Goal: Communication & Community: Share content

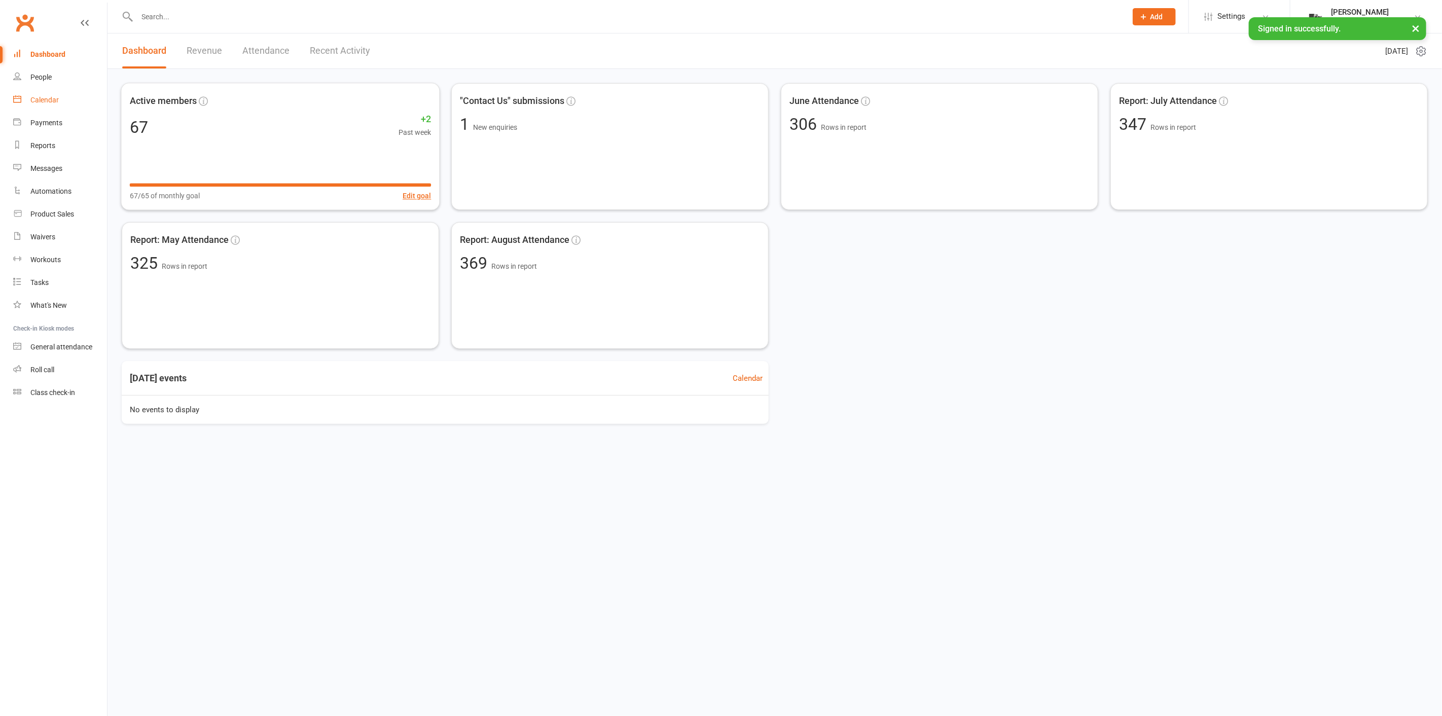
drag, startPoint x: 48, startPoint y: 97, endPoint x: 88, endPoint y: 97, distance: 40.1
click at [49, 97] on div "Calendar" at bounding box center [44, 100] width 28 height 8
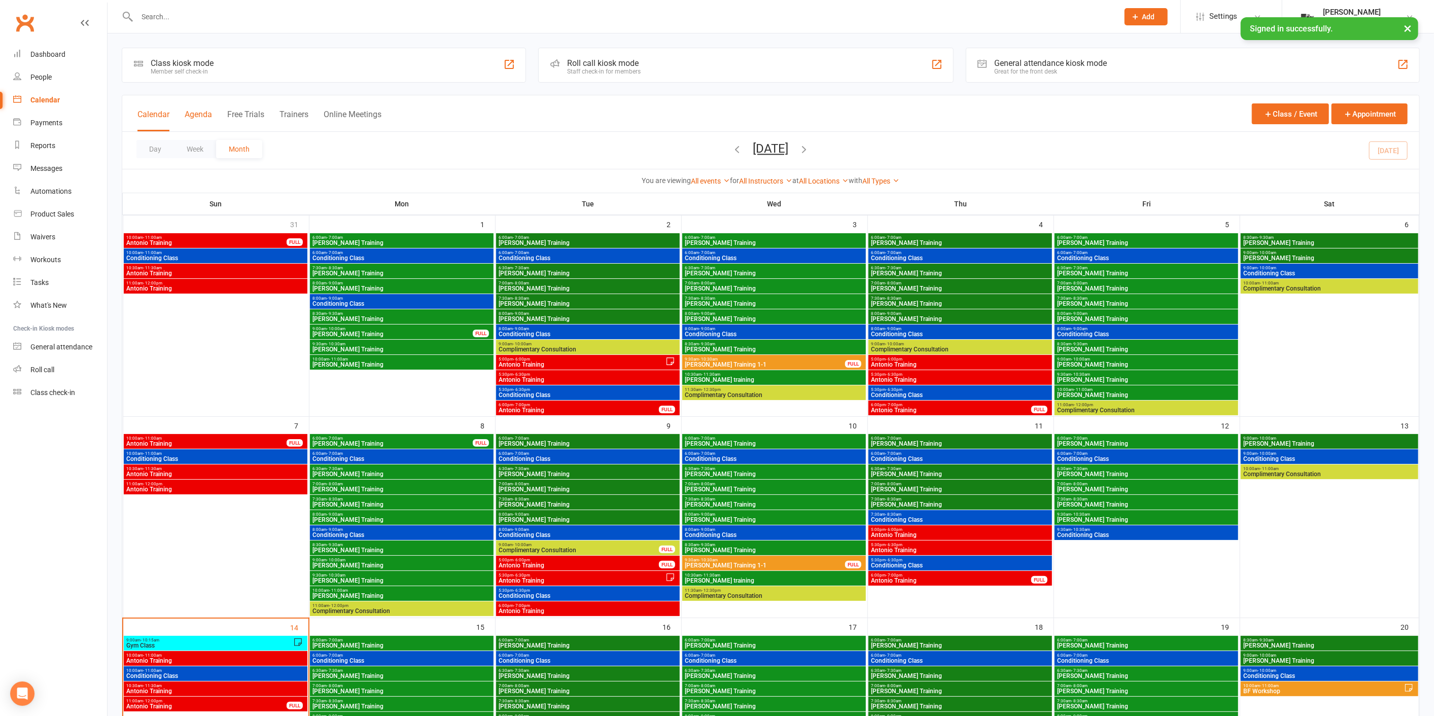
click at [185, 111] on button "Agenda" at bounding box center [198, 121] width 27 height 22
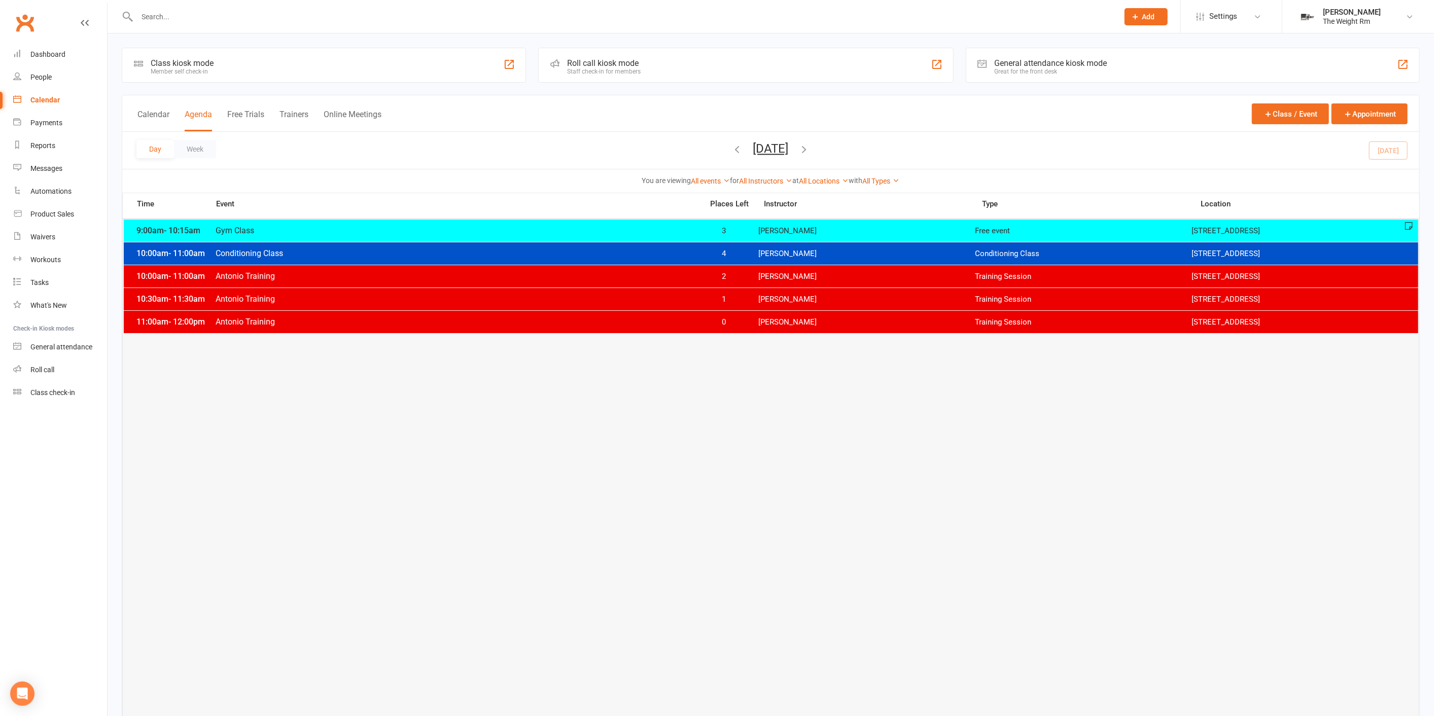
click at [780, 326] on span "[PERSON_NAME]" at bounding box center [866, 322] width 217 height 10
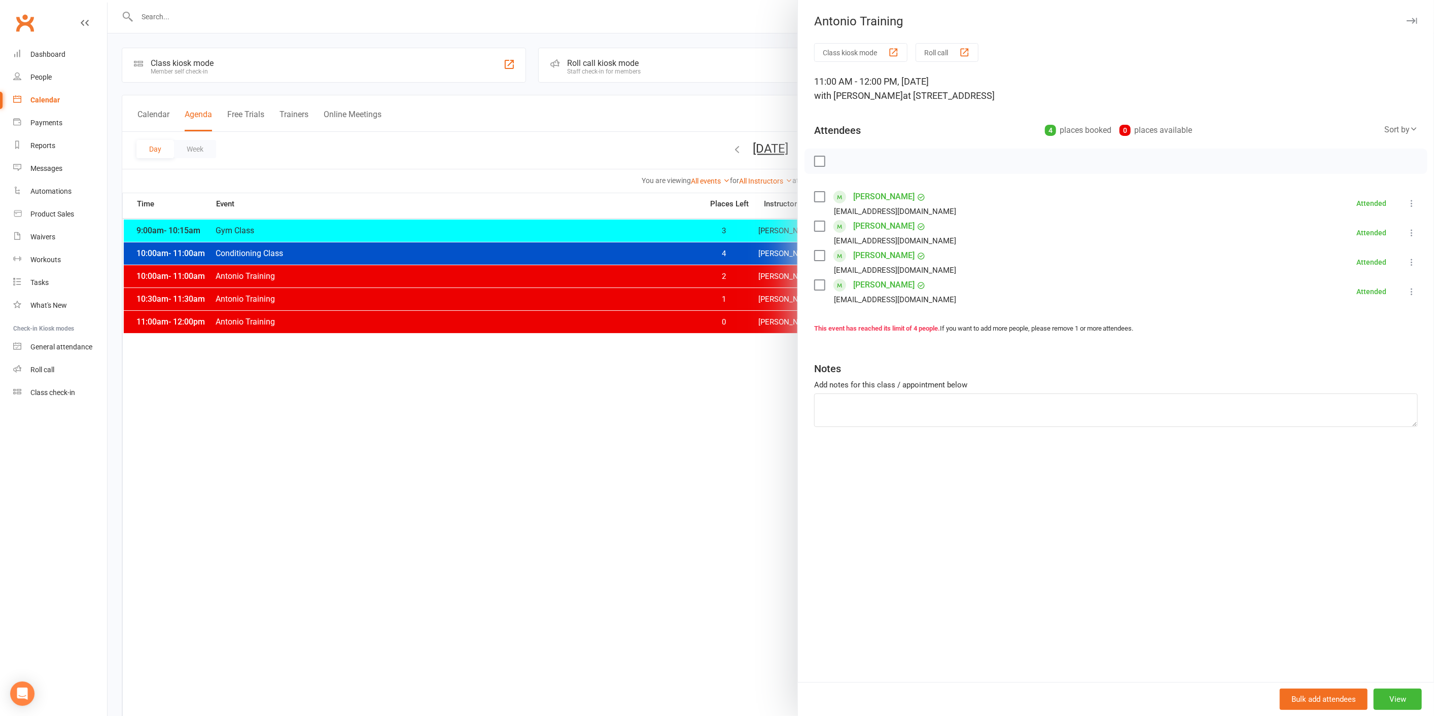
click at [765, 318] on div at bounding box center [771, 358] width 1326 height 716
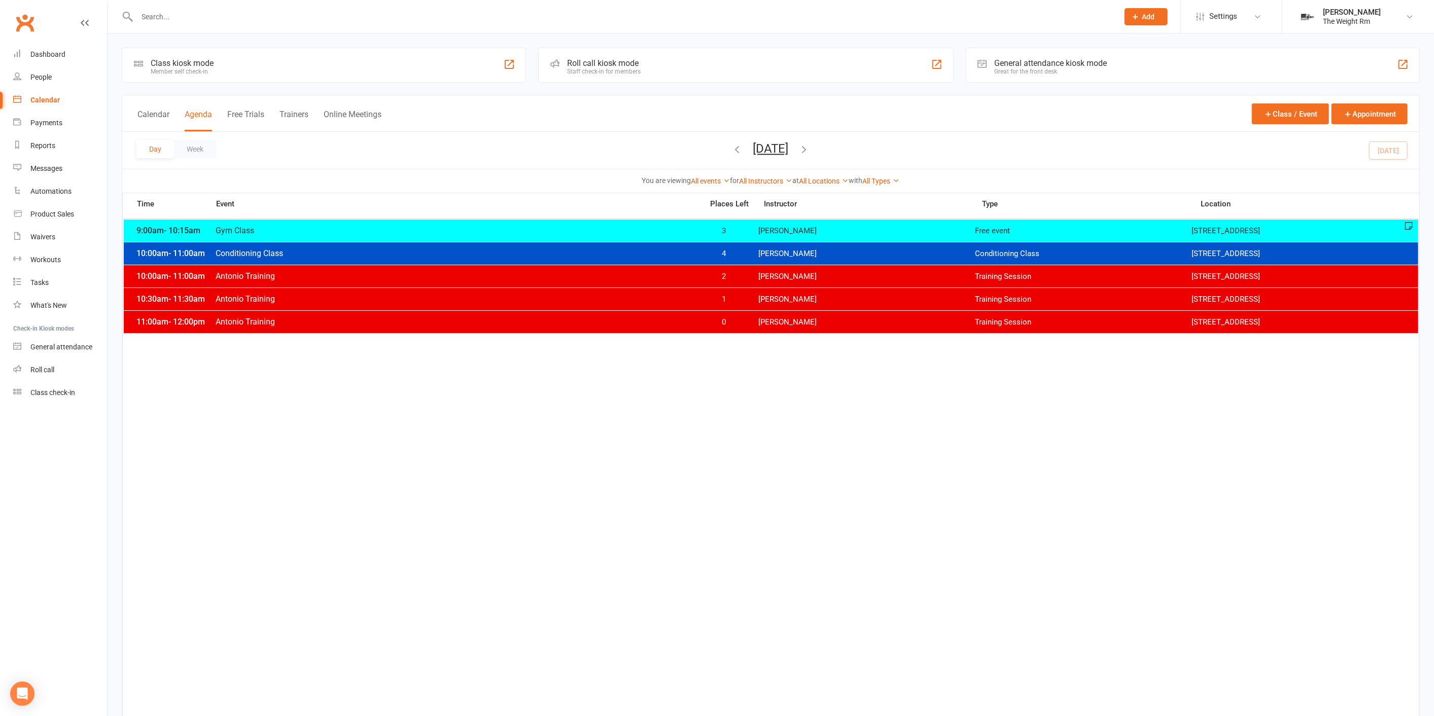
click at [756, 268] on div "10:00am - 11:00am Antonio Training 2 [PERSON_NAME] Training Session [STREET_ADD…" at bounding box center [771, 276] width 1294 height 22
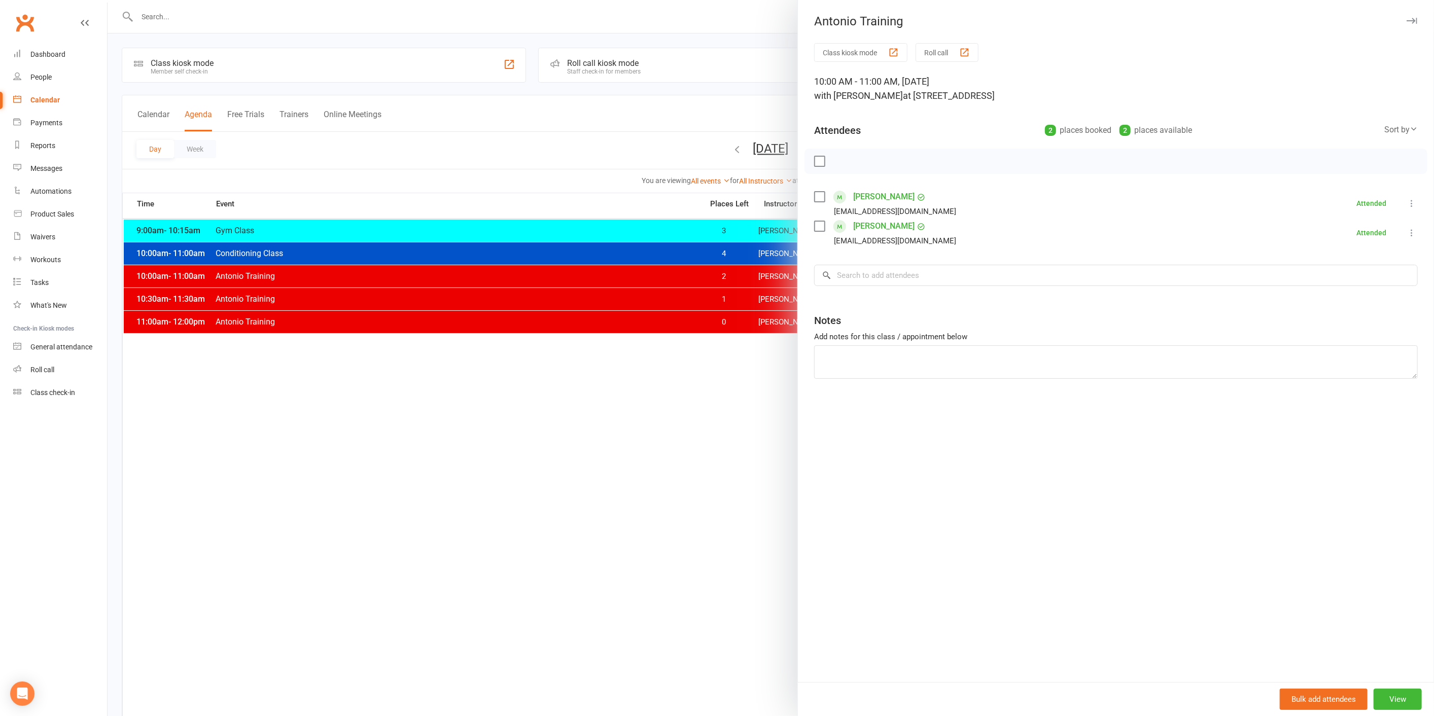
click at [755, 268] on div at bounding box center [771, 358] width 1326 height 716
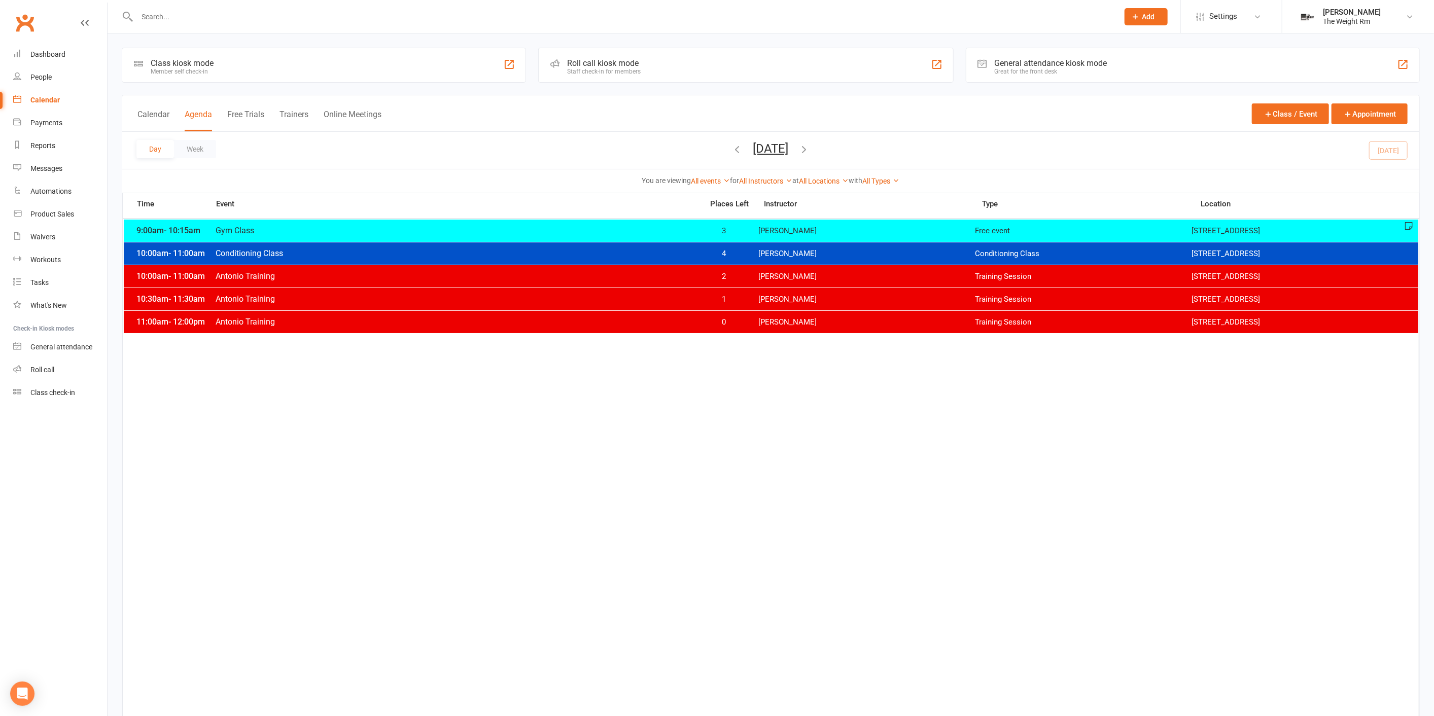
click at [765, 306] on div "10:30am - 11:30am Antonio Training 1 [PERSON_NAME] Training Session [STREET_ADD…" at bounding box center [771, 299] width 1294 height 22
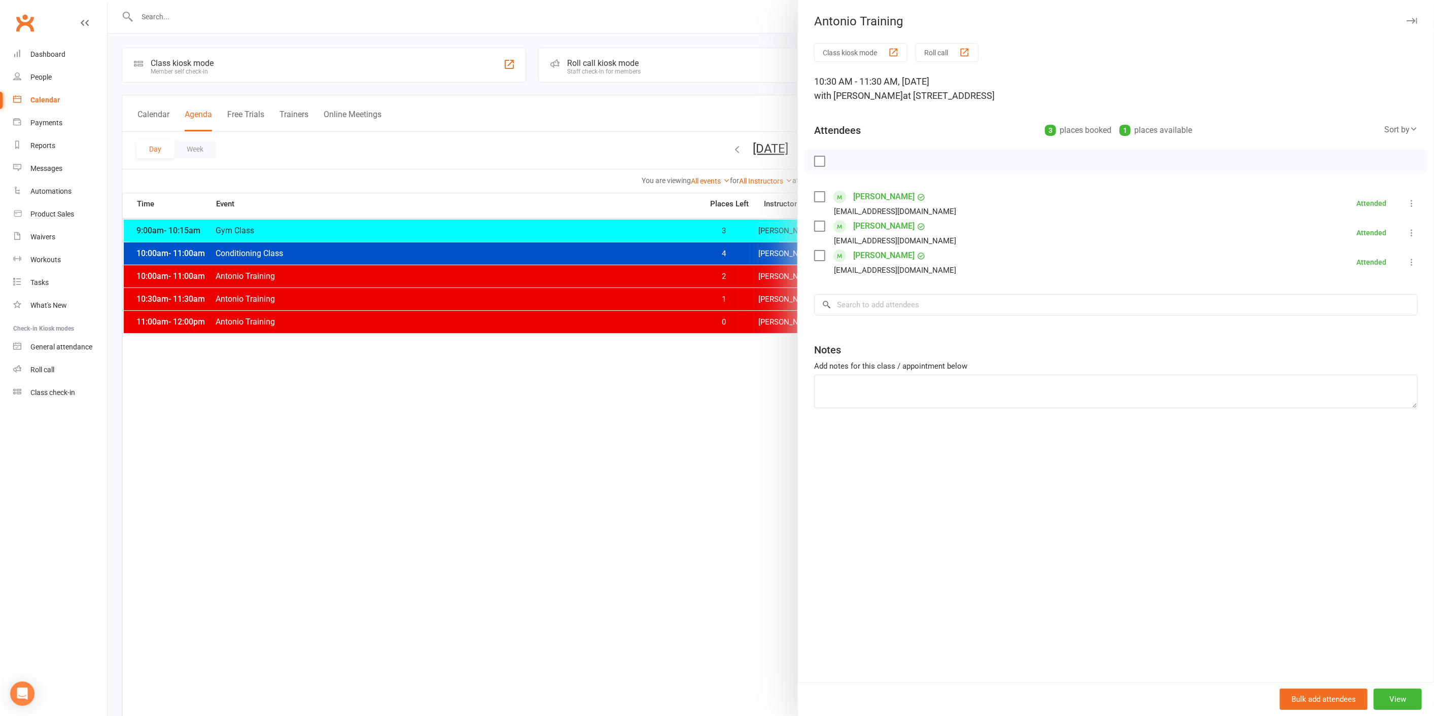
click at [763, 306] on div at bounding box center [771, 358] width 1326 height 716
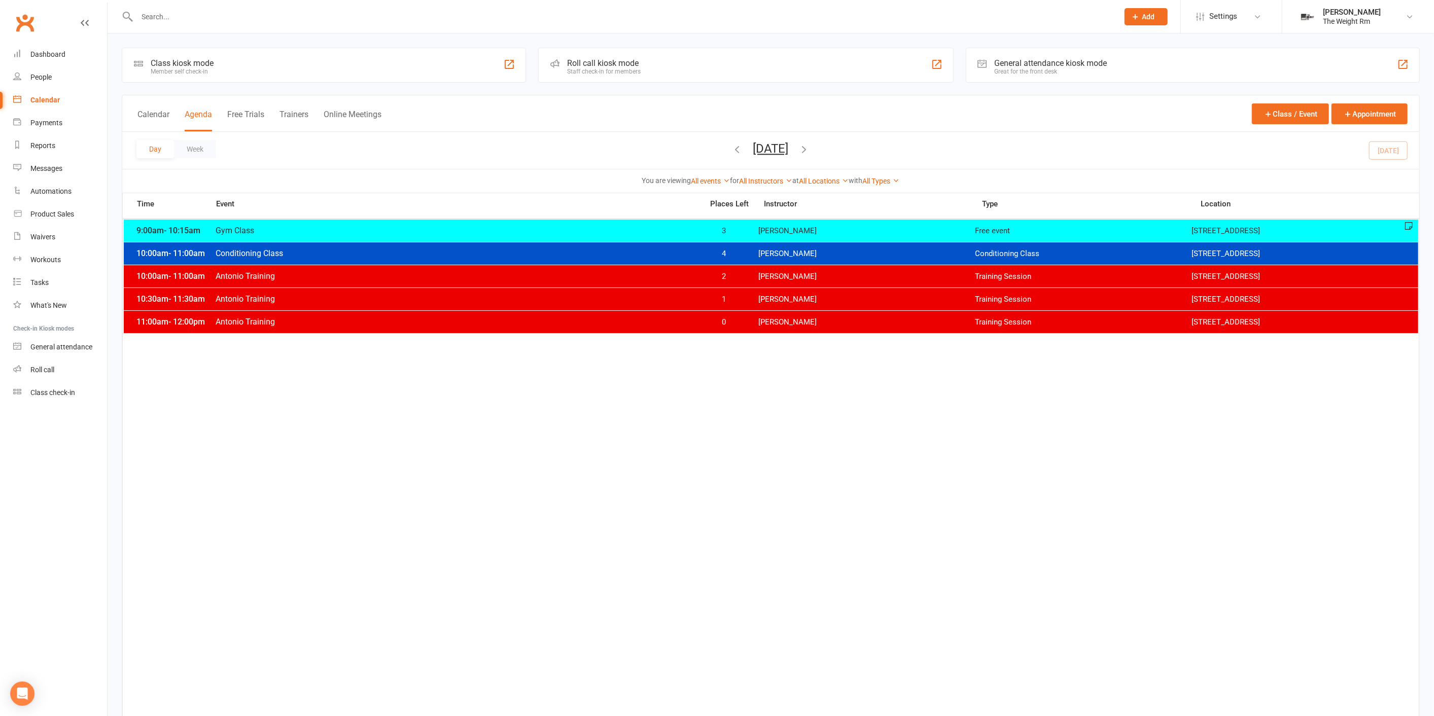
click at [771, 324] on span "[PERSON_NAME]" at bounding box center [866, 322] width 217 height 10
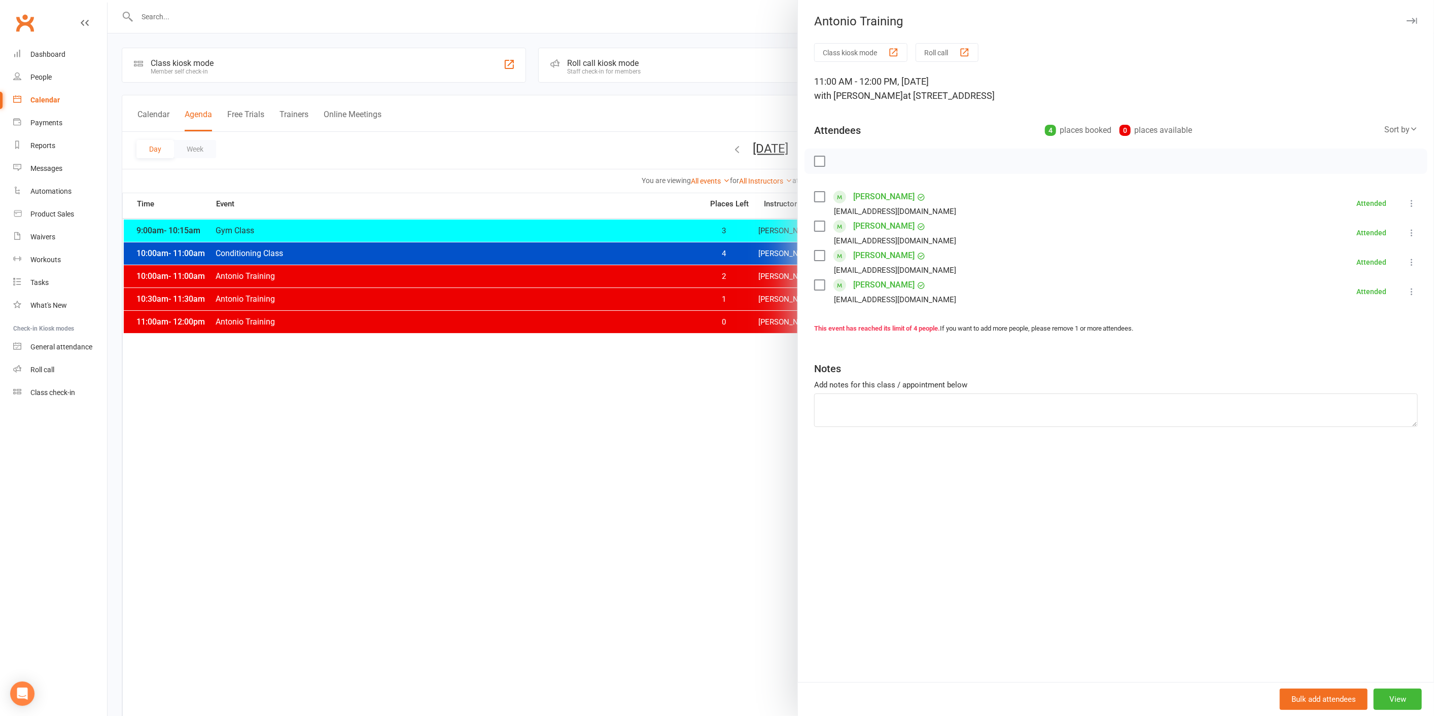
click at [767, 323] on div at bounding box center [771, 358] width 1326 height 716
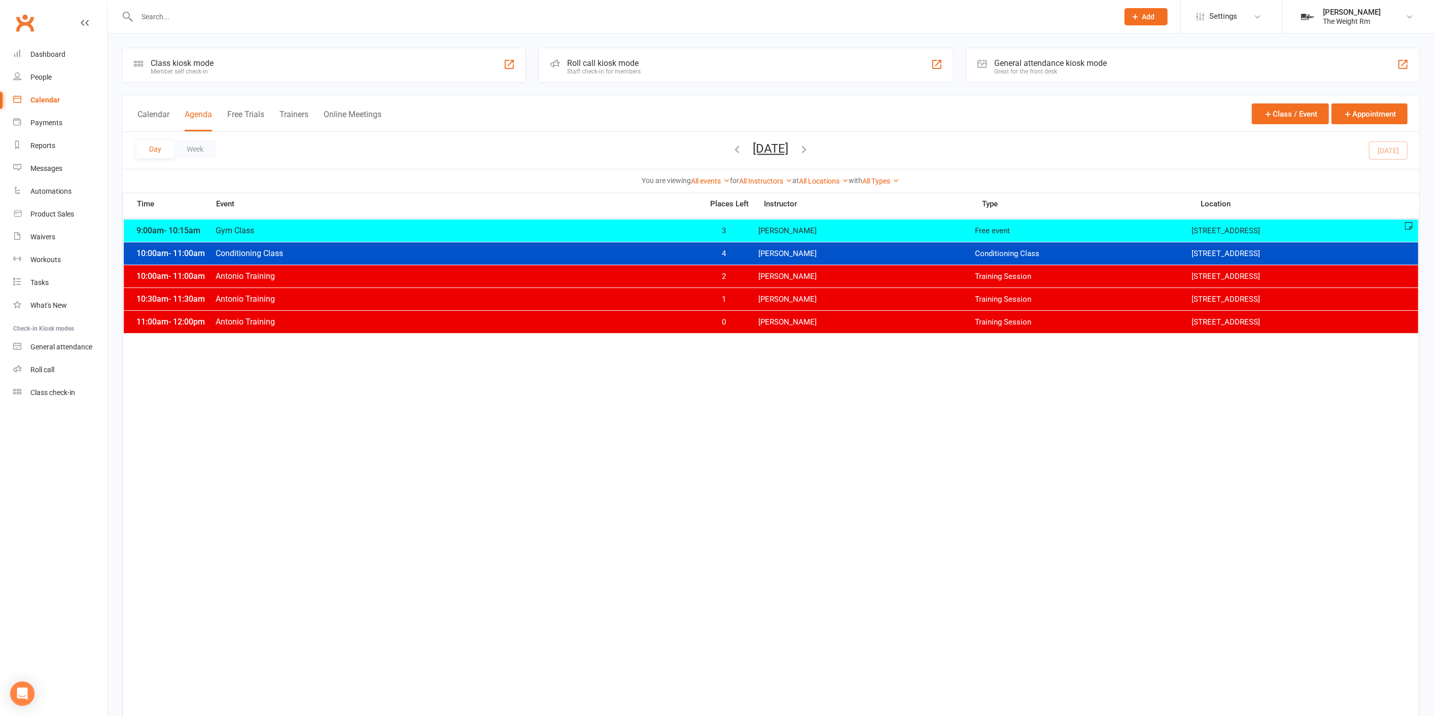
click at [810, 148] on icon "button" at bounding box center [804, 149] width 11 height 11
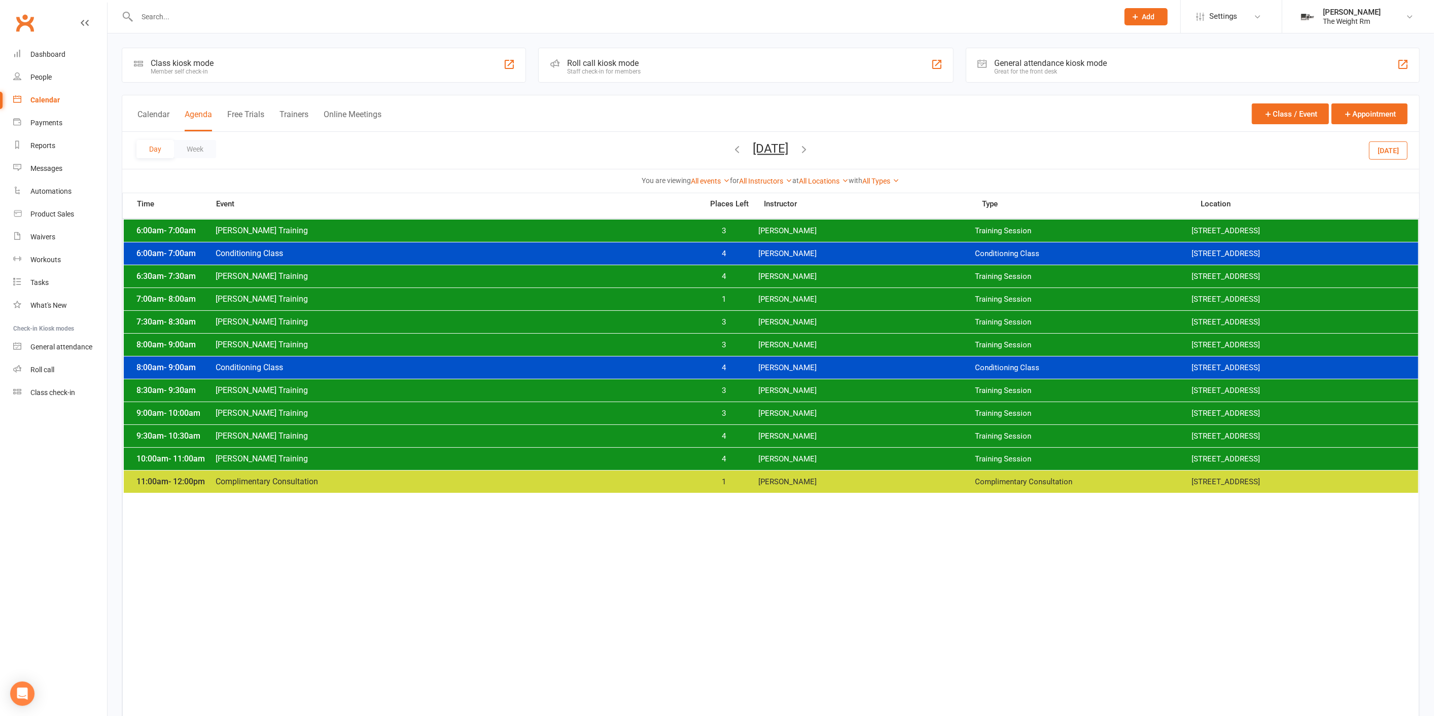
click at [811, 230] on span "[PERSON_NAME]" at bounding box center [866, 231] width 217 height 10
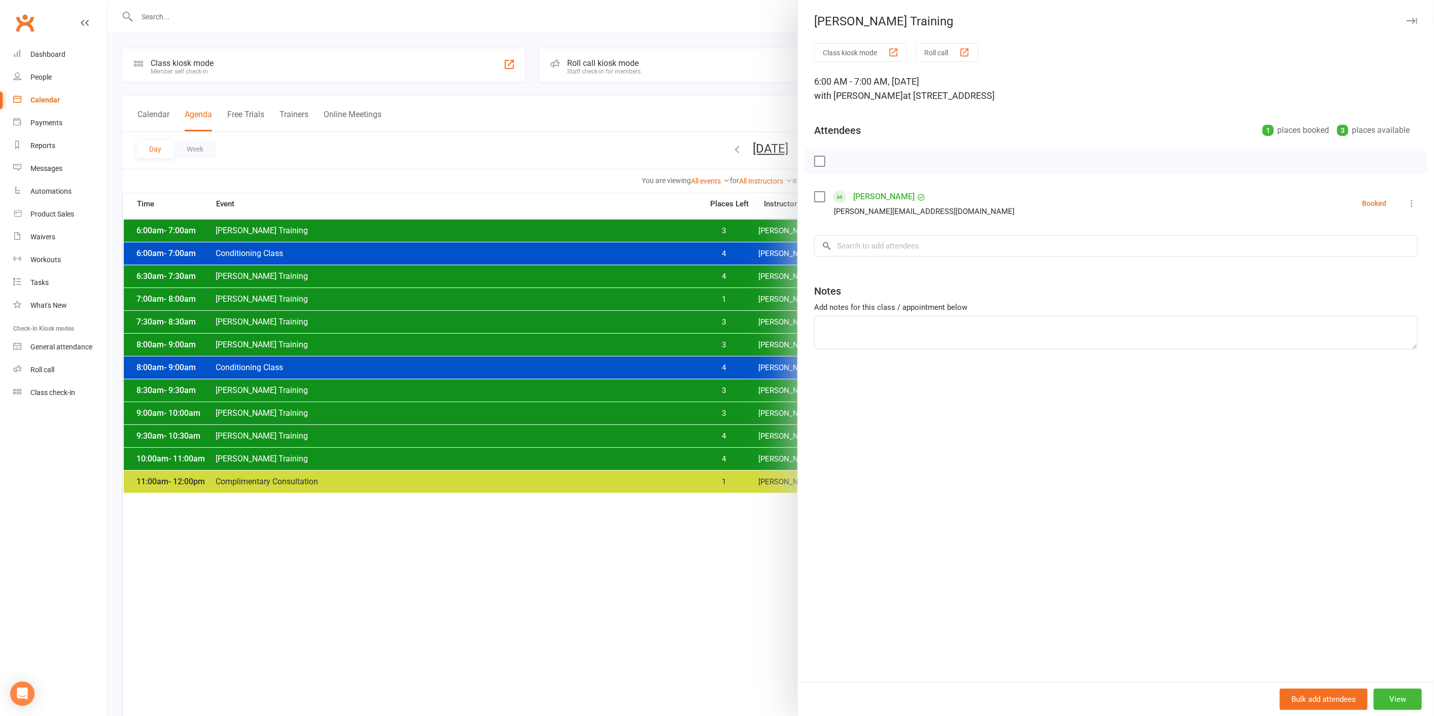
click at [779, 228] on div at bounding box center [771, 358] width 1326 height 716
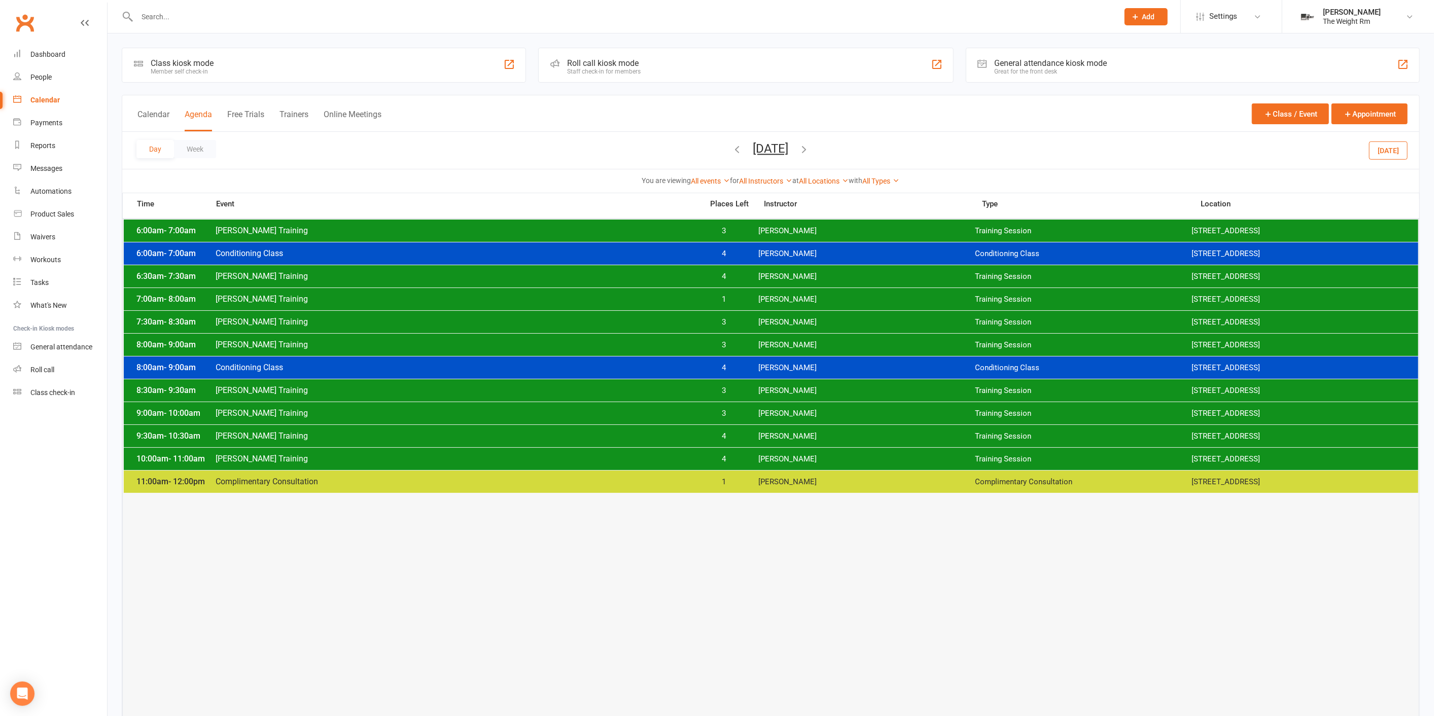
click at [837, 230] on span "[PERSON_NAME]" at bounding box center [866, 231] width 217 height 10
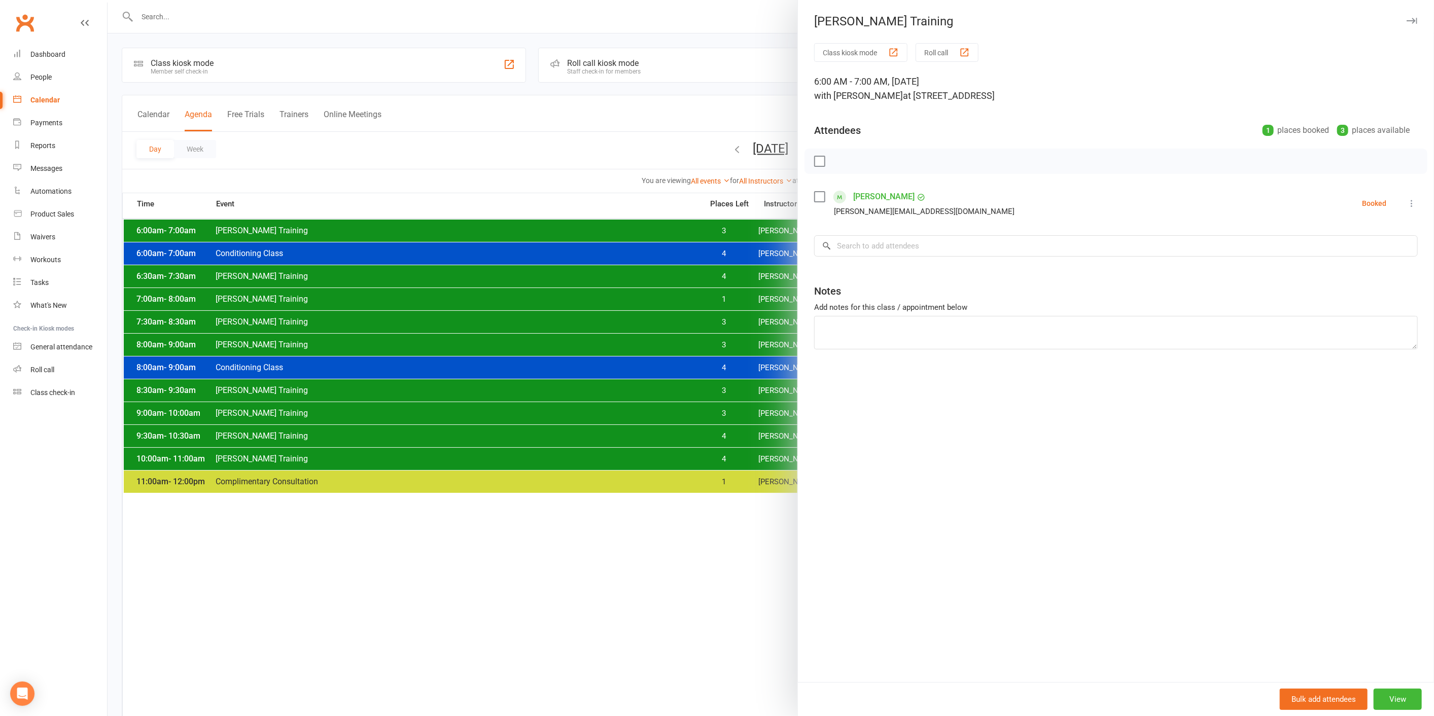
click at [744, 230] on div at bounding box center [771, 358] width 1326 height 716
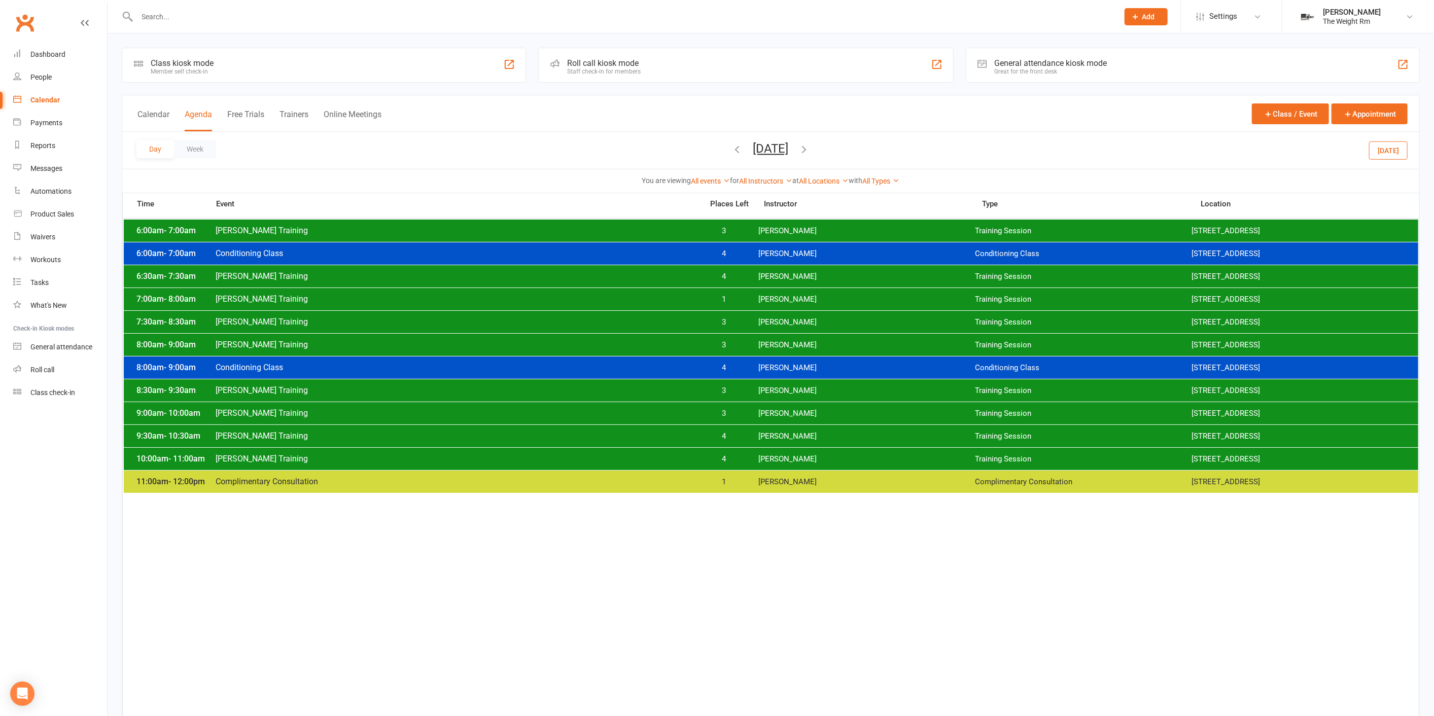
click at [770, 226] on span "[PERSON_NAME]" at bounding box center [866, 231] width 217 height 10
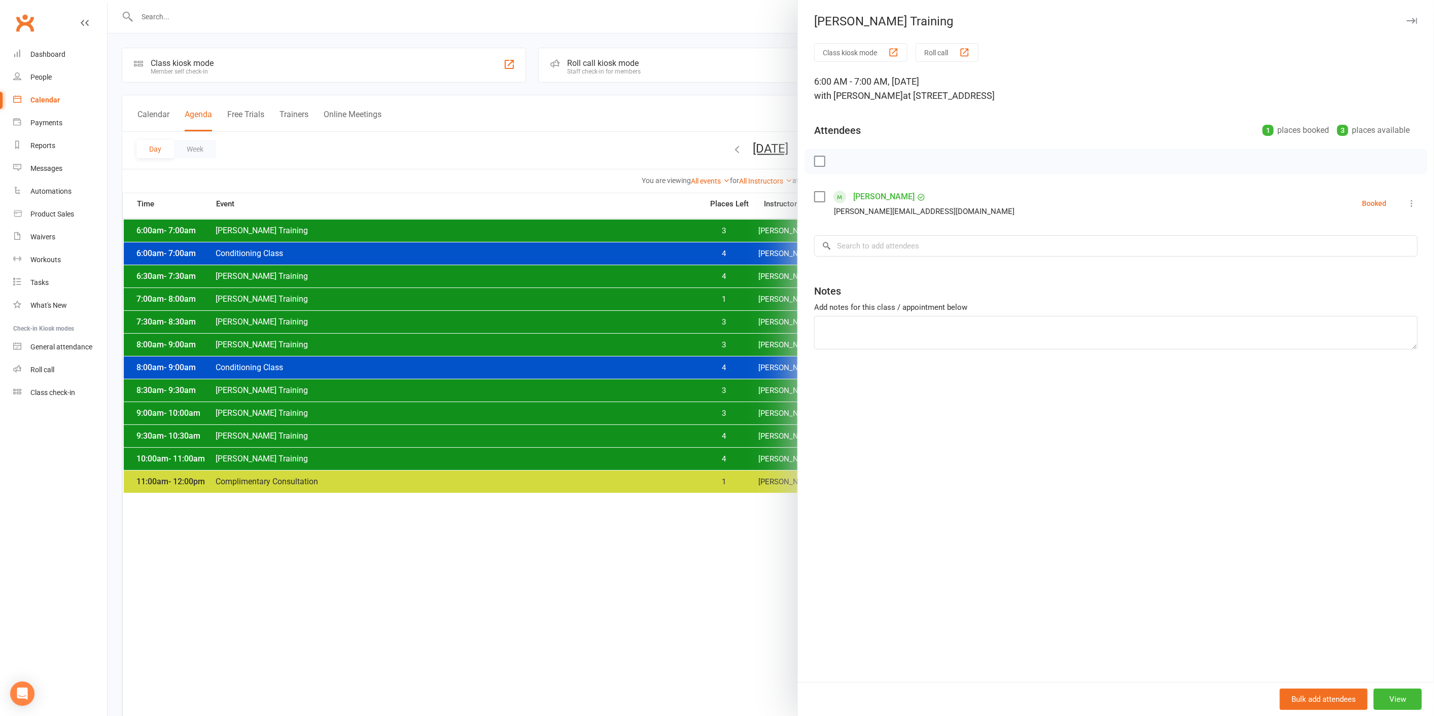
click at [755, 226] on div at bounding box center [771, 358] width 1326 height 716
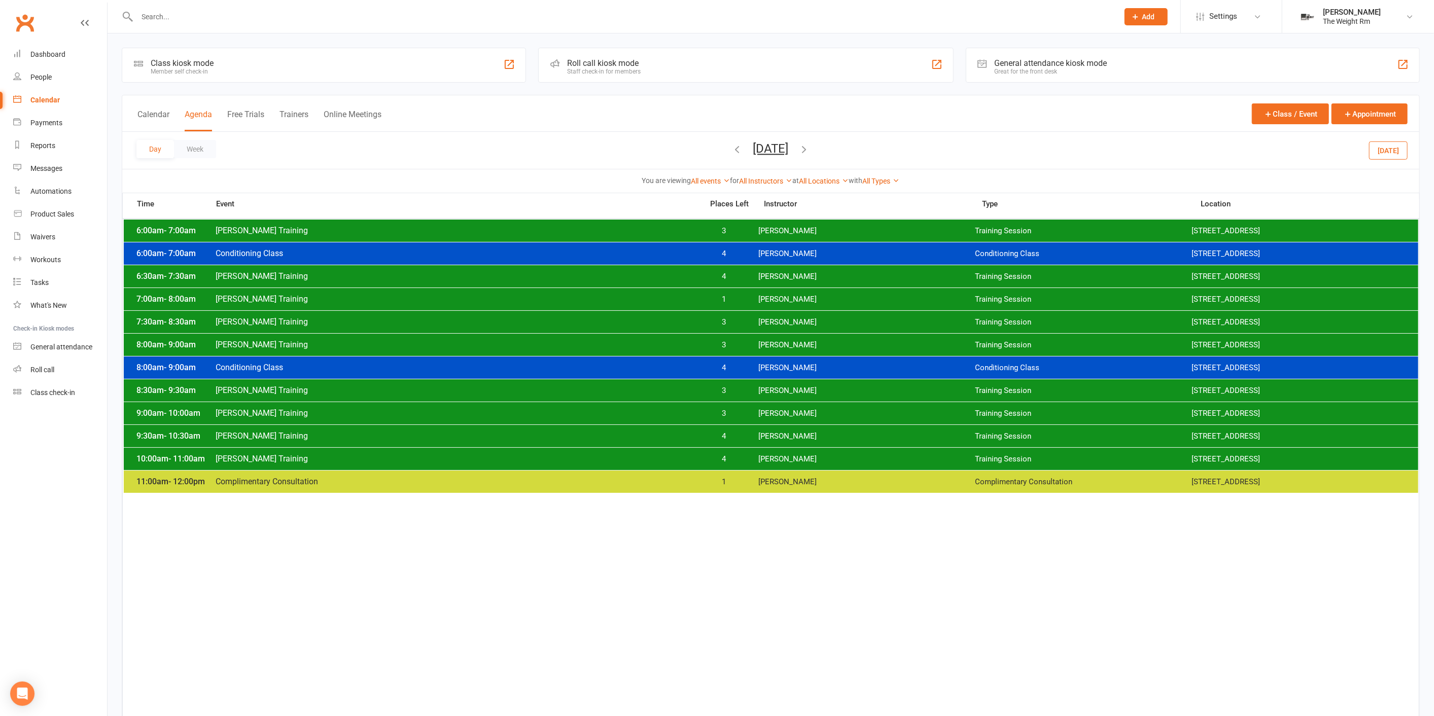
click at [714, 223] on div "6:00am - 7:00am [PERSON_NAME] Training 3 [PERSON_NAME] Training Session [STREET…" at bounding box center [771, 231] width 1294 height 22
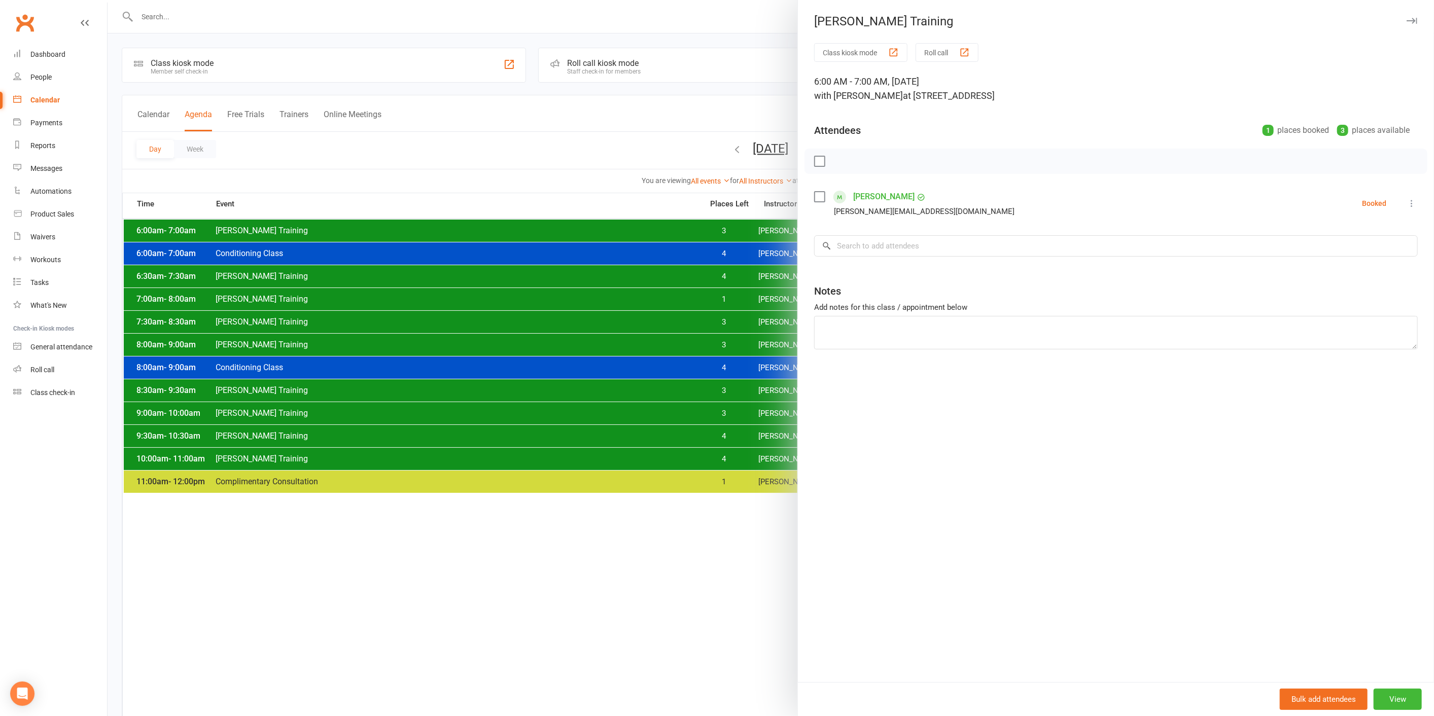
click at [653, 227] on div at bounding box center [771, 358] width 1326 height 716
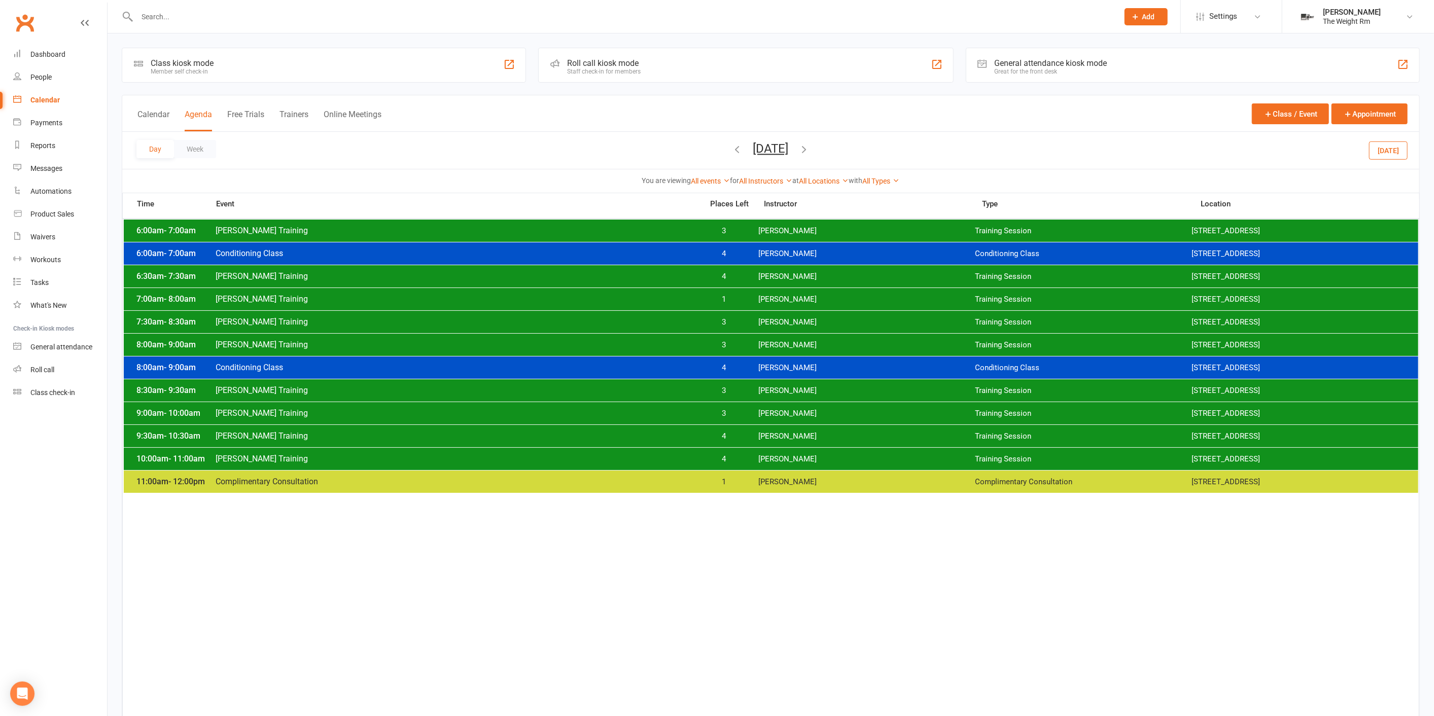
click at [684, 302] on span "[PERSON_NAME] Training" at bounding box center [456, 299] width 482 height 10
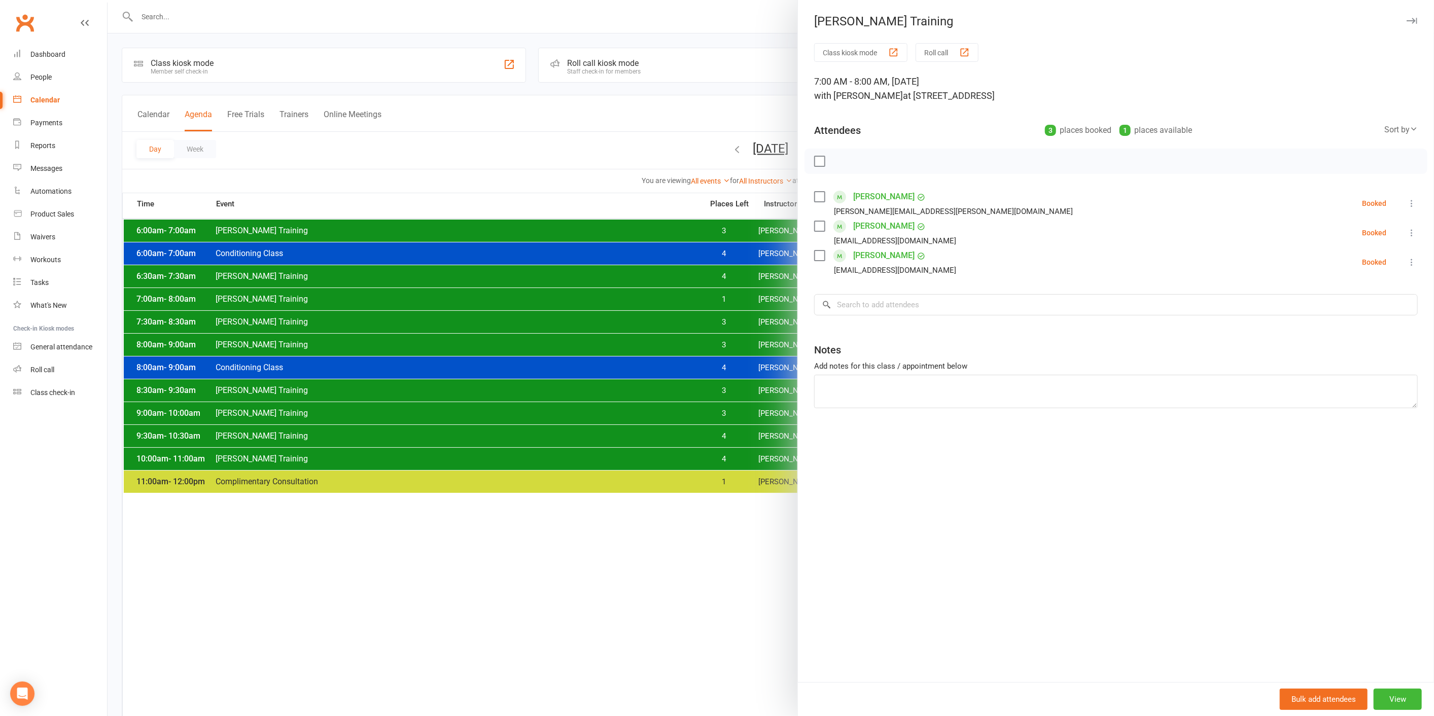
click at [679, 299] on div at bounding box center [771, 358] width 1326 height 716
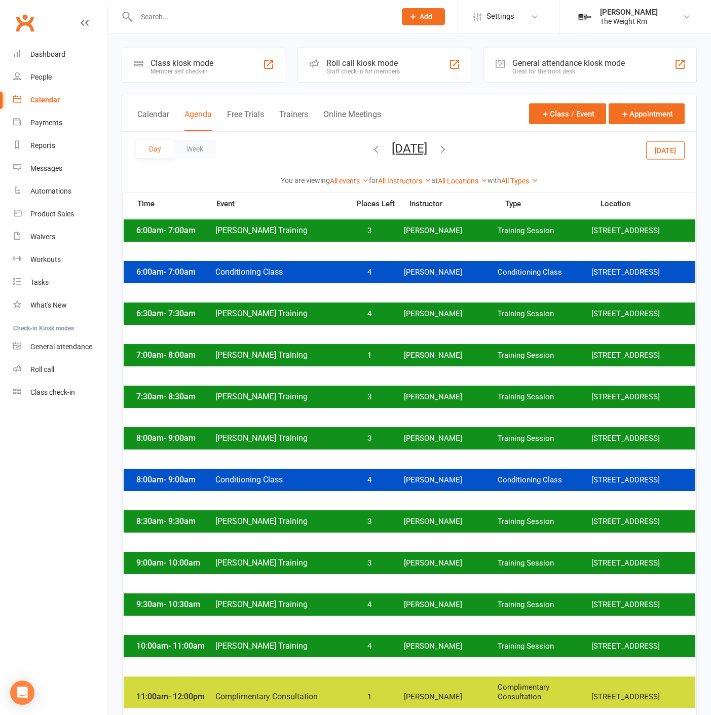
click at [212, 23] on input "text" at bounding box center [261, 17] width 256 height 14
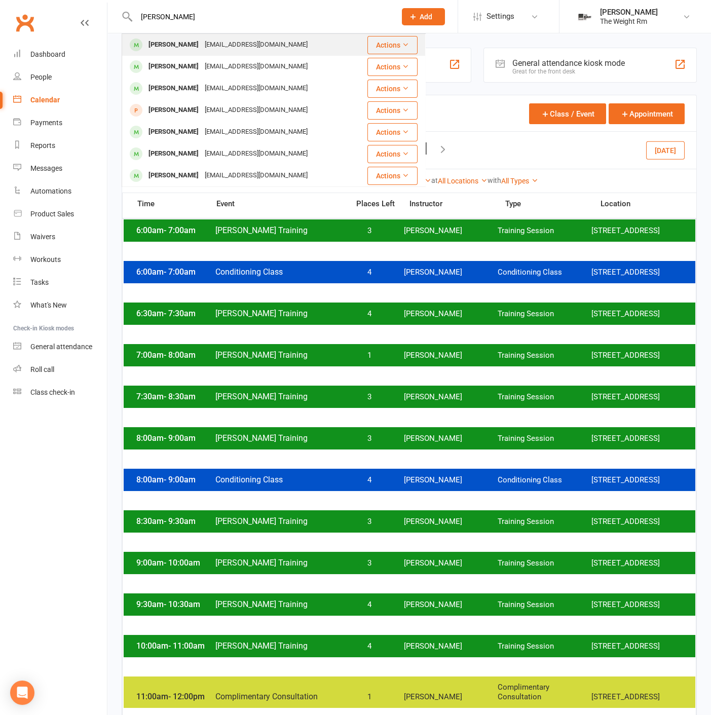
type input "[PERSON_NAME]"
click at [203, 41] on div "[EMAIL_ADDRESS][DOMAIN_NAME]" at bounding box center [256, 45] width 109 height 15
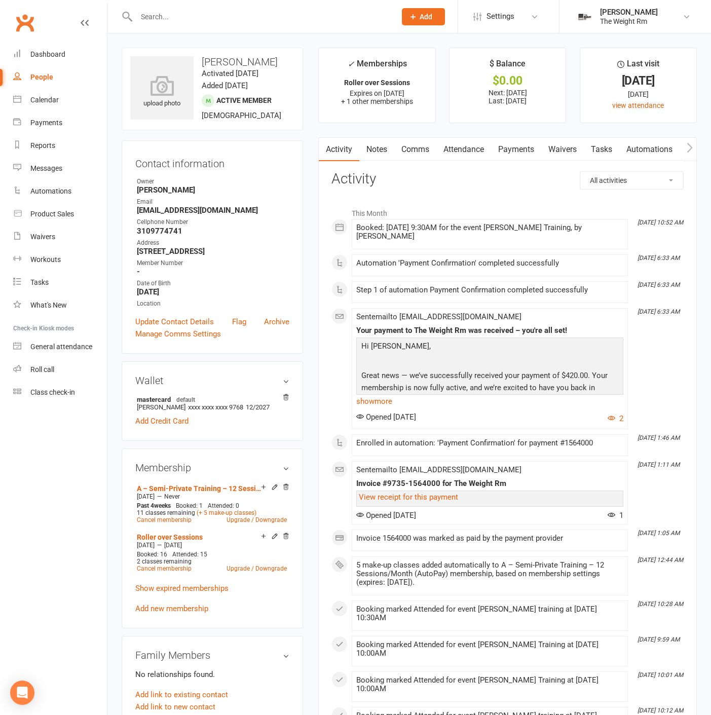
click at [472, 148] on link "Attendance" at bounding box center [464, 149] width 55 height 23
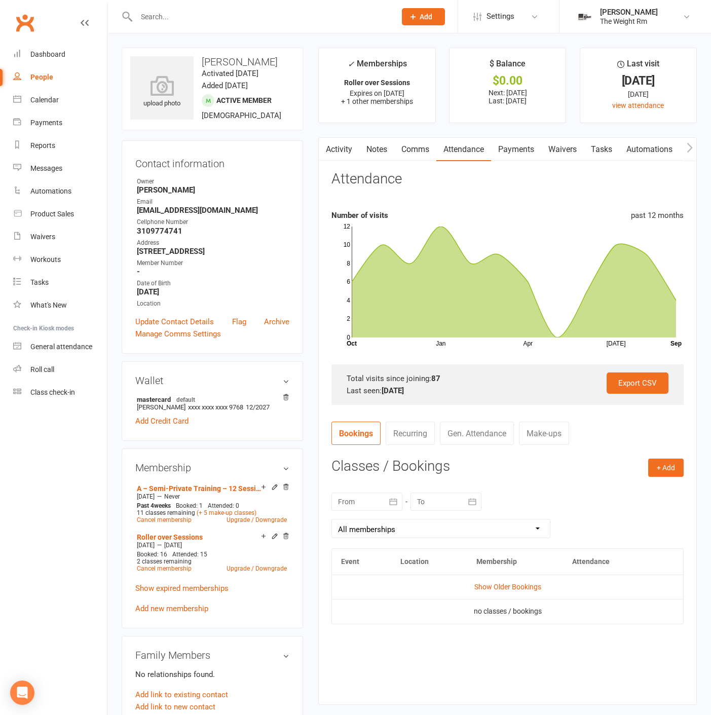
click at [426, 151] on link "Comms" at bounding box center [416, 149] width 42 height 23
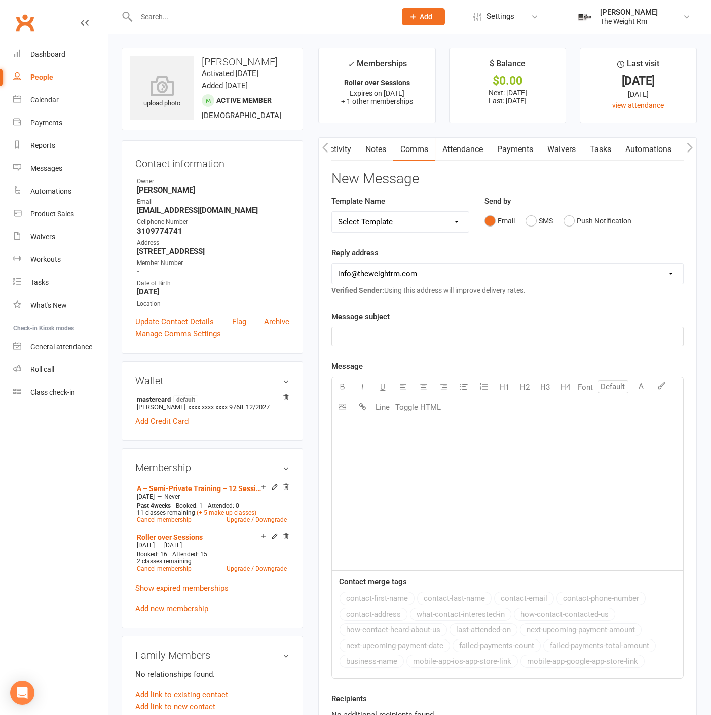
click at [396, 470] on div "﻿" at bounding box center [507, 494] width 351 height 152
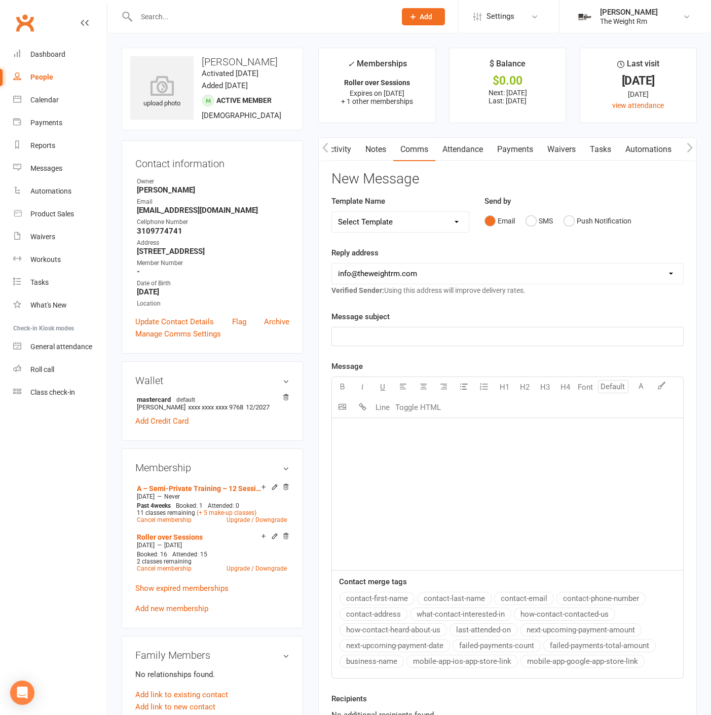
click at [442, 344] on div "﻿" at bounding box center [507, 337] width 351 height 18
click at [395, 452] on div "﻿" at bounding box center [507, 494] width 351 height 152
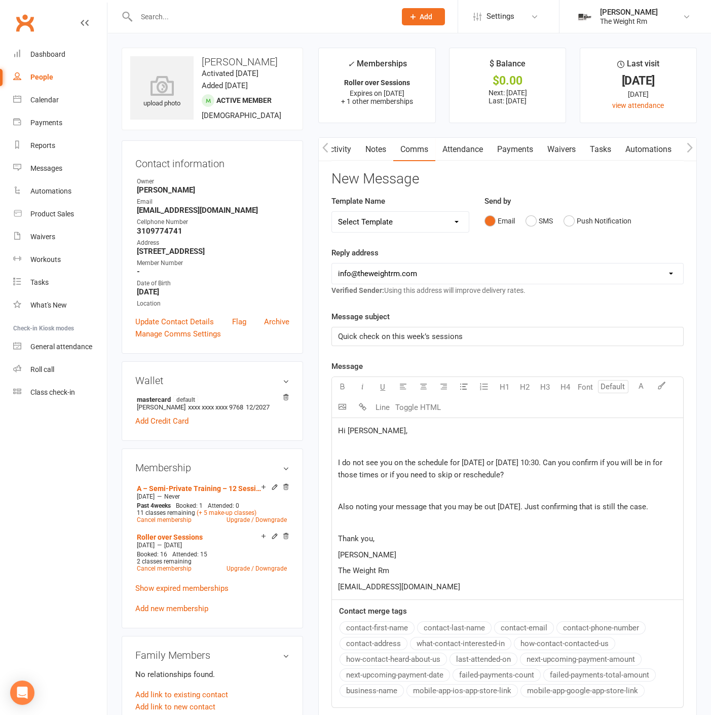
click at [364, 467] on p "I do not see you on the schedule for [DATE] or [DATE] 10:30. Can you confirm if…" at bounding box center [507, 469] width 339 height 24
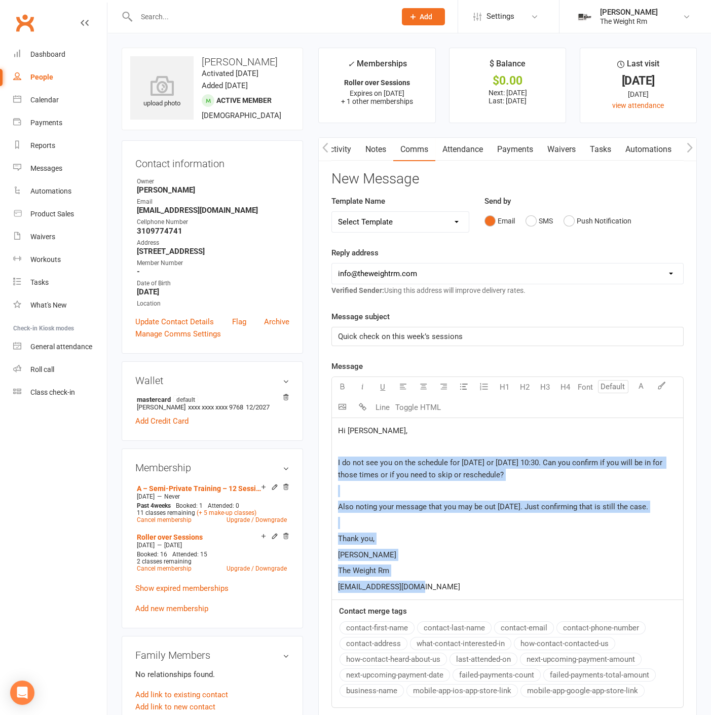
drag, startPoint x: 336, startPoint y: 461, endPoint x: 474, endPoint y: 583, distance: 184.3
click at [474, 583] on div "Hi [PERSON_NAME], ﻿ I do not see you on the schedule for [DATE] or [DATE] 10:30…" at bounding box center [507, 509] width 351 height 182
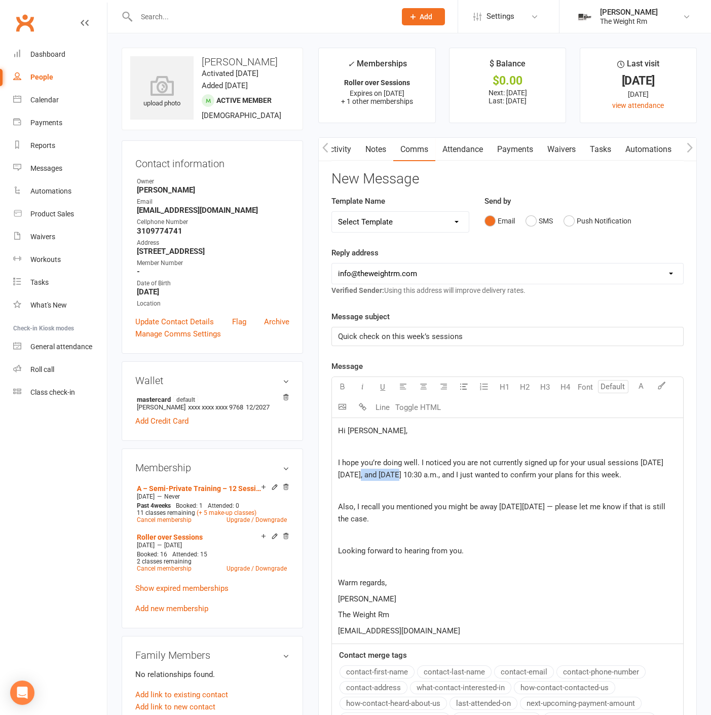
drag, startPoint x: 385, startPoint y: 474, endPoint x: 342, endPoint y: 472, distance: 43.7
click at [342, 472] on span "I hope you’re doing well. I noticed you are not currently signed up for your us…" at bounding box center [501, 468] width 326 height 21
drag, startPoint x: 442, startPoint y: 473, endPoint x: 394, endPoint y: 475, distance: 47.7
click at [394, 475] on span "I hope you’re doing well. I noticed you are not currently signed up for your us…" at bounding box center [502, 468] width 329 height 21
drag, startPoint x: 441, startPoint y: 474, endPoint x: 390, endPoint y: 474, distance: 50.2
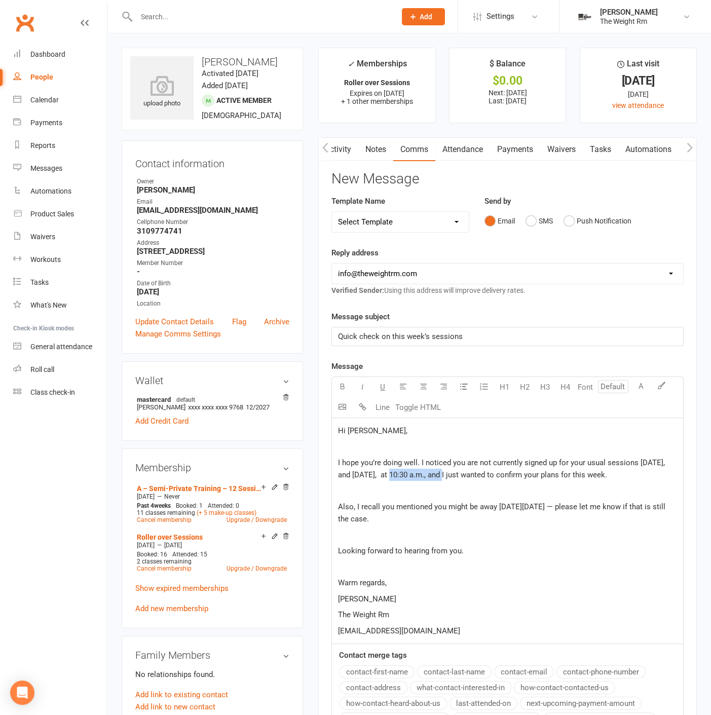
click at [390, 474] on span "I hope you’re doing well. I noticed you are not currently signed up for your us…" at bounding box center [502, 468] width 329 height 21
click at [595, 487] on p "﻿" at bounding box center [507, 491] width 339 height 12
click at [605, 477] on p "I hope you’re doing well. I noticed you are not currently signed up for your us…" at bounding box center [507, 469] width 339 height 24
drag, startPoint x: 477, startPoint y: 523, endPoint x: 327, endPoint y: 508, distance: 150.3
click at [327, 508] on div "Activity Notes Comms Attendance Payments Waivers Tasks Automations Workouts Mob…" at bounding box center [507, 491] width 379 height 709
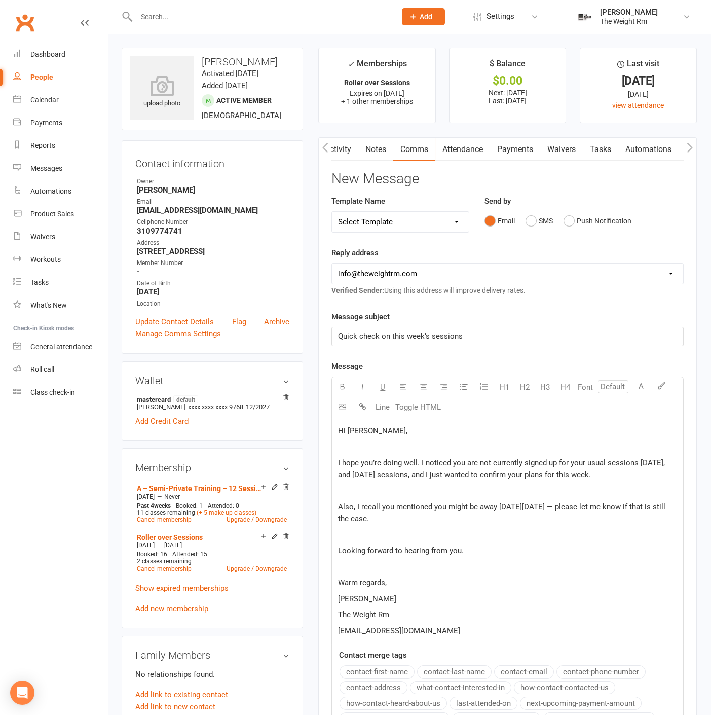
drag, startPoint x: 400, startPoint y: 511, endPoint x: 383, endPoint y: 512, distance: 16.2
click at [400, 512] on p "Also, I recall you mentioned you might be away [DATE][DATE] — please let me kno…" at bounding box center [507, 513] width 339 height 24
click at [369, 510] on span "Also, I recall you mentioned you might be away [DATE][DATE] — please let me kno…" at bounding box center [503, 513] width 330 height 21
drag, startPoint x: 355, startPoint y: 505, endPoint x: 330, endPoint y: 505, distance: 24.9
click at [330, 505] on div "Activity Notes Comms Attendance Payments Waivers Tasks Automations Workouts Mob…" at bounding box center [507, 491] width 379 height 709
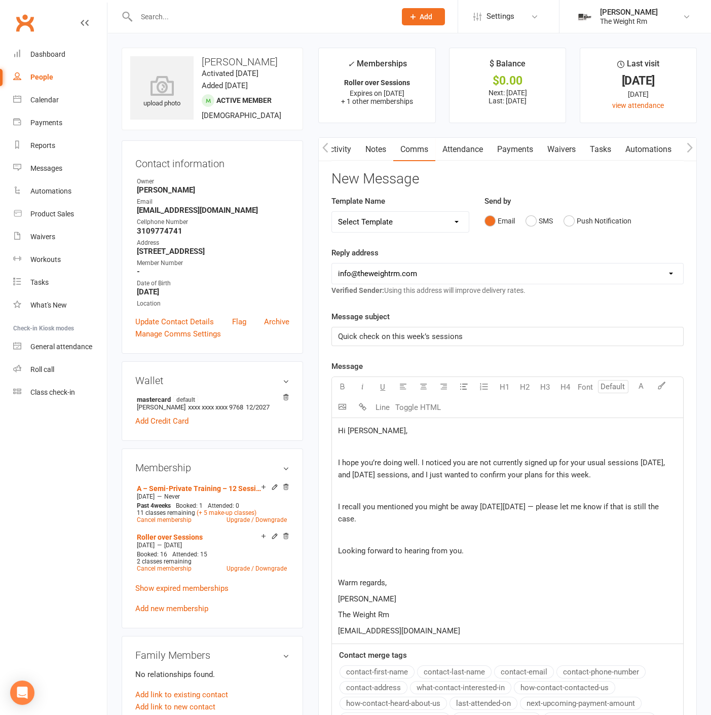
drag, startPoint x: 463, startPoint y: 522, endPoint x: 568, endPoint y: 506, distance: 106.2
click at [568, 506] on p "I recall you mentioned you might be away [DATE][DATE] — please let me know if t…" at bounding box center [507, 513] width 339 height 24
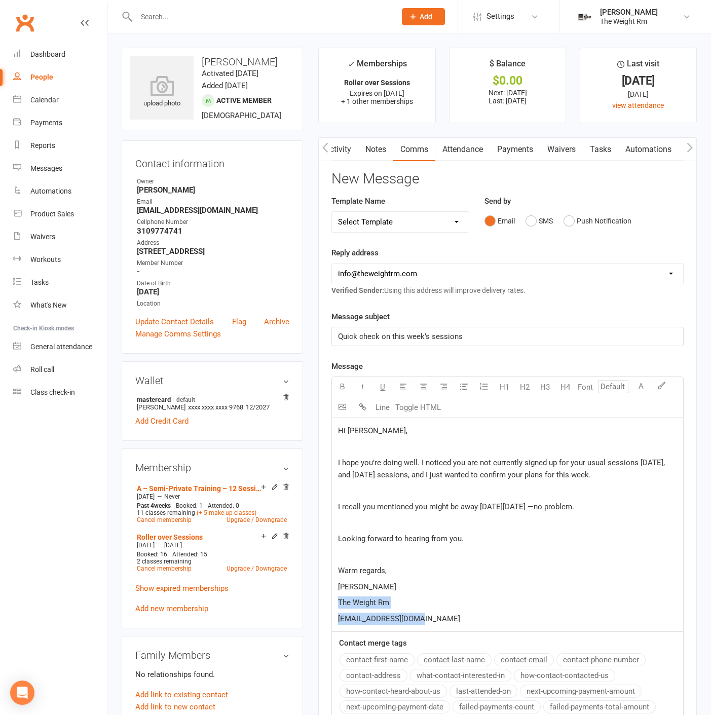
drag, startPoint x: 434, startPoint y: 615, endPoint x: 334, endPoint y: 606, distance: 100.2
click at [334, 606] on div "Hi [PERSON_NAME], ﻿ I hope you’re doing well. I noticed you are not currently s…" at bounding box center [507, 525] width 351 height 214
click at [454, 602] on p "The Weight Rm" at bounding box center [507, 603] width 339 height 12
drag, startPoint x: 423, startPoint y: 597, endPoint x: 297, endPoint y: 603, distance: 126.4
click at [297, 603] on div "upload photo [PERSON_NAME] Activated [DATE] Added [DATE] Active member [DEMOGRA…" at bounding box center [409, 650] width 591 height 1204
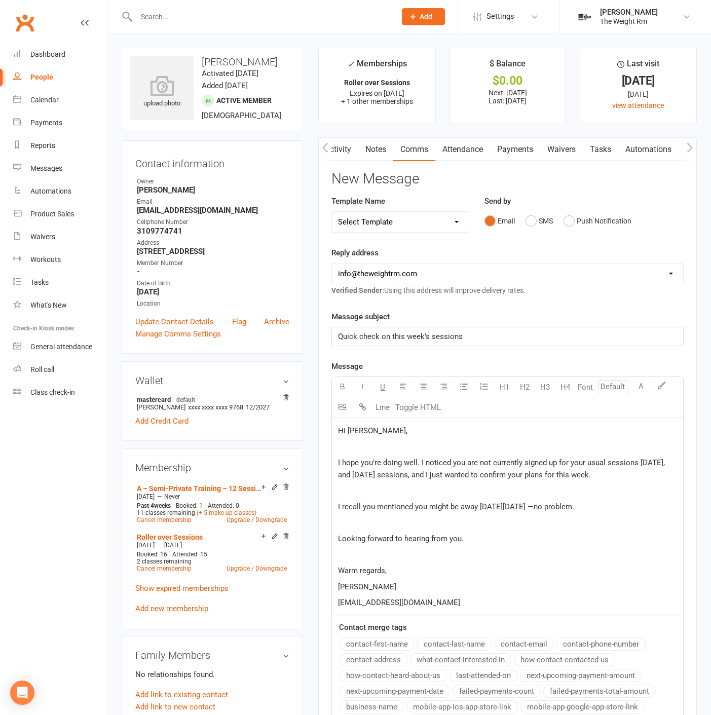
click at [587, 519] on p "﻿" at bounding box center [507, 523] width 339 height 12
drag, startPoint x: 617, startPoint y: 507, endPoint x: 566, endPoint y: 508, distance: 50.7
click at [566, 508] on p "I recall you mentioned you might be away [DATE][DATE] —no problem." at bounding box center [507, 507] width 339 height 12
click at [637, 529] on div "Hi [PERSON_NAME], ﻿ I hope you’re doing well. I noticed you are not currently s…" at bounding box center [507, 517] width 351 height 198
drag, startPoint x: 608, startPoint y: 503, endPoint x: 582, endPoint y: 507, distance: 26.7
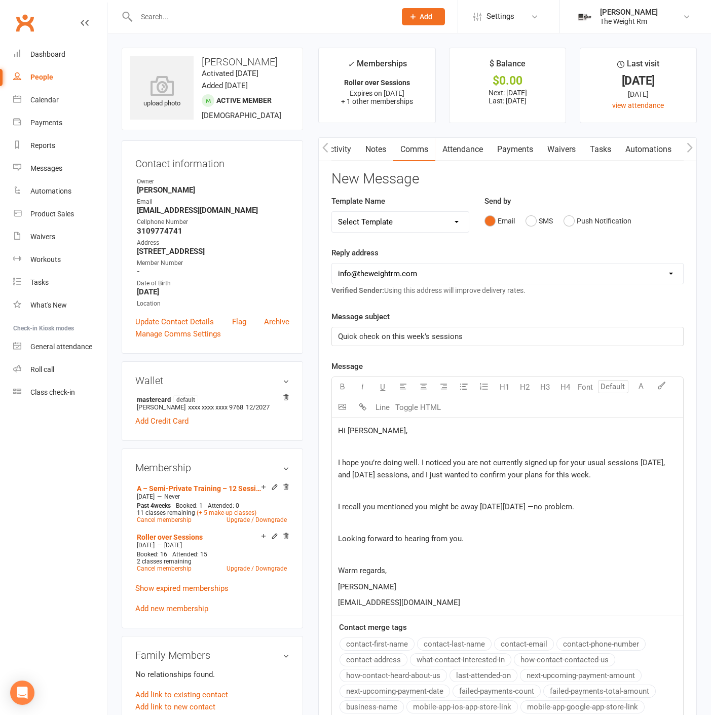
click at [575, 507] on span "I recall you mentioned you might be away [DATE][DATE] —no problem." at bounding box center [456, 507] width 236 height 9
click at [469, 487] on p "﻿" at bounding box center [507, 491] width 339 height 12
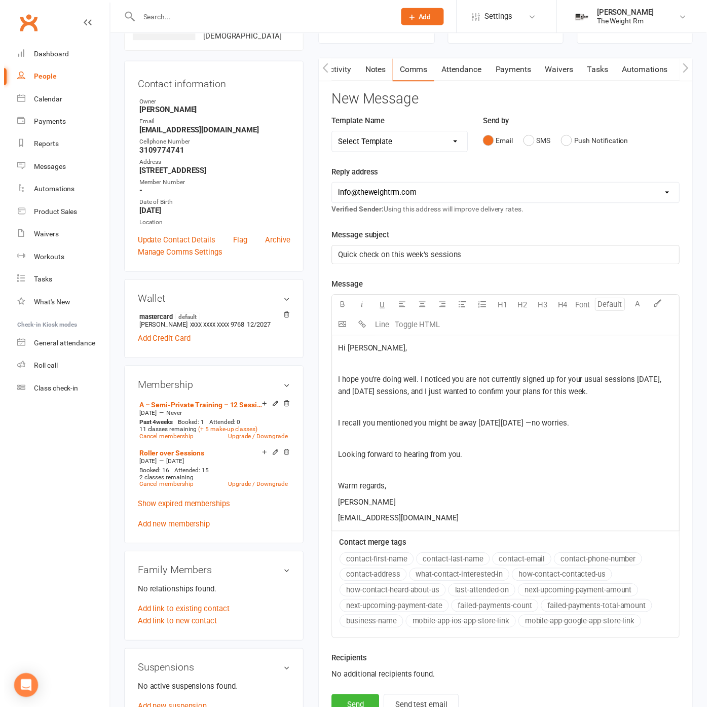
scroll to position [169, 0]
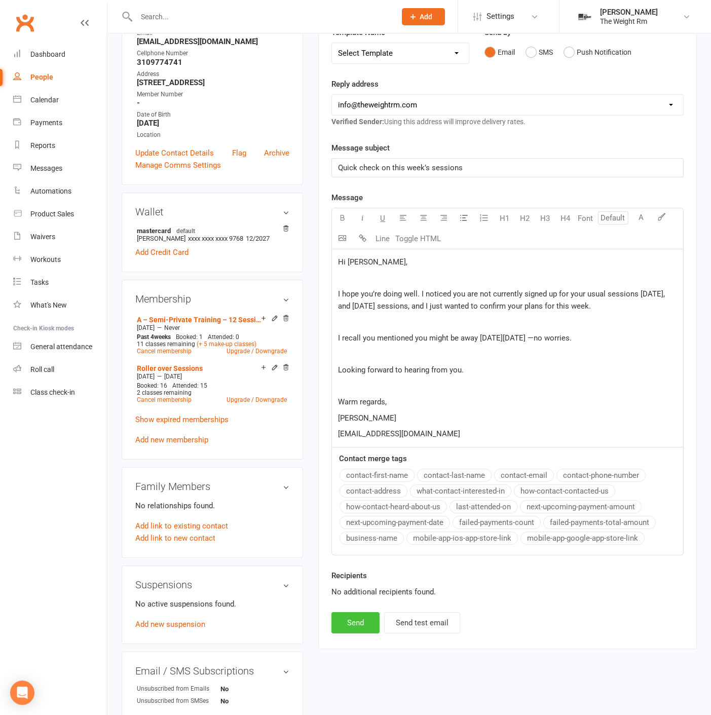
click at [361, 622] on button "Send" at bounding box center [356, 623] width 48 height 21
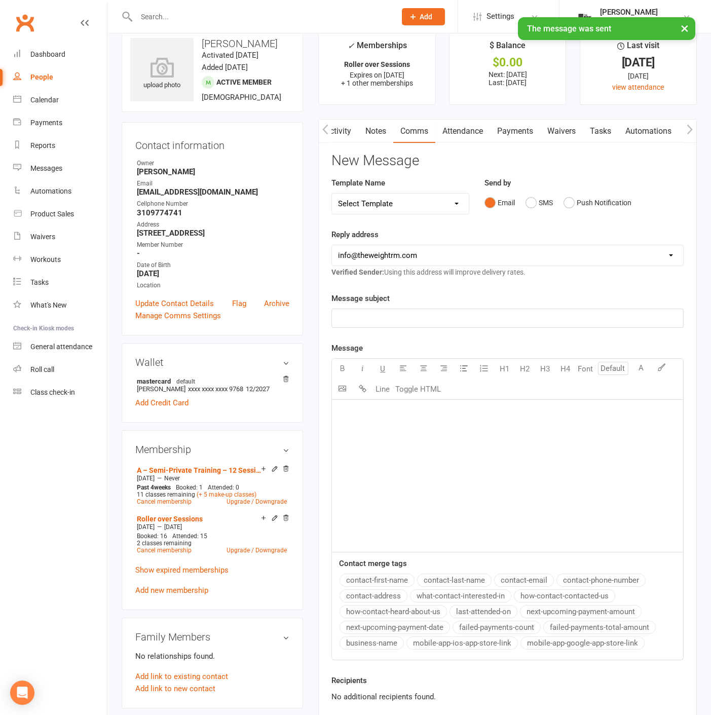
scroll to position [0, 0]
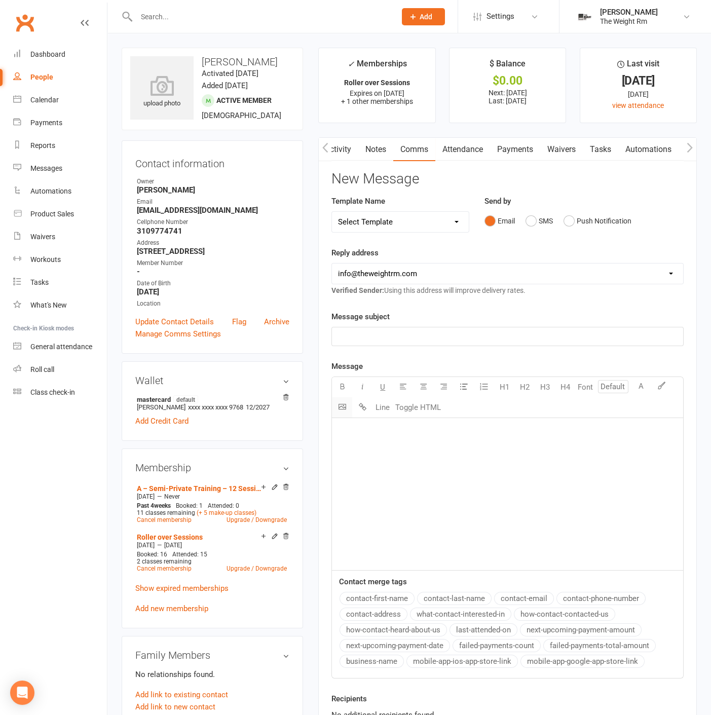
click at [344, 406] on body "Prospect Member Non-attending contact Class / event Appointment Task Membership…" at bounding box center [355, 640] width 711 height 1275
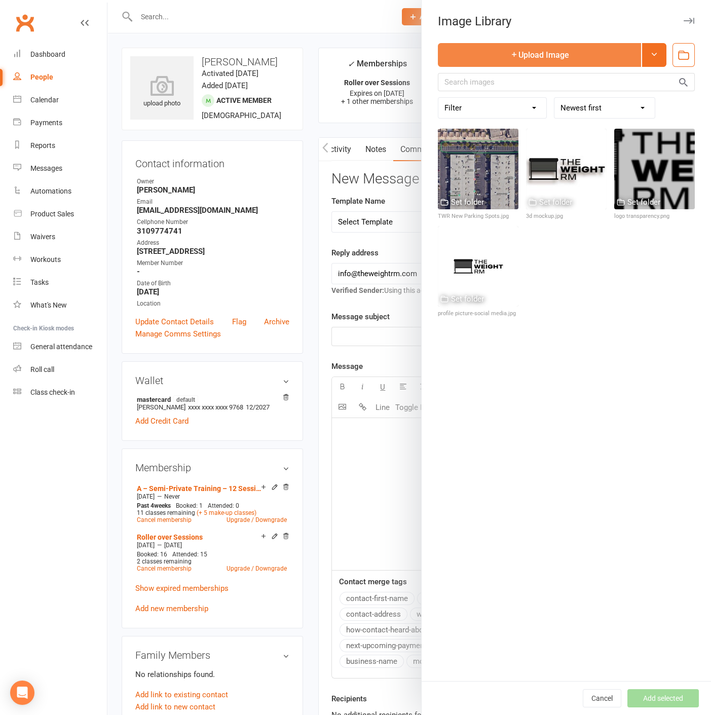
click at [539, 54] on button "Upload Image" at bounding box center [539, 55] width 203 height 24
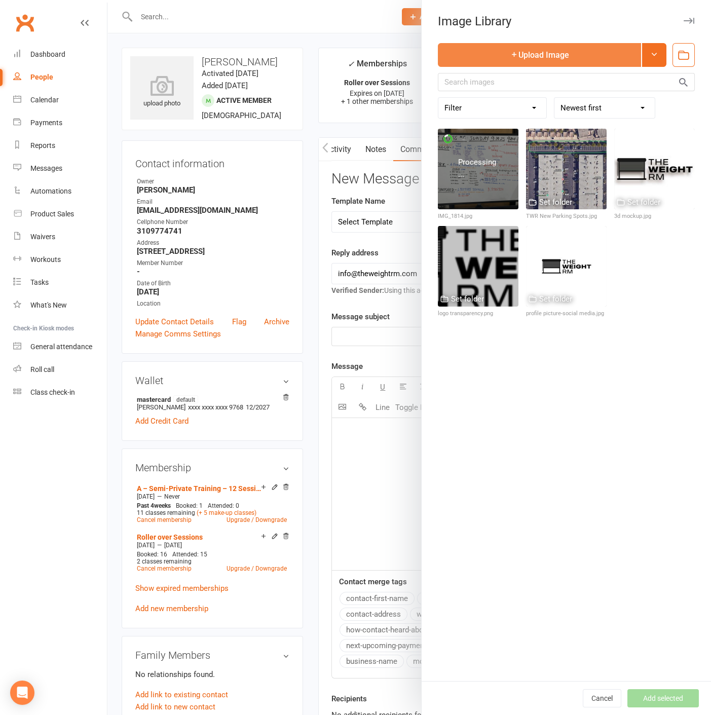
click at [511, 58] on icon "button" at bounding box center [515, 54] width 8 height 8
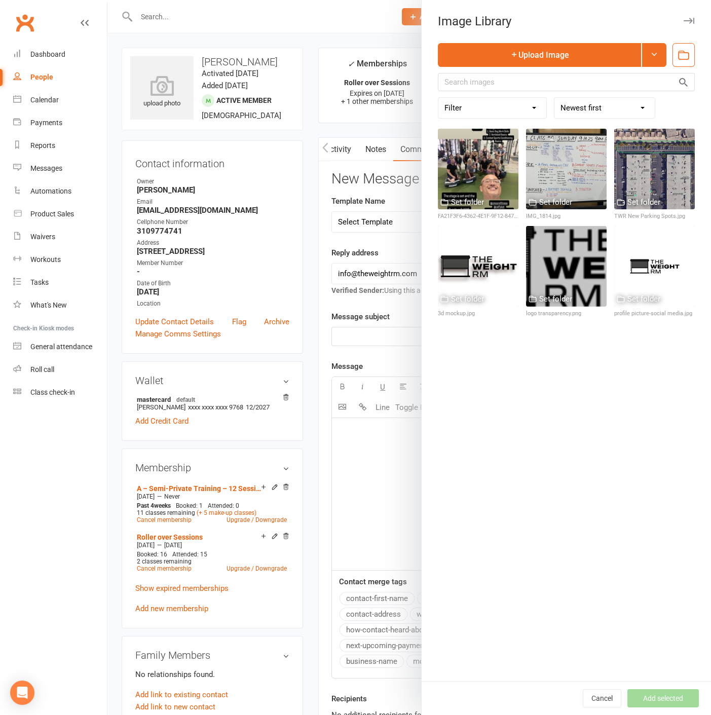
click at [506, 380] on div "Upload Image Filter Used as Logo Used as Website header Used in Workouts Used i…" at bounding box center [567, 362] width 290 height 638
click at [598, 690] on button "Cancel" at bounding box center [602, 699] width 39 height 18
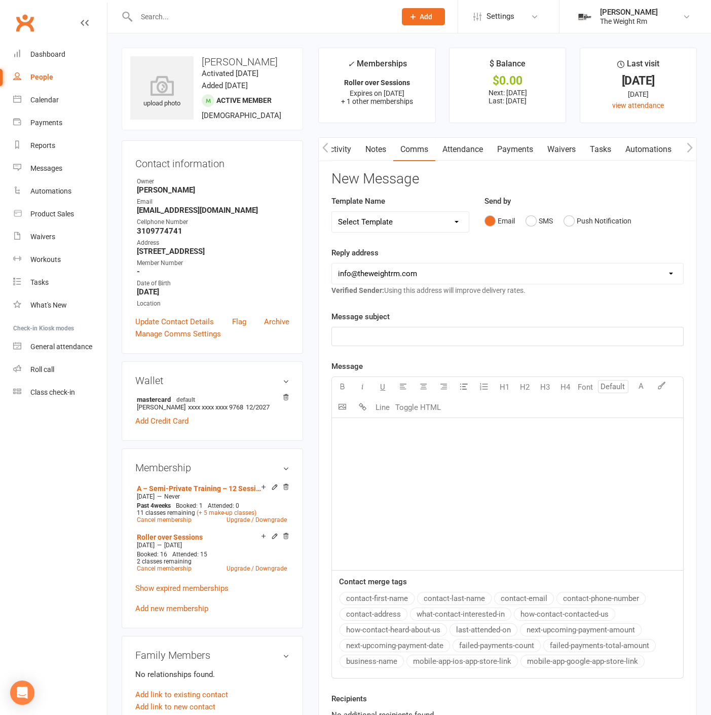
click at [406, 487] on div "﻿" at bounding box center [507, 494] width 351 height 152
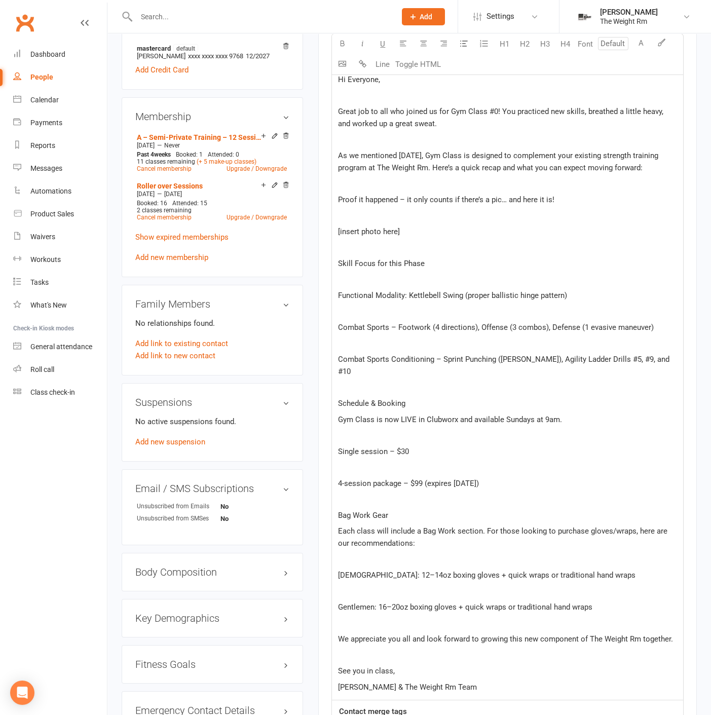
scroll to position [305, 0]
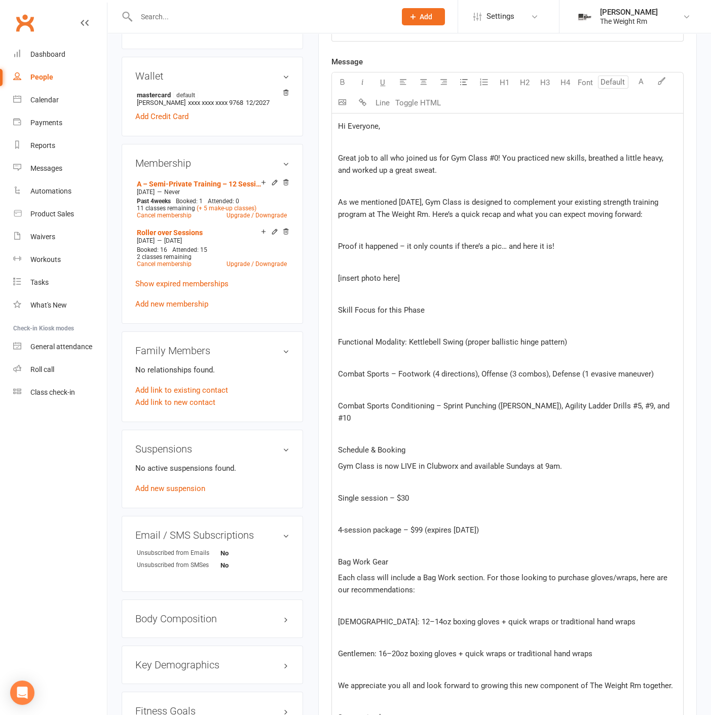
click at [414, 276] on p "[insert photo here]" at bounding box center [507, 278] width 339 height 12
drag, startPoint x: 414, startPoint y: 276, endPoint x: 333, endPoint y: 278, distance: 81.7
click at [333, 278] on div "Hi Everyone, ﻿ Great job to all who joined us for Gym Class #0! You practiced n…" at bounding box center [507, 431] width 351 height 634
click at [341, 97] on body "Prospect Member Non-attending contact Class / event Appointment Task Membership…" at bounding box center [355, 348] width 711 height 1301
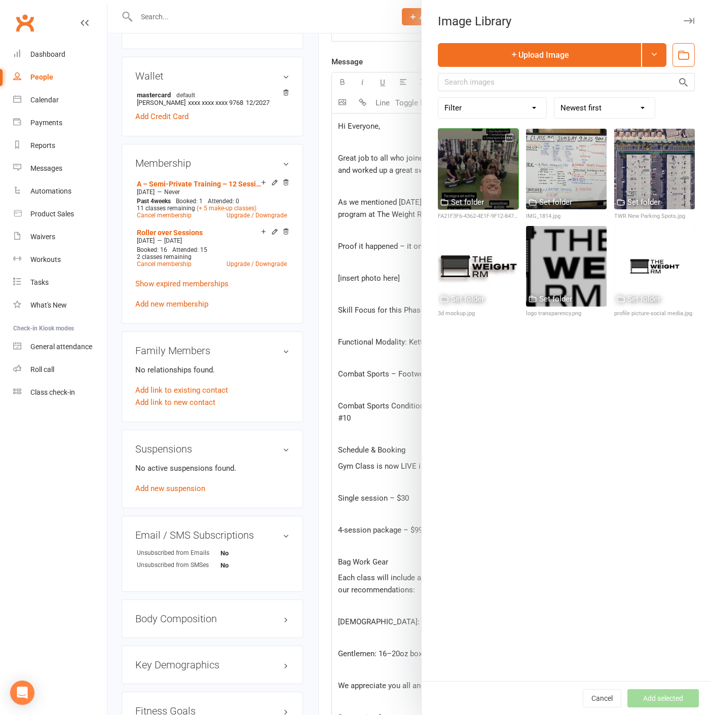
click at [450, 160] on div at bounding box center [478, 169] width 81 height 81
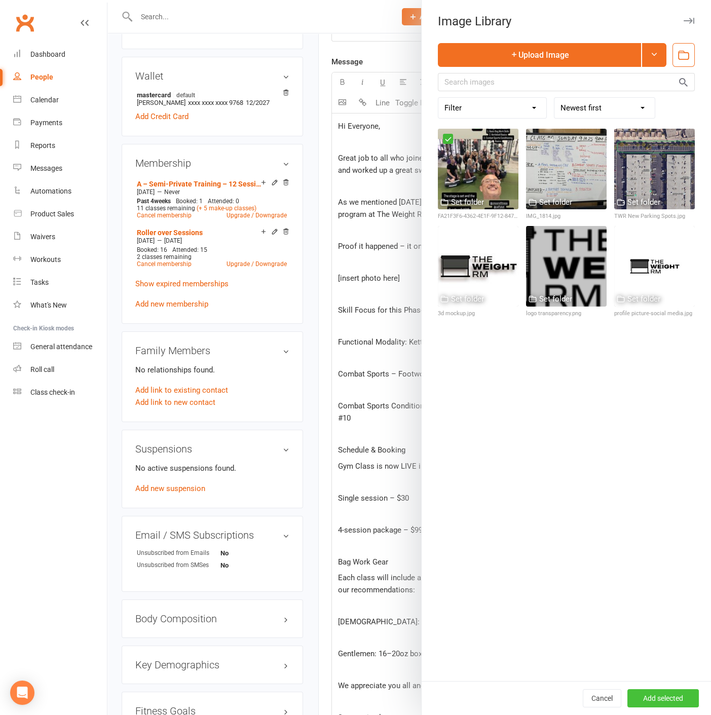
click at [666, 696] on button "Add selected" at bounding box center [663, 699] width 71 height 18
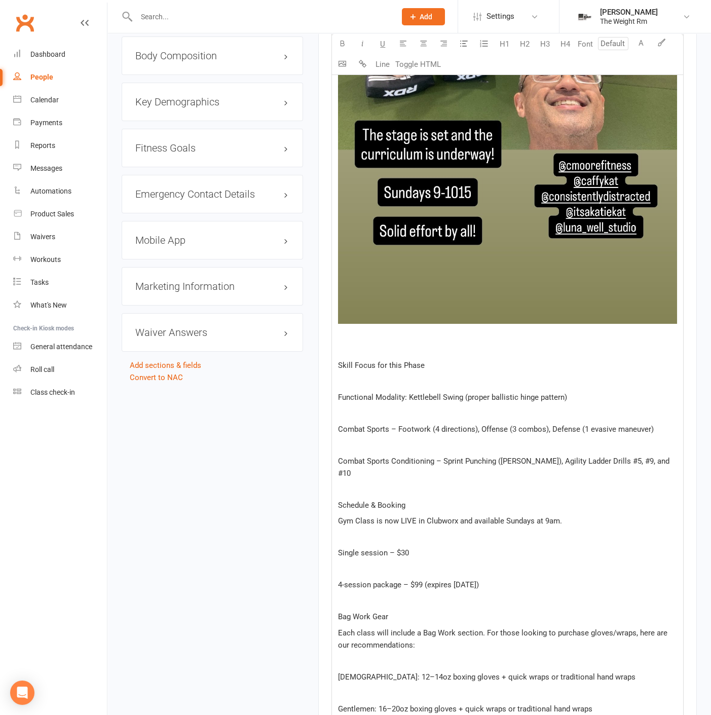
click at [435, 364] on p "Skill Focus for this Phase" at bounding box center [507, 366] width 339 height 12
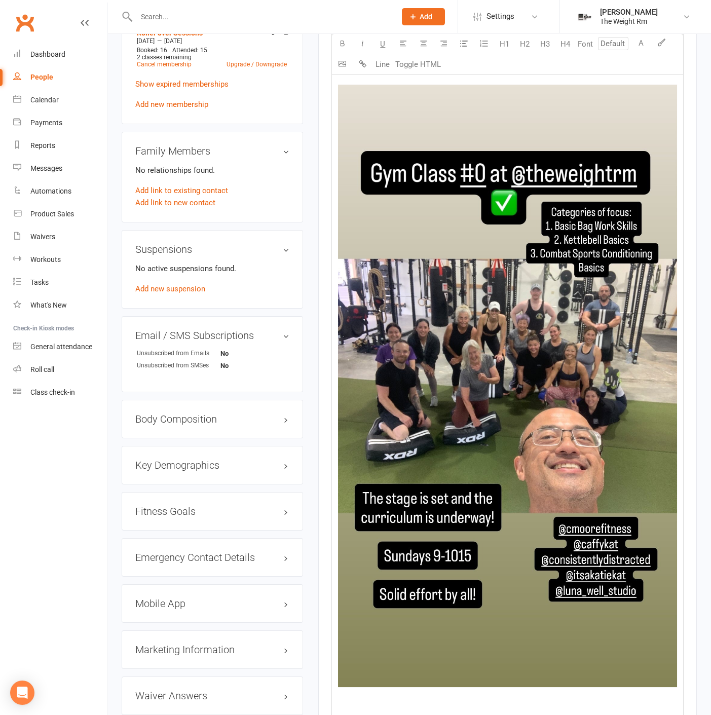
scroll to position [361, 0]
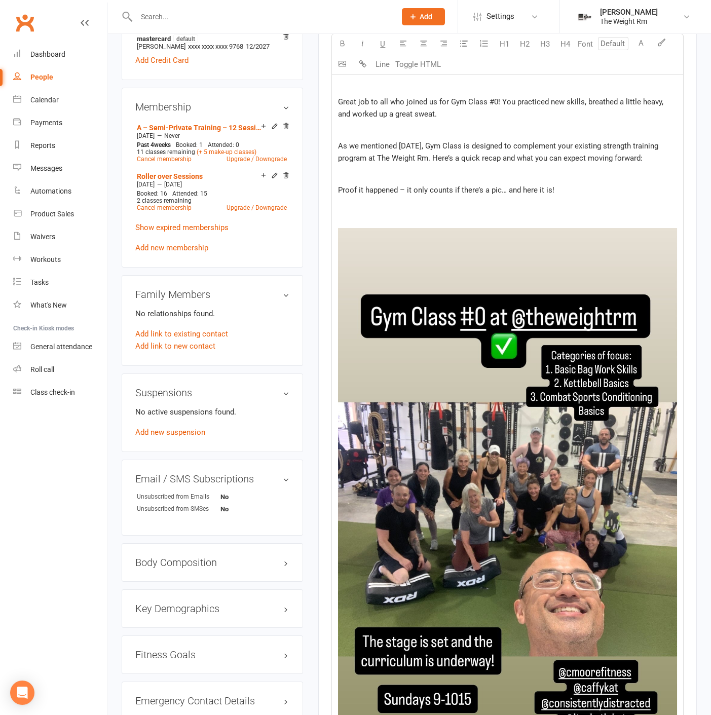
click at [432, 216] on p "﻿ ﻿ ﻿" at bounding box center [507, 531] width 339 height 631
drag, startPoint x: 426, startPoint y: 213, endPoint x: 380, endPoint y: 213, distance: 45.6
click at [380, 213] on div "Hi Everyone, ﻿ Great job to all who joined us for Gym Class #0! You practiced n…" at bounding box center [507, 683] width 351 height 1252
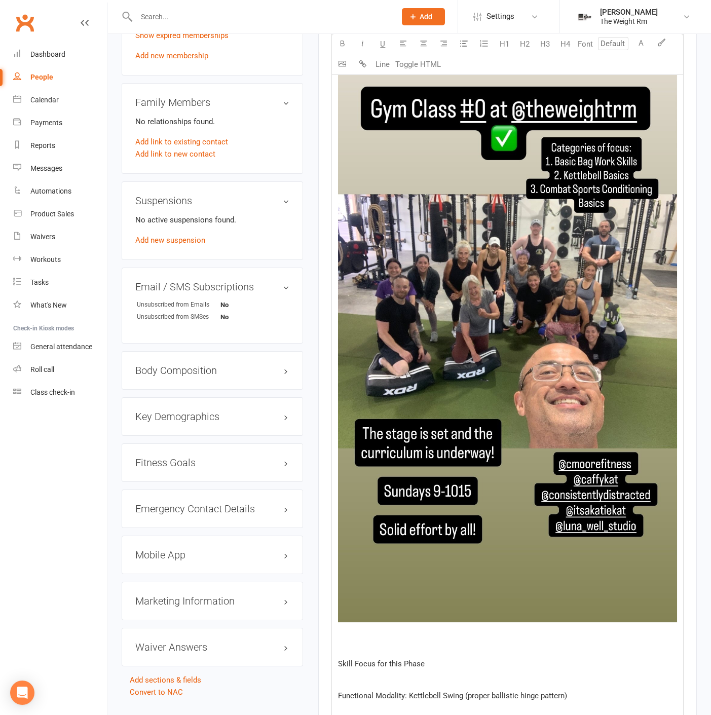
scroll to position [643, 0]
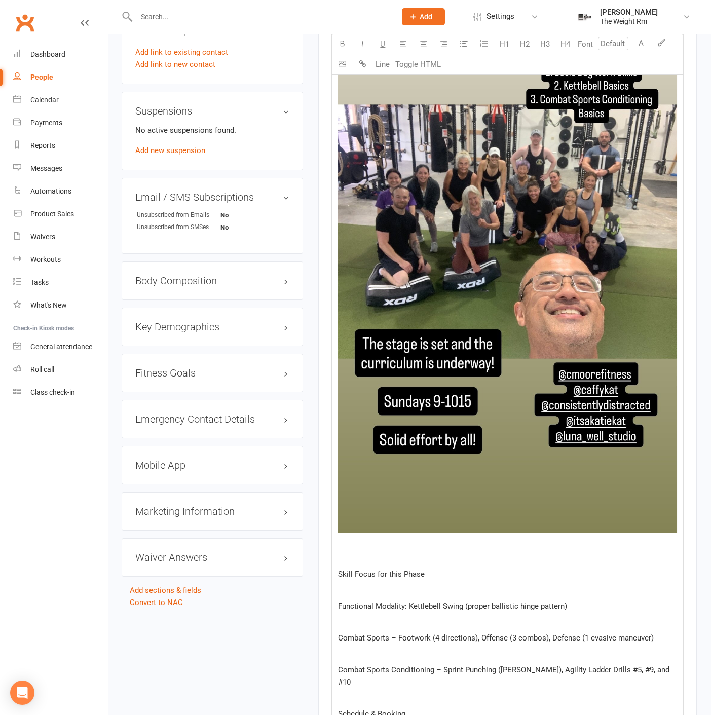
click at [424, 571] on p "Skill Focus for this Phase" at bounding box center [507, 574] width 339 height 12
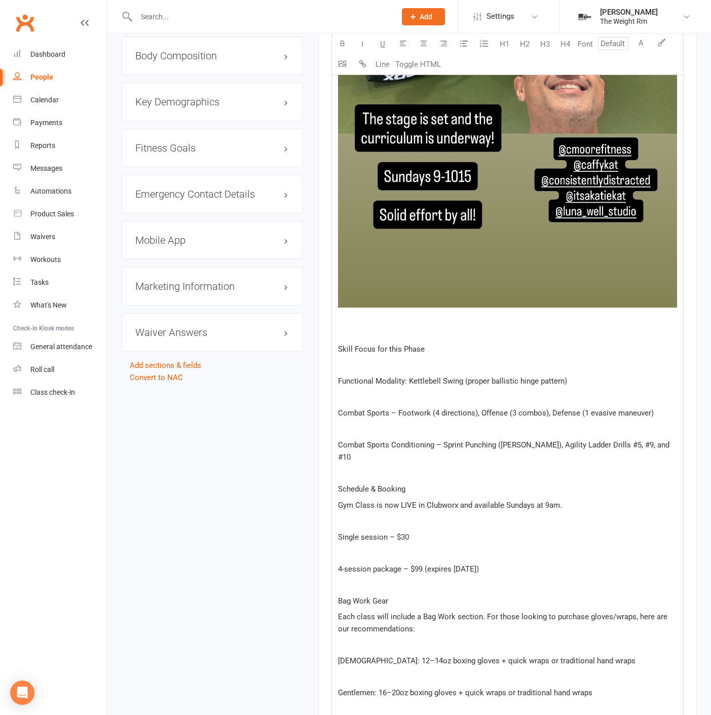
scroll to position [1037, 0]
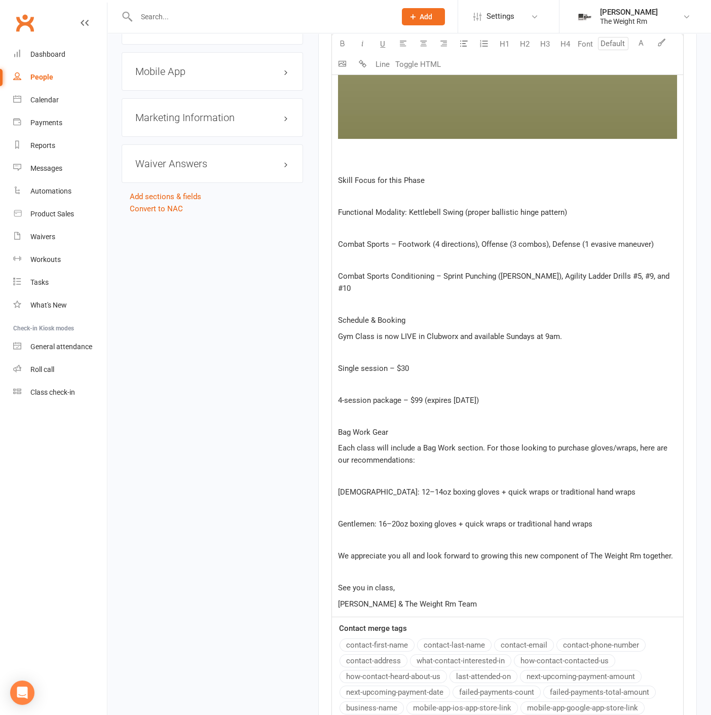
click at [404, 443] on p "Each class will include a Bag Work section. For those looking to purchase glove…" at bounding box center [507, 454] width 339 height 24
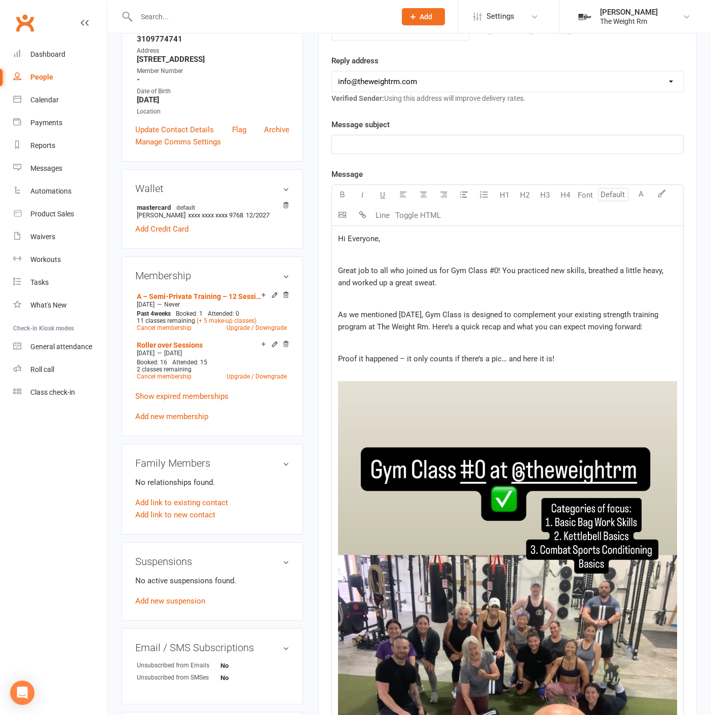
scroll to position [23, 0]
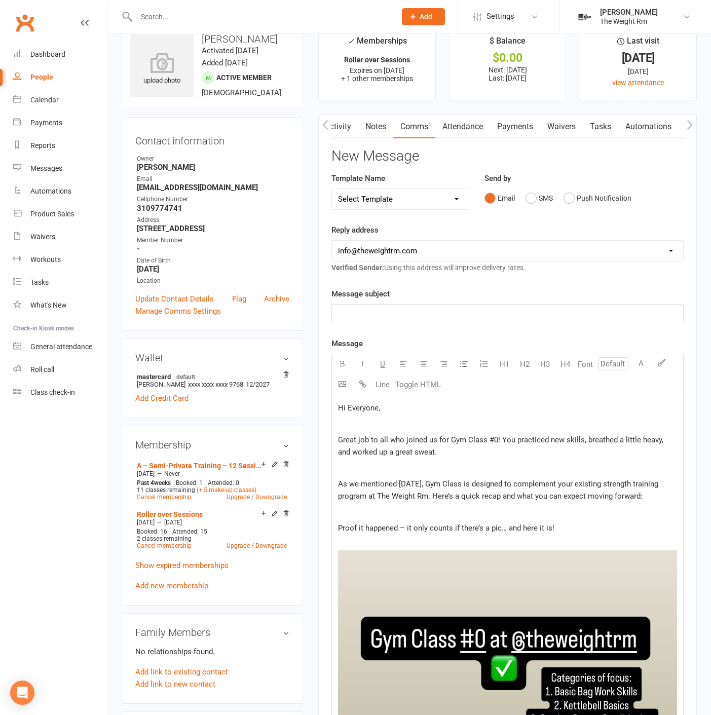
click at [395, 449] on span "Great job to all who joined us for Gym Class #0! You practiced new skills, brea…" at bounding box center [502, 446] width 328 height 21
click at [447, 487] on p "As we mentioned [DATE], Gym Class is designed to complement your existing stren…" at bounding box center [507, 490] width 339 height 24
click at [656, 515] on p "﻿" at bounding box center [507, 513] width 339 height 12
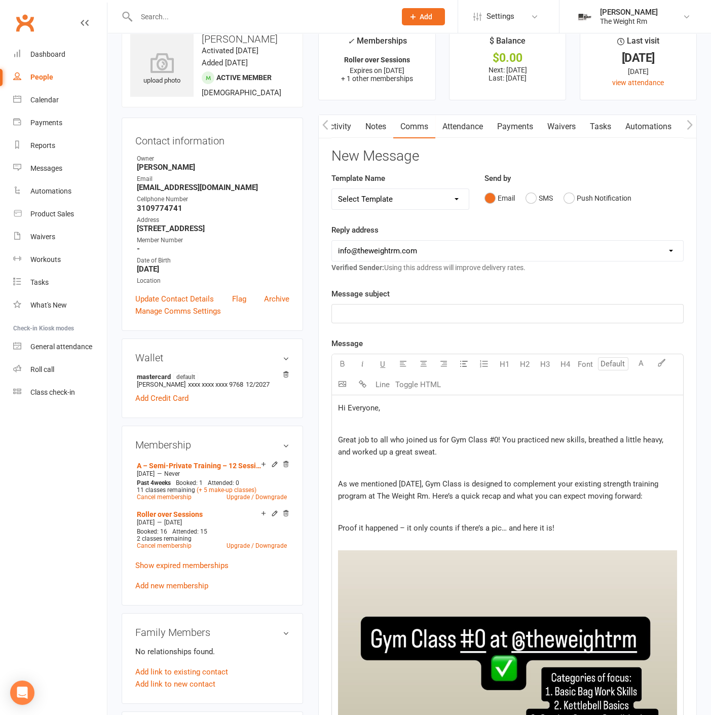
click at [650, 496] on p "As we mentioned [DATE], Gym Class is designed to complement your existing stren…" at bounding box center [507, 490] width 339 height 24
click at [627, 507] on p "﻿" at bounding box center [507, 513] width 339 height 12
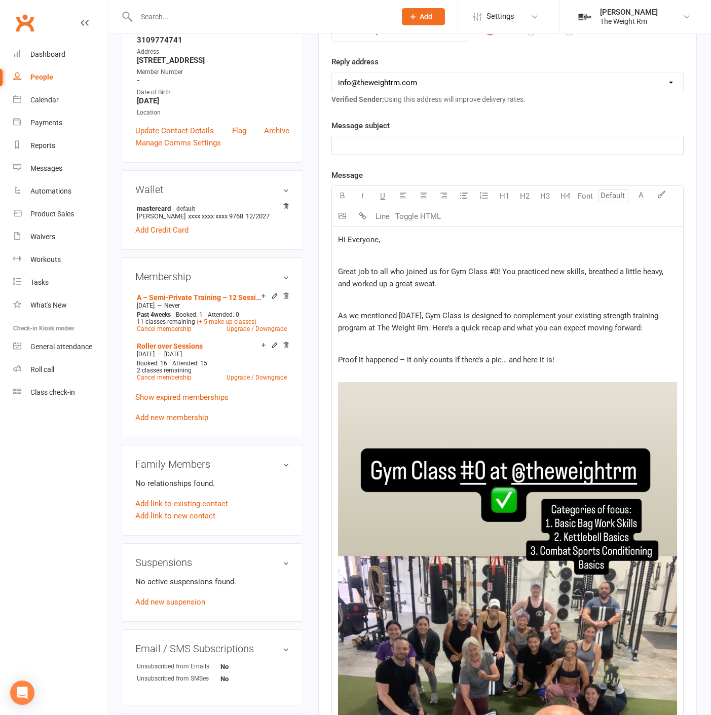
scroll to position [136, 0]
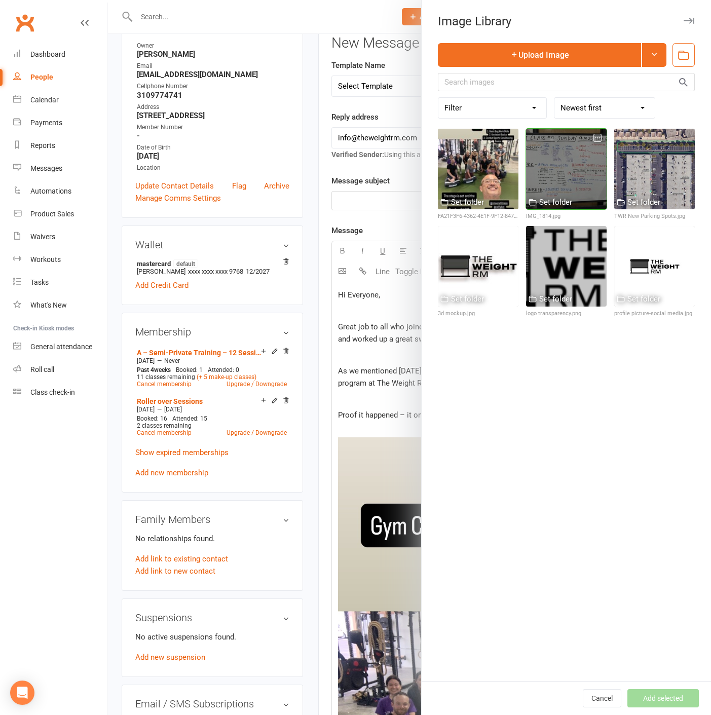
click at [557, 173] on div at bounding box center [566, 169] width 81 height 81
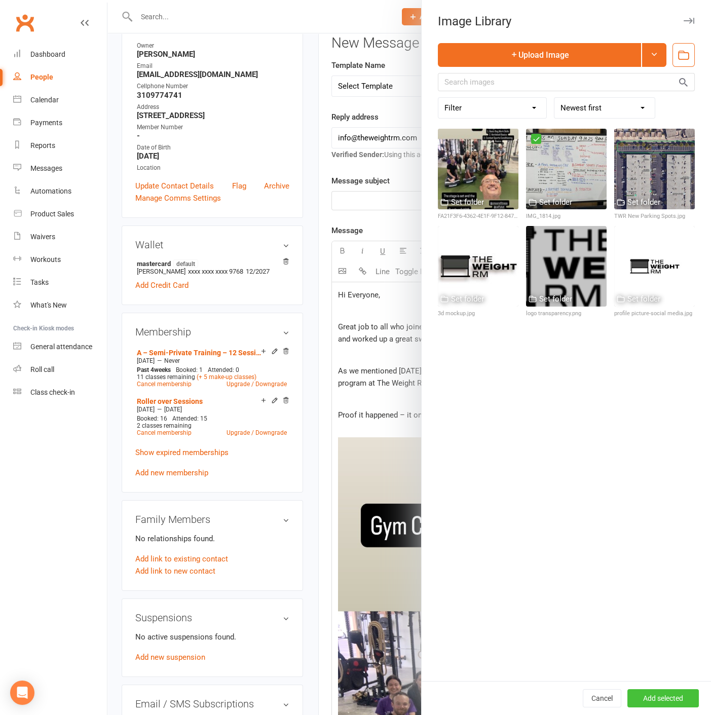
click at [634, 692] on button "Add selected" at bounding box center [663, 699] width 71 height 18
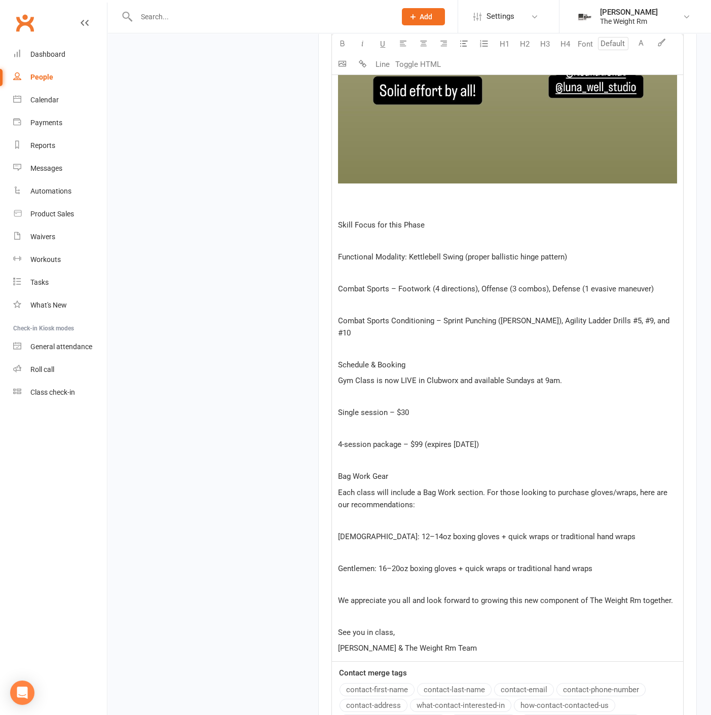
scroll to position [1460, 0]
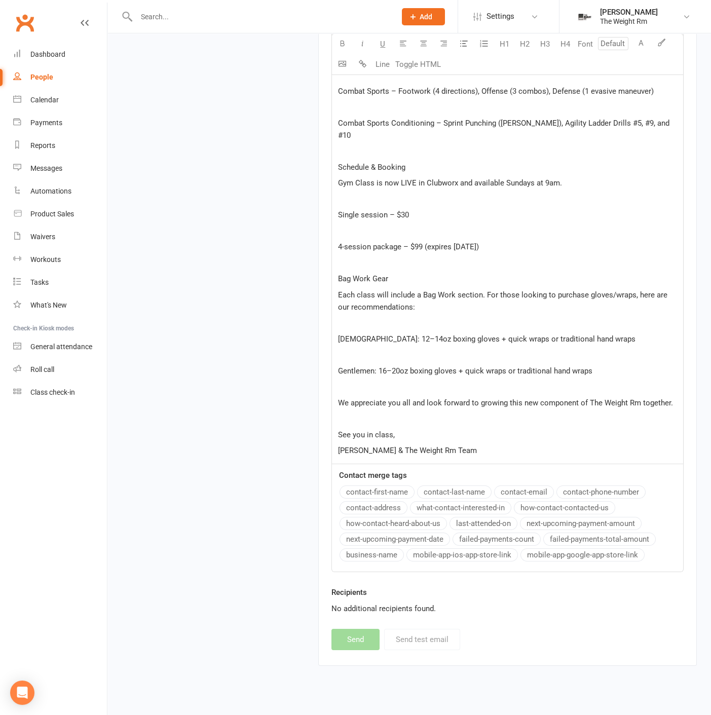
click at [453, 367] on span "Gentlemen: 16–20oz boxing gloves + quick wraps or traditional hand wraps" at bounding box center [465, 371] width 255 height 9
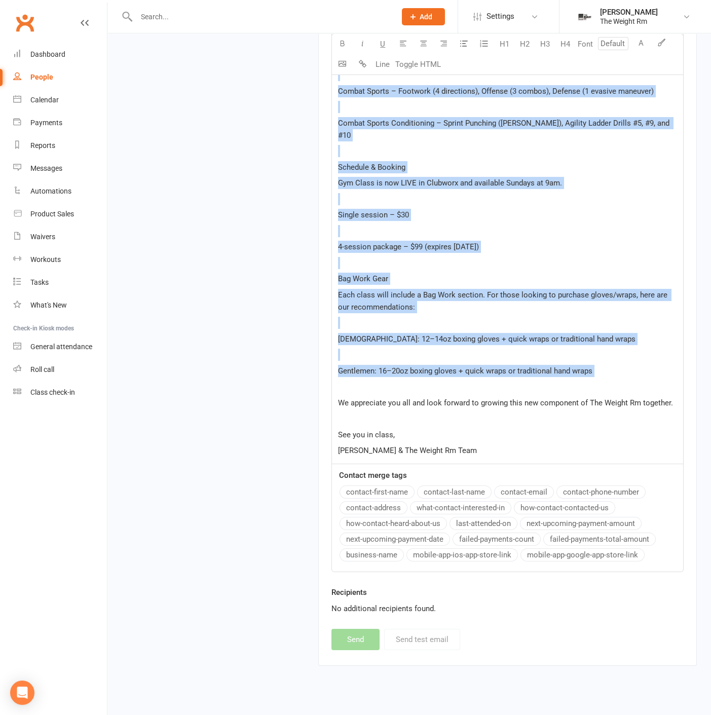
drag, startPoint x: 337, startPoint y: 202, endPoint x: 634, endPoint y: 376, distance: 344.3
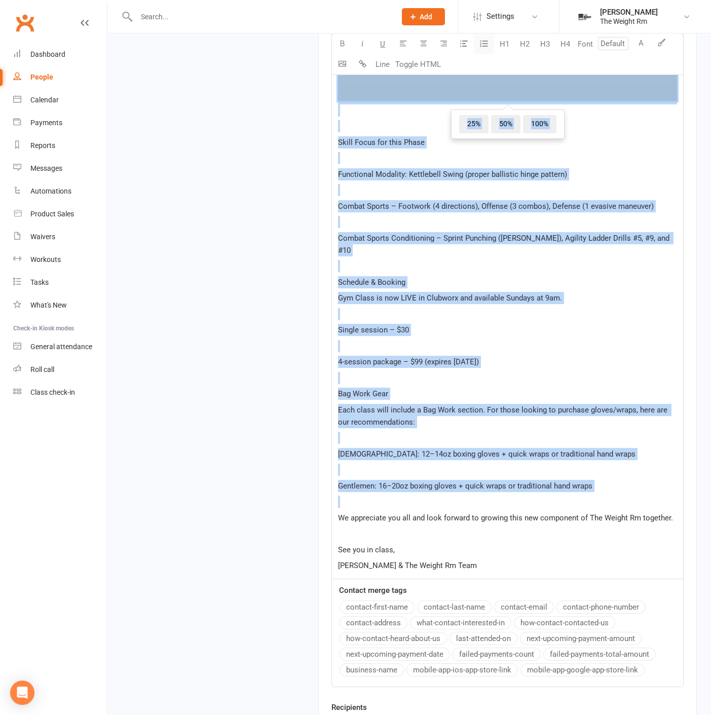
click at [488, 39] on icon "button" at bounding box center [484, 44] width 10 height 10
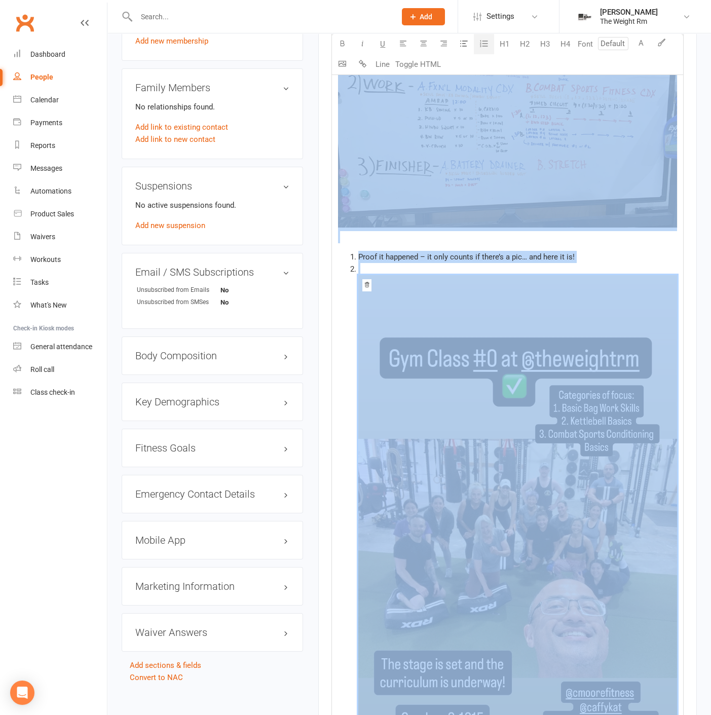
scroll to position [500, 0]
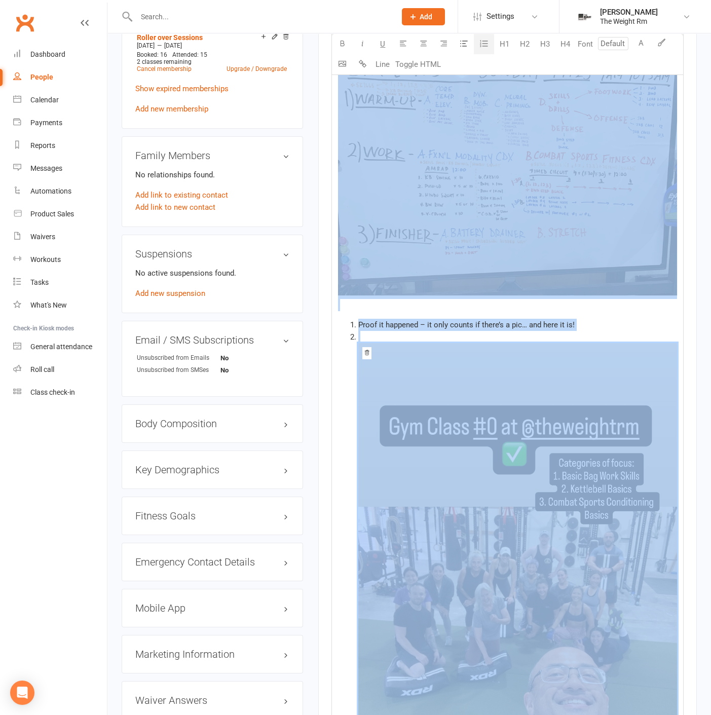
click at [370, 327] on span "Proof it happened – it only counts if there’s a pic… and here it is!" at bounding box center [467, 324] width 217 height 9
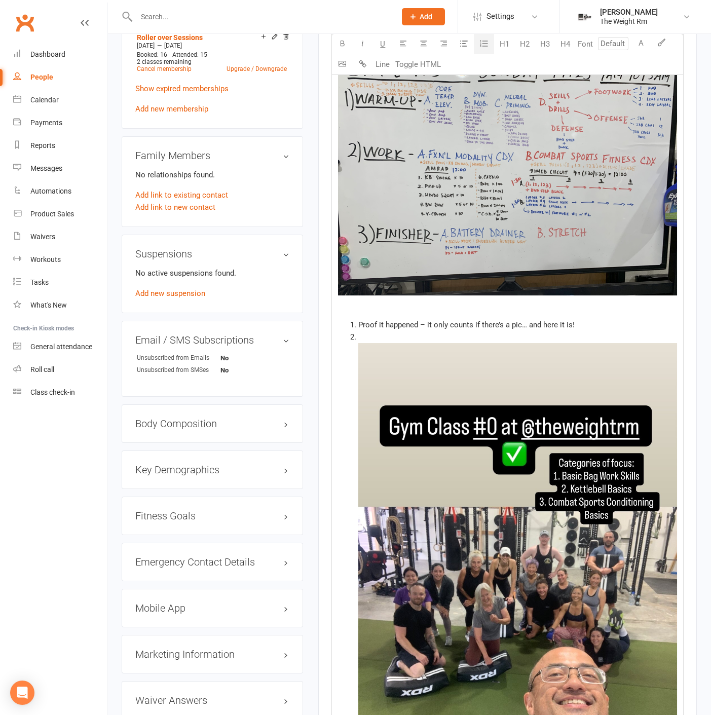
click at [370, 334] on li "﻿ ﻿ ﻿" at bounding box center [518, 628] width 319 height 595
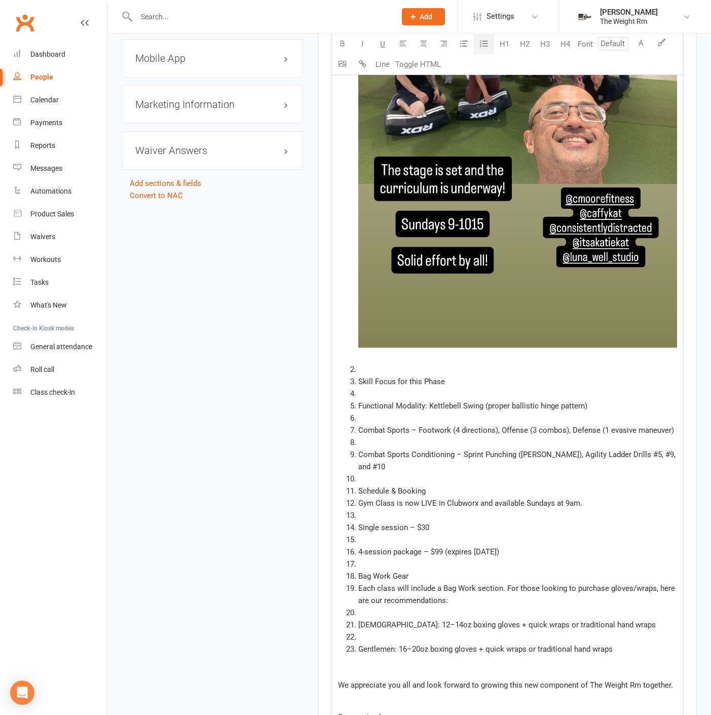
scroll to position [1176, 0]
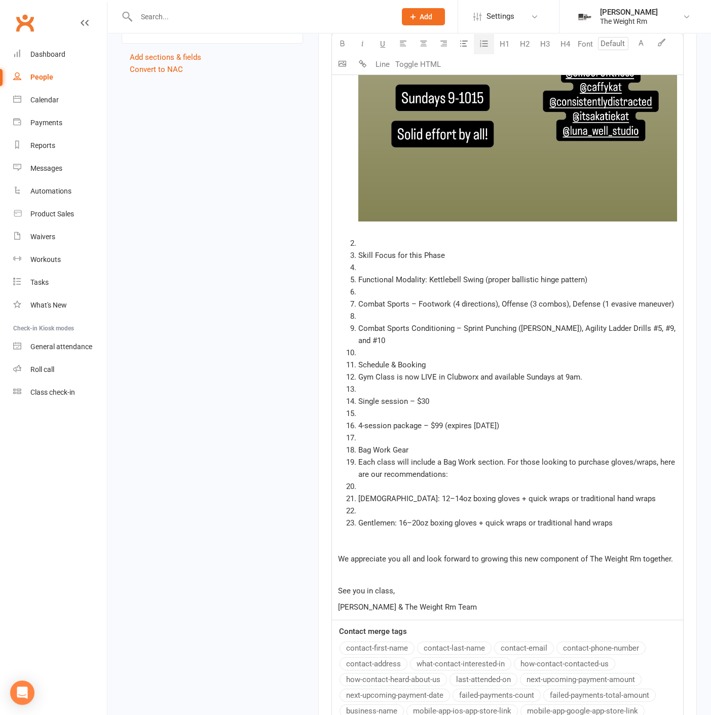
click at [368, 237] on li "﻿" at bounding box center [518, 243] width 319 height 12
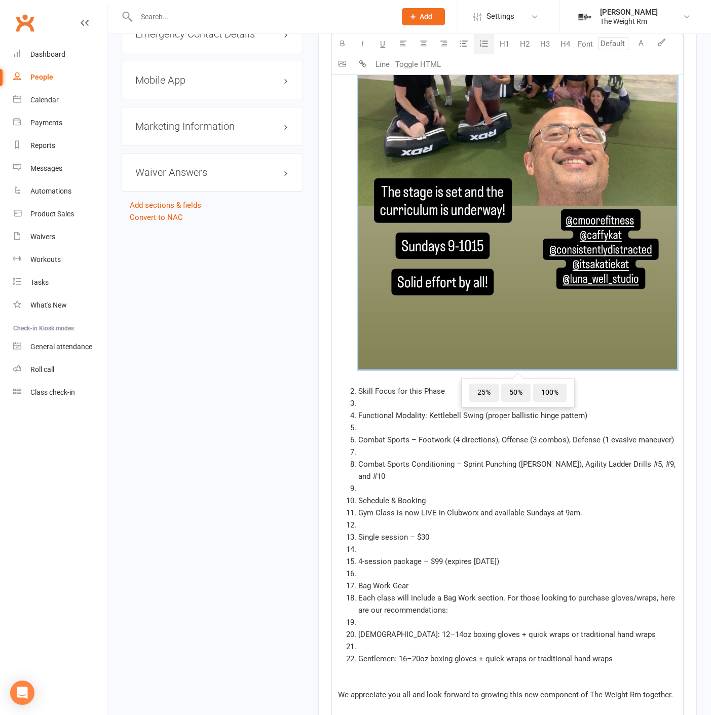
scroll to position [1154, 0]
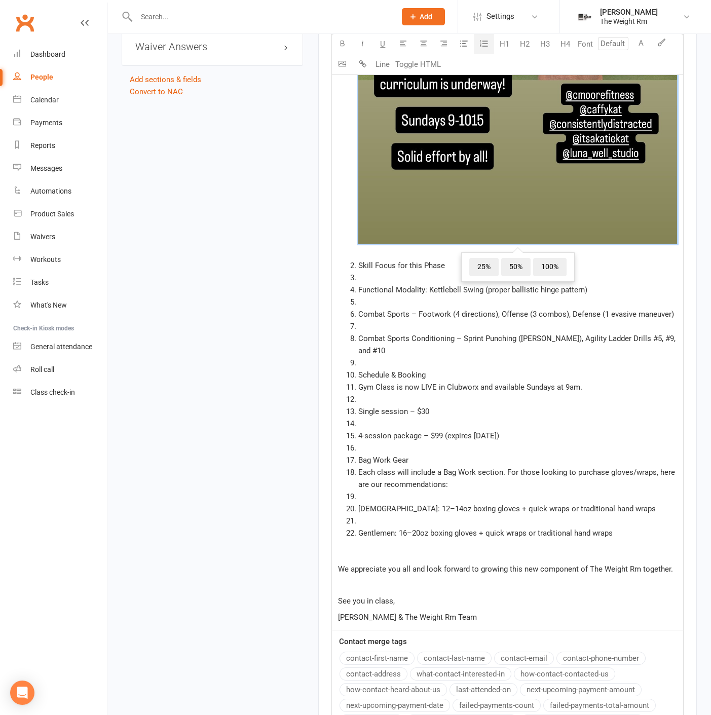
click at [359, 308] on li "Combat Sports – Footwork (4 directions), Offense (3 combos), Defense (1 evasive…" at bounding box center [518, 314] width 319 height 12
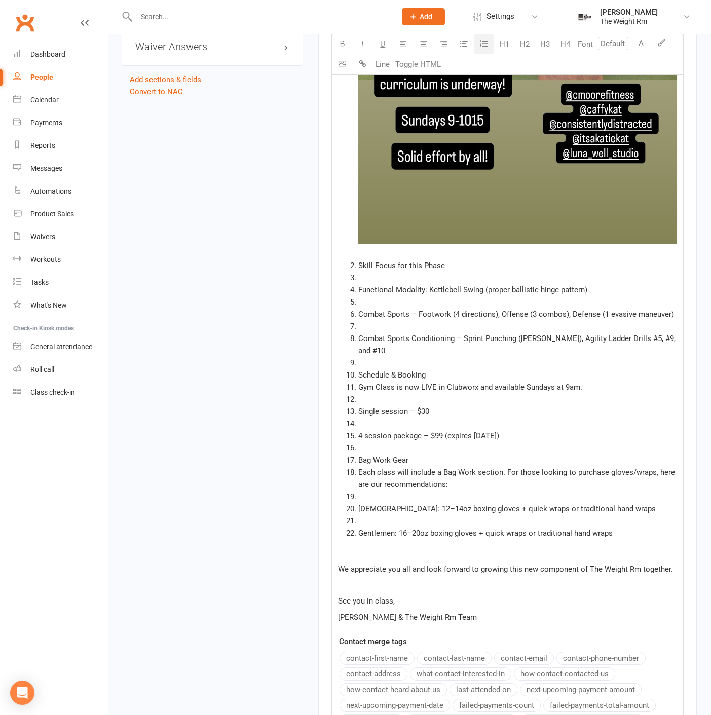
click at [369, 276] on li "﻿" at bounding box center [518, 278] width 319 height 12
click at [359, 293] on li "Functional Modality: Kettlebell Swing (proper ballistic hinge pattern)" at bounding box center [518, 290] width 319 height 12
click at [359, 281] on li "﻿" at bounding box center [518, 278] width 319 height 12
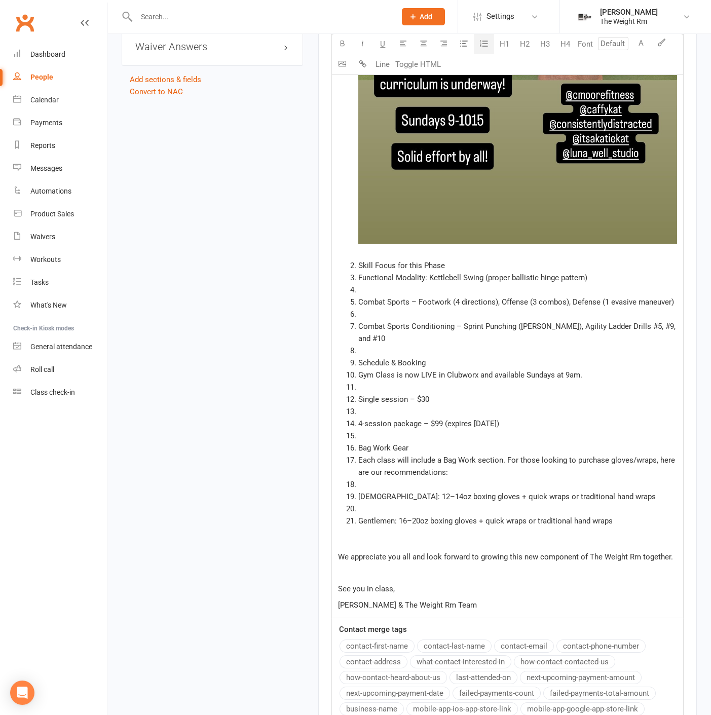
click at [361, 283] on li "Functional Modality: Kettlebell Swing (proper ballistic hinge pattern)" at bounding box center [518, 278] width 319 height 12
click at [363, 290] on li "﻿" at bounding box center [518, 290] width 319 height 12
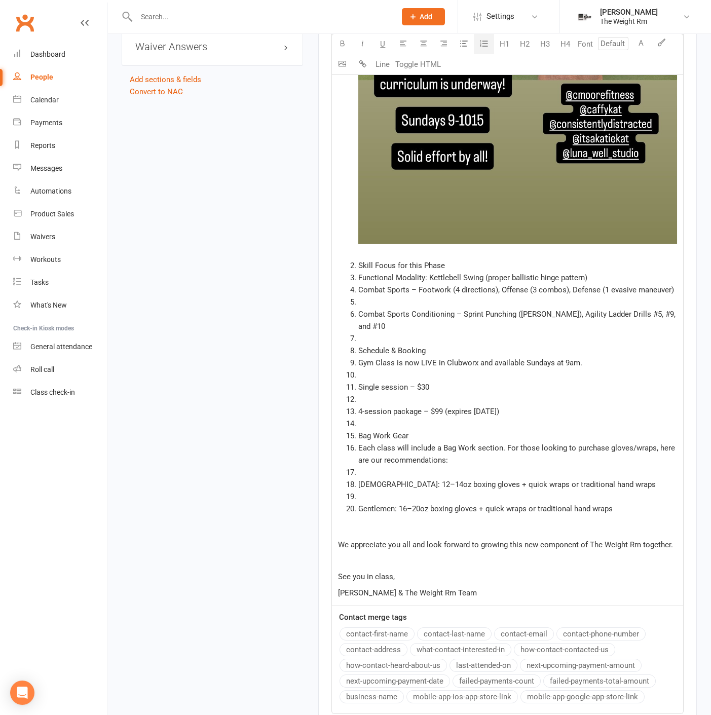
click at [366, 304] on li "﻿" at bounding box center [518, 302] width 319 height 12
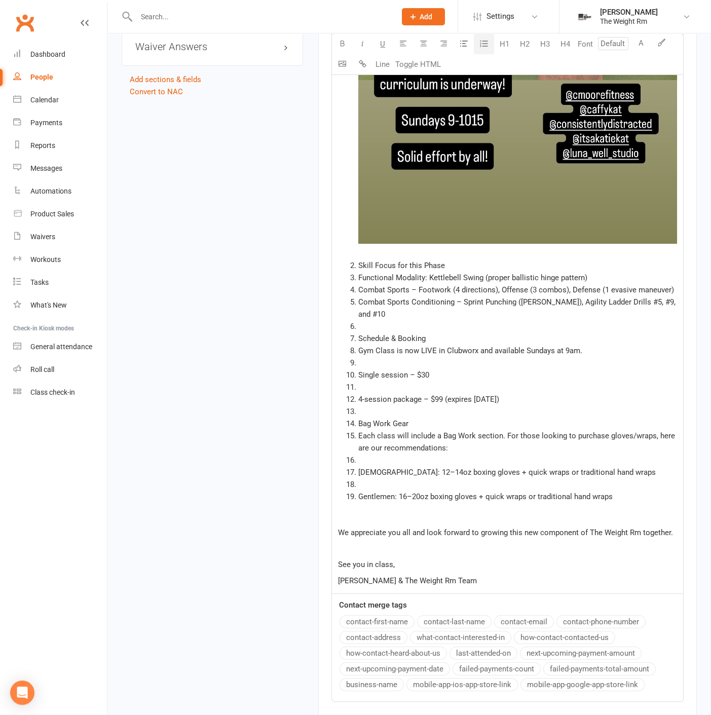
click at [367, 320] on li "﻿" at bounding box center [518, 326] width 319 height 12
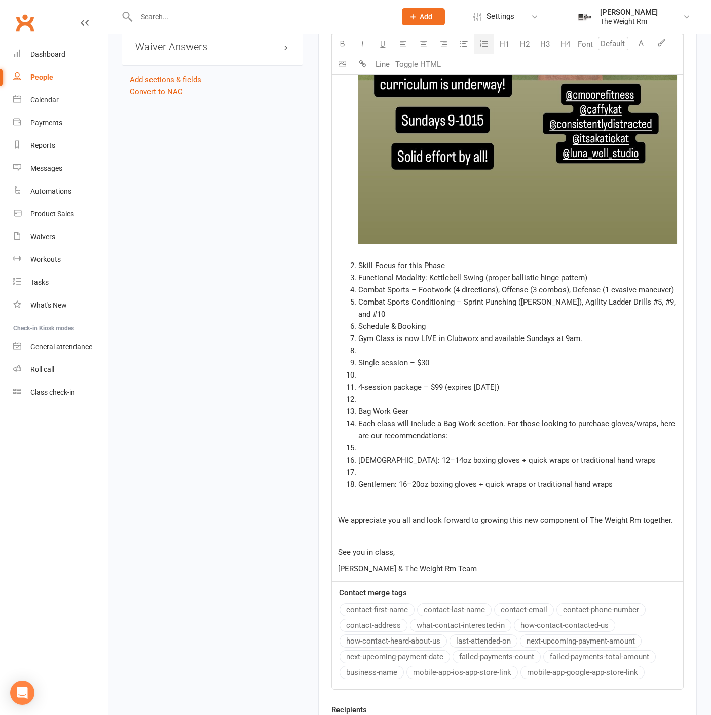
click at [369, 345] on li "﻿" at bounding box center [518, 351] width 319 height 12
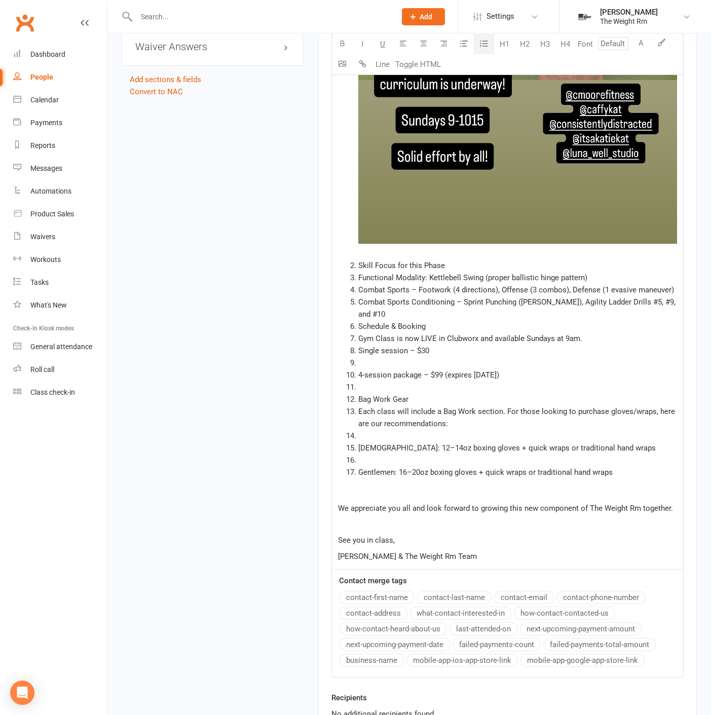
click at [372, 357] on li "﻿" at bounding box center [518, 363] width 319 height 12
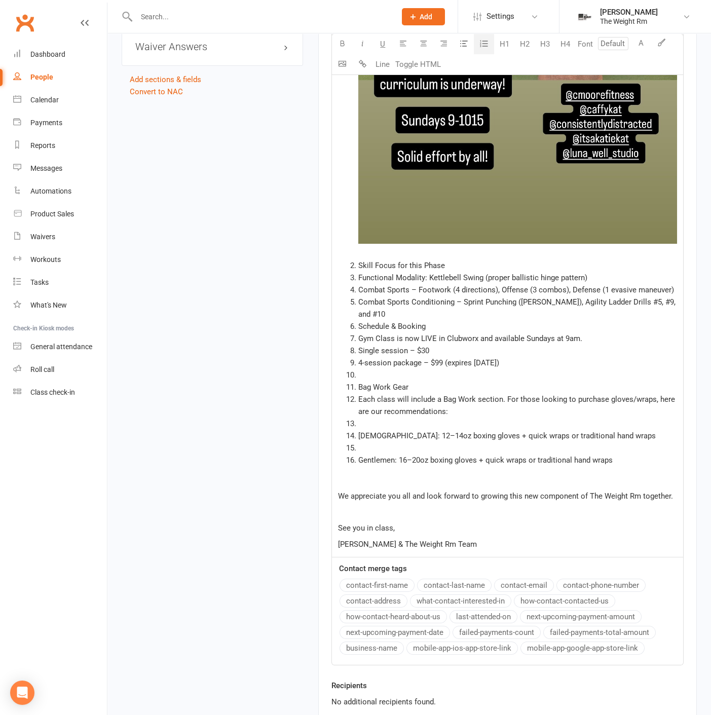
click at [378, 369] on li "﻿" at bounding box center [518, 375] width 319 height 12
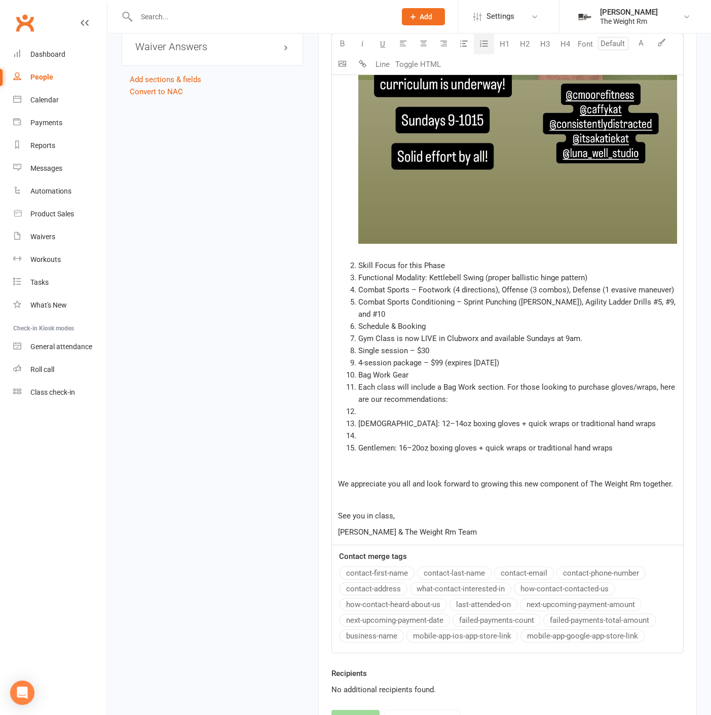
click at [377, 406] on li "﻿" at bounding box center [518, 412] width 319 height 12
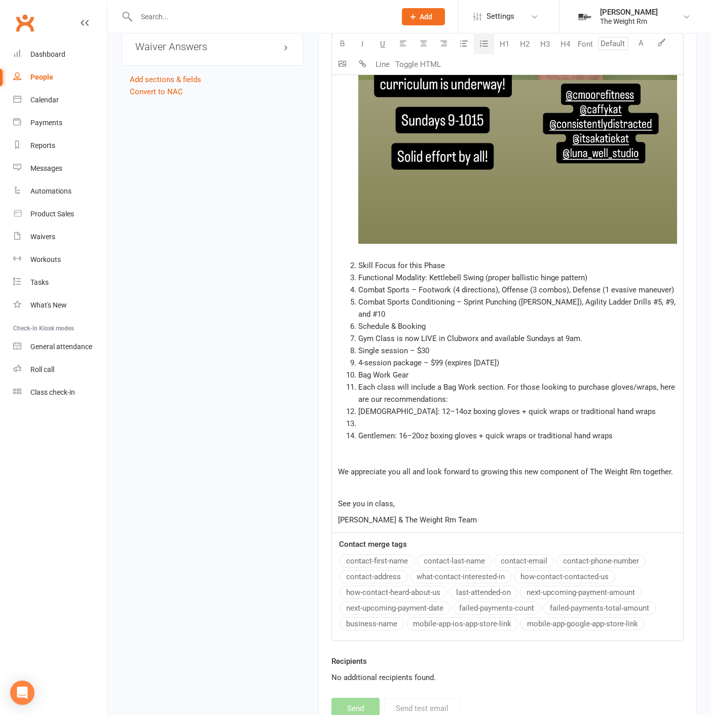
click at [377, 418] on li "﻿" at bounding box center [518, 424] width 319 height 12
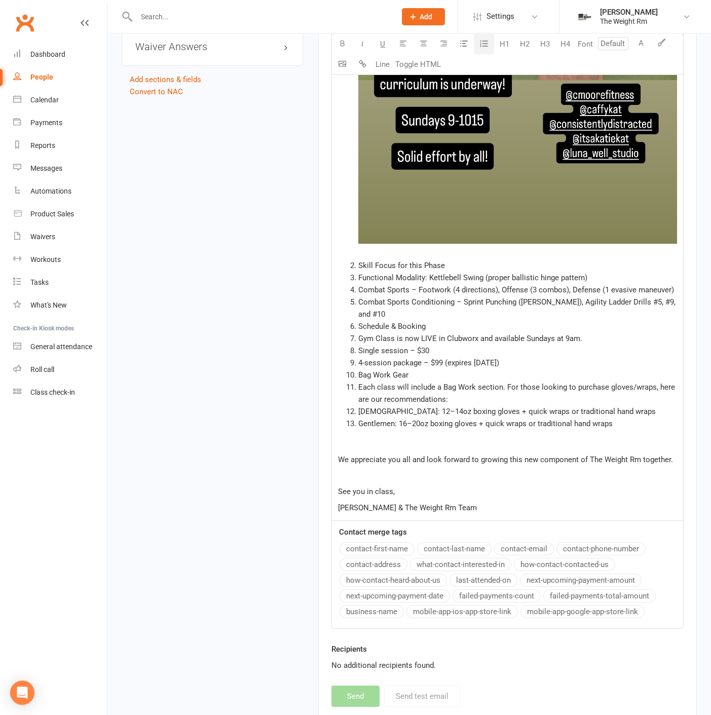
click at [359, 407] on span "[DEMOGRAPHIC_DATA]: 12–14oz boxing gloves + quick wraps or traditional hand wra…" at bounding box center [508, 411] width 298 height 9
click at [470, 43] on button "button" at bounding box center [464, 44] width 20 height 20
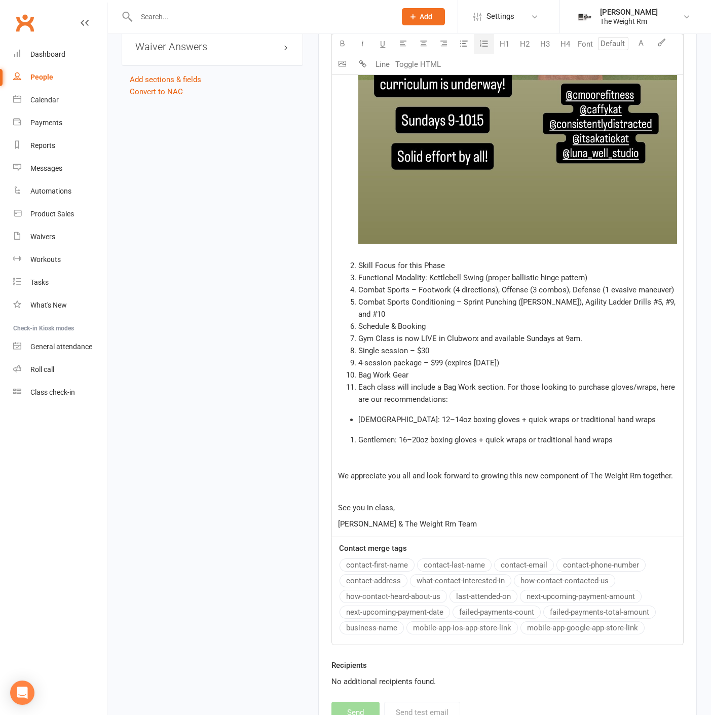
click at [359, 434] on li "Gentlemen: 16–20oz boxing gloves + quick wraps or traditional hand wraps" at bounding box center [518, 440] width 319 height 12
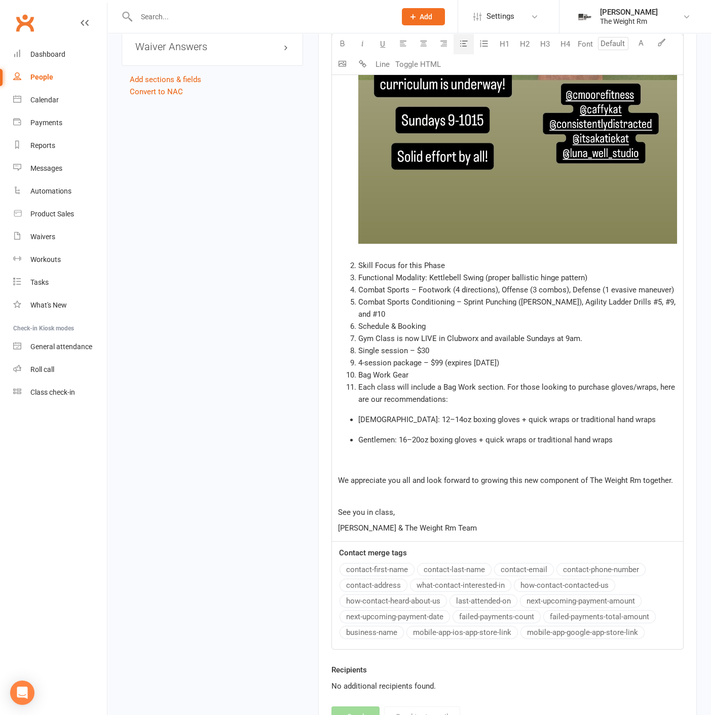
click at [456, 44] on button "button" at bounding box center [464, 44] width 20 height 20
click at [359, 381] on li "Each class will include a Bag Work section. For those looking to purchase glove…" at bounding box center [518, 393] width 319 height 24
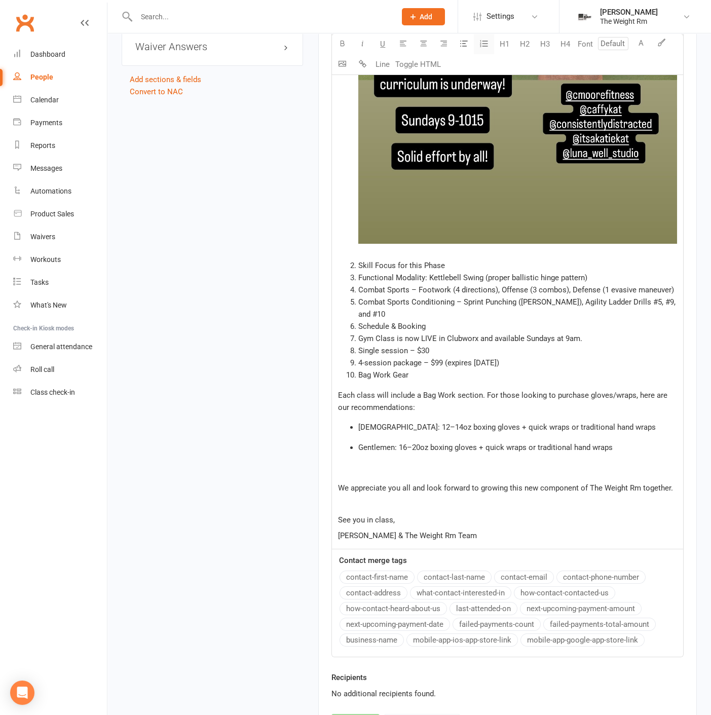
click at [481, 44] on icon "button" at bounding box center [484, 44] width 10 height 10
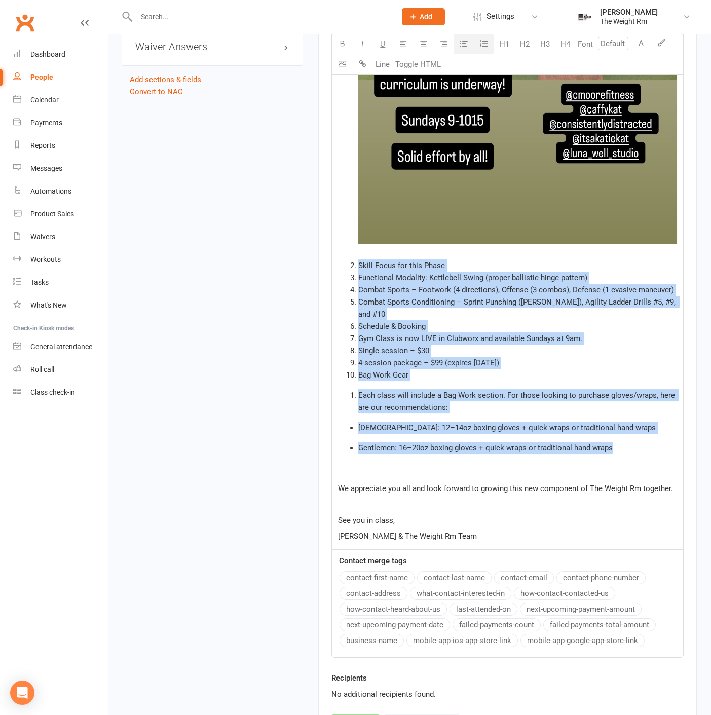
drag, startPoint x: 629, startPoint y: 435, endPoint x: 346, endPoint y: 263, distance: 331.1
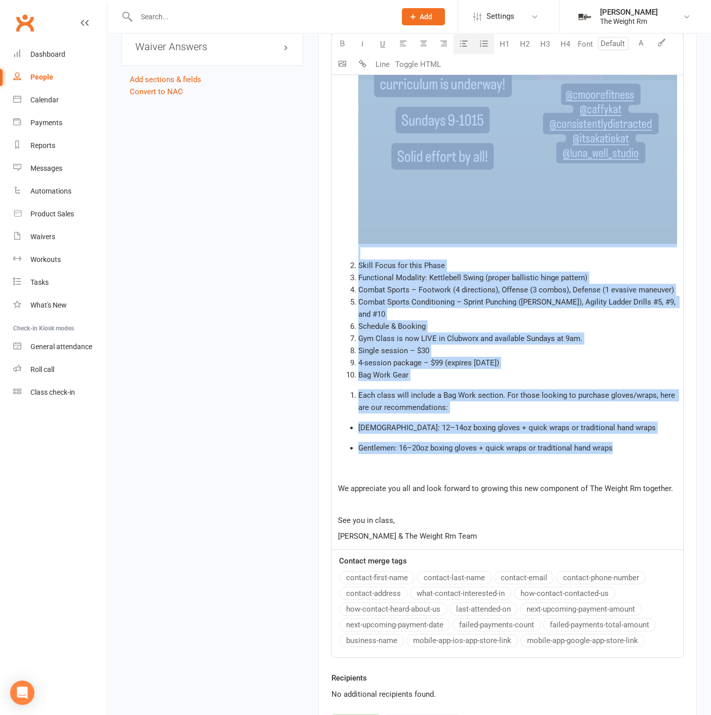
click at [484, 38] on button "button" at bounding box center [484, 44] width 20 height 20
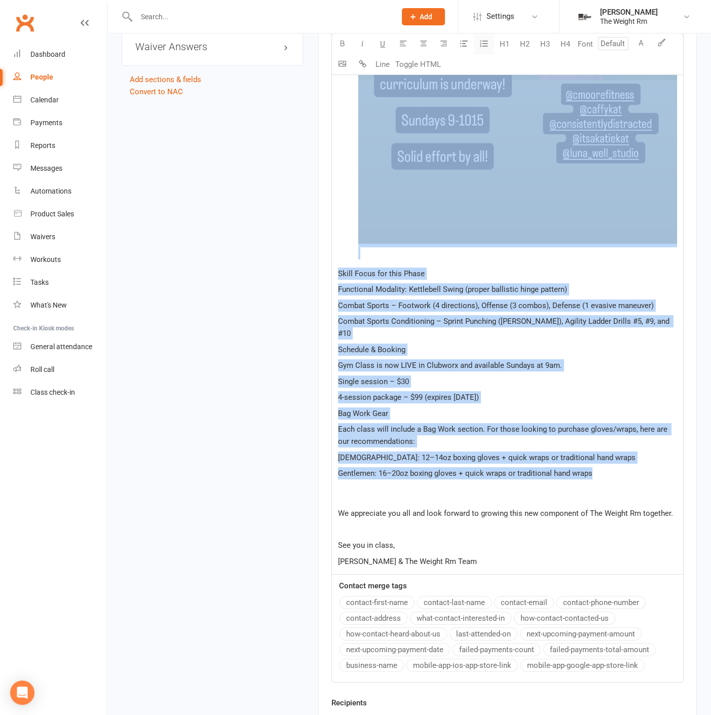
click at [484, 38] on button "button" at bounding box center [484, 44] width 20 height 20
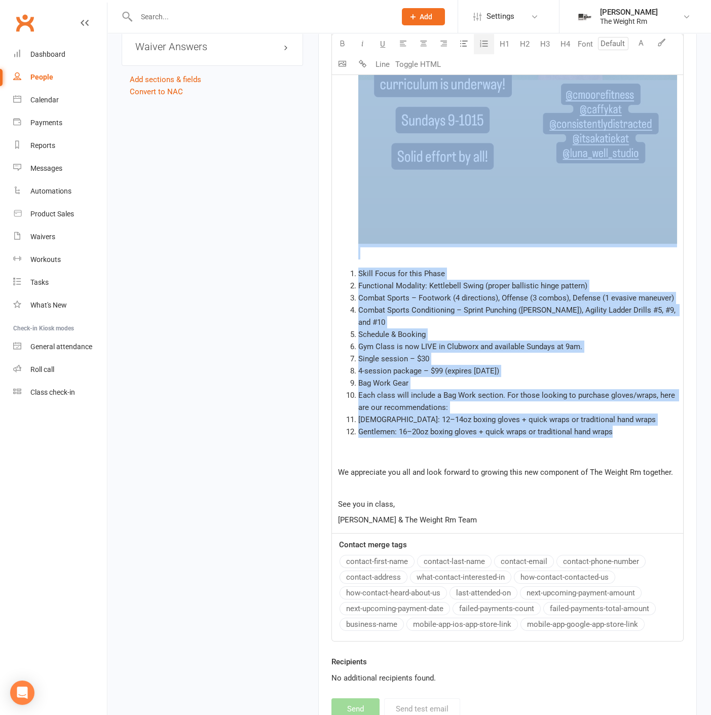
click at [486, 342] on span "Gym Class is now LIVE in Clubworx and available Sundays at 9am." at bounding box center [471, 346] width 224 height 9
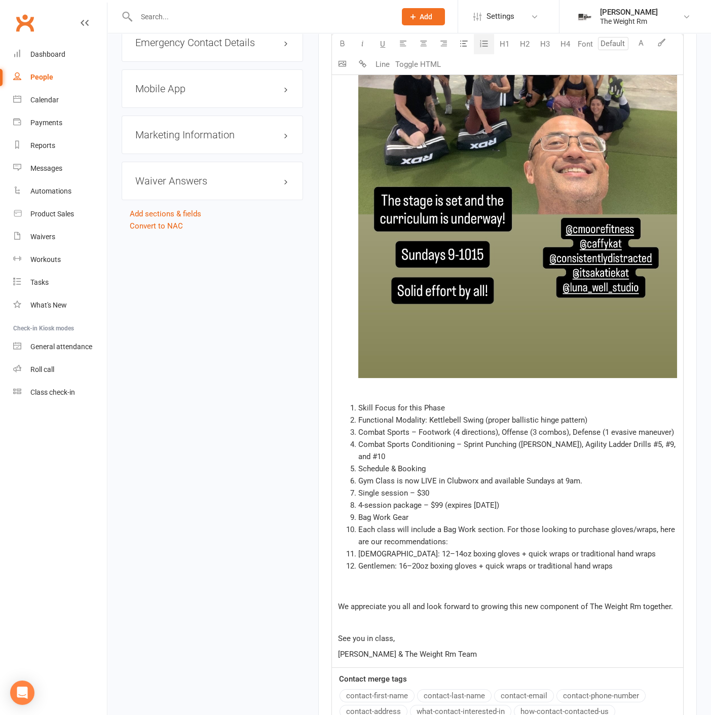
scroll to position [1098, 0]
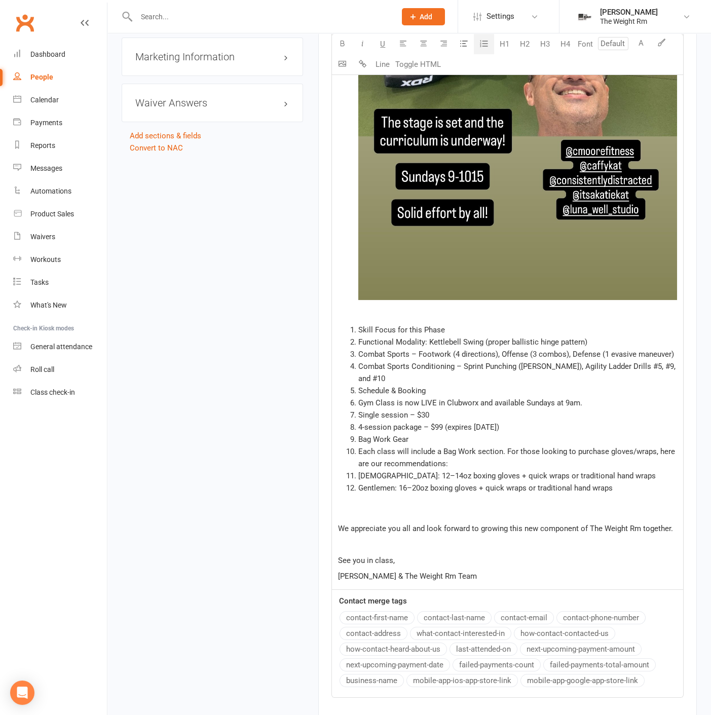
click at [359, 337] on li "Functional Modality: Kettlebell Swing (proper ballistic hinge pattern)" at bounding box center [518, 342] width 319 height 12
click at [362, 326] on span "Skill Focus for this Phase" at bounding box center [402, 330] width 87 height 9
click at [359, 331] on li "Skill Focus for this Phase" at bounding box center [518, 330] width 319 height 12
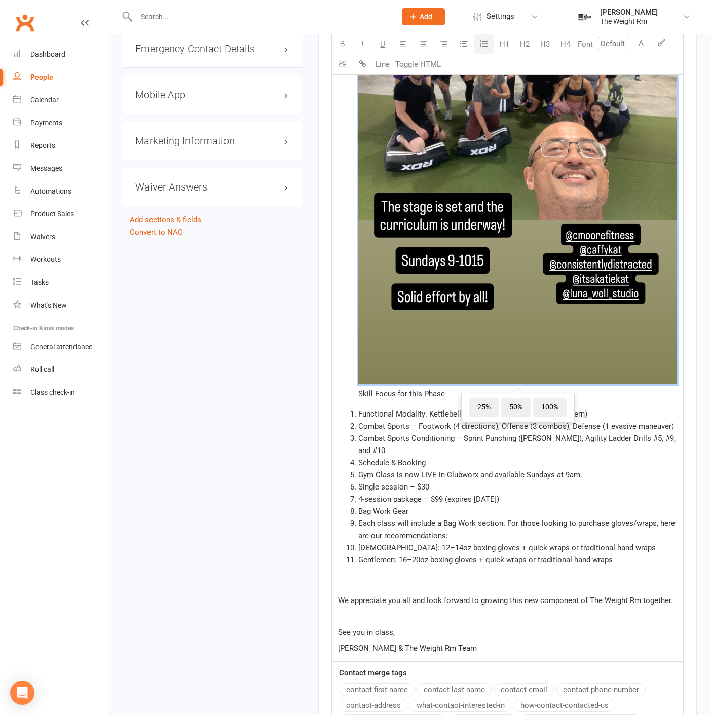
scroll to position [1042, 0]
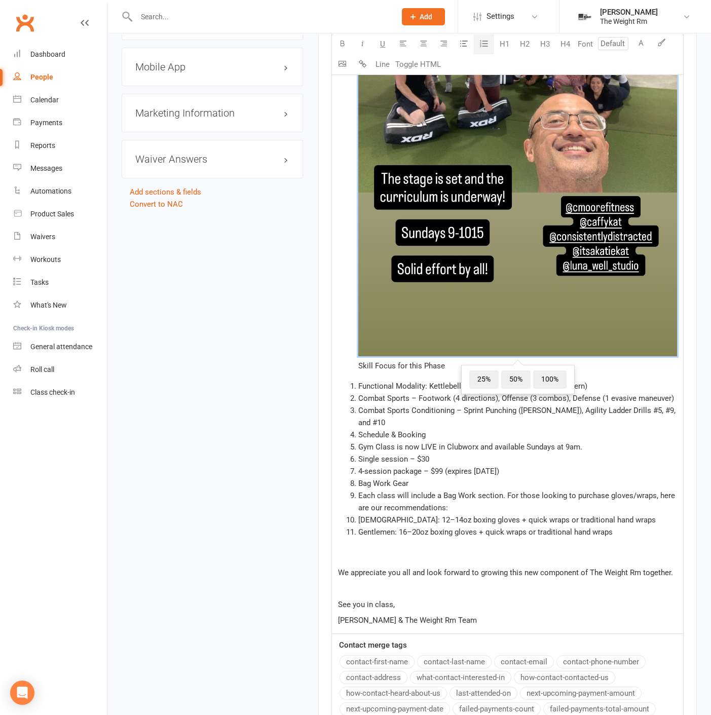
click at [623, 526] on li "Gentlemen: 16–20oz boxing gloves + quick wraps or traditional hand wraps" at bounding box center [518, 532] width 319 height 12
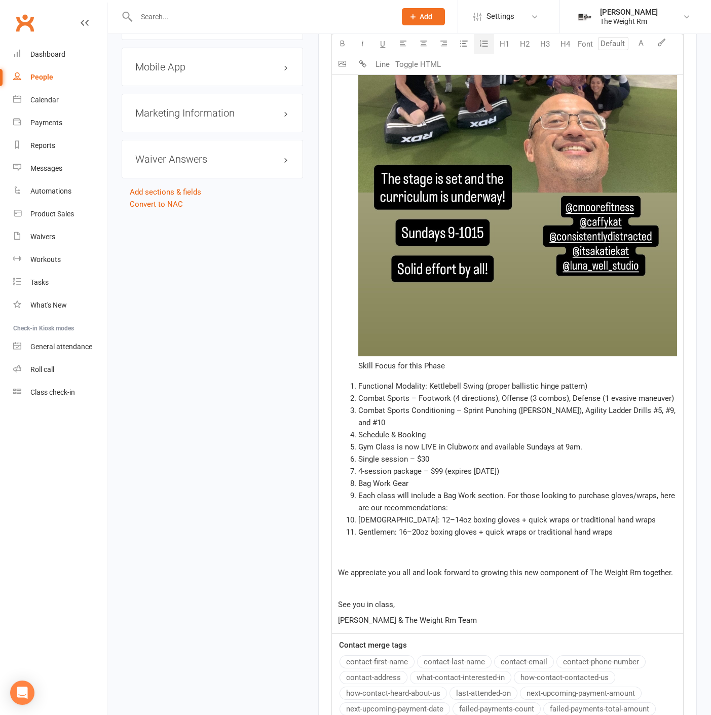
click at [546, 495] on li "Each class will include a Bag Work section. For those looking to purchase glove…" at bounding box center [518, 502] width 319 height 24
click at [555, 491] on span "Each class will include a Bag Work section. For those looking to purchase glove…" at bounding box center [518, 501] width 319 height 21
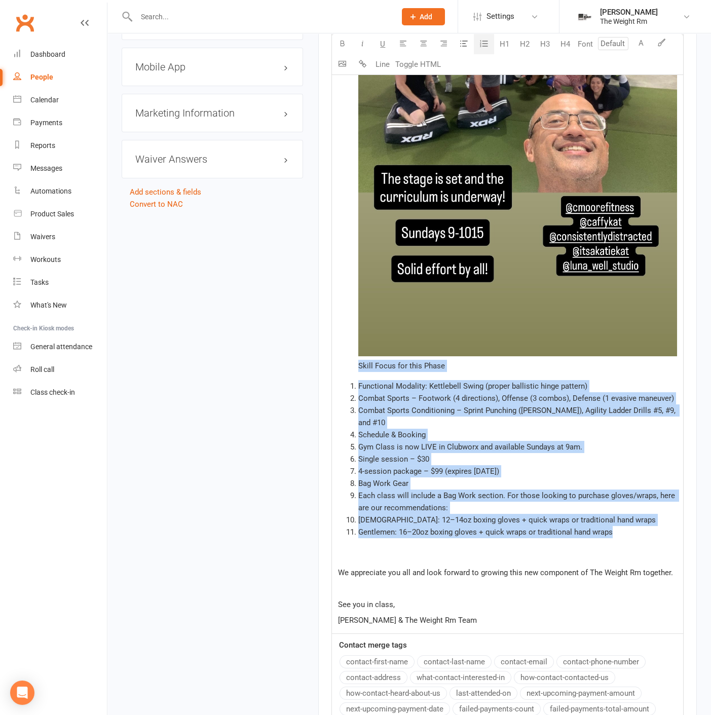
drag, startPoint x: 616, startPoint y: 517, endPoint x: 338, endPoint y: 362, distance: 317.8
click at [338, 362] on div "Hi Everyone, ﻿ Great job to all who joined us for Gym Class #0! You practiced n…" at bounding box center [507, 5] width 351 height 1257
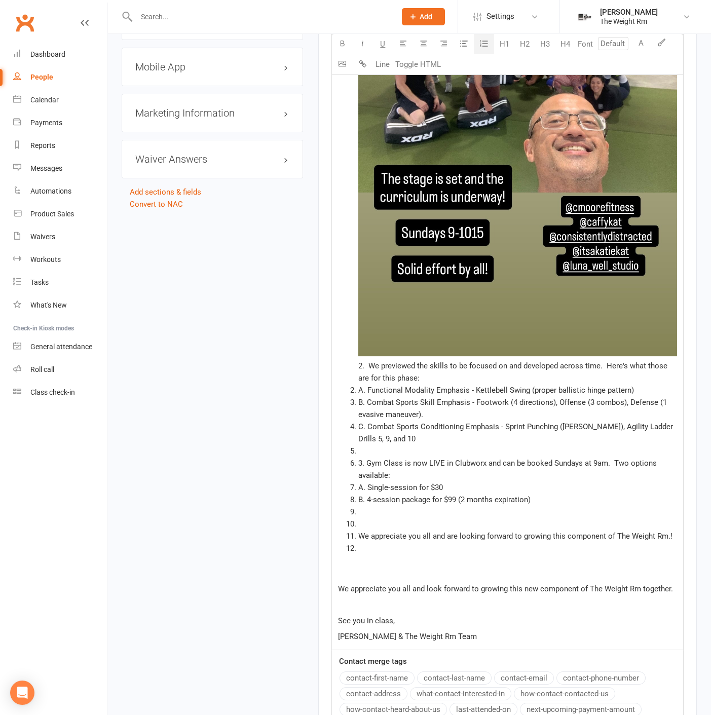
click at [370, 367] on span "2. We previewed the skills to be focused on and developed across time. Here's w…" at bounding box center [514, 372] width 311 height 21
click at [387, 445] on li "﻿" at bounding box center [518, 451] width 319 height 12
click at [359, 387] on li "A. Functional Modality Emphasis - Kettlebell Swing (proper ballistic hinge patt…" at bounding box center [518, 390] width 319 height 12
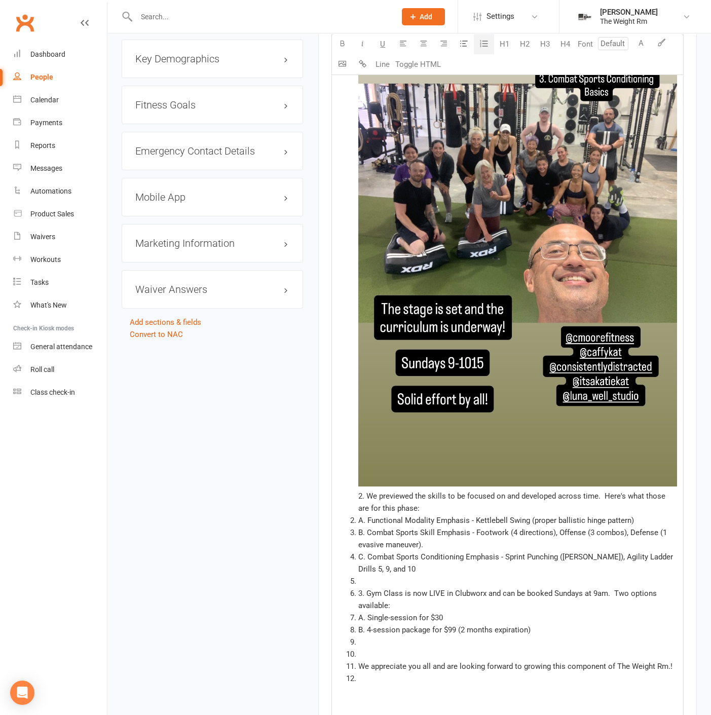
scroll to position [928, 0]
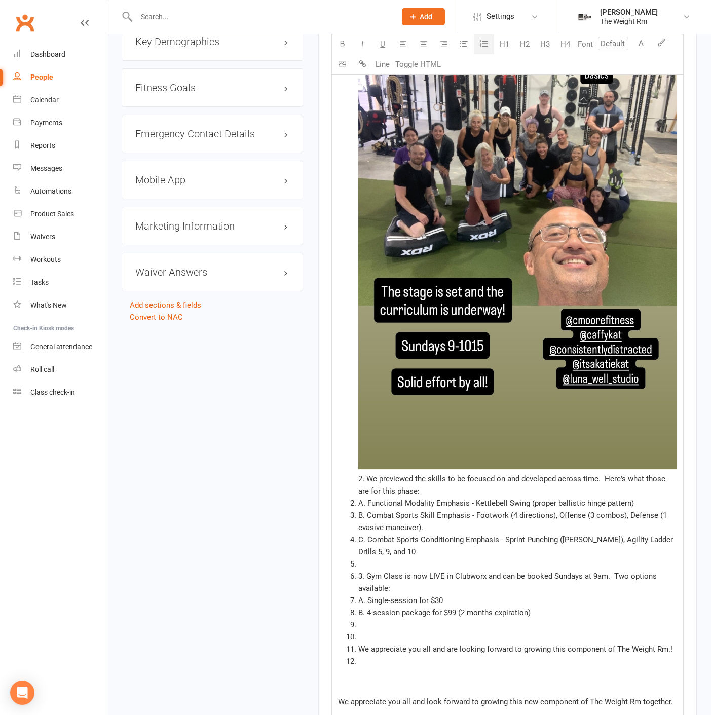
drag, startPoint x: 380, startPoint y: 535, endPoint x: 376, endPoint y: 529, distance: 6.6
click at [379, 535] on span "C. Combat Sports Conditioning Emphasis - Sprint Punching ([PERSON_NAME]), Agili…" at bounding box center [517, 545] width 317 height 21
click at [371, 507] on li "A. Functional Modality Emphasis - Kettlebell Swing (proper ballistic hinge patt…" at bounding box center [518, 503] width 319 height 12
click at [367, 504] on span "A. Functional Modality Emphasis - Kettlebell Swing (proper ballistic hinge patt…" at bounding box center [497, 503] width 276 height 9
drag, startPoint x: 367, startPoint y: 505, endPoint x: 361, endPoint y: 505, distance: 6.1
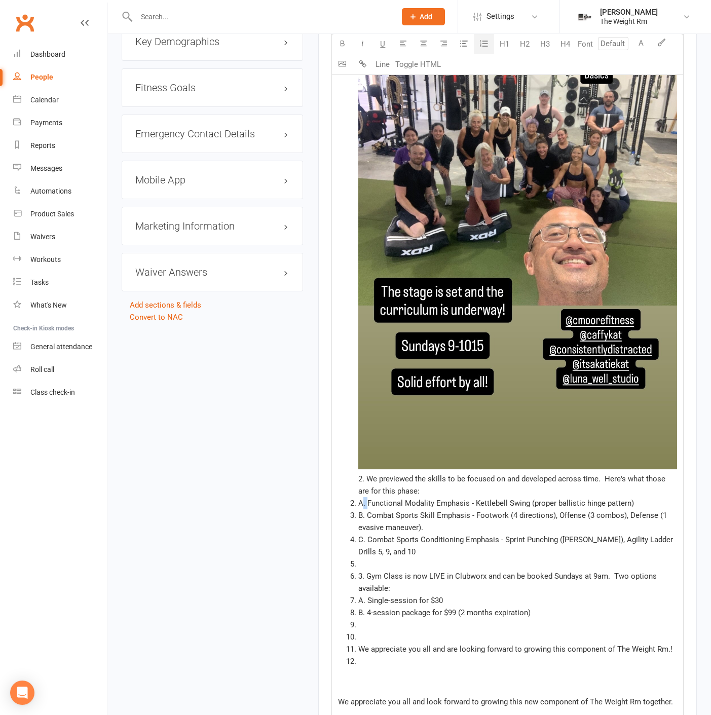
click at [361, 505] on span "A. Functional Modality Emphasis - Kettlebell Swing (proper ballistic hinge patt…" at bounding box center [497, 503] width 276 height 9
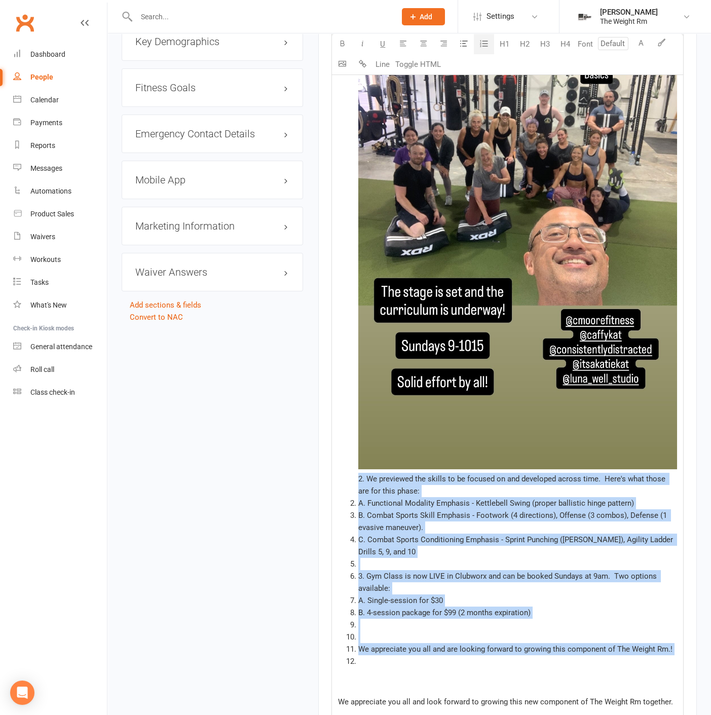
drag, startPoint x: 407, startPoint y: 638, endPoint x: 342, endPoint y: 479, distance: 172.1
click at [342, 479] on ol "Proof it happened – it only counts if there’s a pic… and here it is! ﻿ 2. We pr…" at bounding box center [507, 278] width 339 height 777
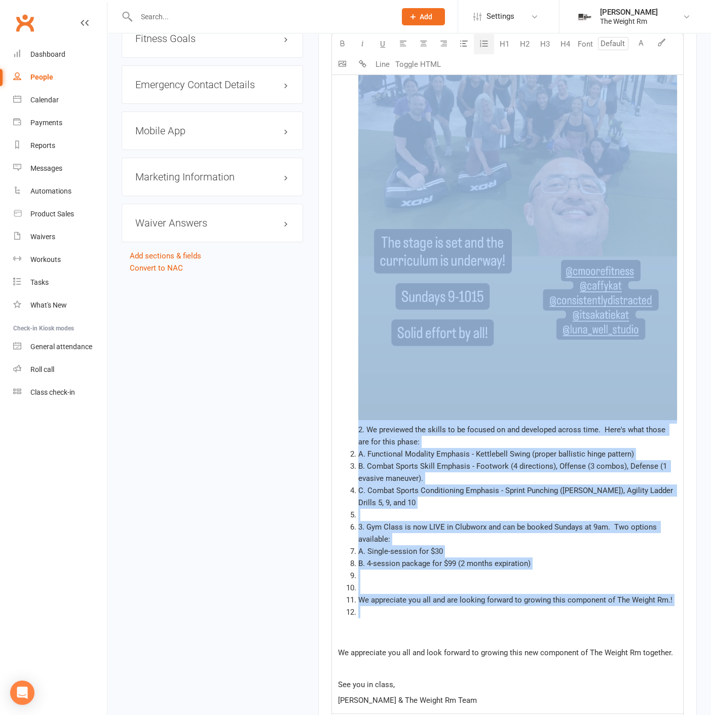
click at [485, 43] on icon "button" at bounding box center [484, 44] width 10 height 10
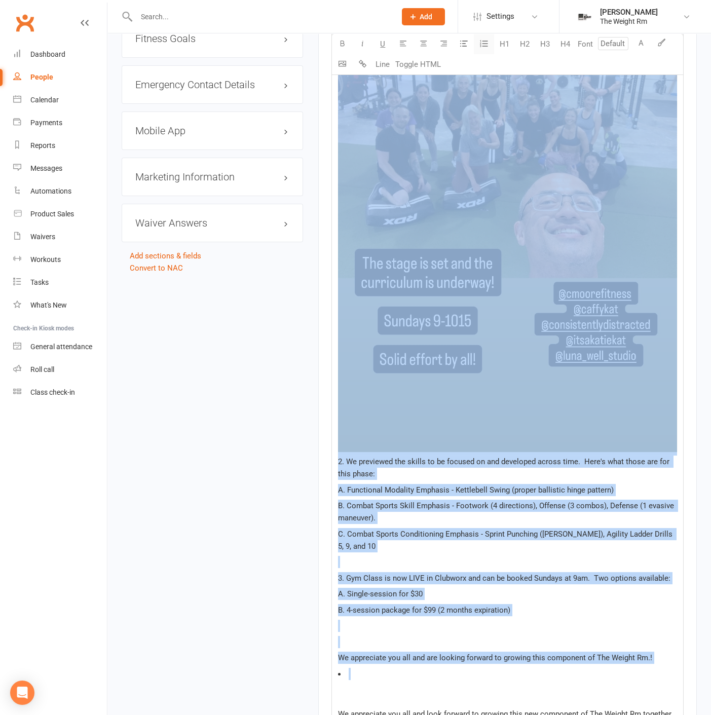
click at [485, 43] on icon "button" at bounding box center [484, 44] width 10 height 10
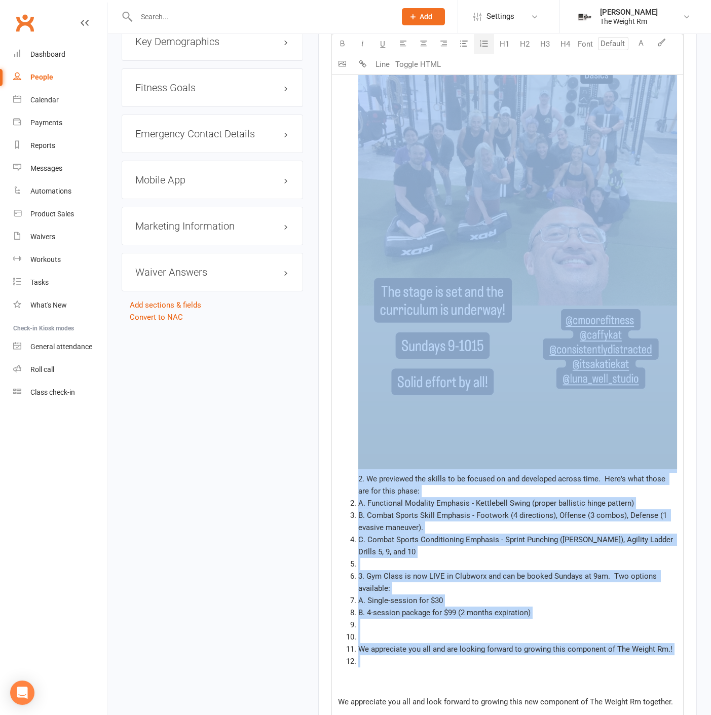
click at [485, 43] on icon "button" at bounding box center [484, 44] width 10 height 10
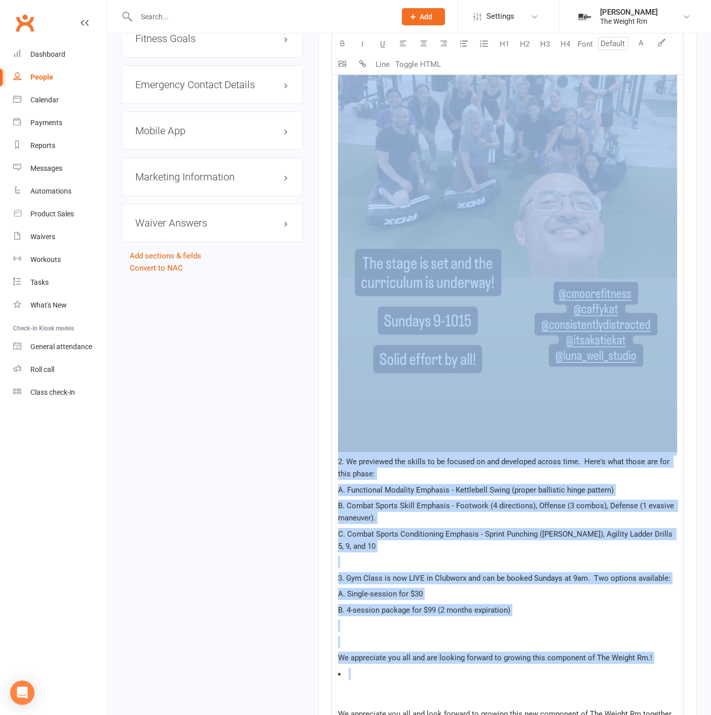
click at [352, 604] on p "B. 4-session package for $99 (2 months expiration)" at bounding box center [507, 610] width 339 height 12
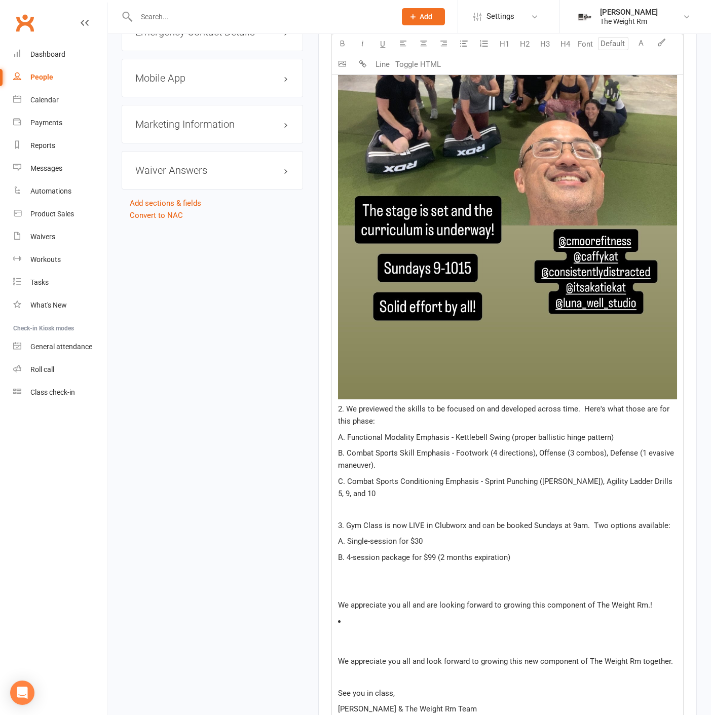
scroll to position [1034, 0]
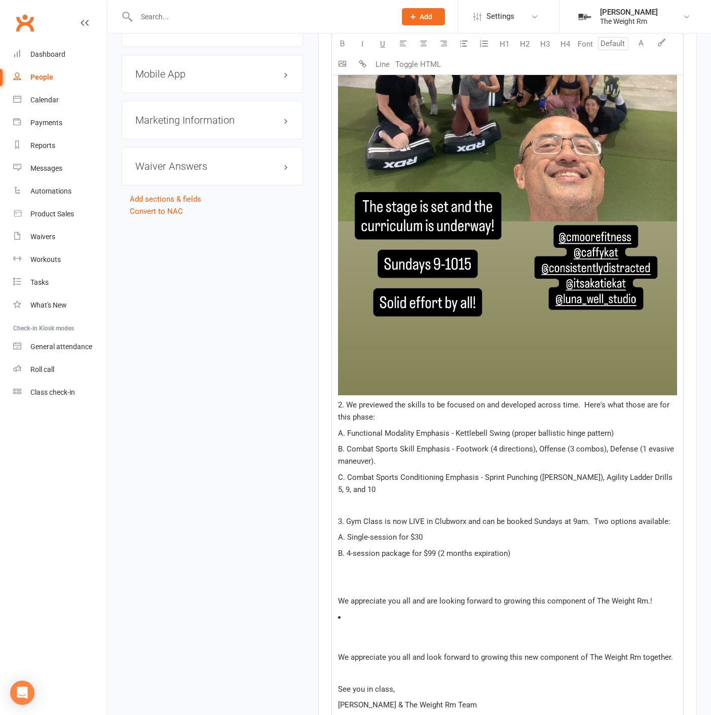
drag, startPoint x: 671, startPoint y: 600, endPoint x: 663, endPoint y: 598, distance: 8.4
click at [663, 598] on div "Hi Everyone, ﻿ Great job to all who joined us for Gym Class #0! You practiced n…" at bounding box center [507, 51] width 351 height 1335
drag, startPoint x: 659, startPoint y: 593, endPoint x: 302, endPoint y: 411, distance: 401.4
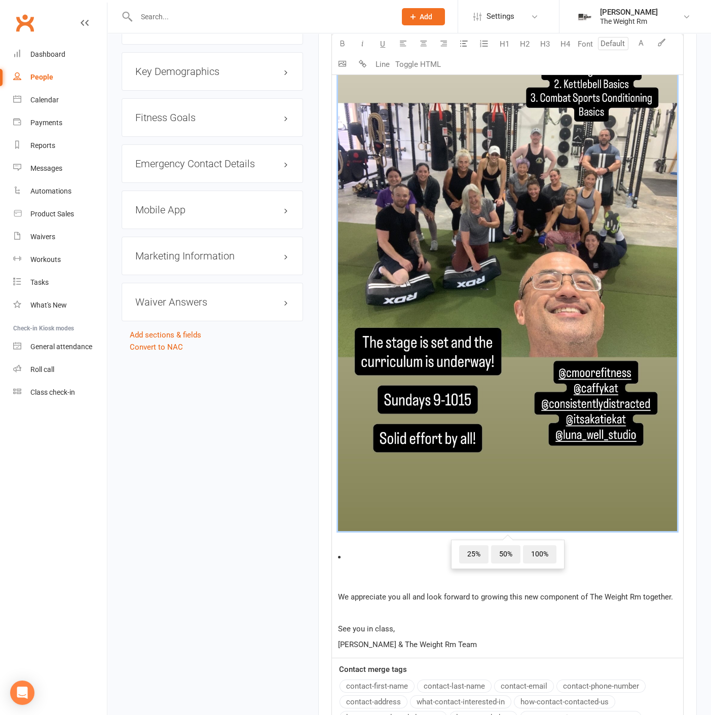
scroll to position [981, 0]
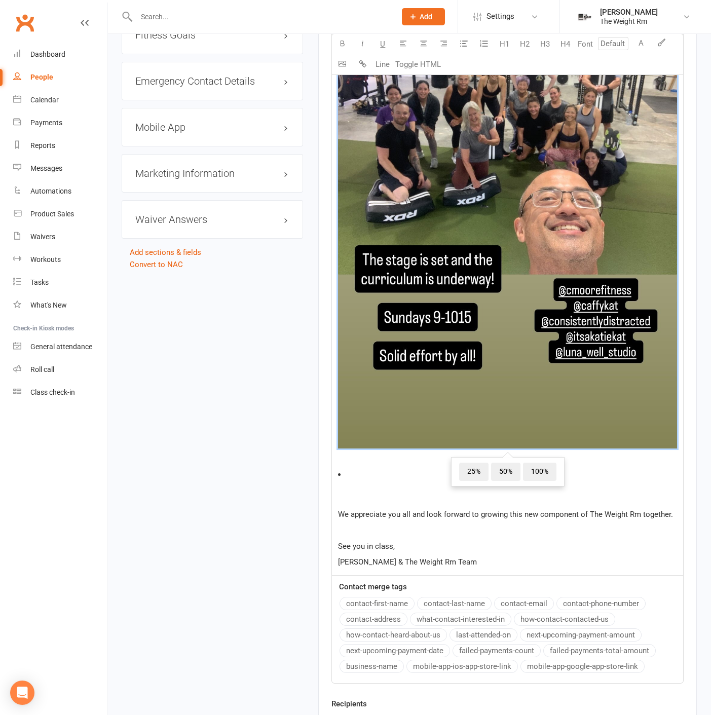
click at [388, 493] on p "﻿" at bounding box center [518, 494] width 319 height 12
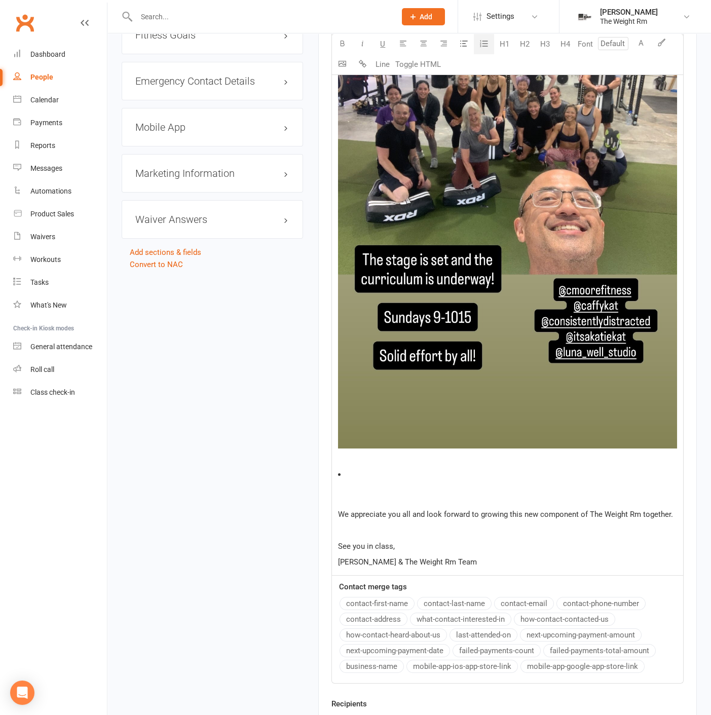
click at [369, 475] on li "﻿" at bounding box center [507, 475] width 339 height 12
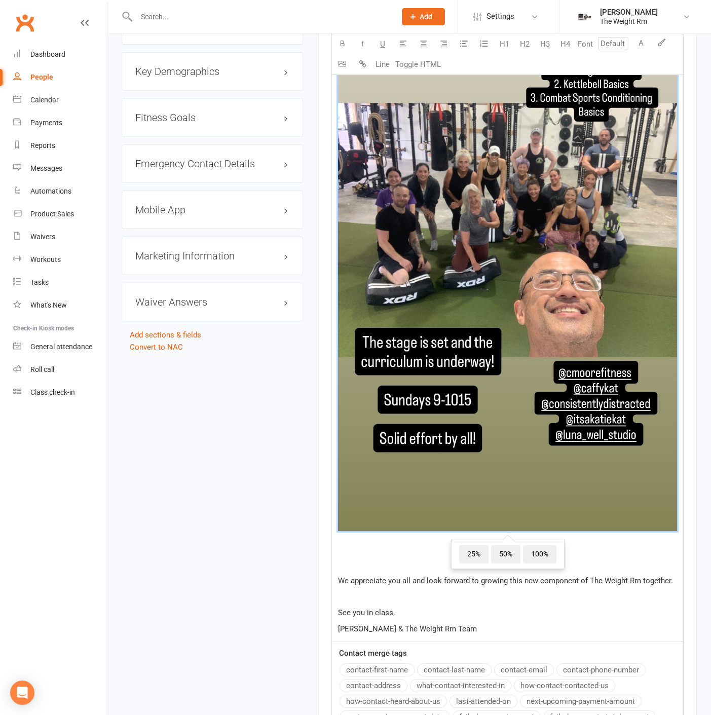
scroll to position [1037, 0]
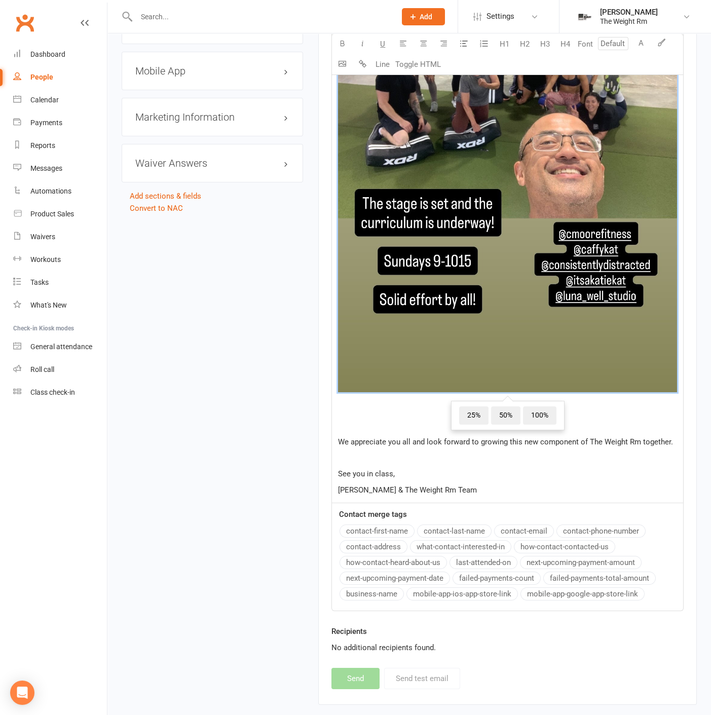
click at [443, 452] on p "﻿" at bounding box center [507, 458] width 339 height 12
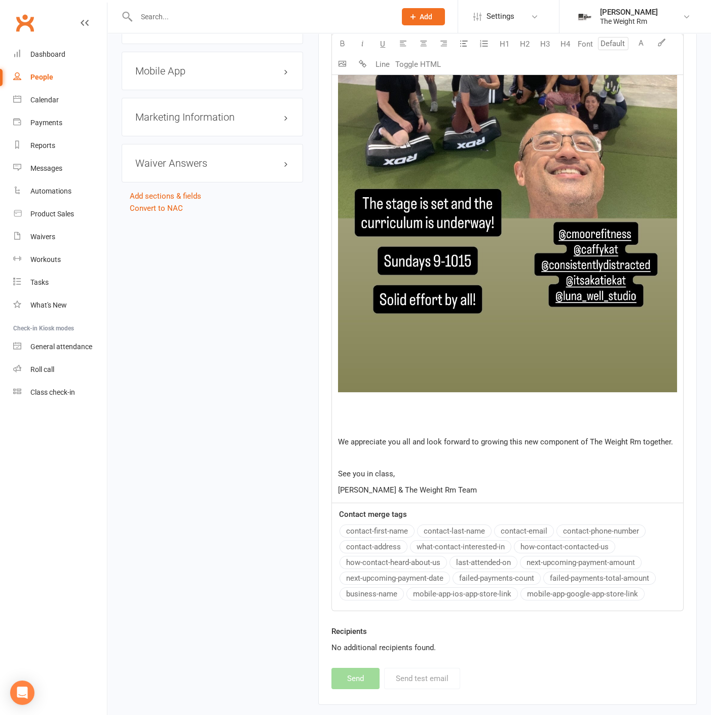
click at [338, 401] on p "Proof it happened – it only counts if there’s a pic… and here it is! ﻿ ﻿" at bounding box center [507, 93] width 339 height 631
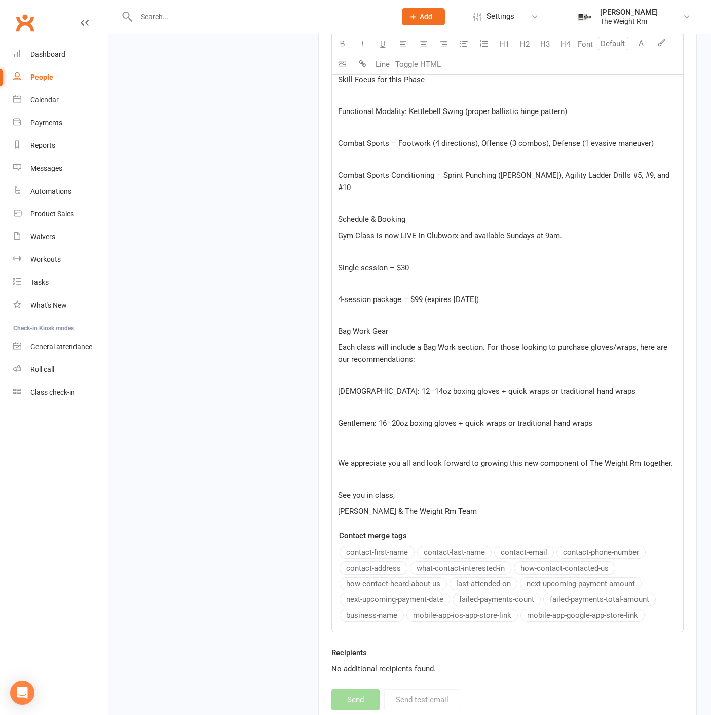
scroll to position [1188, 0]
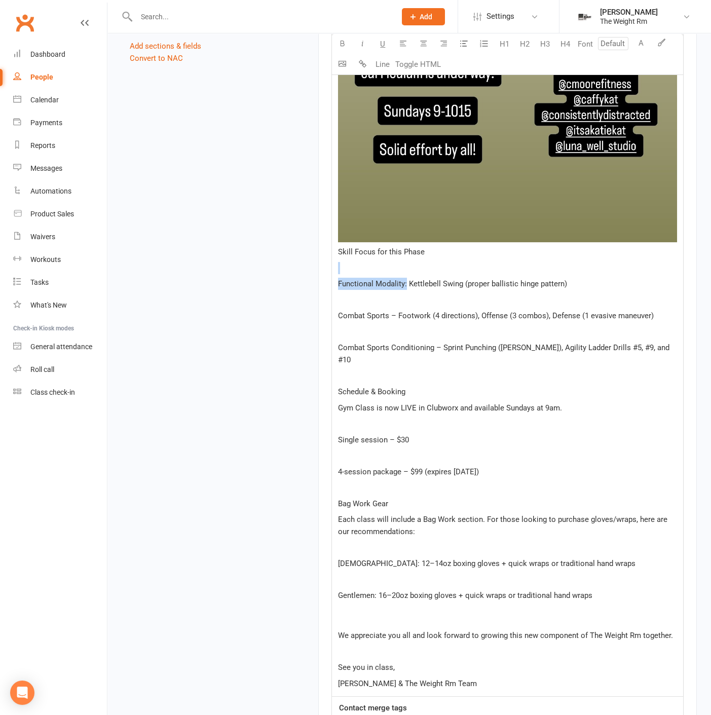
drag, startPoint x: 401, startPoint y: 273, endPoint x: 407, endPoint y: 277, distance: 7.0
click at [398, 284] on span "Functional Modality: Kettlebell Swing (proper ballistic hinge pattern)" at bounding box center [452, 283] width 229 height 9
click at [351, 273] on p "﻿" at bounding box center [507, 268] width 339 height 12
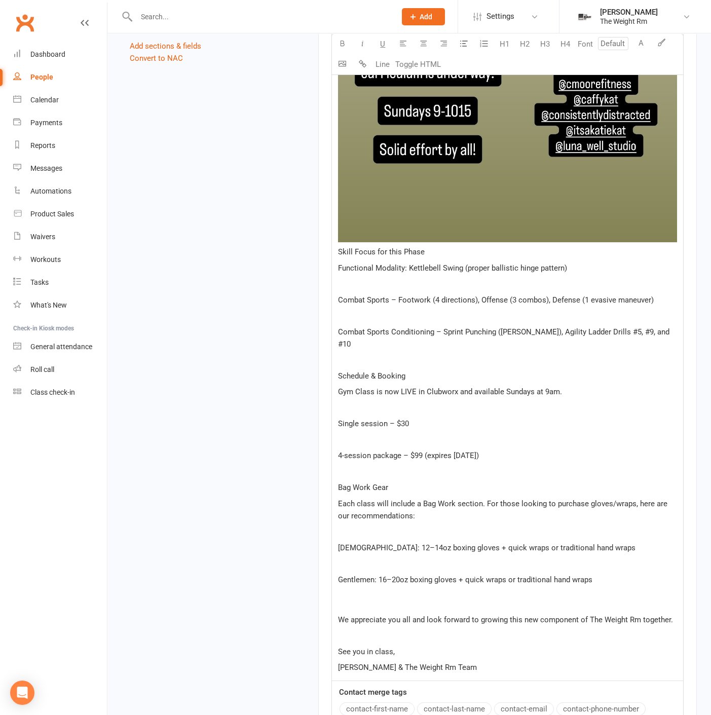
click at [347, 288] on p "﻿" at bounding box center [507, 284] width 339 height 12
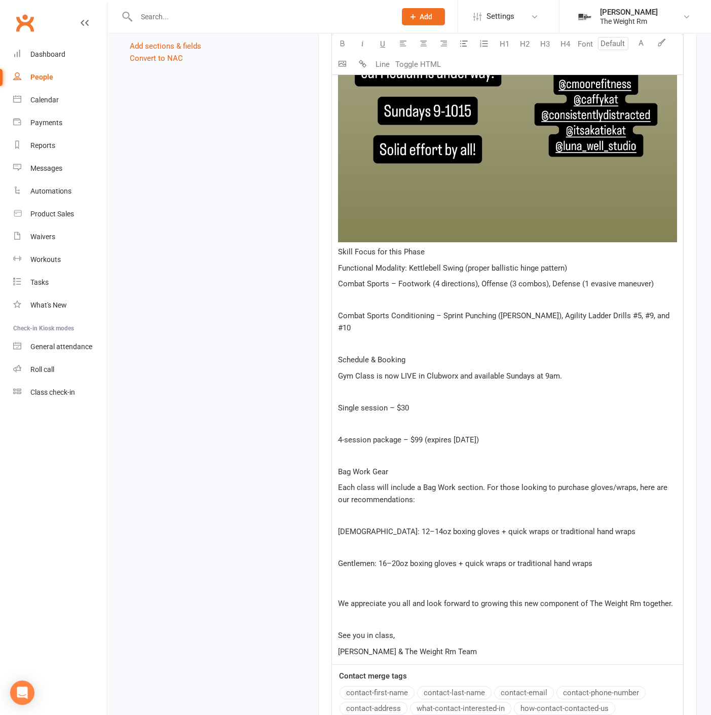
click at [349, 296] on p "﻿" at bounding box center [507, 300] width 339 height 12
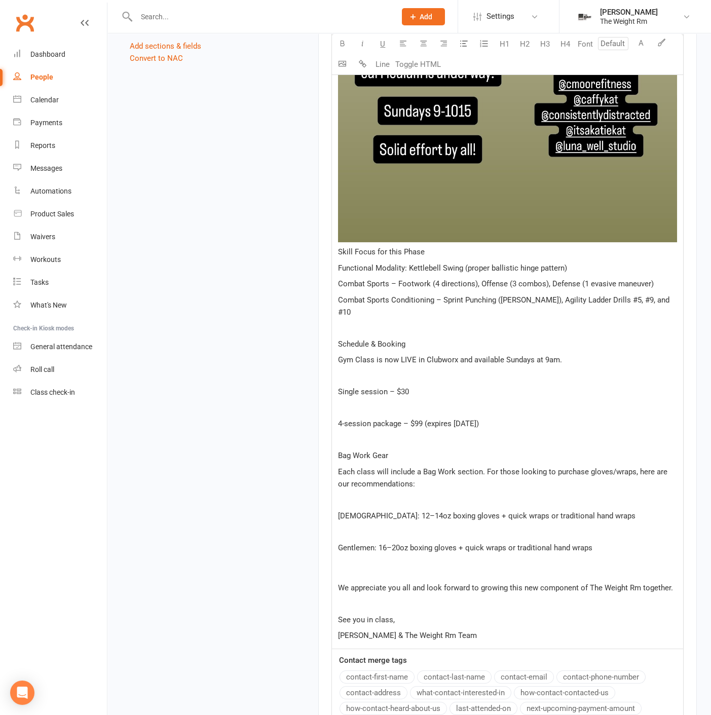
click at [359, 322] on p "﻿" at bounding box center [507, 328] width 339 height 12
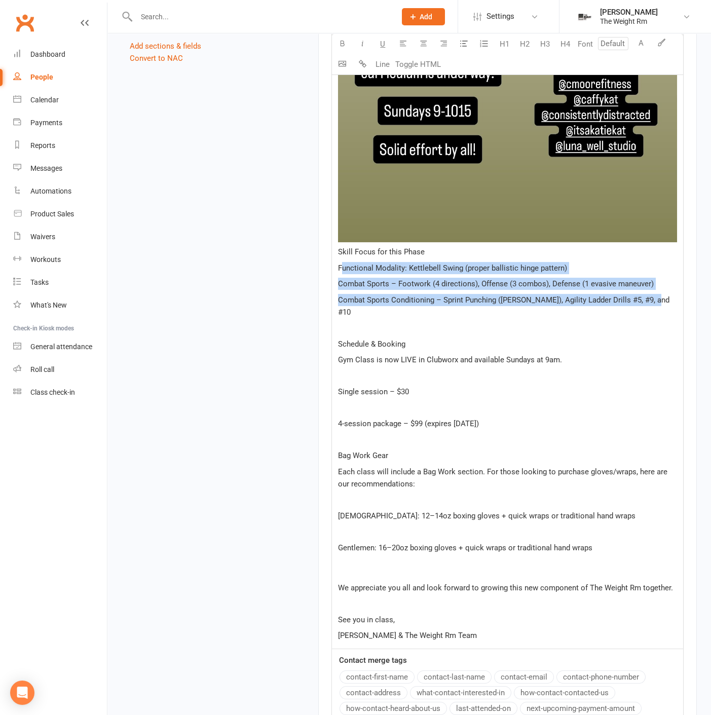
drag, startPoint x: 655, startPoint y: 302, endPoint x: 343, endPoint y: 266, distance: 313.4
click at [341, 264] on span "Functional Modality: Kettlebell Swing (proper ballistic hinge pattern)" at bounding box center [452, 268] width 229 height 9
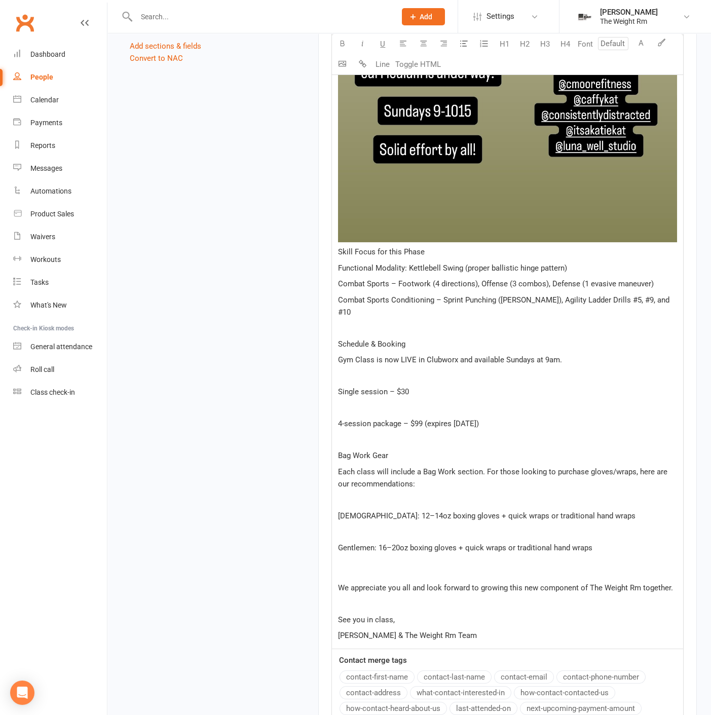
click at [411, 338] on p "Schedule & Booking" at bounding box center [507, 344] width 339 height 12
drag, startPoint x: 411, startPoint y: 330, endPoint x: 323, endPoint y: 331, distance: 88.8
drag, startPoint x: 354, startPoint y: 338, endPoint x: 361, endPoint y: 347, distance: 10.6
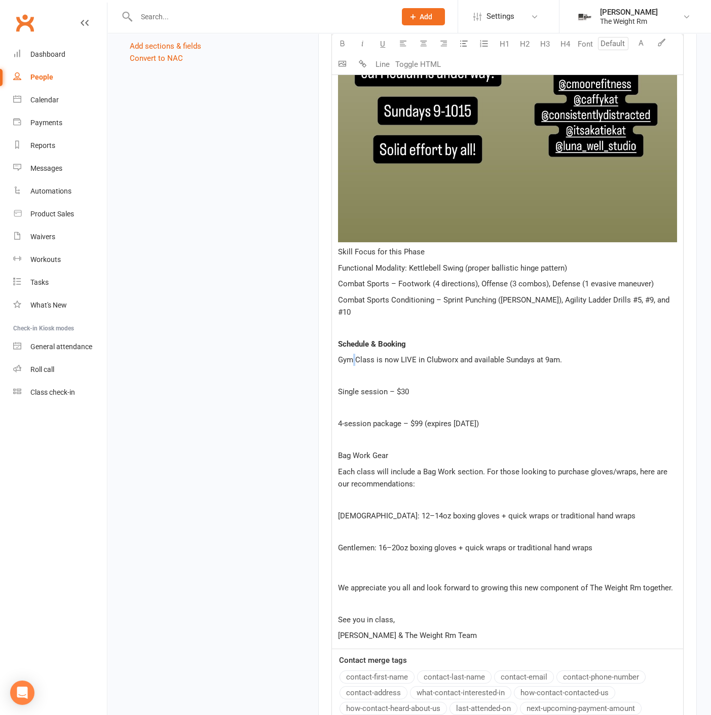
click at [420, 386] on p "Single session – $30" at bounding box center [507, 392] width 339 height 12
click at [405, 402] on p "﻿" at bounding box center [507, 408] width 339 height 12
click at [479, 419] on span "4-session package – $99 (expires [DATE])" at bounding box center [408, 423] width 141 height 9
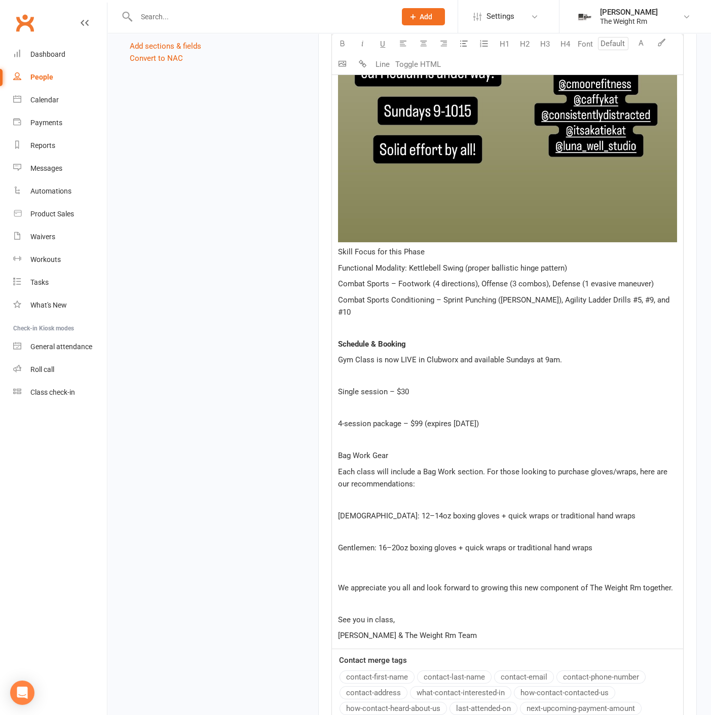
click at [403, 370] on p "﻿" at bounding box center [507, 376] width 339 height 12
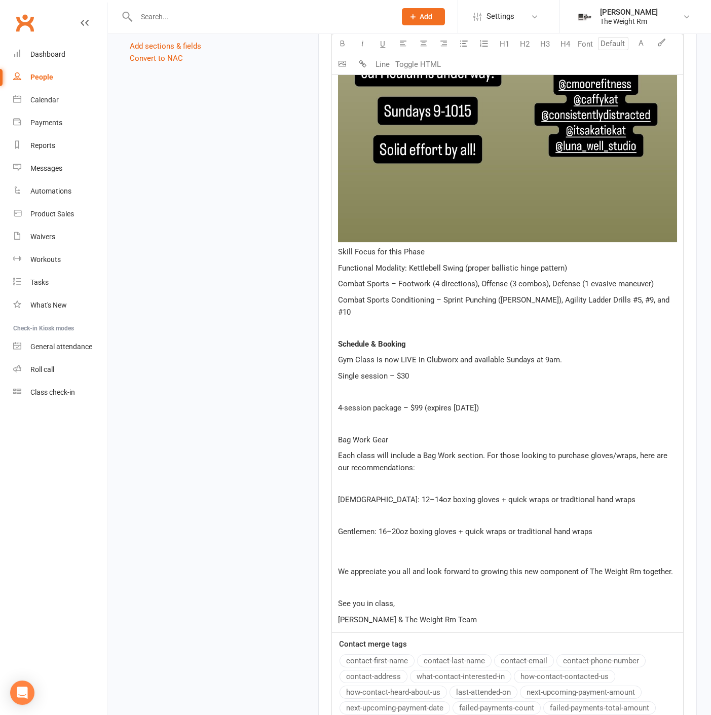
click at [383, 386] on p "﻿" at bounding box center [507, 392] width 339 height 12
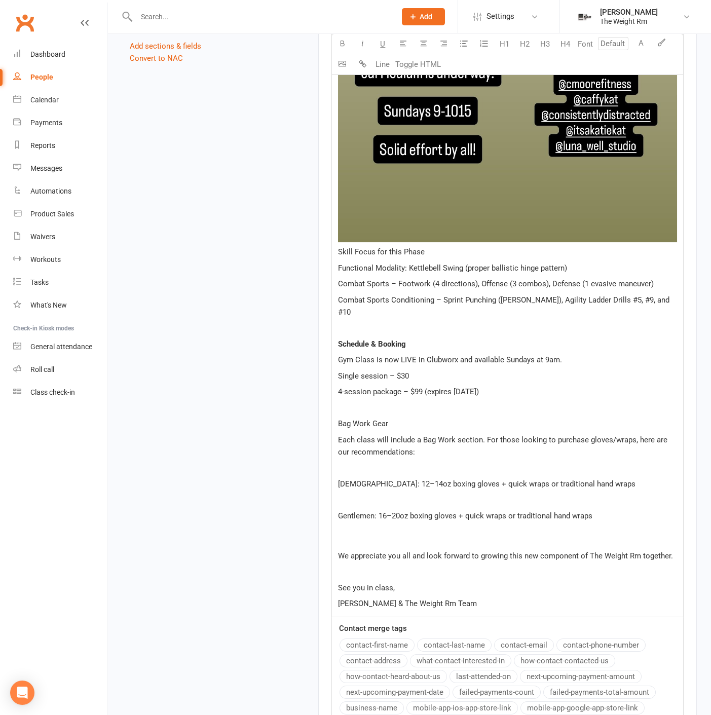
click at [407, 462] on p "﻿" at bounding box center [507, 468] width 339 height 12
click at [384, 494] on p "﻿" at bounding box center [507, 500] width 339 height 12
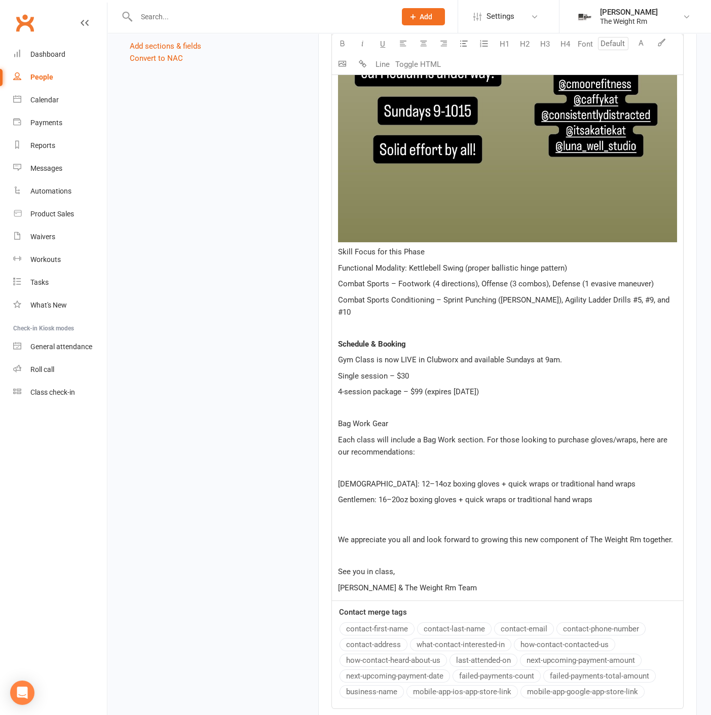
click at [357, 462] on p "﻿" at bounding box center [507, 468] width 339 height 12
drag, startPoint x: 392, startPoint y: 409, endPoint x: 323, endPoint y: 407, distance: 69.5
click at [419, 386] on p "4-session package – $99 (expires [DATE])" at bounding box center [507, 392] width 339 height 12
drag, startPoint x: 426, startPoint y: 252, endPoint x: 311, endPoint y: 257, distance: 115.2
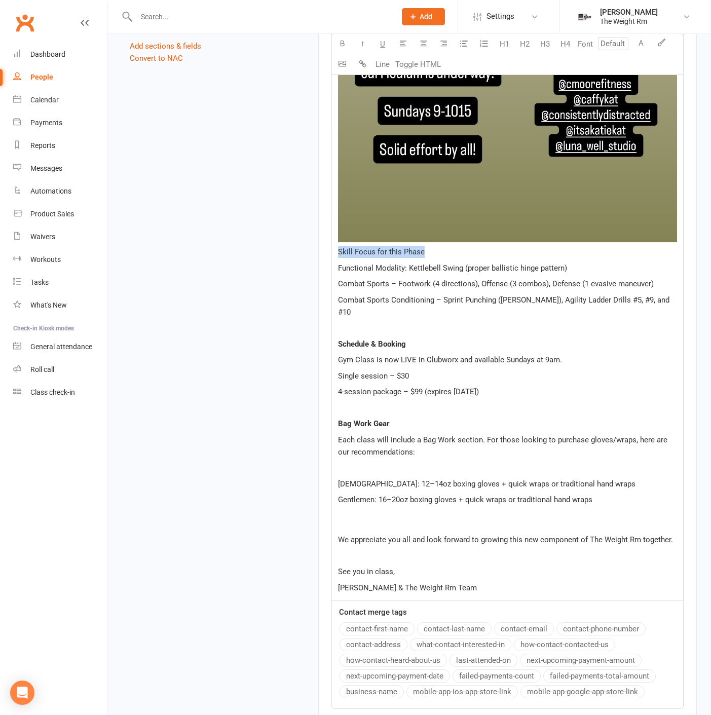
click at [427, 322] on p "﻿" at bounding box center [507, 328] width 339 height 12
drag, startPoint x: 510, startPoint y: 372, endPoint x: 324, endPoint y: 363, distance: 185.8
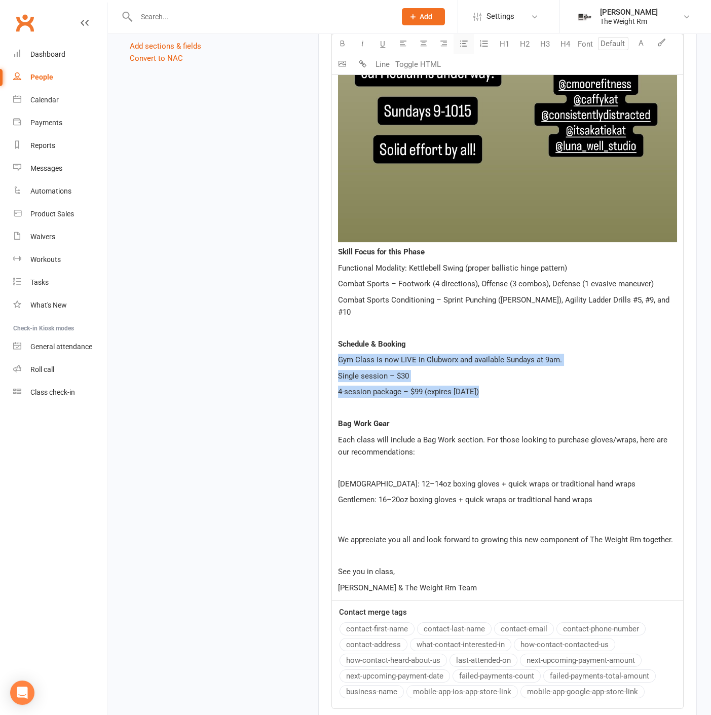
click at [463, 47] on button "button" at bounding box center [464, 44] width 20 height 20
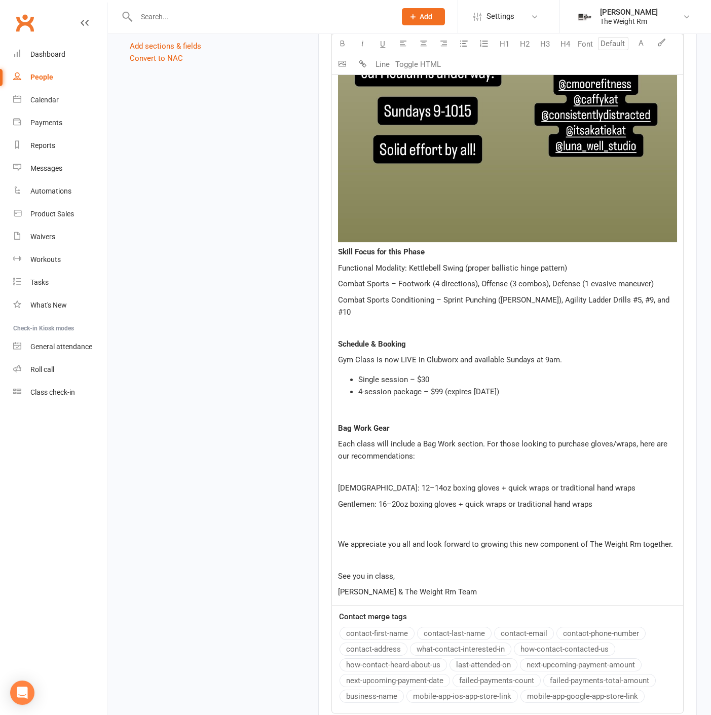
click at [461, 406] on p "﻿" at bounding box center [507, 412] width 339 height 12
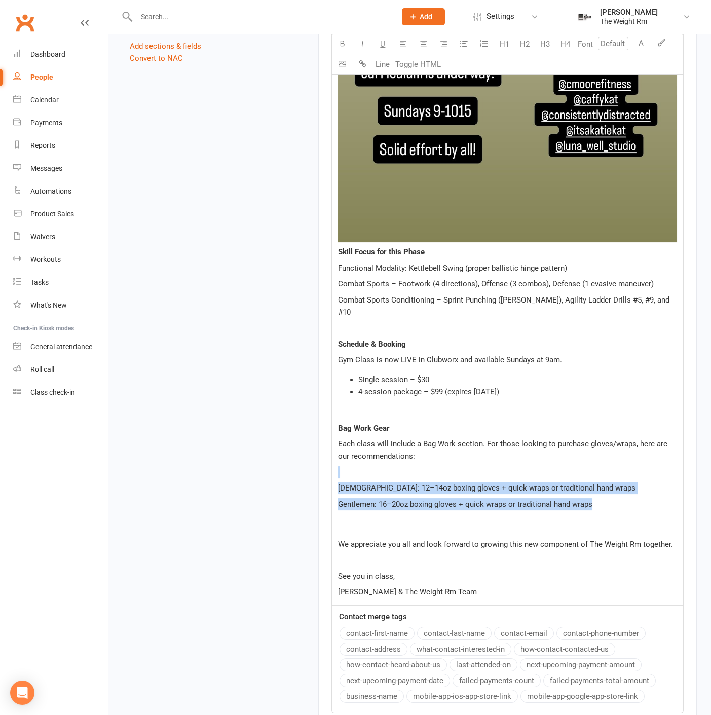
drag, startPoint x: 595, startPoint y: 490, endPoint x: 330, endPoint y: 464, distance: 266.4
click at [487, 482] on p "[DEMOGRAPHIC_DATA]: 12–14oz boxing gloves + quick wraps or traditional hand wra…" at bounding box center [507, 488] width 339 height 12
drag, startPoint x: 601, startPoint y: 491, endPoint x: 297, endPoint y: 476, distance: 304.7
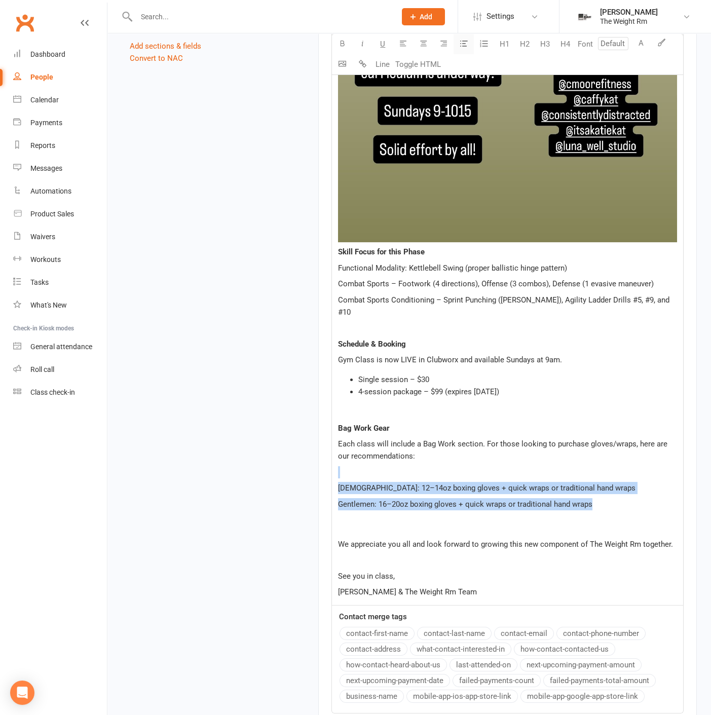
click at [456, 43] on button "button" at bounding box center [464, 44] width 20 height 20
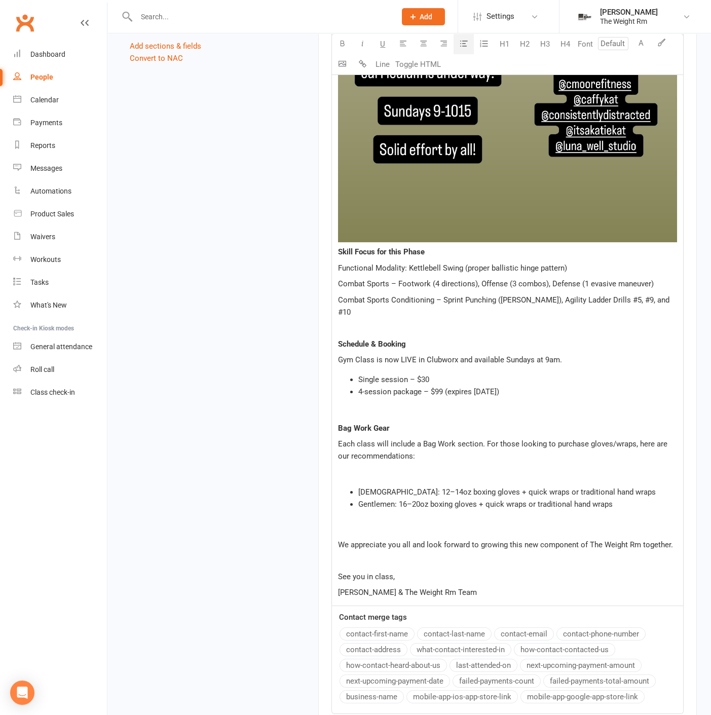
click at [474, 338] on p "Schedule & Booking" at bounding box center [507, 344] width 339 height 12
click at [390, 467] on p "﻿" at bounding box center [507, 473] width 339 height 12
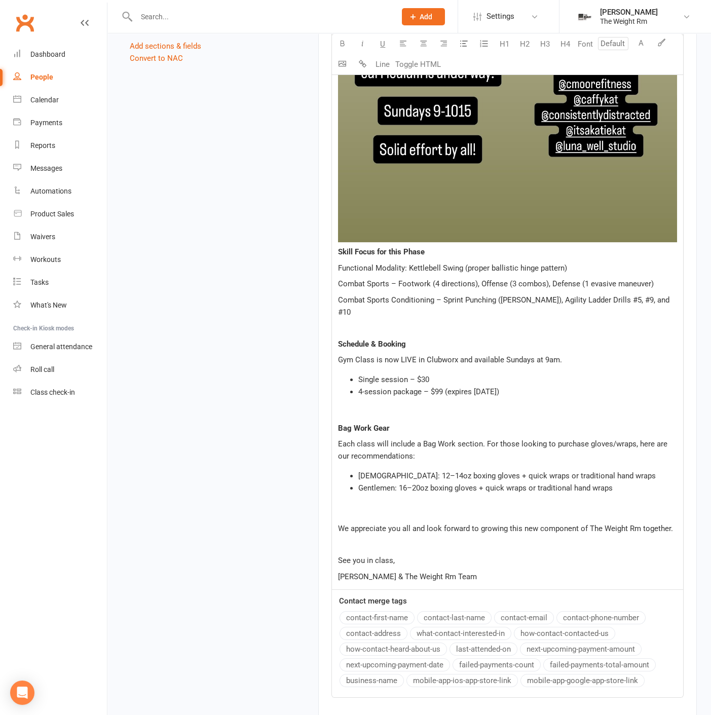
click at [372, 406] on p "﻿" at bounding box center [507, 412] width 339 height 12
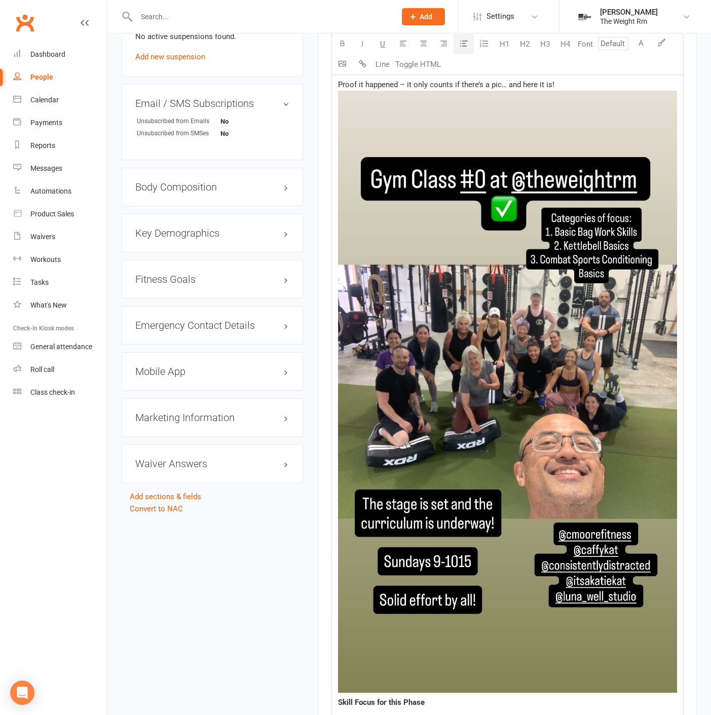
scroll to position [568, 0]
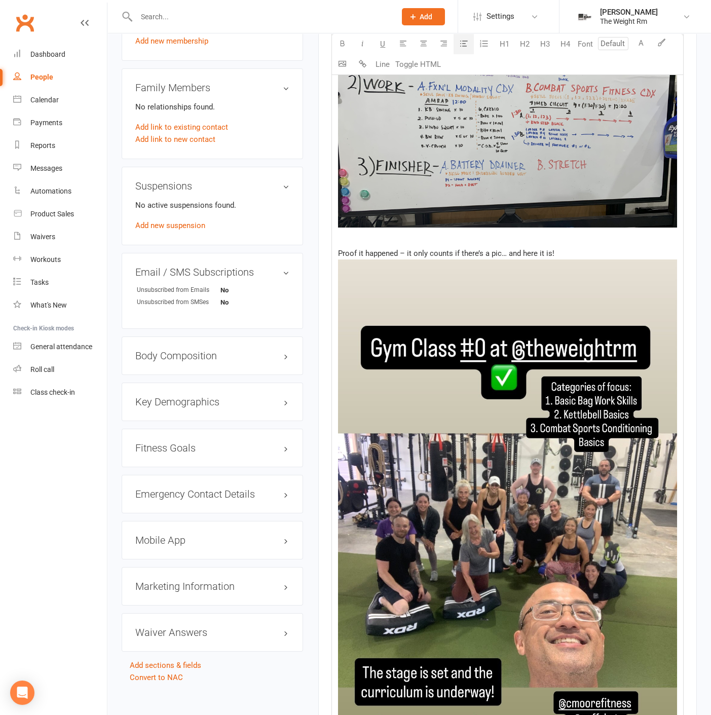
click at [396, 249] on span "Proof it happened – it only counts if there’s a pic… and here it is!" at bounding box center [446, 253] width 217 height 9
drag, startPoint x: 397, startPoint y: 251, endPoint x: 339, endPoint y: 251, distance: 57.8
click at [339, 251] on span "Proof it happened – it only counts if there’s a pic… and here it is!" at bounding box center [446, 253] width 217 height 9
click at [332, 253] on div "Hi Everyone, ﻿ Great job to all who joined us for Gym Class #0! You practiced n…" at bounding box center [507, 521] width 351 height 1343
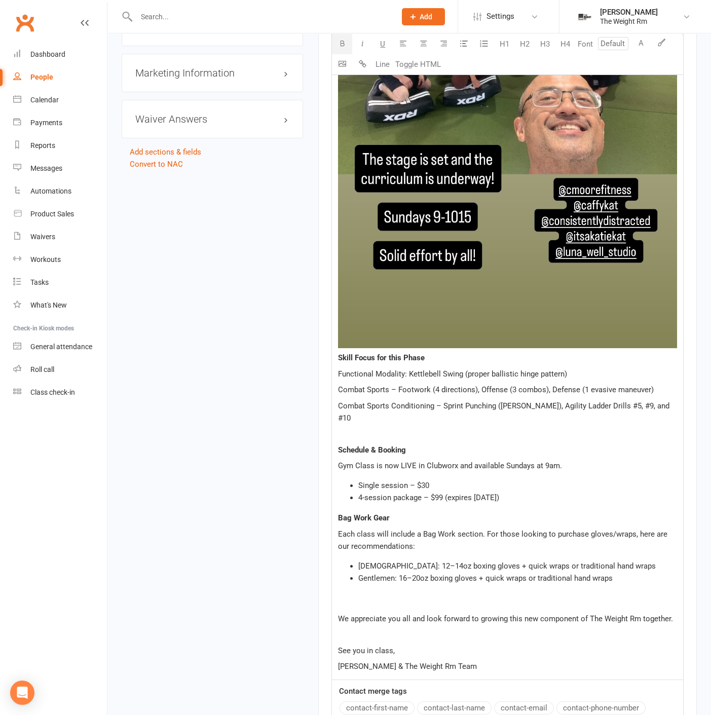
scroll to position [1131, 0]
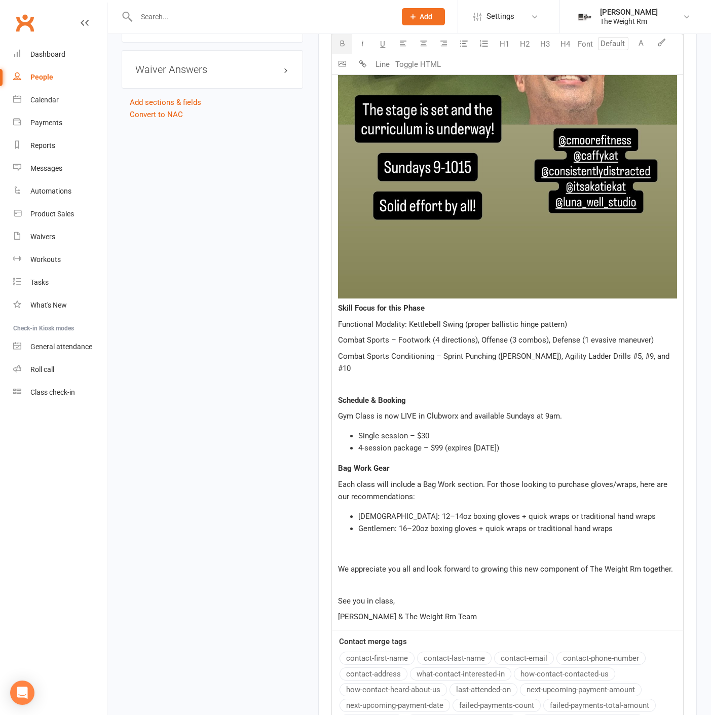
click at [340, 304] on span "Skill Focus for this Phase" at bounding box center [381, 308] width 87 height 9
click at [342, 396] on span "Schedule & Booking" at bounding box center [372, 400] width 68 height 9
click at [339, 396] on span "Schedule & Booking" at bounding box center [372, 400] width 68 height 9
click at [356, 464] on span "Bag Work Gear" at bounding box center [364, 468] width 52 height 9
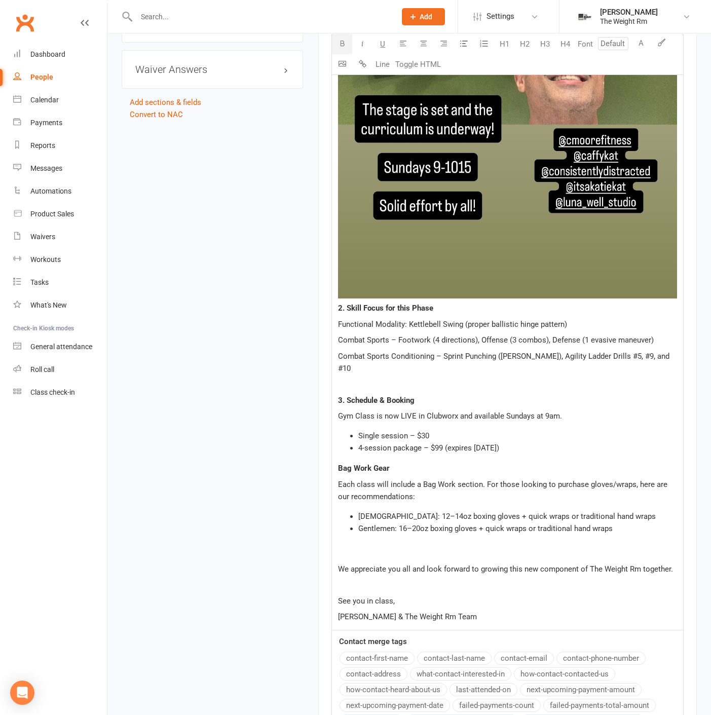
click at [338, 464] on span "Bag Work Gear" at bounding box center [364, 468] width 52 height 9
click at [406, 524] on span "Gentlemen: 16–20oz boxing gloves + quick wraps or traditional hand wraps" at bounding box center [486, 528] width 255 height 9
click at [385, 543] on p "﻿" at bounding box center [518, 549] width 319 height 12
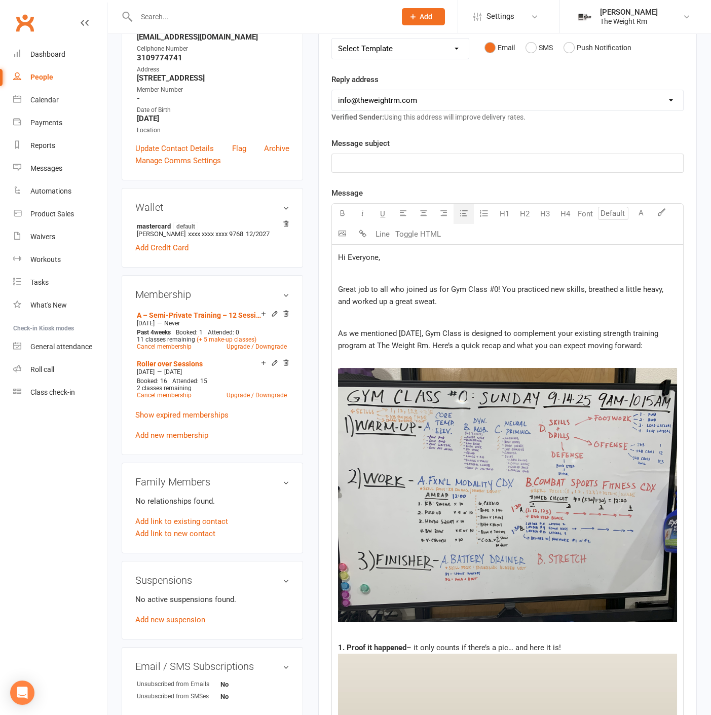
scroll to position [0, 0]
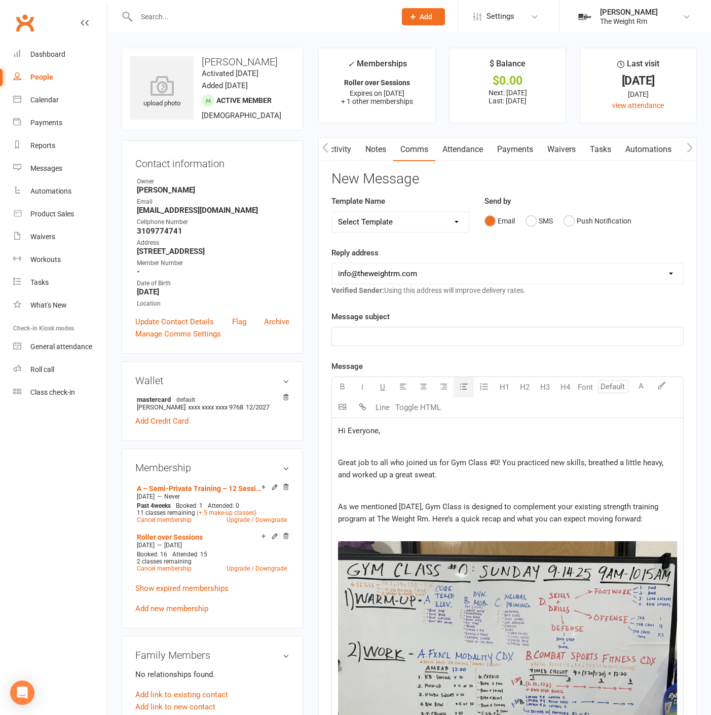
click at [423, 474] on p "Great job to all who joined us for Gym Class #0! You practiced new skills, brea…" at bounding box center [507, 469] width 339 height 24
drag, startPoint x: 505, startPoint y: 506, endPoint x: 428, endPoint y: 519, distance: 77.2
click at [428, 519] on span "As we mentioned [DATE], Gym Class is designed to complement your existing stren…" at bounding box center [499, 513] width 323 height 21
click at [537, 472] on p "Great job to all who joined us for Gym Class #0! You practiced new skills, brea…" at bounding box center [507, 469] width 339 height 24
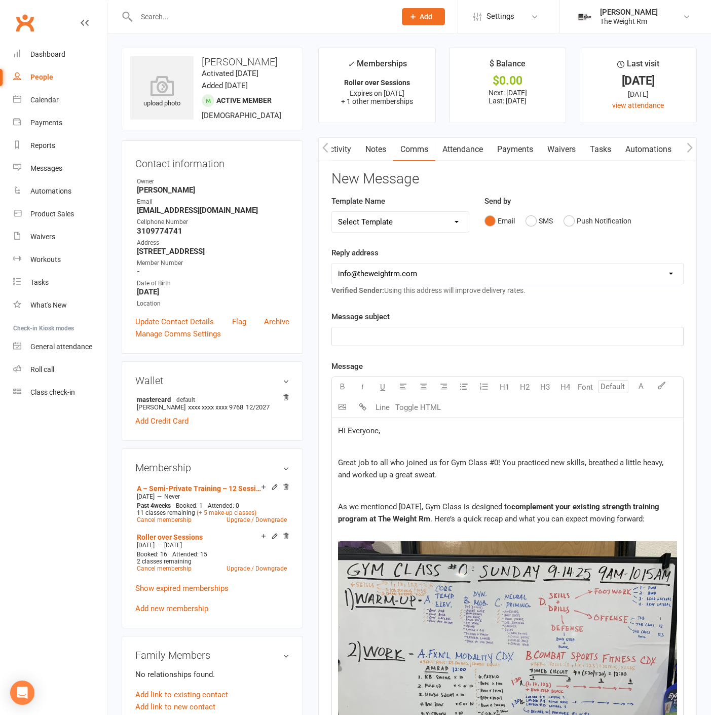
click at [391, 531] on p "﻿ ﻿ ﻿" at bounding box center [507, 670] width 339 height 282
click at [427, 519] on span "complement your existing strength training program at The Weight Rm" at bounding box center [500, 513] width 324 height 21
drag, startPoint x: 432, startPoint y: 520, endPoint x: 366, endPoint y: 515, distance: 65.7
click at [366, 515] on p "As we mentioned [DATE], Gym Class is designed to complement your existing stren…" at bounding box center [507, 513] width 339 height 24
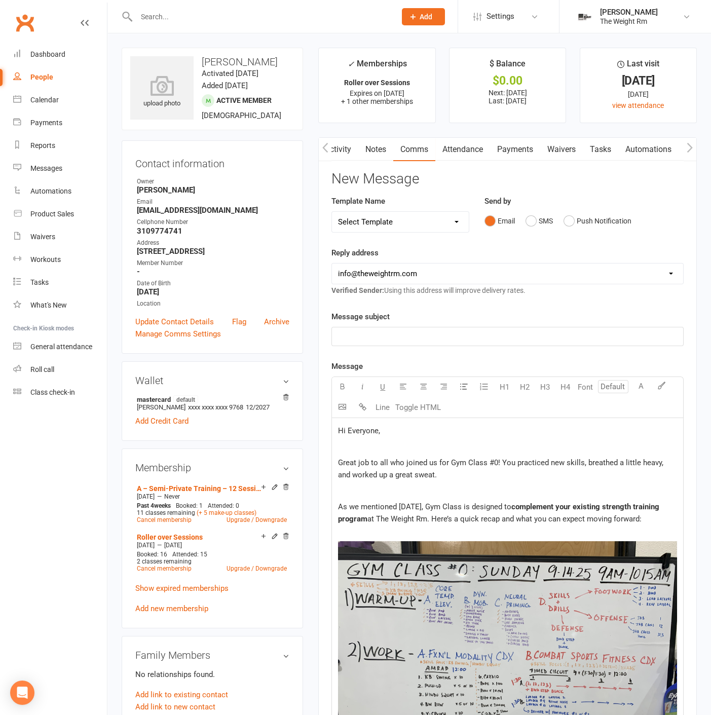
click at [456, 473] on p "Great job to all who joined us for Gym Class #0! You practiced new skills, brea…" at bounding box center [507, 469] width 339 height 24
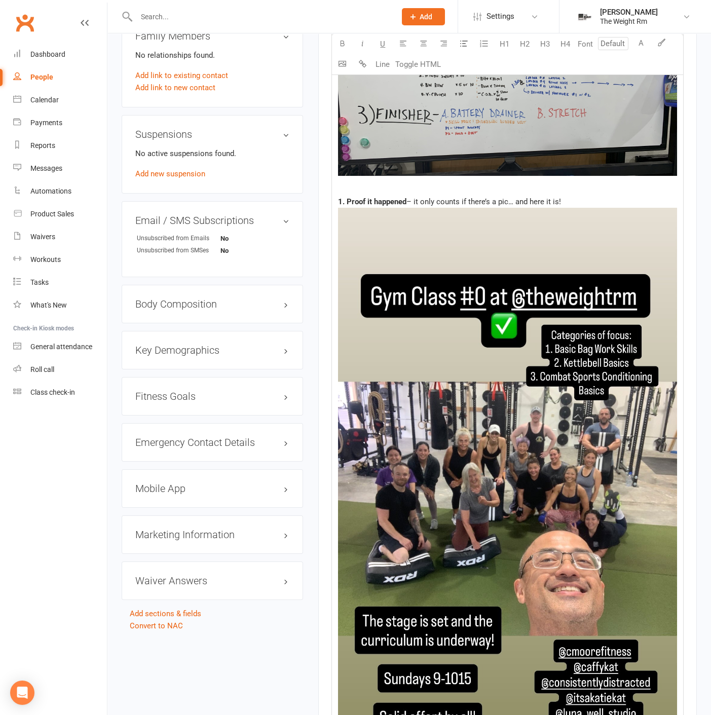
scroll to position [901, 0]
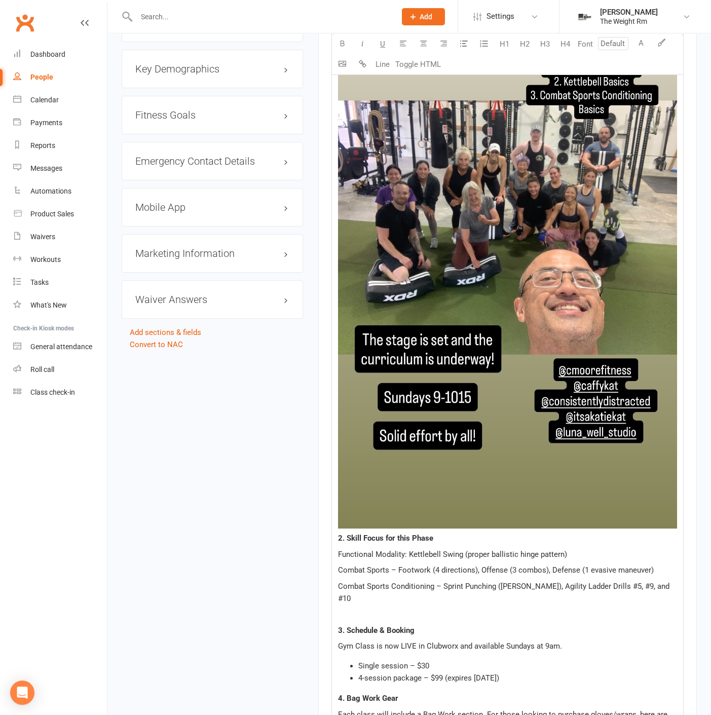
drag, startPoint x: 552, startPoint y: 558, endPoint x: 546, endPoint y: 562, distance: 6.9
click at [552, 558] on span "Functional Modality: Kettlebell Swing (proper ballistic hinge pattern)" at bounding box center [452, 554] width 229 height 9
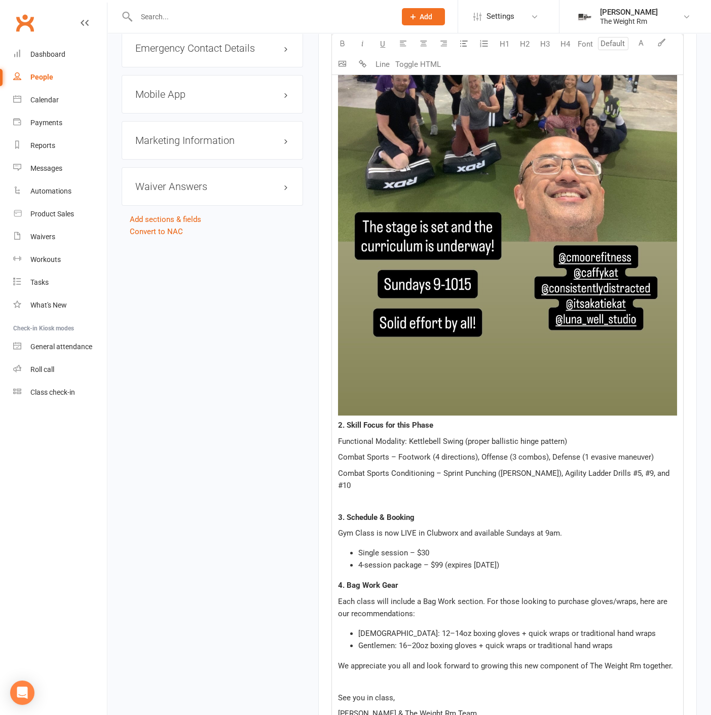
scroll to position [1127, 0]
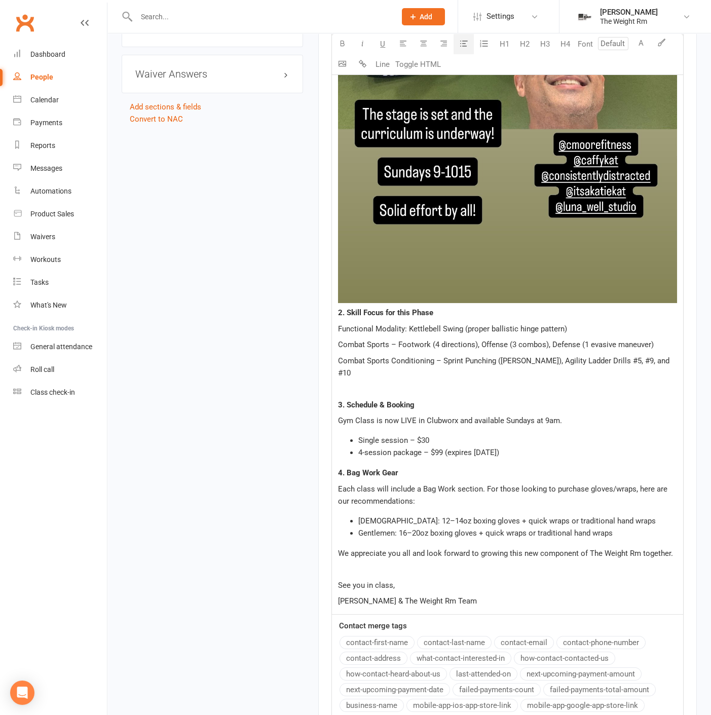
click at [530, 447] on li "4-session package – $99 (expires [DATE])" at bounding box center [518, 453] width 319 height 12
drag, startPoint x: 504, startPoint y: 412, endPoint x: 564, endPoint y: 413, distance: 59.8
click at [564, 415] on p "Gym Class is now LIVE in Clubworx and available Sundays at 9am." at bounding box center [507, 421] width 339 height 12
click at [542, 447] on li "4-session package – $99 (expires [DATE])" at bounding box center [518, 453] width 319 height 12
drag, startPoint x: 455, startPoint y: 591, endPoint x: 375, endPoint y: 592, distance: 79.6
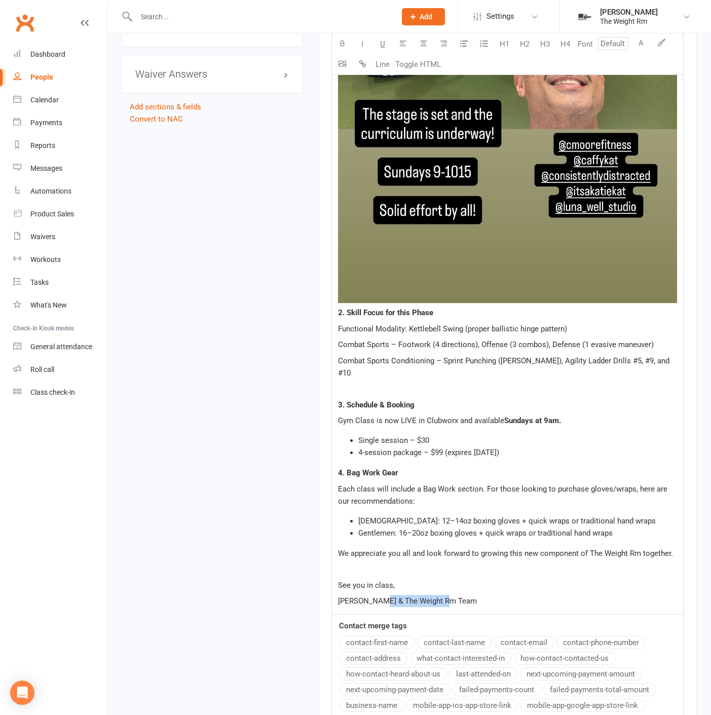
click at [375, 595] on p "[PERSON_NAME] & The Weight Rm Team" at bounding box center [507, 601] width 339 height 12
drag, startPoint x: 372, startPoint y: 587, endPoint x: 326, endPoint y: 589, distance: 45.7
click at [388, 595] on p "Antonio &" at bounding box center [507, 601] width 339 height 12
click at [366, 597] on span "Antonio &" at bounding box center [354, 601] width 33 height 9
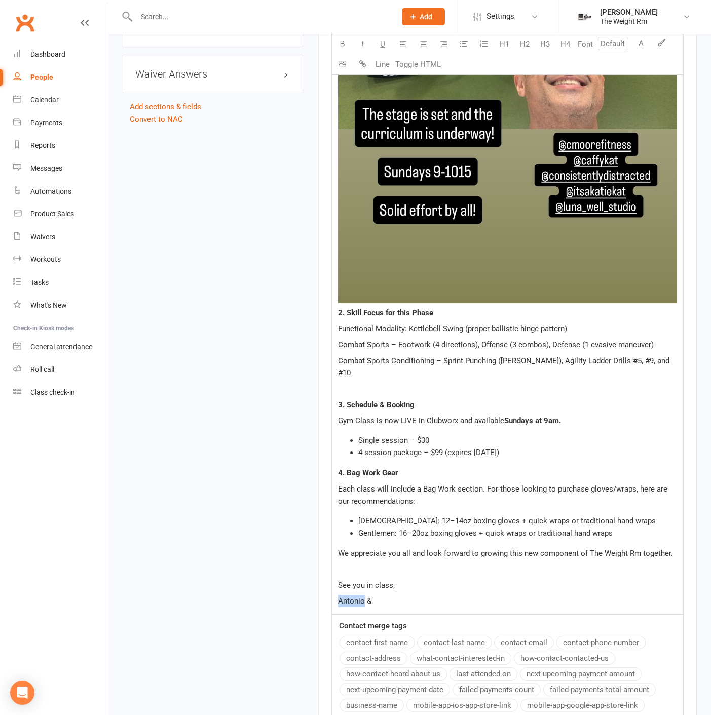
drag, startPoint x: 365, startPoint y: 588, endPoint x: 272, endPoint y: 587, distance: 92.8
click at [425, 595] on p "[PERSON_NAME] &" at bounding box center [507, 601] width 339 height 12
drag, startPoint x: 382, startPoint y: 589, endPoint x: 325, endPoint y: 587, distance: 57.8
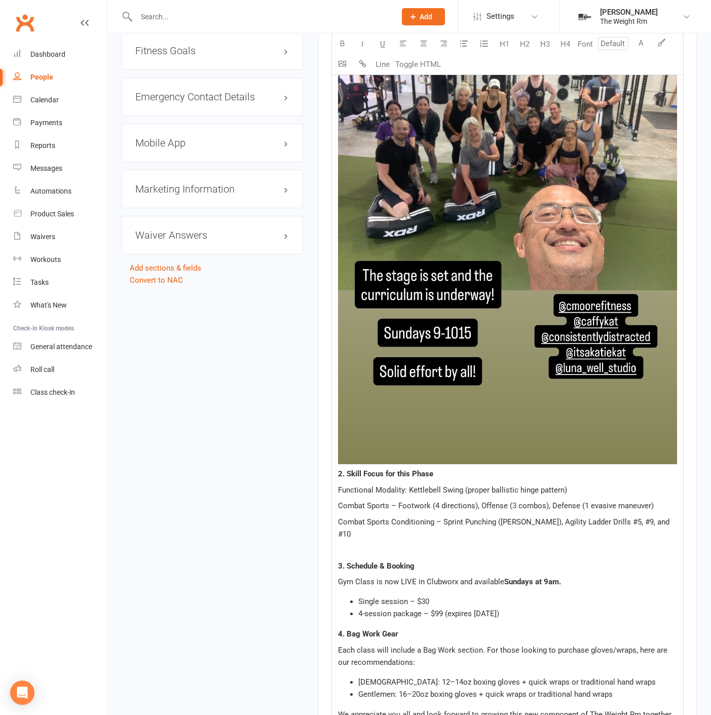
scroll to position [1070, 0]
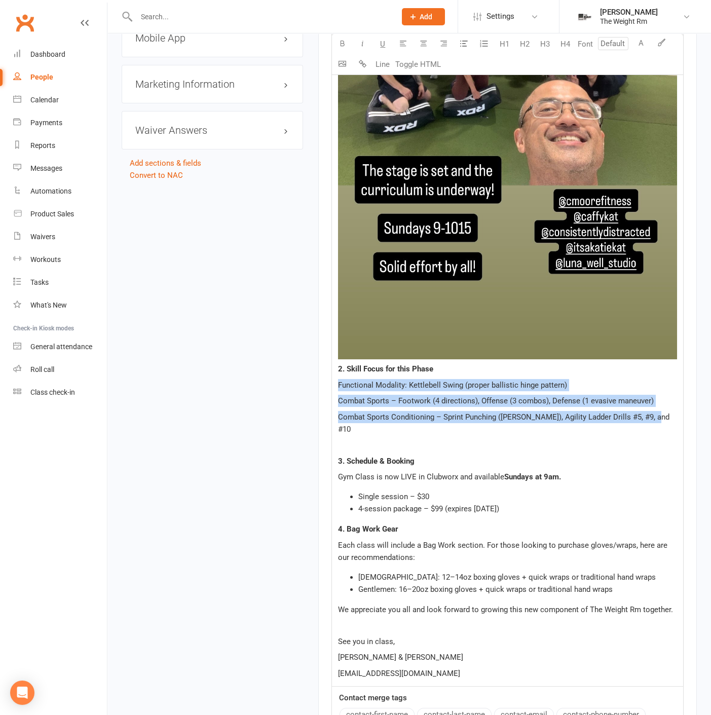
drag, startPoint x: 656, startPoint y: 423, endPoint x: 326, endPoint y: 383, distance: 333.0
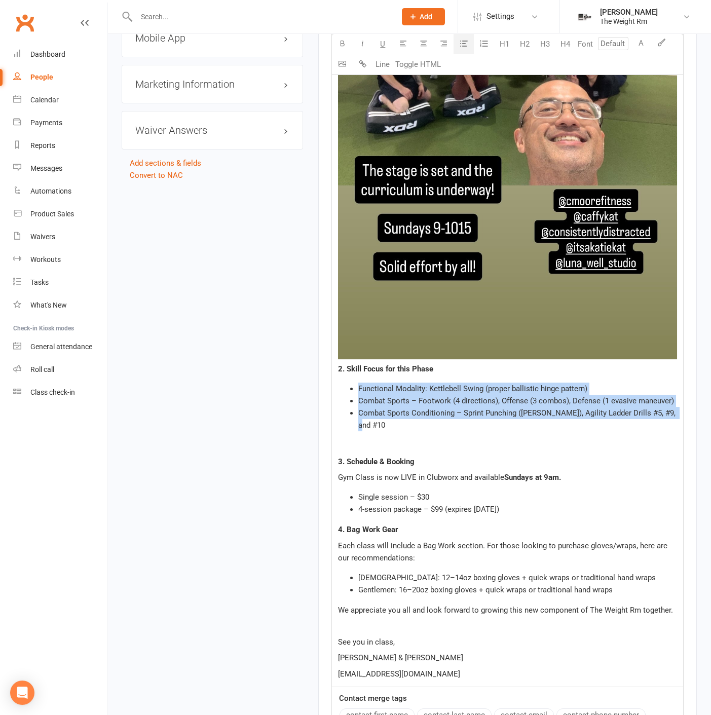
drag, startPoint x: 457, startPoint y: 47, endPoint x: 460, endPoint y: 56, distance: 9.5
click at [458, 47] on button "button" at bounding box center [464, 44] width 20 height 20
click at [416, 390] on span "Functional Modality: Kettlebell Swing (proper ballistic hinge pattern)" at bounding box center [473, 388] width 229 height 9
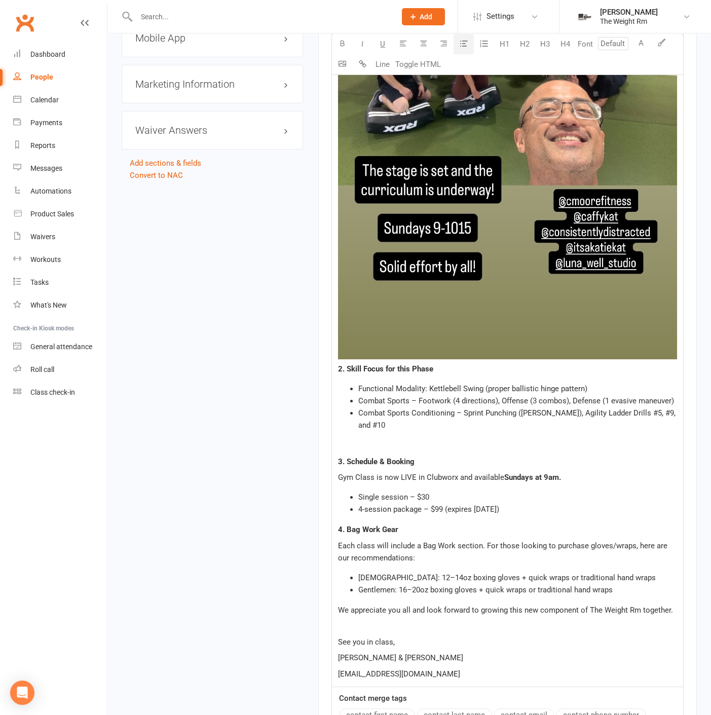
click at [409, 472] on p "Gym Class is now LIVE in Clubworx and available Sundays at 9am." at bounding box center [507, 478] width 339 height 12
drag, startPoint x: 357, startPoint y: 566, endPoint x: 380, endPoint y: 566, distance: 22.3
click at [380, 572] on ul "[DEMOGRAPHIC_DATA]: 12–14oz boxing gloves + quick wraps or traditional hand wra…" at bounding box center [507, 584] width 339 height 24
click at [404, 584] on li "Gentlemen: 16–20oz boxing gloves + quick wraps or traditional hand wraps" at bounding box center [518, 590] width 319 height 12
drag, startPoint x: 397, startPoint y: 578, endPoint x: 360, endPoint y: 577, distance: 37.0
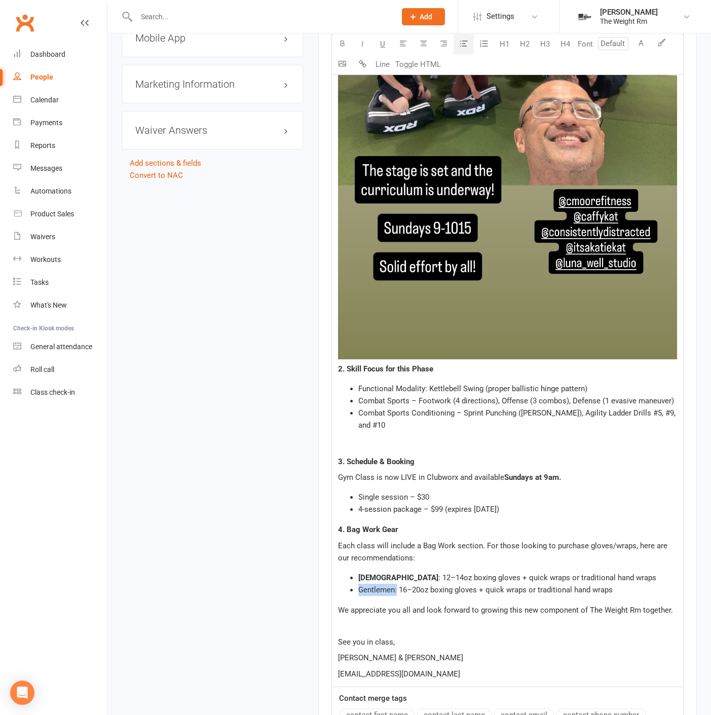
click at [360, 586] on span "Gentlemen: 16–20oz boxing gloves + quick wraps or traditional hand wraps" at bounding box center [486, 590] width 255 height 9
click at [401, 525] on div "Hi Everyone, ﻿ Great job to all who joined us for Gym Class #0! You practiced n…" at bounding box center [507, 18] width 351 height 1340
drag, startPoint x: 398, startPoint y: 466, endPoint x: 456, endPoint y: 470, distance: 58.0
click at [456, 472] on p "Gym Class is now LIVE in Clubworx and available Sundays at 9am." at bounding box center [507, 478] width 339 height 12
click at [502, 420] on div "Hi Everyone, ﻿ Great job to all who joined us for Gym Class #0! You practiced n…" at bounding box center [507, 18] width 351 height 1340
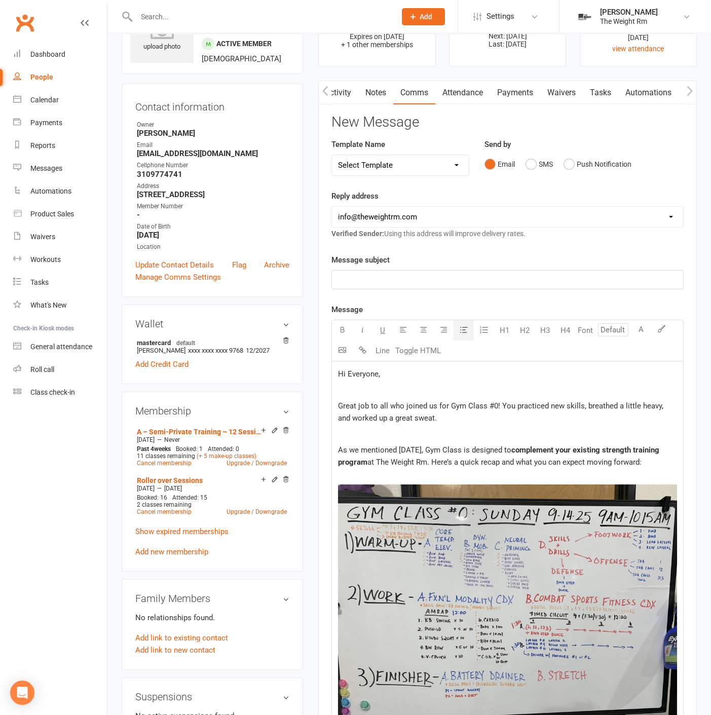
scroll to position [56, 0]
click at [385, 473] on p "﻿ ﻿ ﻿" at bounding box center [507, 614] width 339 height 282
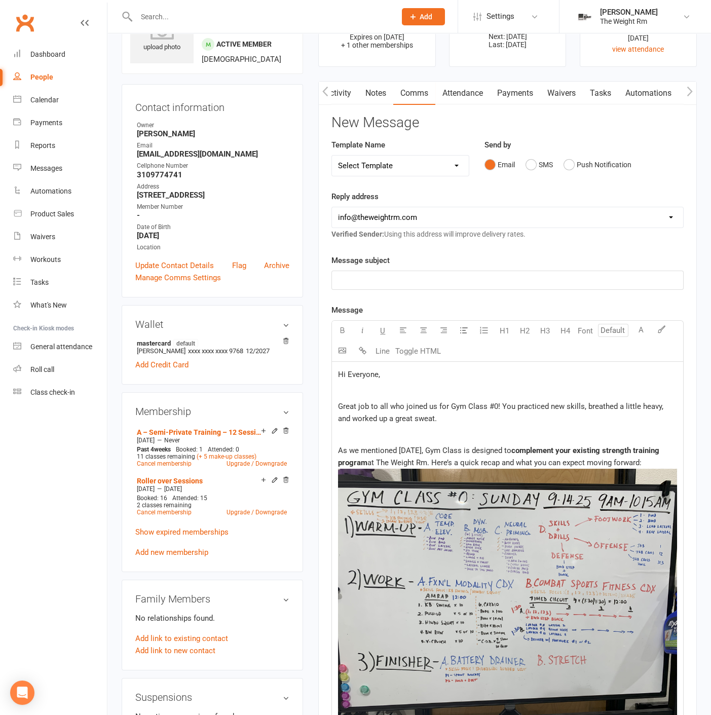
click at [341, 370] on span "Hi Everyone," at bounding box center [359, 374] width 42 height 9
click at [341, 373] on span "Hi Everyone," at bounding box center [359, 374] width 42 height 9
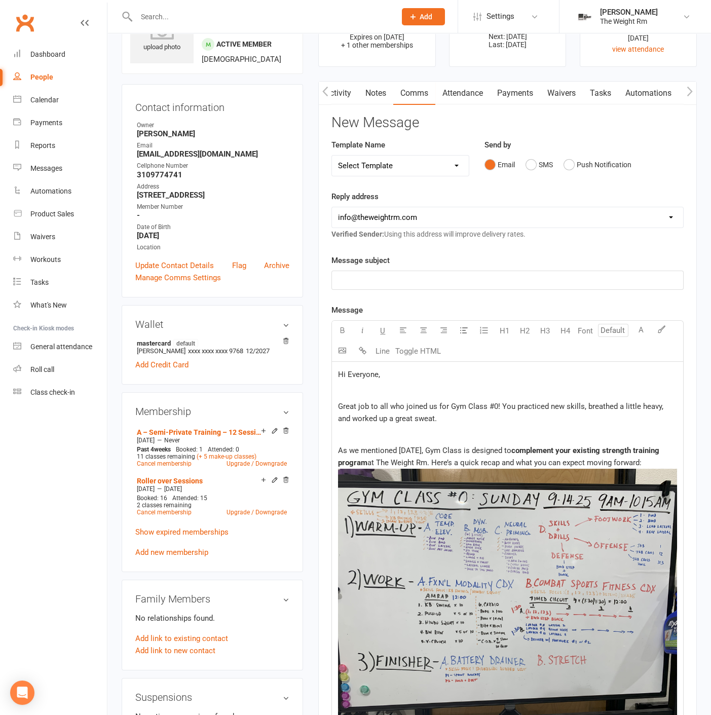
click at [346, 283] on p "﻿" at bounding box center [507, 280] width 339 height 12
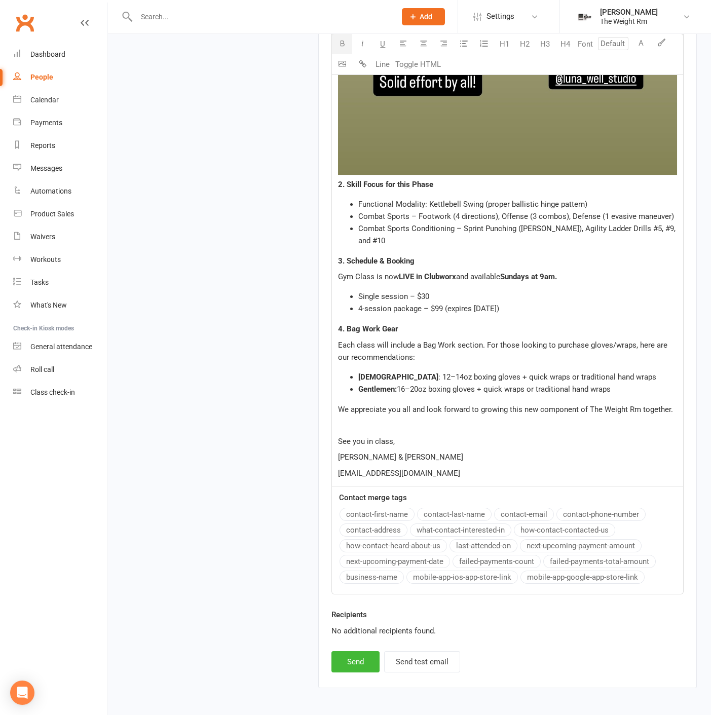
scroll to position [71, 0]
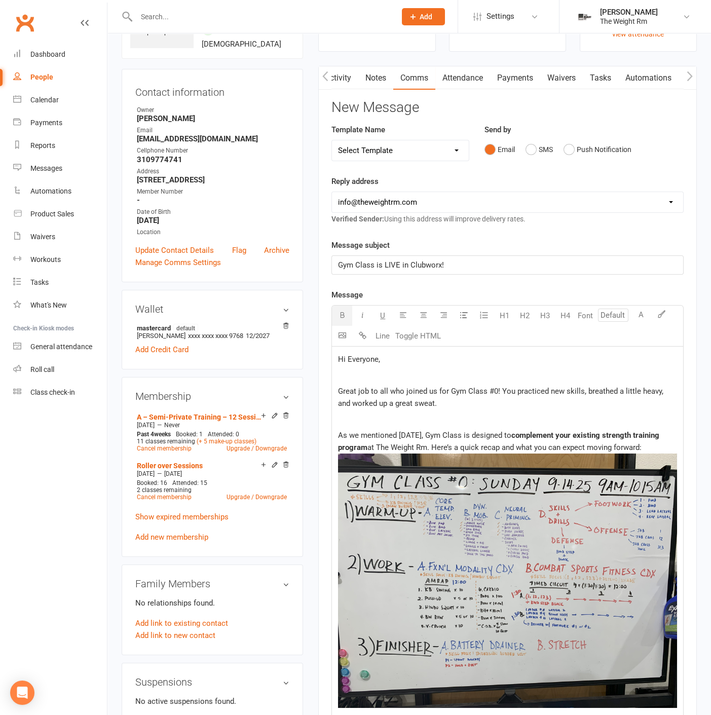
click at [607, 317] on input "number" at bounding box center [613, 315] width 30 height 13
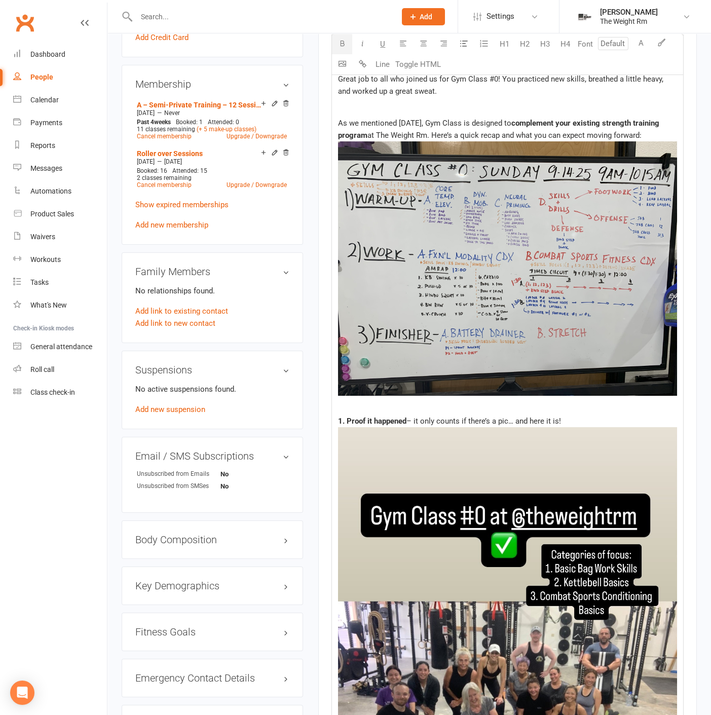
scroll to position [240, 0]
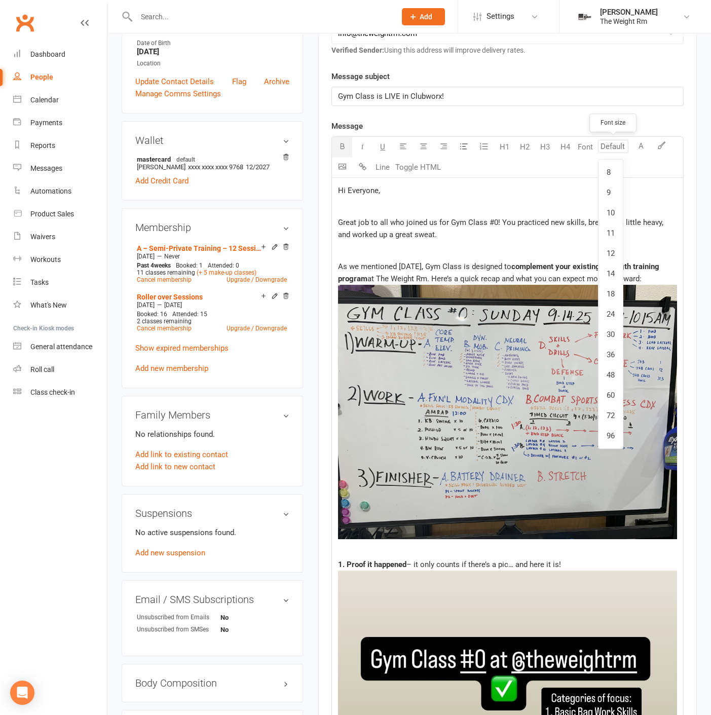
click at [623, 144] on input "number" at bounding box center [613, 146] width 30 height 13
click at [607, 254] on link "12" at bounding box center [611, 253] width 24 height 20
type input "12"
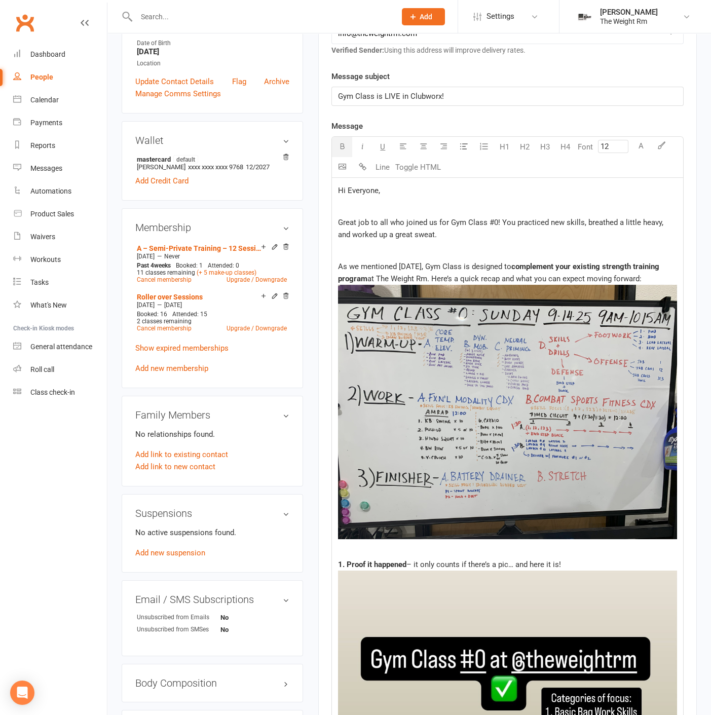
click at [596, 172] on div "Font size U H1 H2 H3 H4 Font 12 A Line Toggle HTML" at bounding box center [508, 157] width 352 height 42
click at [427, 224] on span "Great job to all who joined us for Gym Class #0! You practiced new skills, brea…" at bounding box center [502, 228] width 328 height 21
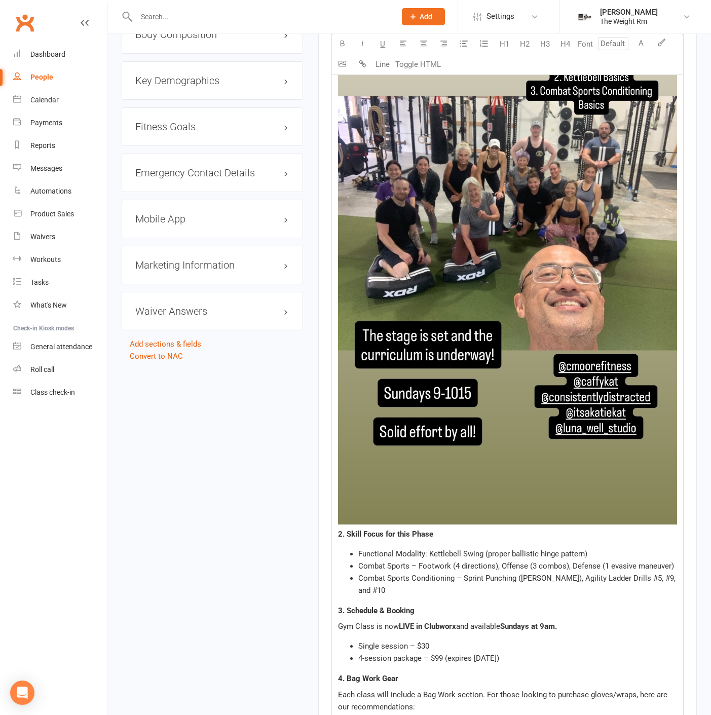
scroll to position [1142, 0]
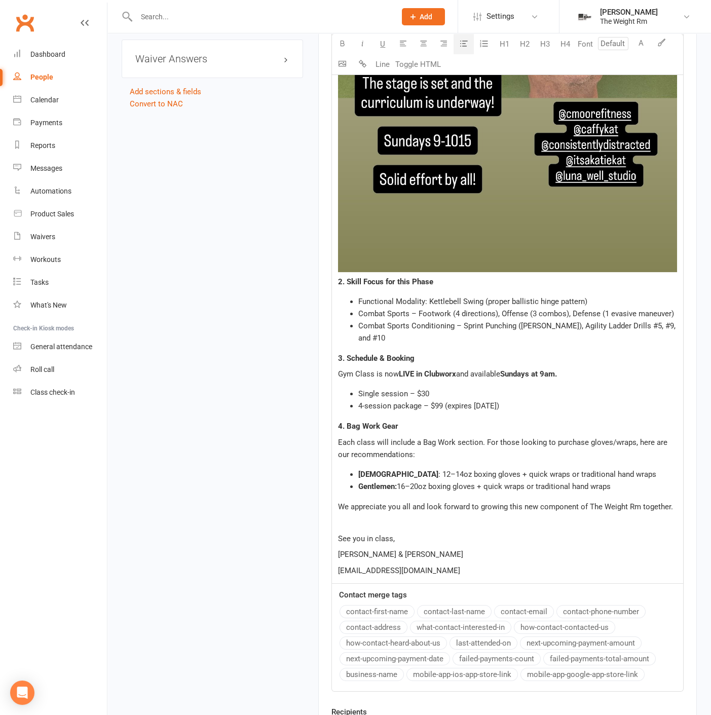
click at [395, 389] on span "Single session – $30" at bounding box center [394, 393] width 71 height 9
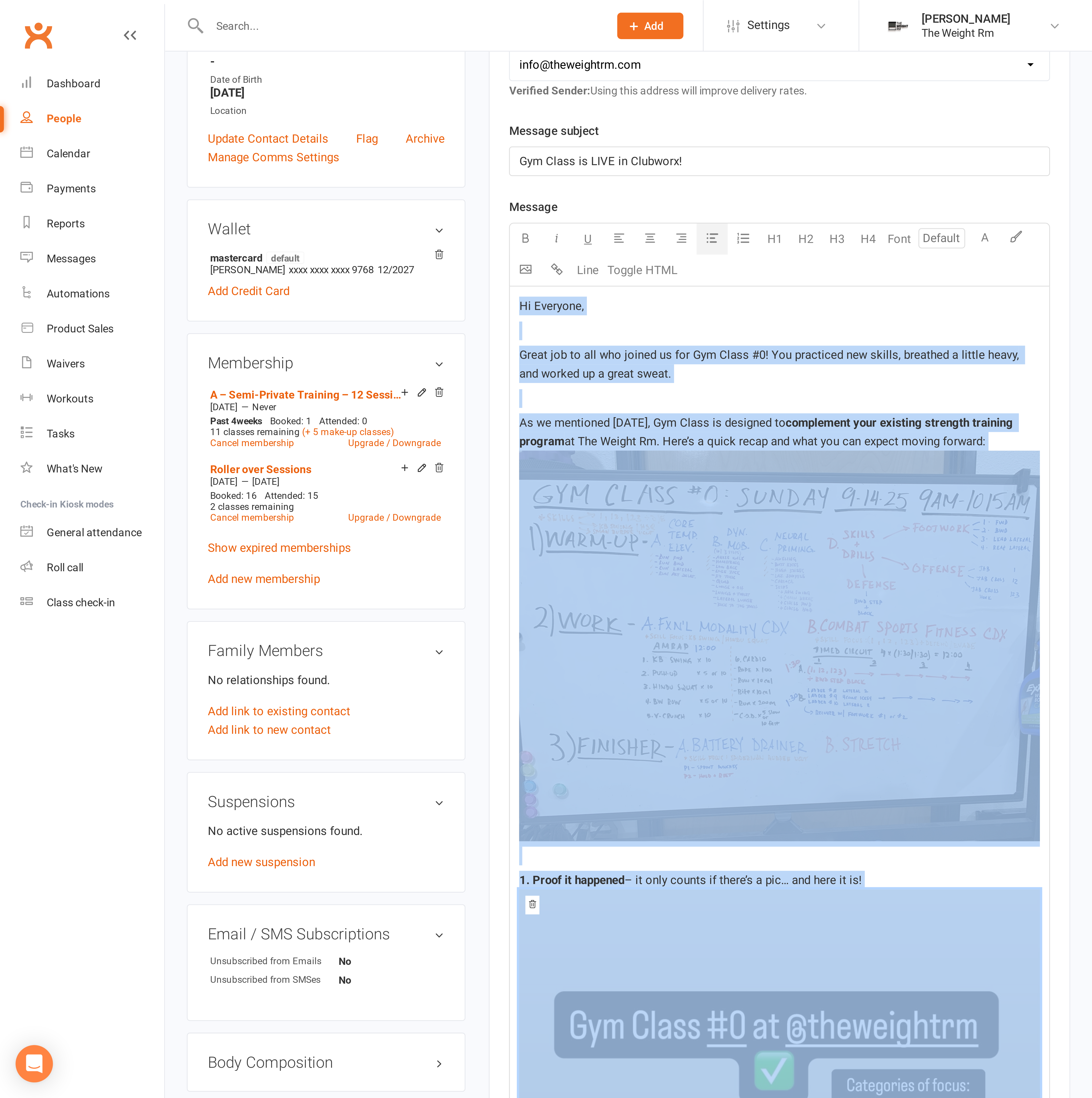
scroll to position [0, 0]
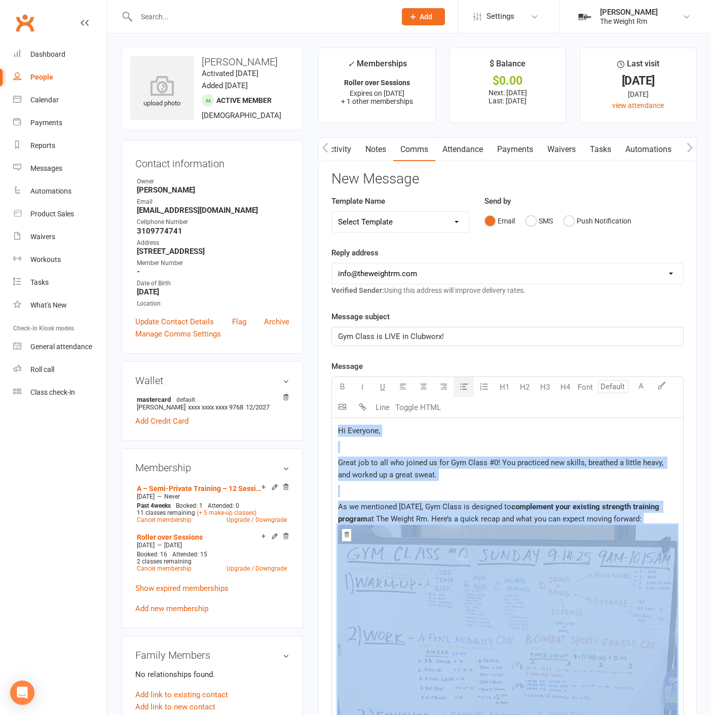
drag, startPoint x: 437, startPoint y: 564, endPoint x: 328, endPoint y: -68, distance: 641.7
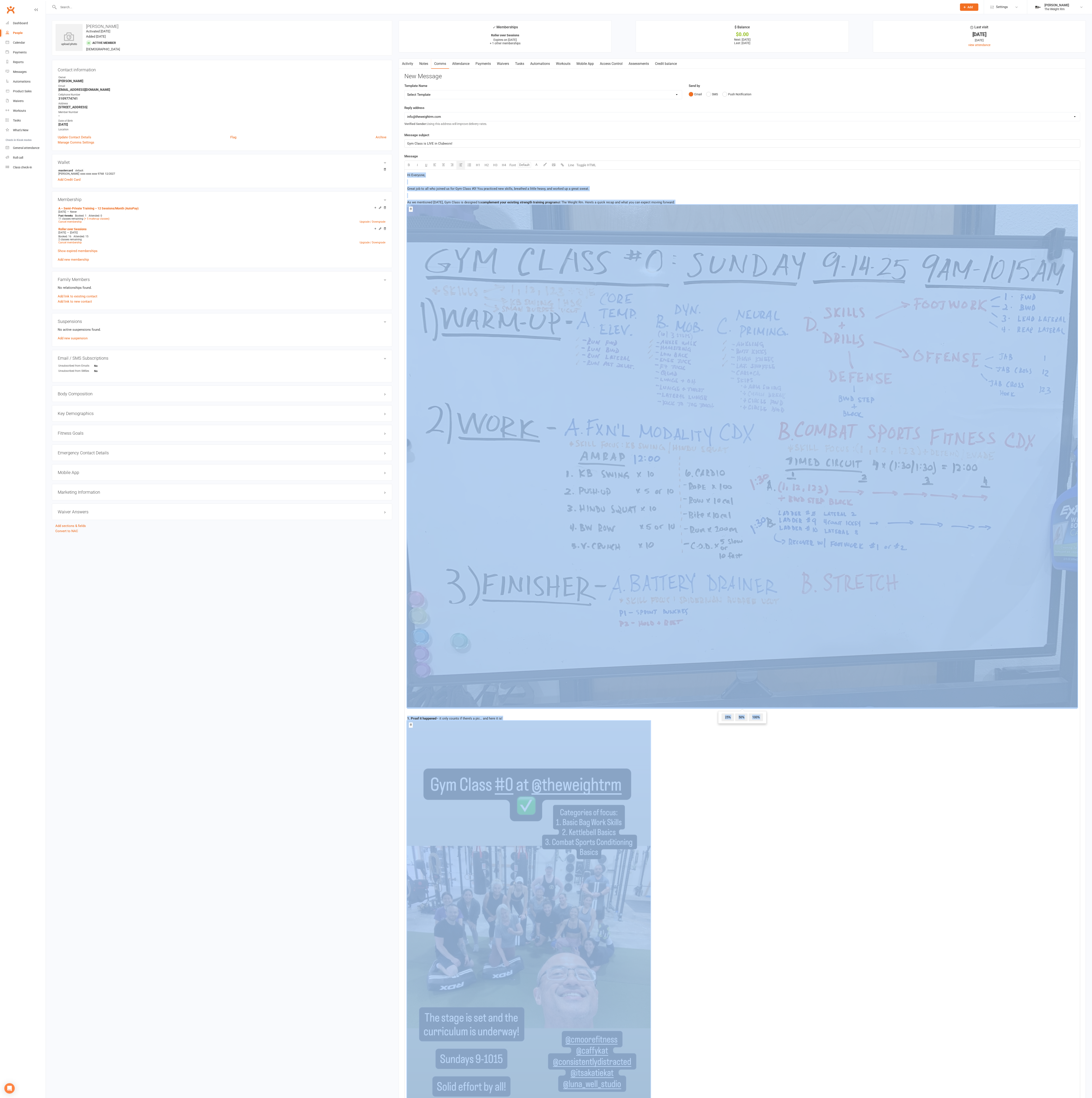
click at [615, 305] on span "﻿ 25% 50% 100%" at bounding box center [742, 938] width 670 height 434
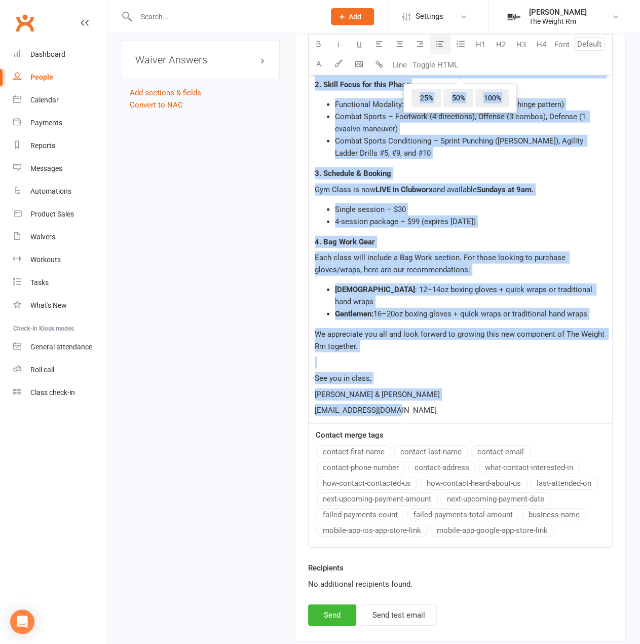
scroll to position [1278, 0]
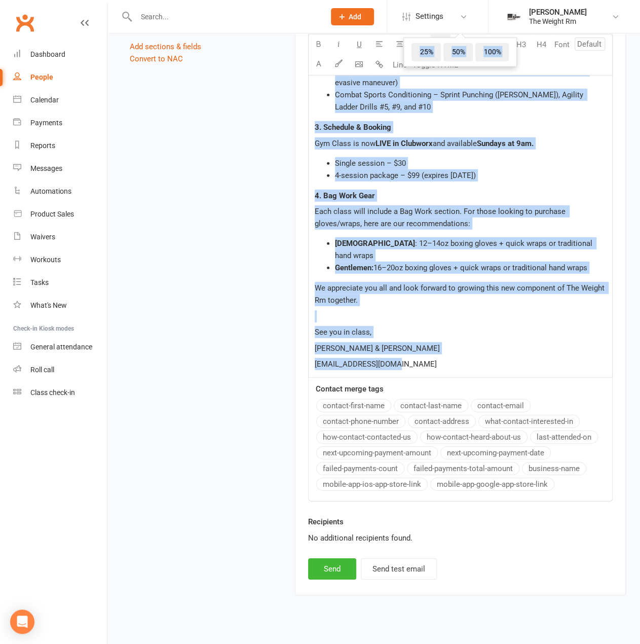
drag, startPoint x: 337, startPoint y: 443, endPoint x: 268, endPoint y: 425, distance: 71.2
copy div "Lo Ipsumdol, ﻿ Sitam con ad eli sed doeius te inc Utl Etdol #7! Mag aliquaeni a…"
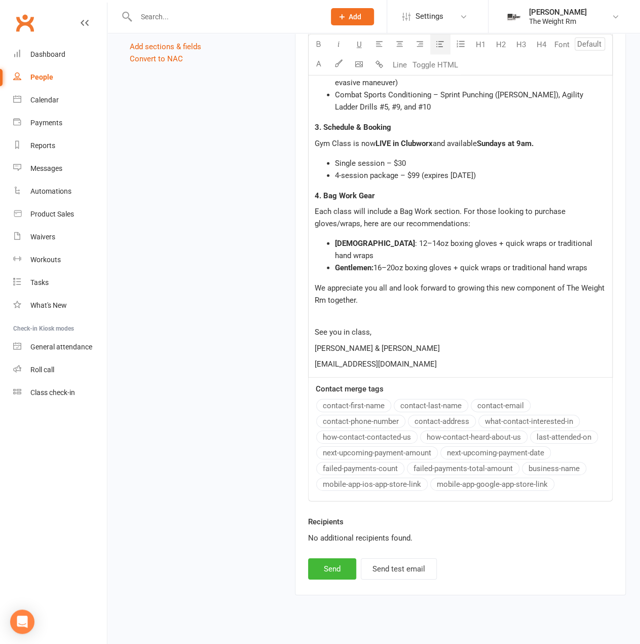
click at [397, 414] on div "contact-first-name contact-last-name contact-email contact-phone-number contact…" at bounding box center [464, 446] width 296 height 94
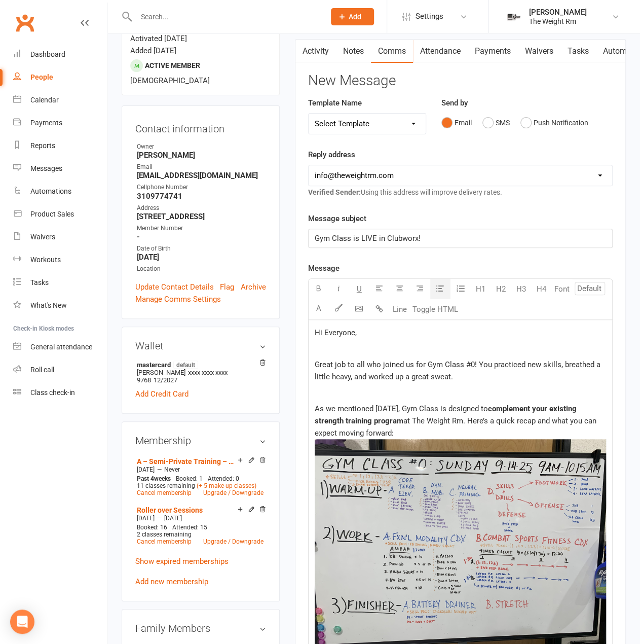
scroll to position [0, 0]
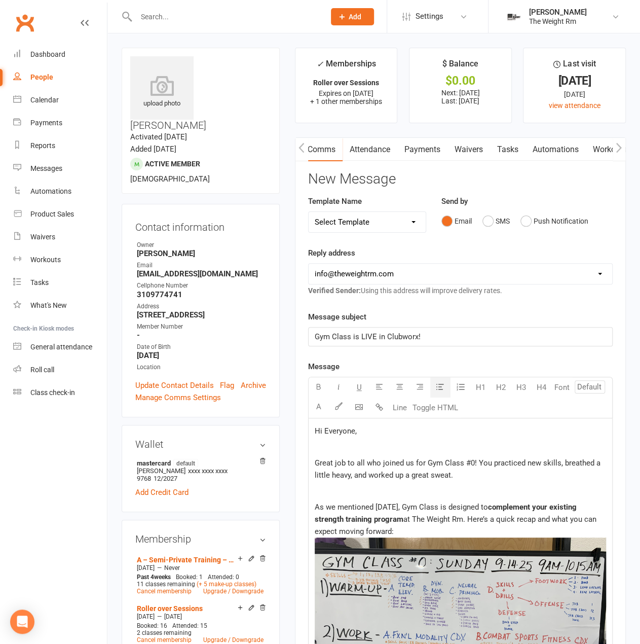
drag, startPoint x: 313, startPoint y: 147, endPoint x: 320, endPoint y: 437, distance: 290.2
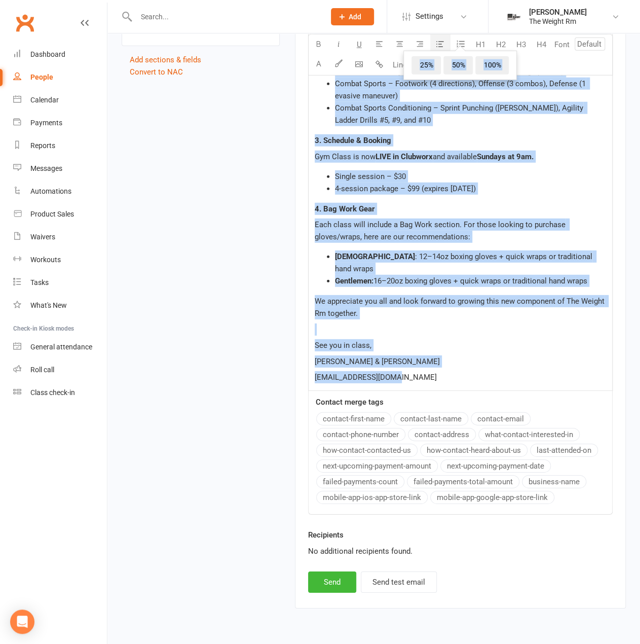
scroll to position [1278, 0]
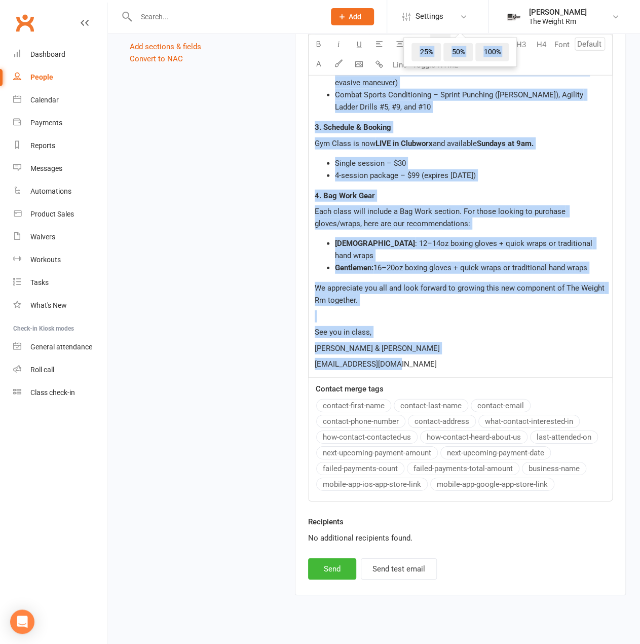
drag, startPoint x: 312, startPoint y: 427, endPoint x: 648, endPoint y: 668, distance: 413.2
copy div "Lo Ipsumdol, ﻿ Sitam con ad eli sed doeius te inc Utl Etdol #6! Mag aliquaeni a…"
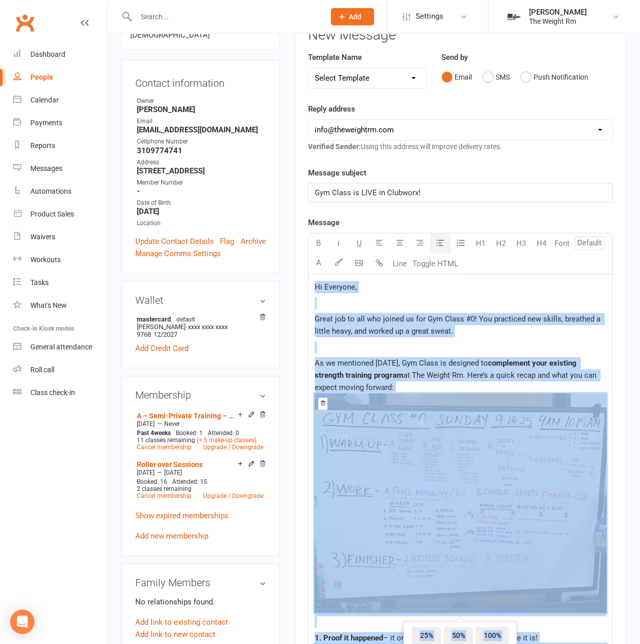
scroll to position [0, 0]
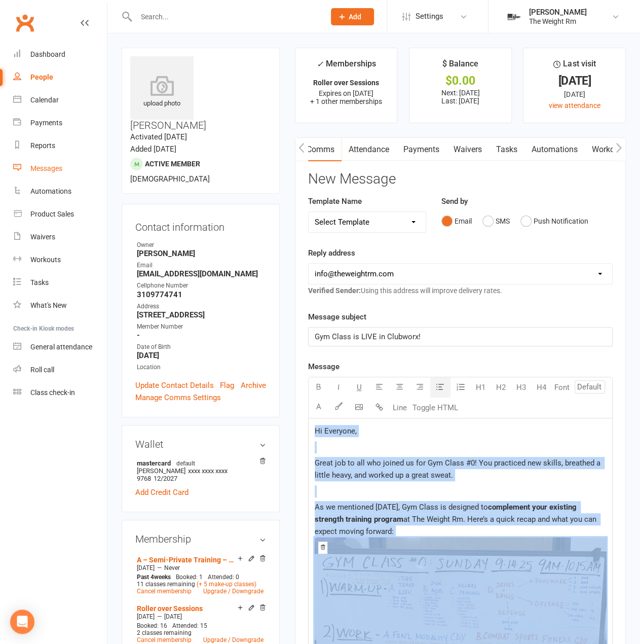
click at [63, 165] on link "Messages" at bounding box center [60, 168] width 94 height 23
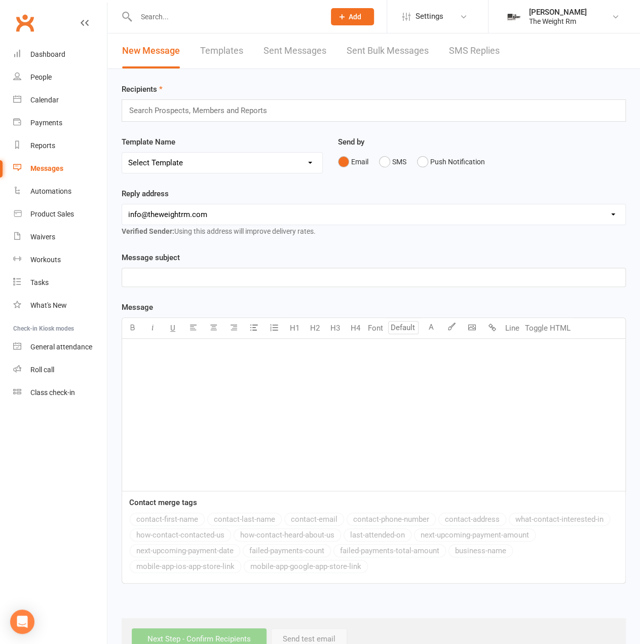
click at [217, 386] on div "﻿" at bounding box center [374, 415] width 504 height 152
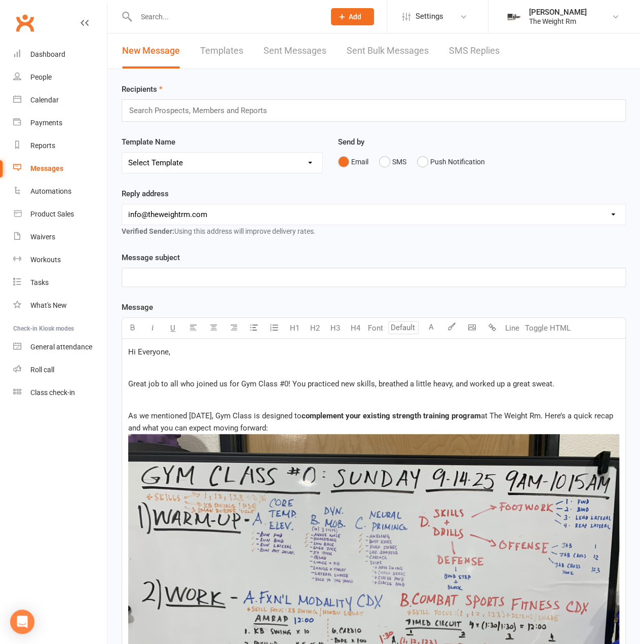
click at [321, 442] on img at bounding box center [373, 618] width 491 height 369
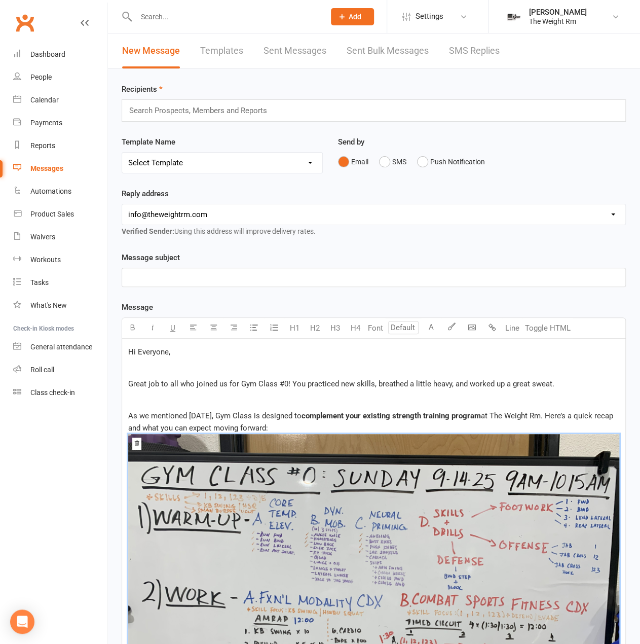
click at [318, 422] on p "As we mentioned [DATE], Gym Class is designed to complement your existing stren…" at bounding box center [373, 614] width 491 height 409
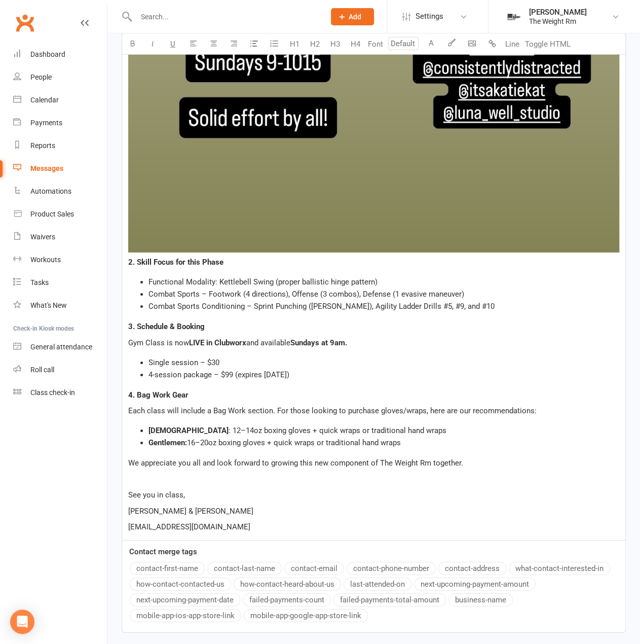
scroll to position [1521, 0]
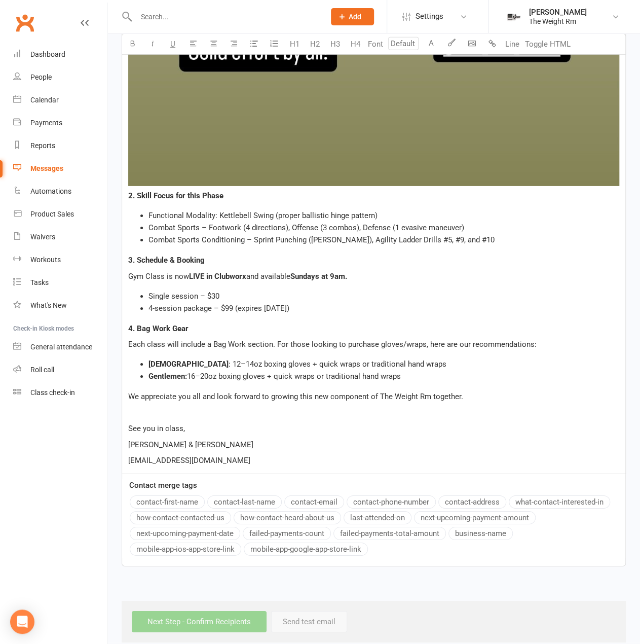
click at [290, 376] on span "16–20oz boxing gloves + quick wraps or traditional hand wraps" at bounding box center [294, 376] width 214 height 9
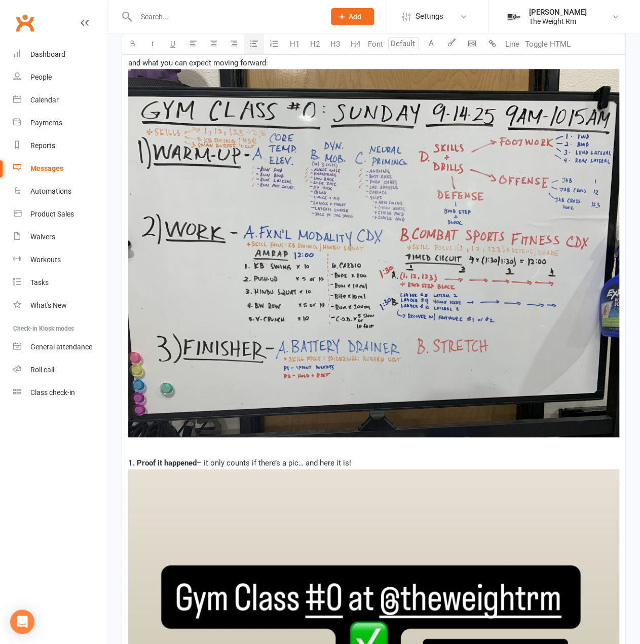
scroll to position [0, 0]
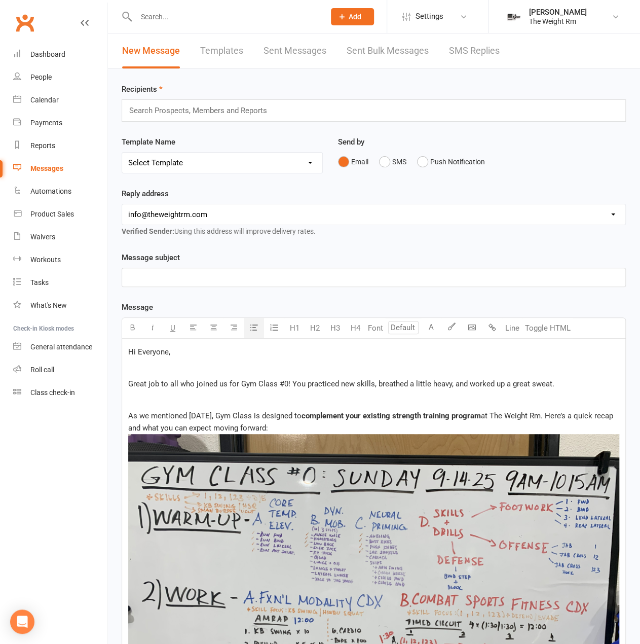
click at [196, 117] on div "Search Prospects, Members and Reports" at bounding box center [374, 110] width 505 height 22
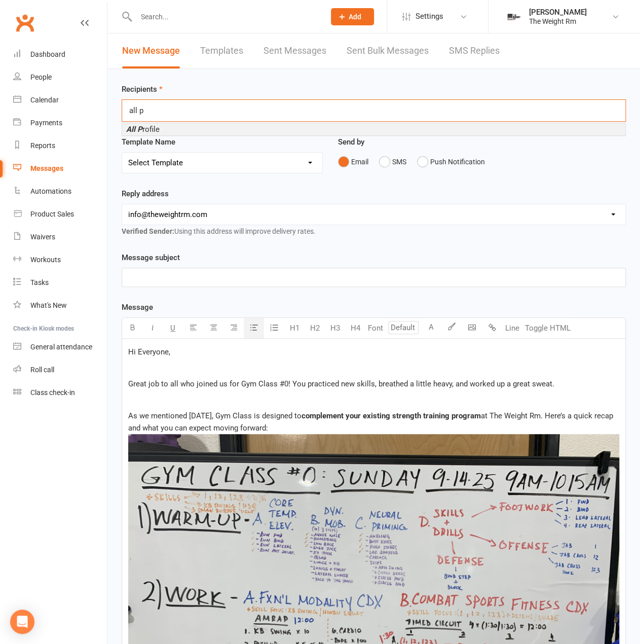
type input "all p"
click at [186, 126] on li "All P rofile" at bounding box center [374, 129] width 504 height 12
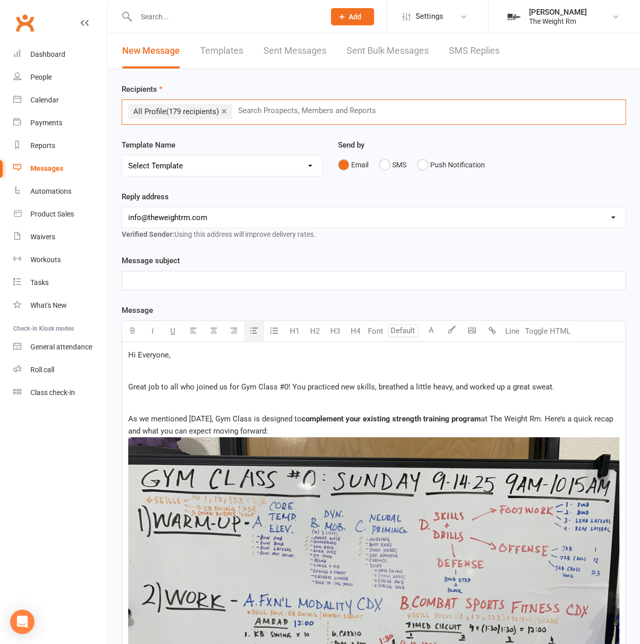
click at [187, 280] on p "﻿" at bounding box center [373, 280] width 491 height 12
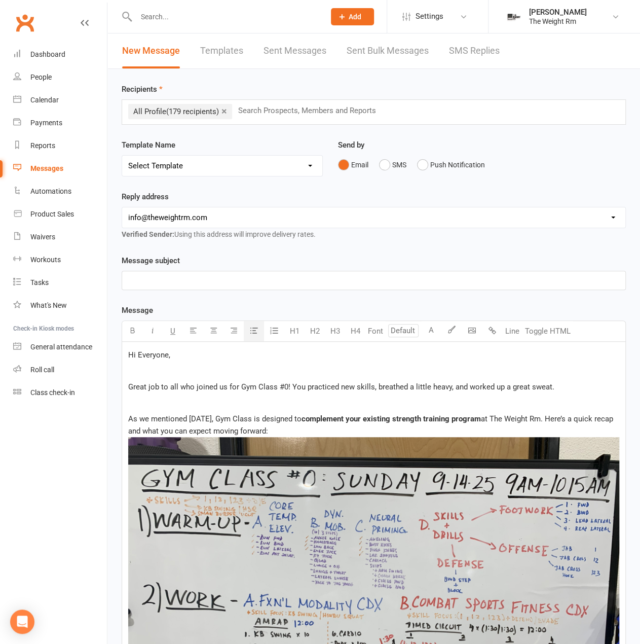
click at [184, 272] on div "﻿" at bounding box center [374, 280] width 504 height 18
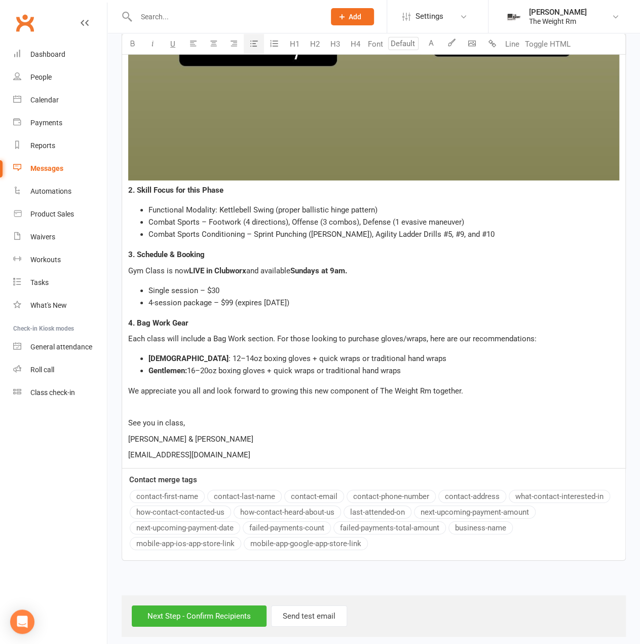
scroll to position [1534, 0]
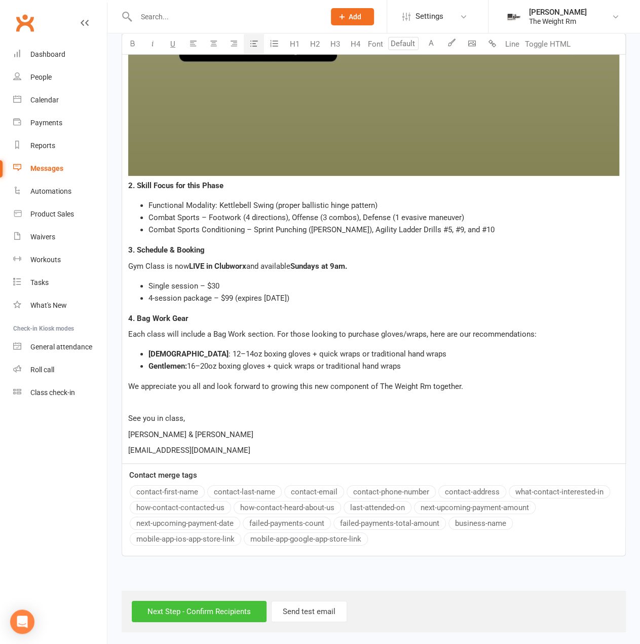
click at [221, 615] on input "Next Step - Confirm Recipients" at bounding box center [199, 611] width 135 height 21
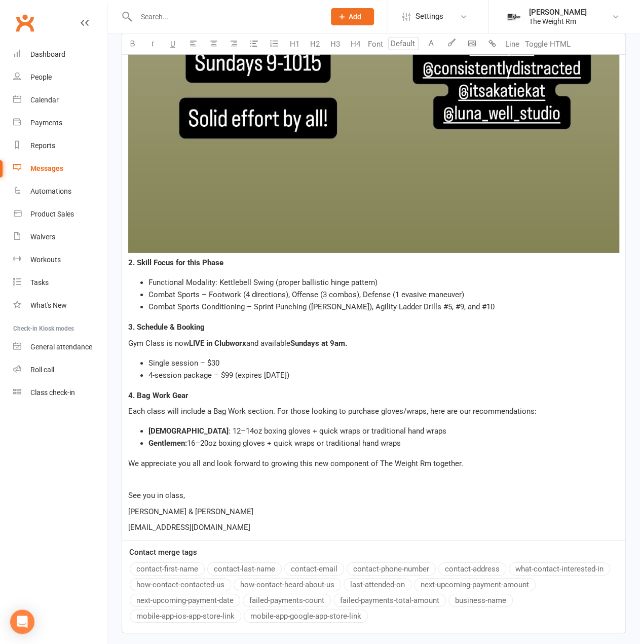
scroll to position [1522, 0]
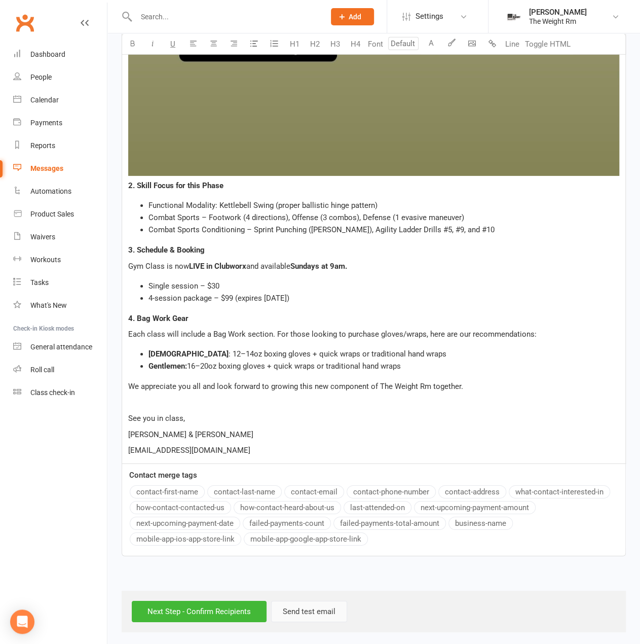
click at [310, 606] on button "Send test email" at bounding box center [309, 611] width 76 height 21
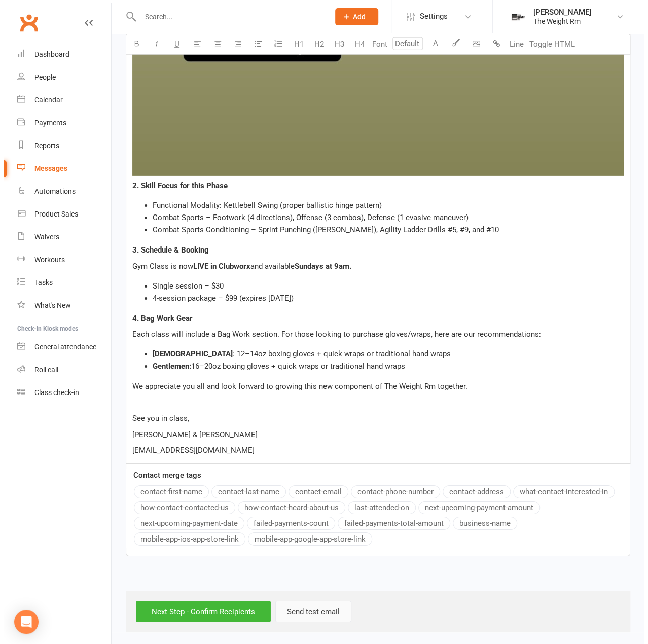
scroll to position [1528, 0]
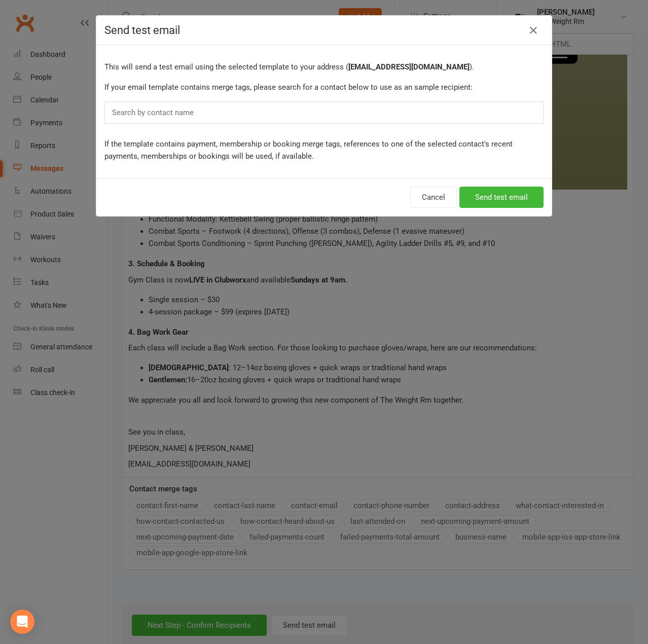
click at [244, 107] on div "Search by contact name" at bounding box center [323, 112] width 439 height 22
click at [243, 111] on div "Search by contact name" at bounding box center [323, 112] width 439 height 22
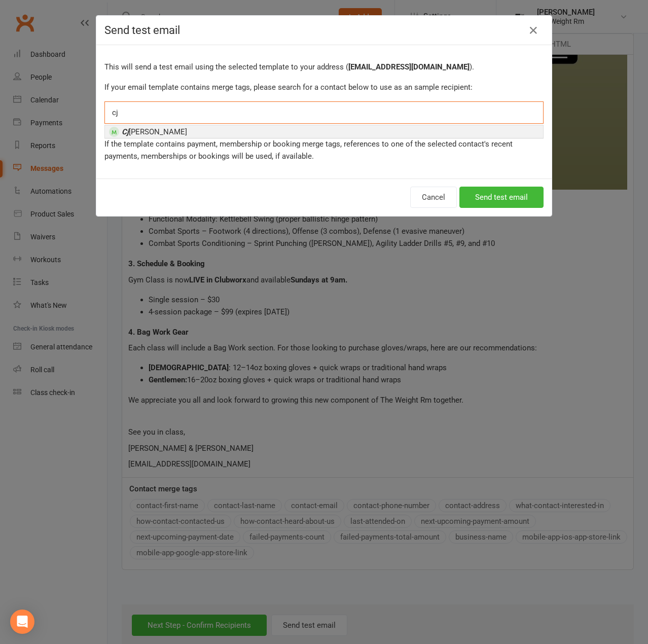
type input "cj"
click at [162, 128] on li "[PERSON_NAME]" at bounding box center [324, 131] width 438 height 13
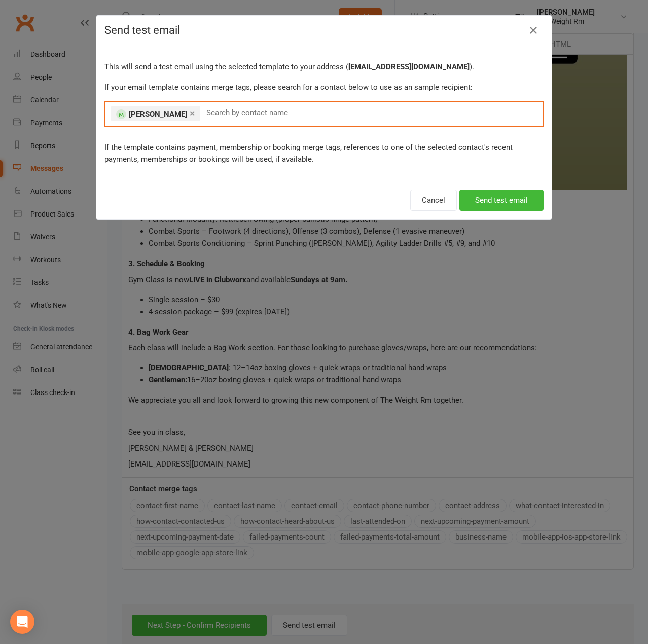
click at [493, 180] on div "This will send a test email using the selected template to your address ( [EMAI…" at bounding box center [323, 113] width 455 height 136
click at [496, 190] on button "Send test email" at bounding box center [501, 200] width 84 height 21
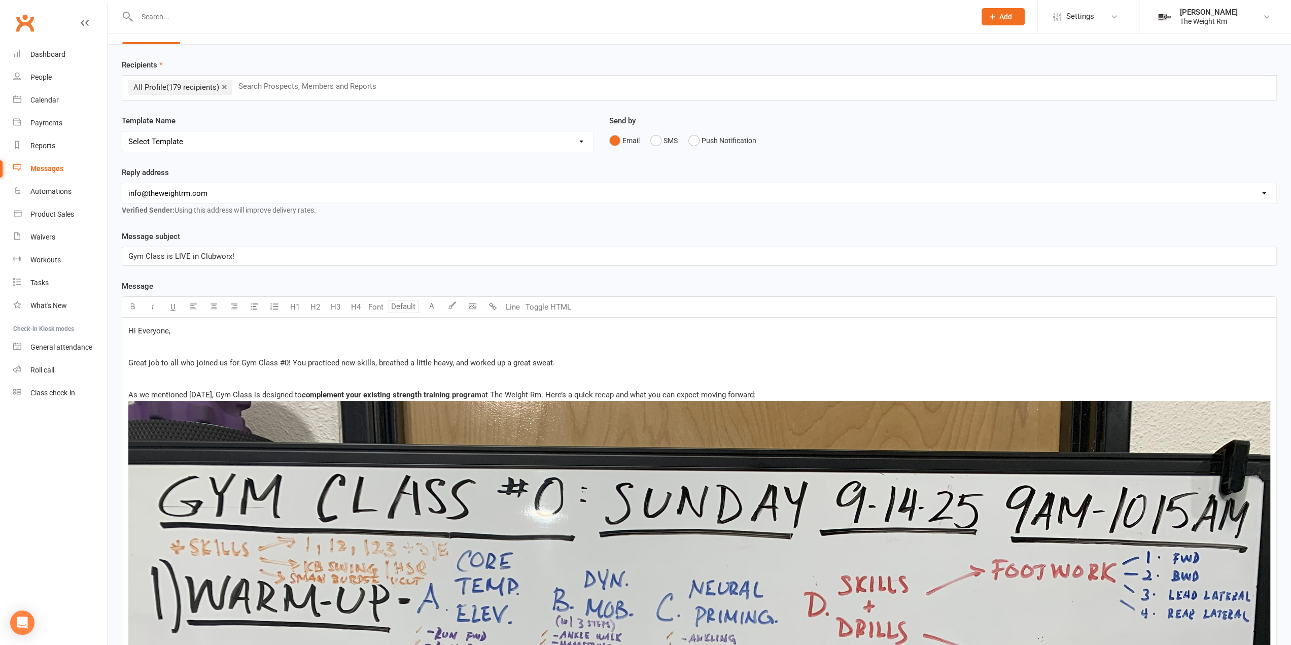
scroll to position [0, 0]
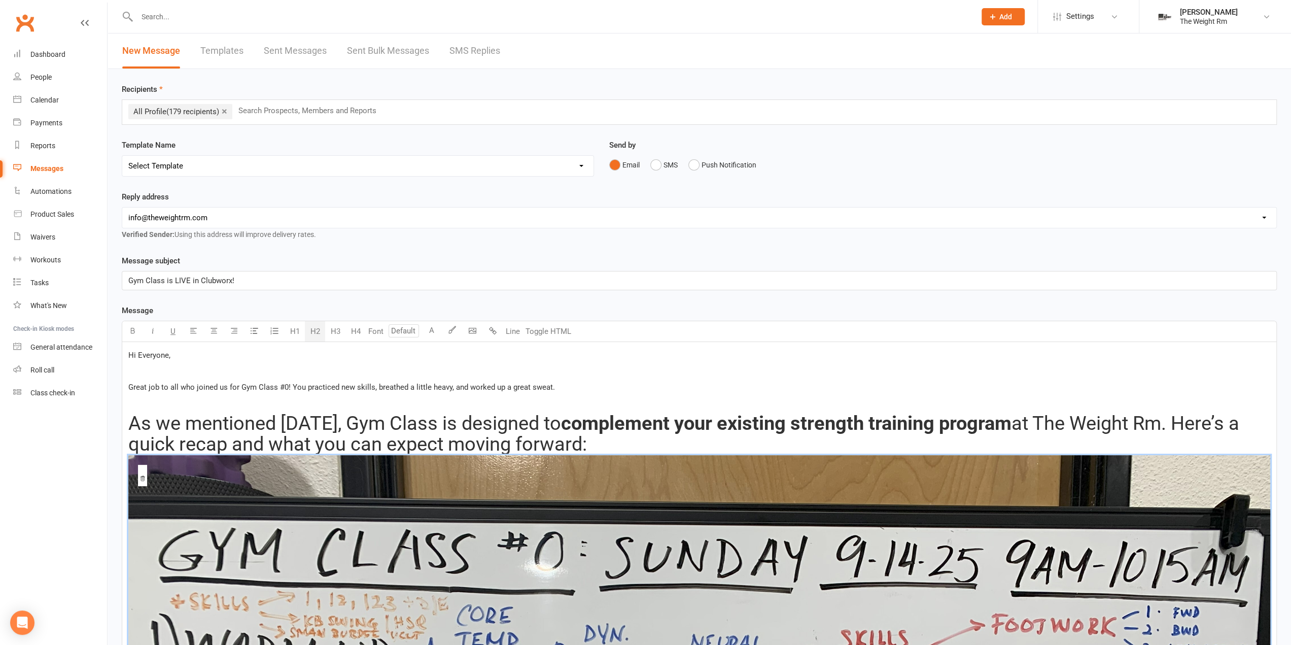
click at [310, 330] on button "H2" at bounding box center [315, 331] width 20 height 20
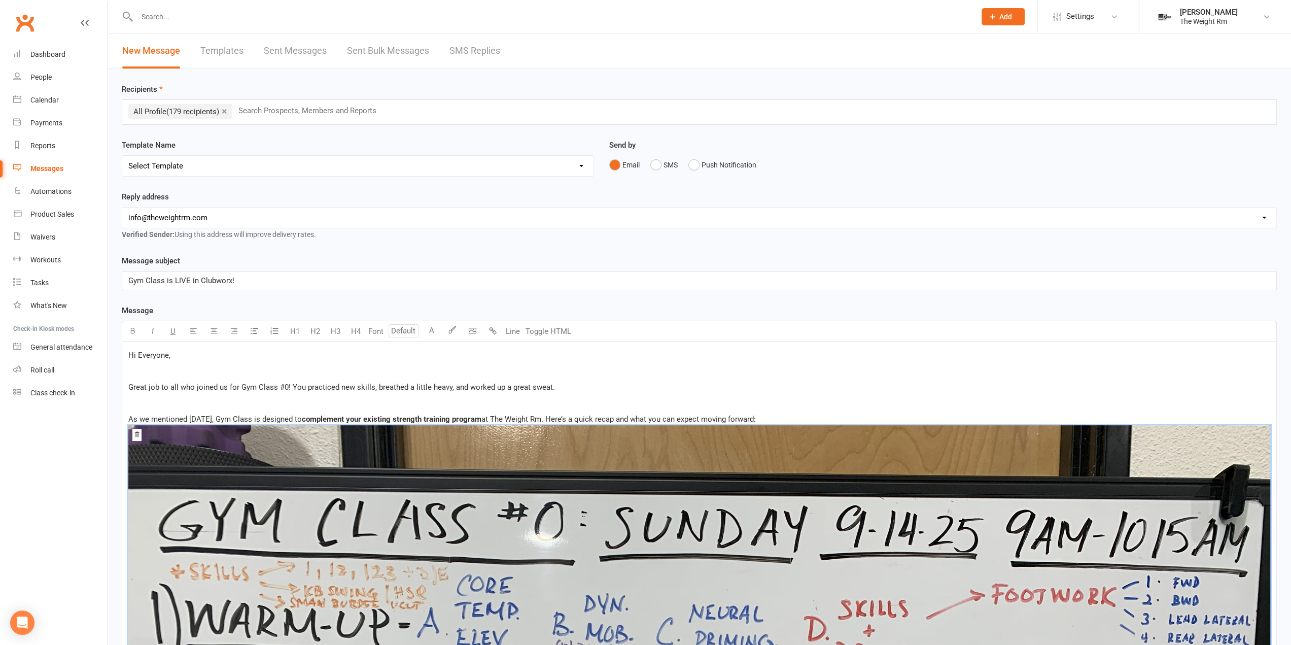
click at [338, 398] on p at bounding box center [698, 403] width 1141 height 12
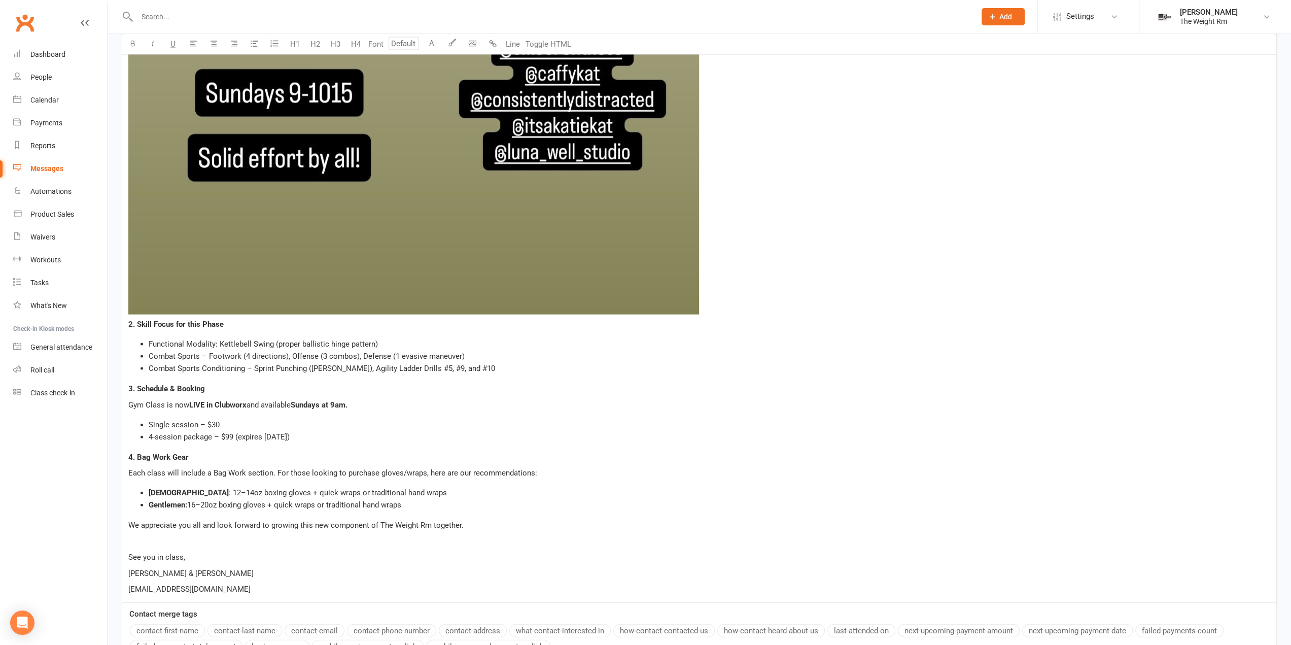
scroll to position [2079, 0]
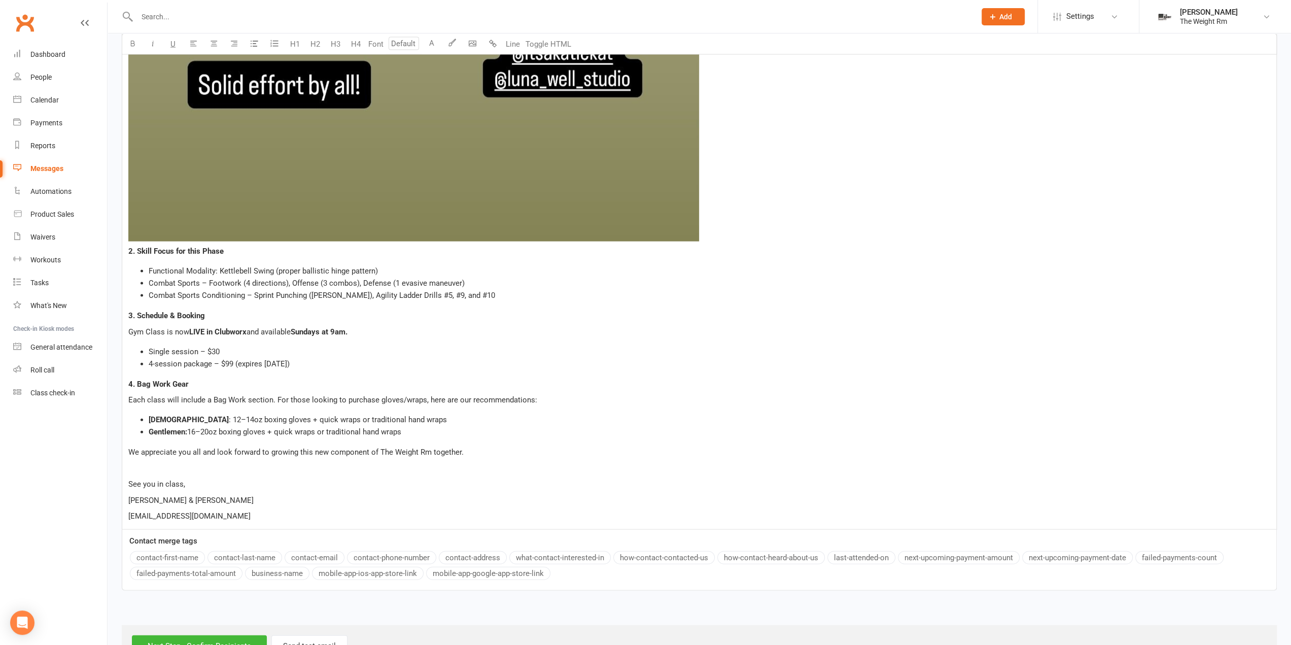
scroll to position [2119, 0]
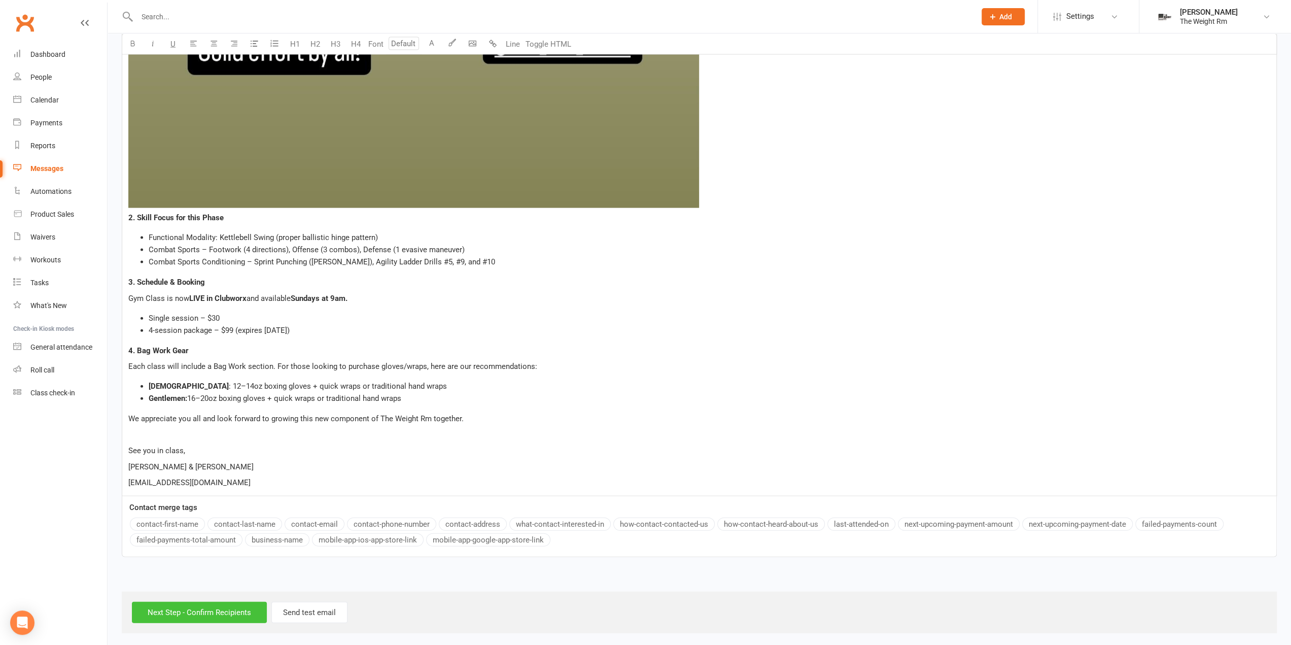
click at [257, 618] on input "Next Step - Confirm Recipients" at bounding box center [199, 611] width 135 height 21
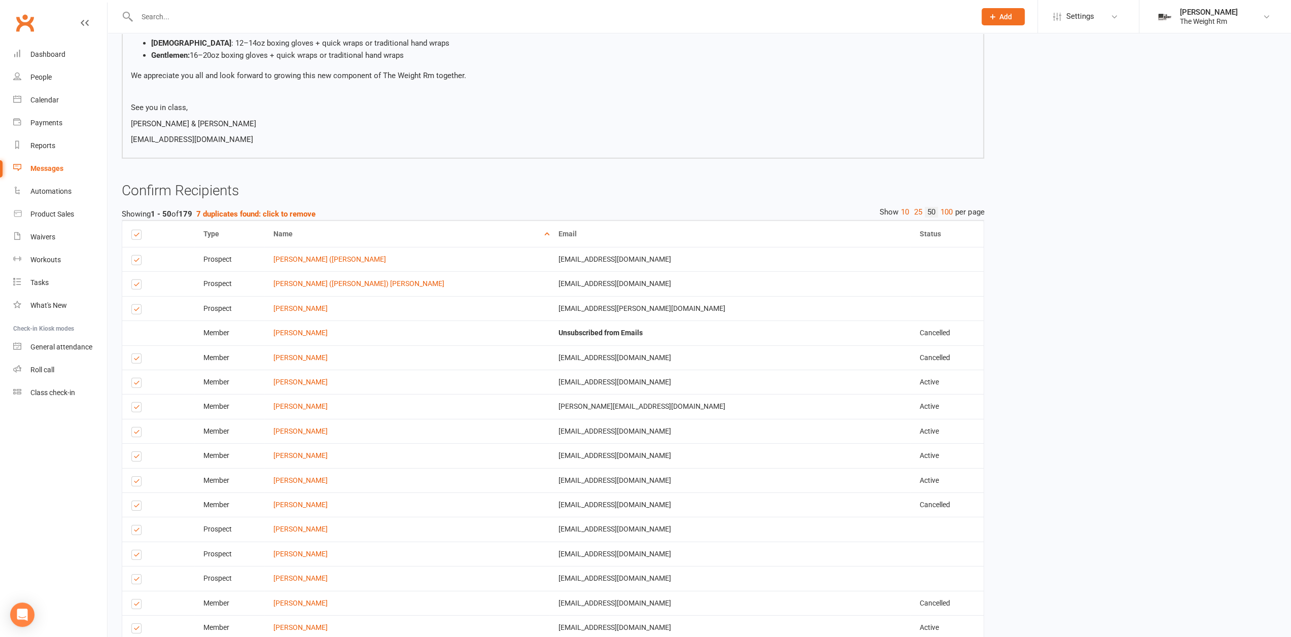
scroll to position [2992, 0]
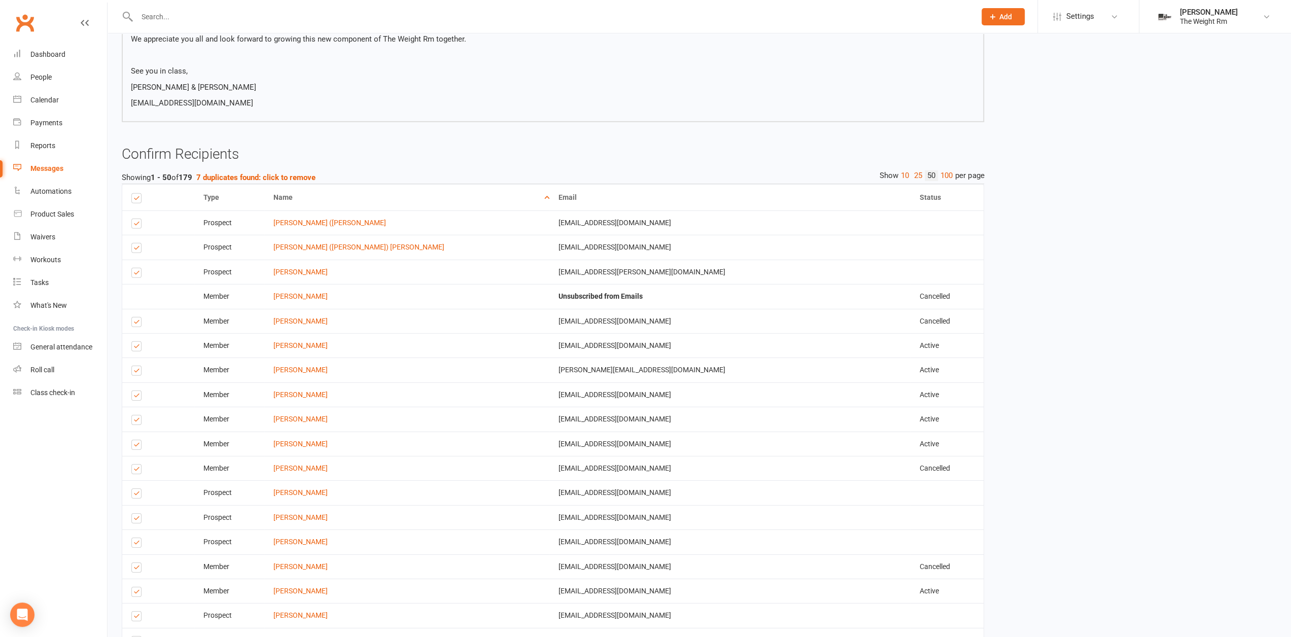
click at [135, 324] on label at bounding box center [138, 324] width 14 height 0
click at [135, 317] on input "checkbox" at bounding box center [134, 317] width 7 height 0
click at [132, 348] on label at bounding box center [138, 348] width 14 height 0
click at [132, 342] on input "checkbox" at bounding box center [134, 342] width 7 height 0
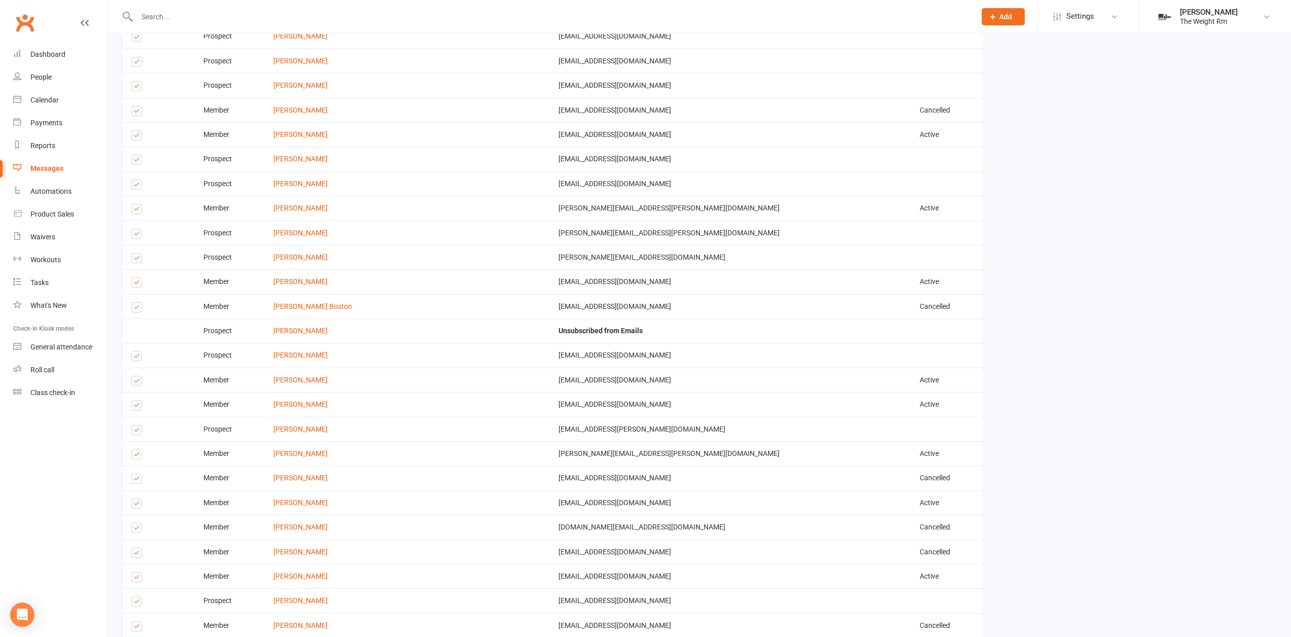
scroll to position [3499, 0]
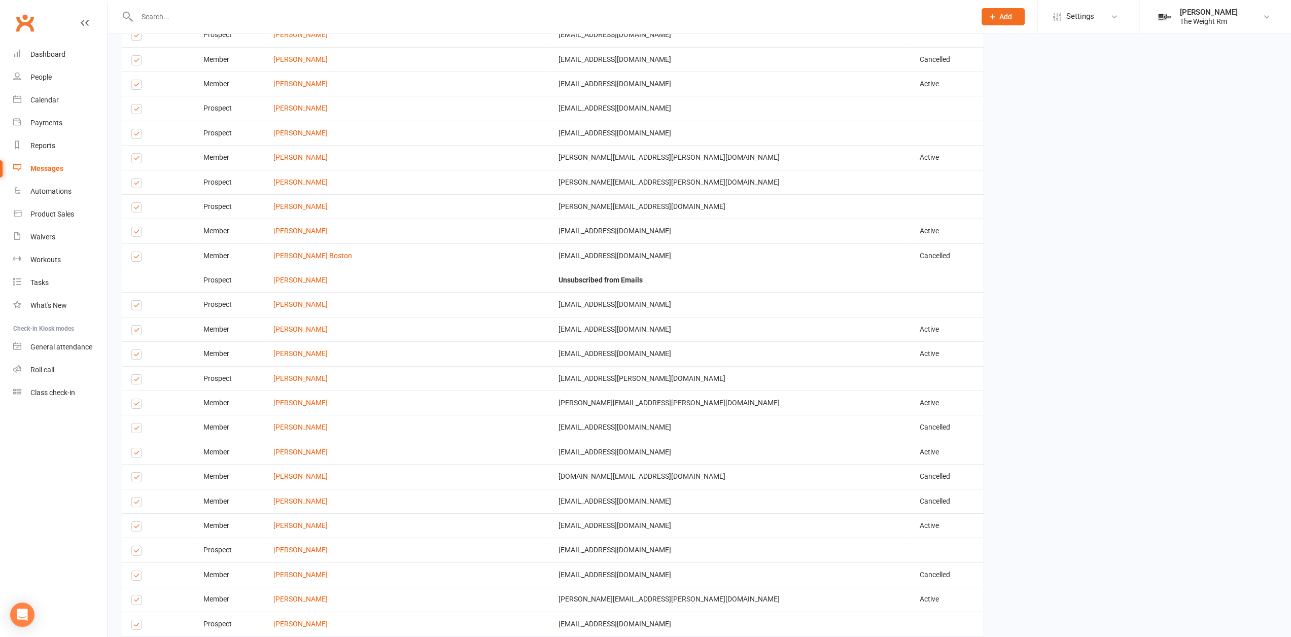
click at [128, 155] on td "Select this" at bounding box center [158, 157] width 72 height 24
click at [132, 160] on label at bounding box center [138, 160] width 14 height 0
click at [132, 154] on input "checkbox" at bounding box center [134, 154] width 7 height 0
click at [139, 307] on label at bounding box center [138, 307] width 14 height 0
click at [138, 301] on input "checkbox" at bounding box center [134, 301] width 7 height 0
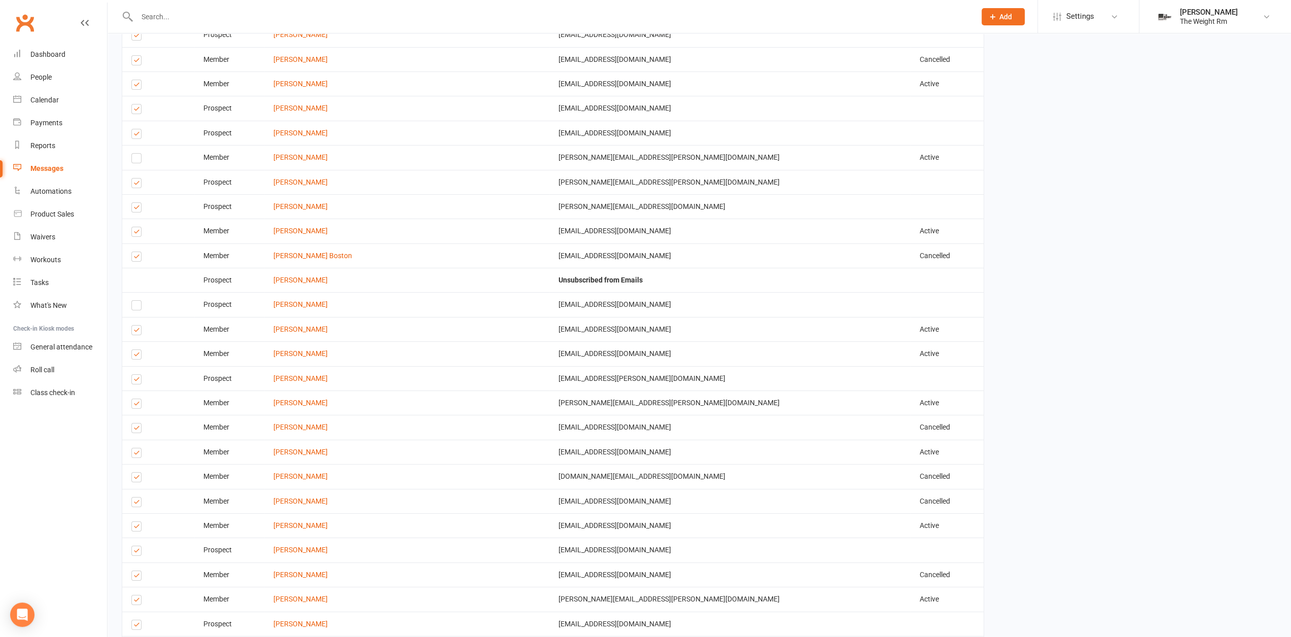
click at [135, 332] on label at bounding box center [138, 332] width 14 height 0
click at [135, 326] on input "checkbox" at bounding box center [134, 326] width 7 height 0
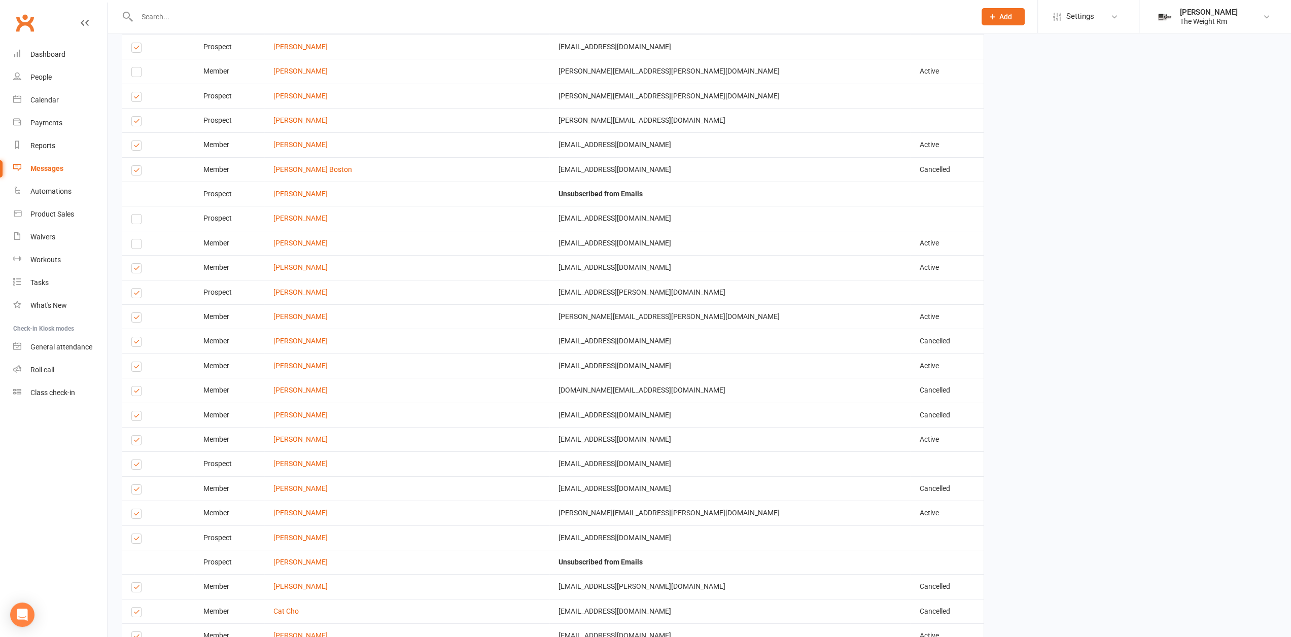
scroll to position [3600, 0]
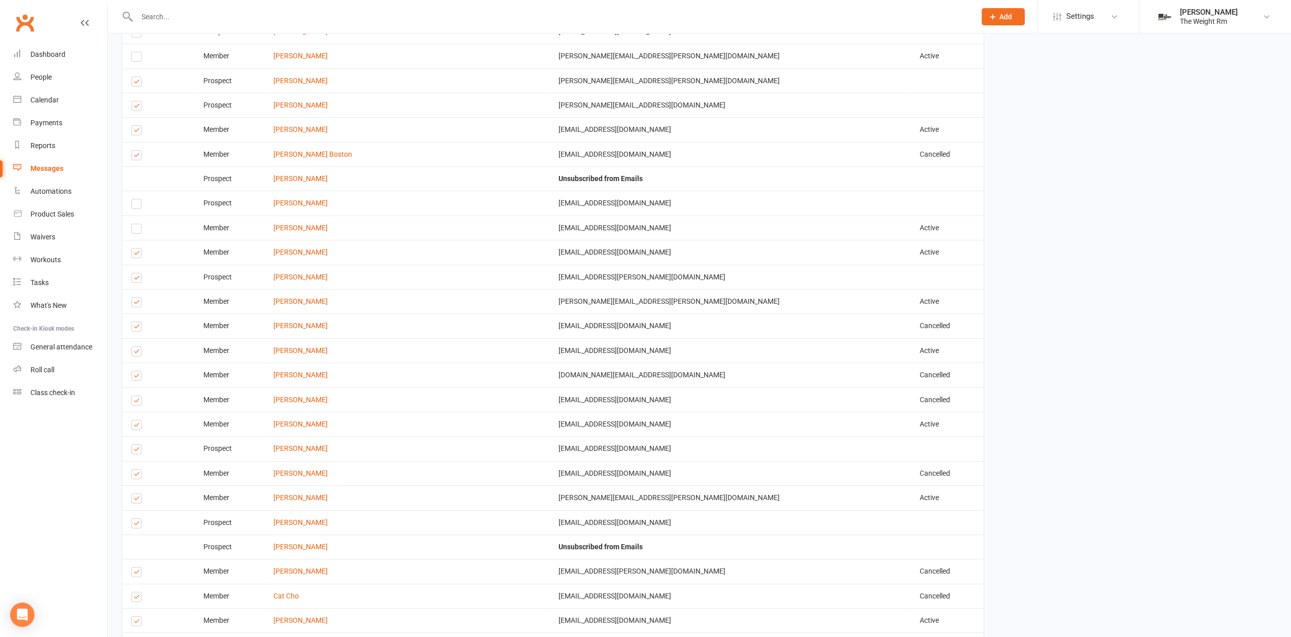
click at [137, 328] on label at bounding box center [138, 328] width 14 height 0
click at [137, 322] on input "checkbox" at bounding box center [134, 322] width 7 height 0
click at [140, 377] on label at bounding box center [138, 377] width 14 height 0
click at [138, 371] on input "checkbox" at bounding box center [134, 371] width 7 height 0
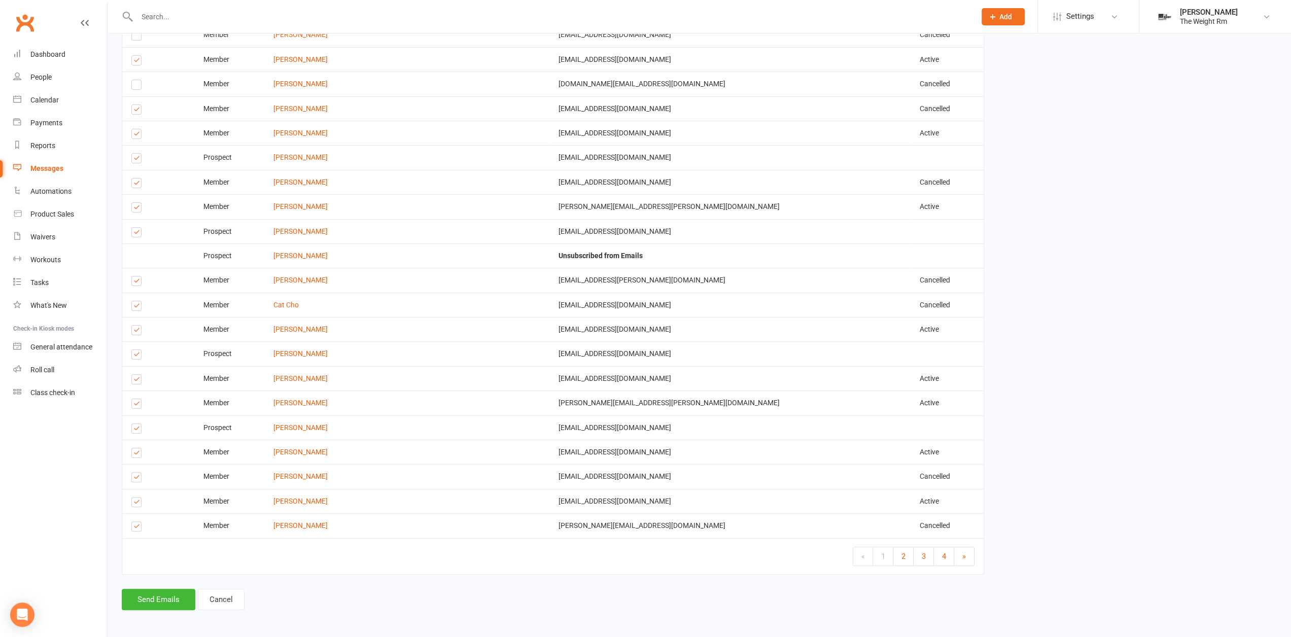
scroll to position [3892, 0]
click at [901, 548] on link "2" at bounding box center [903, 556] width 20 height 18
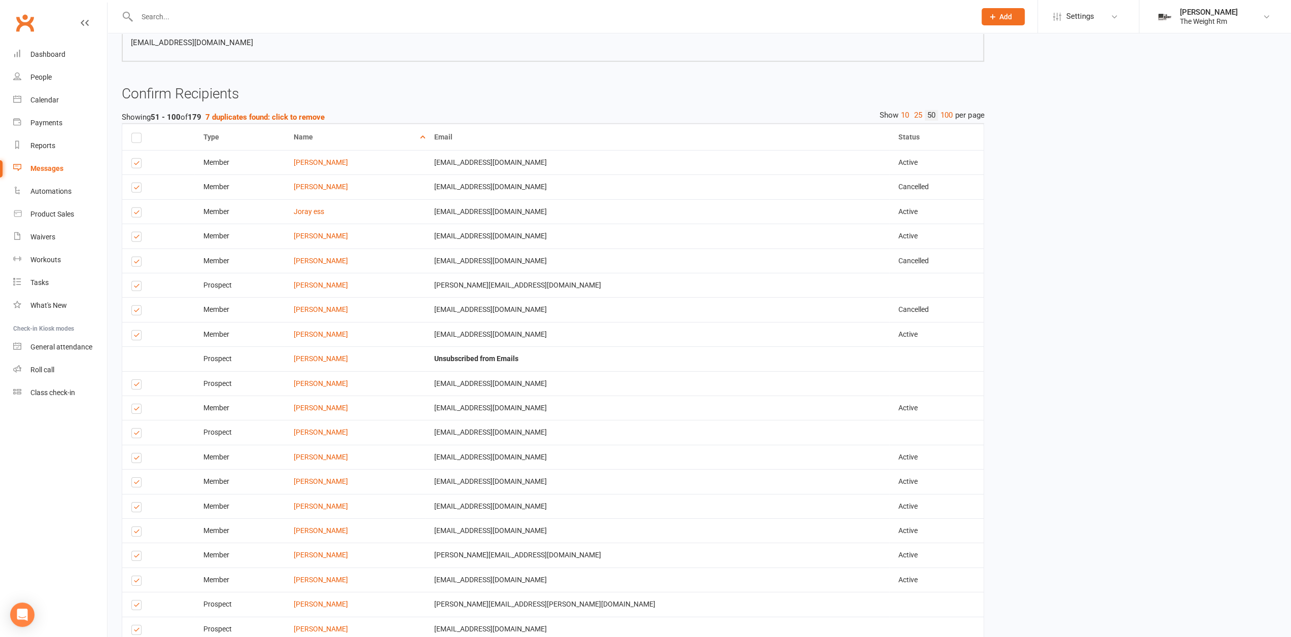
scroll to position [3030, 0]
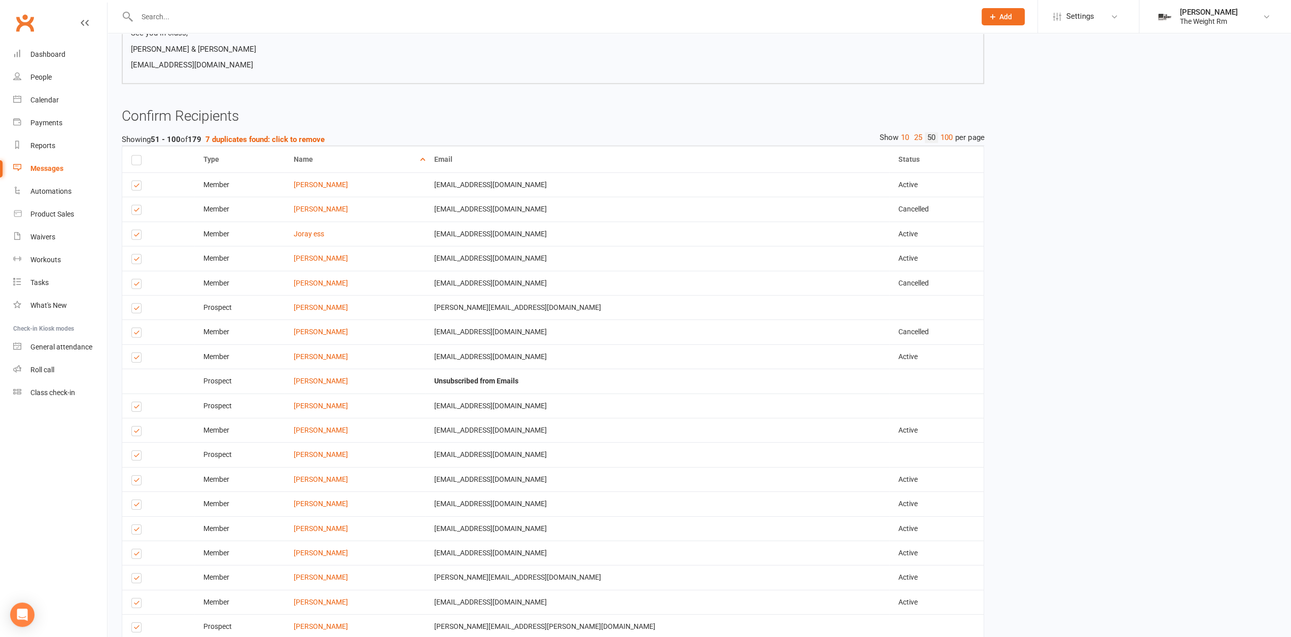
click at [138, 433] on label at bounding box center [138, 433] width 14 height 0
click at [138, 426] on input "checkbox" at bounding box center [134, 426] width 7 height 0
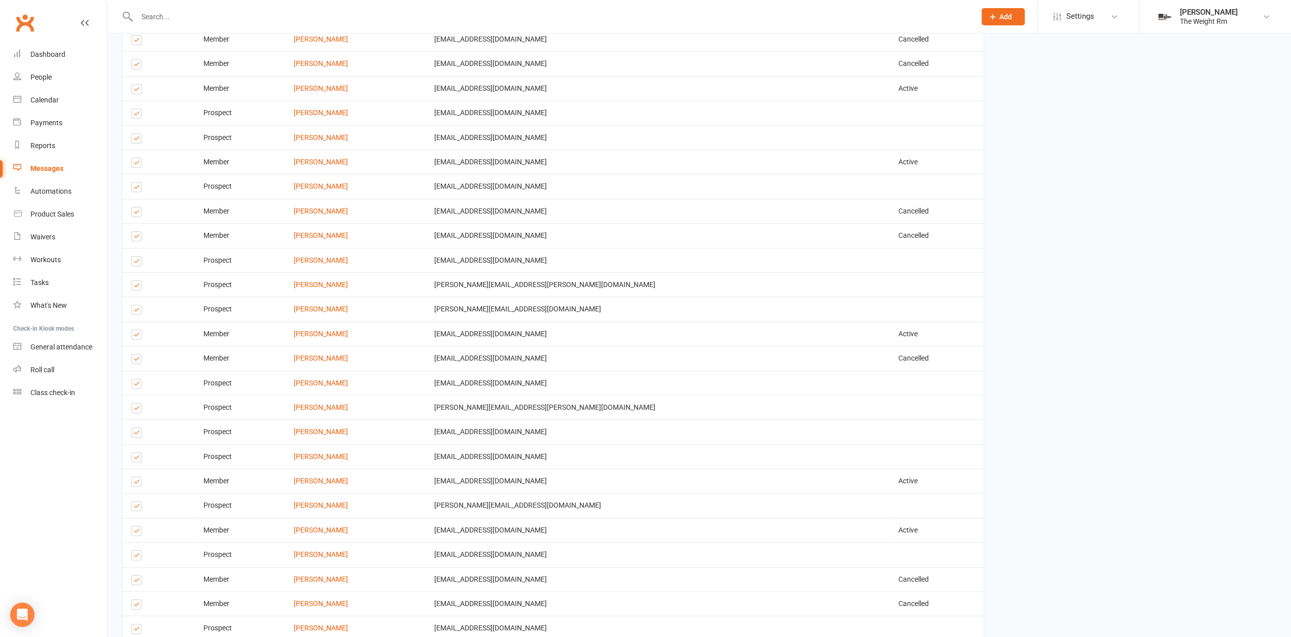
scroll to position [3892, 0]
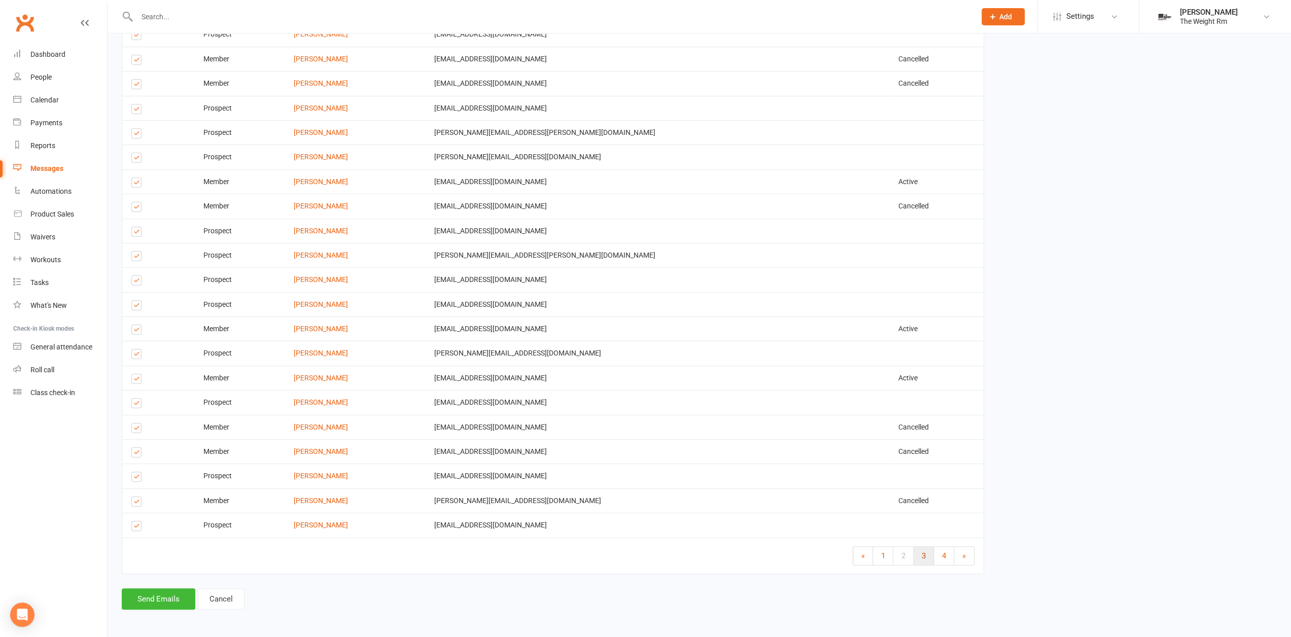
click at [923, 547] on link "3" at bounding box center [923, 556] width 20 height 18
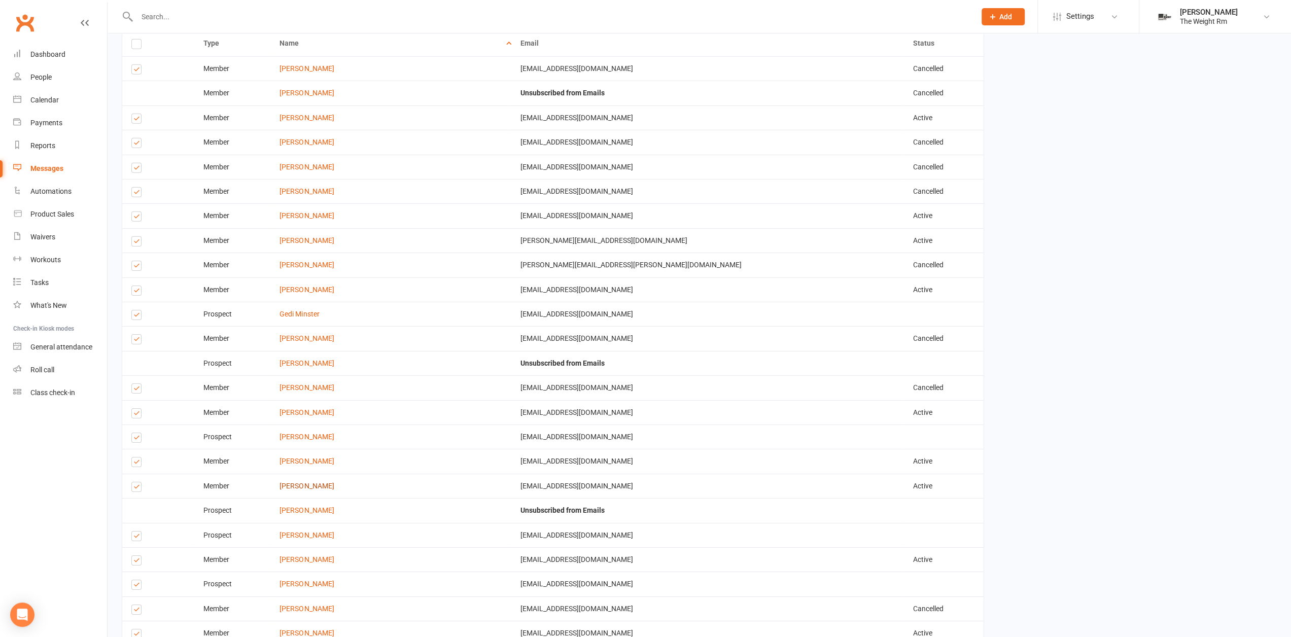
scroll to position [3131, 0]
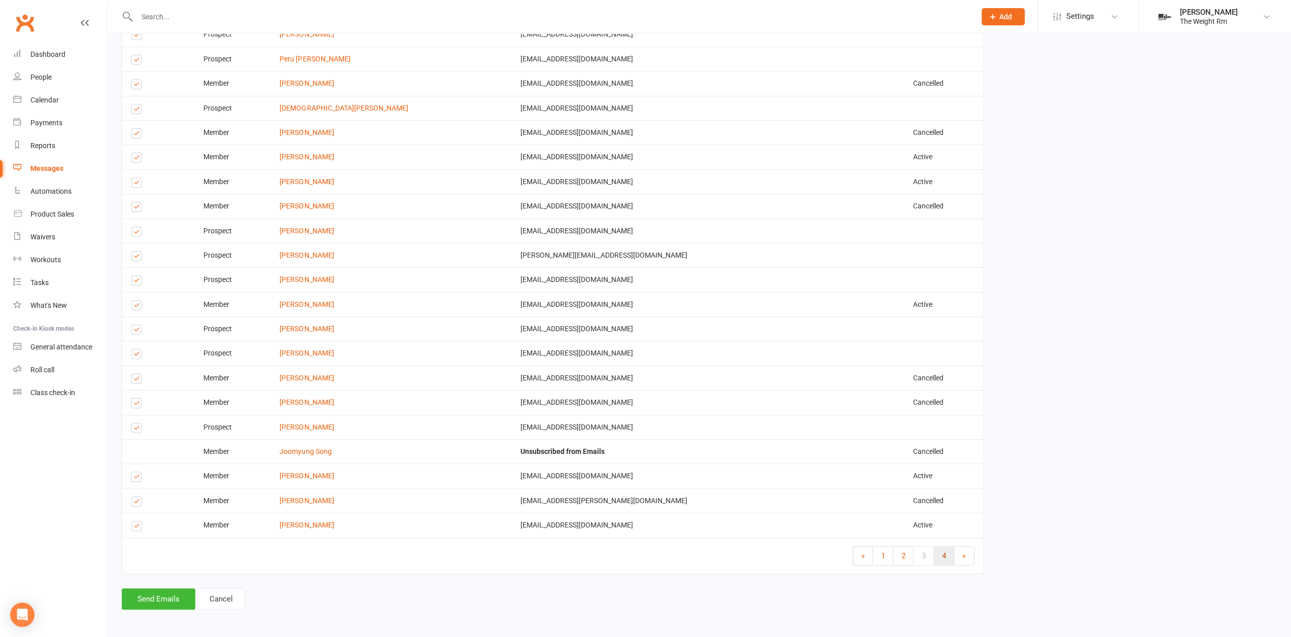
click at [940, 553] on link "4" at bounding box center [944, 556] width 20 height 18
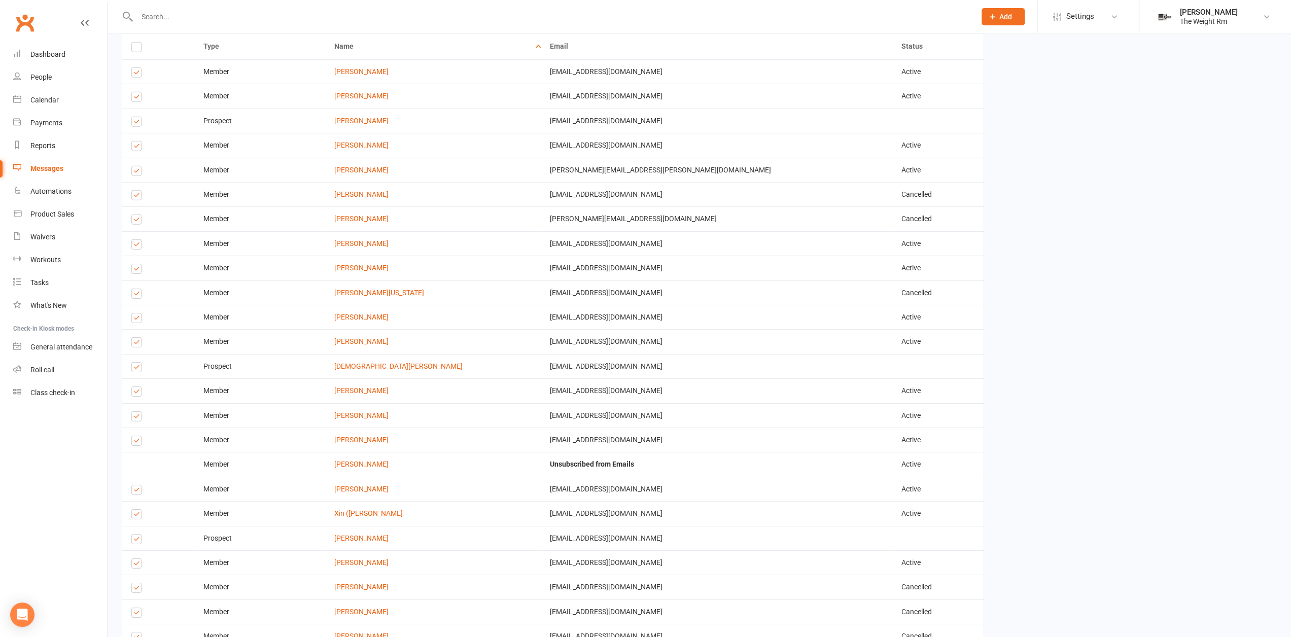
scroll to position [3127, 0]
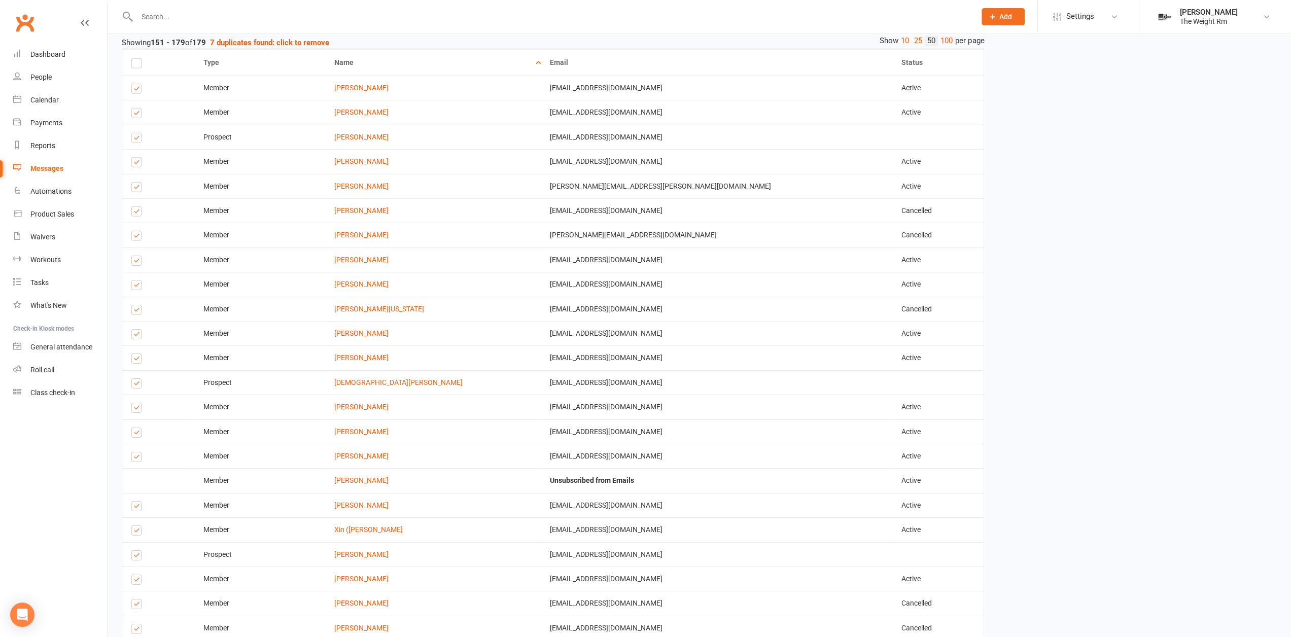
click at [133, 287] on label at bounding box center [138, 287] width 14 height 0
click at [133, 280] on input "checkbox" at bounding box center [134, 280] width 7 height 0
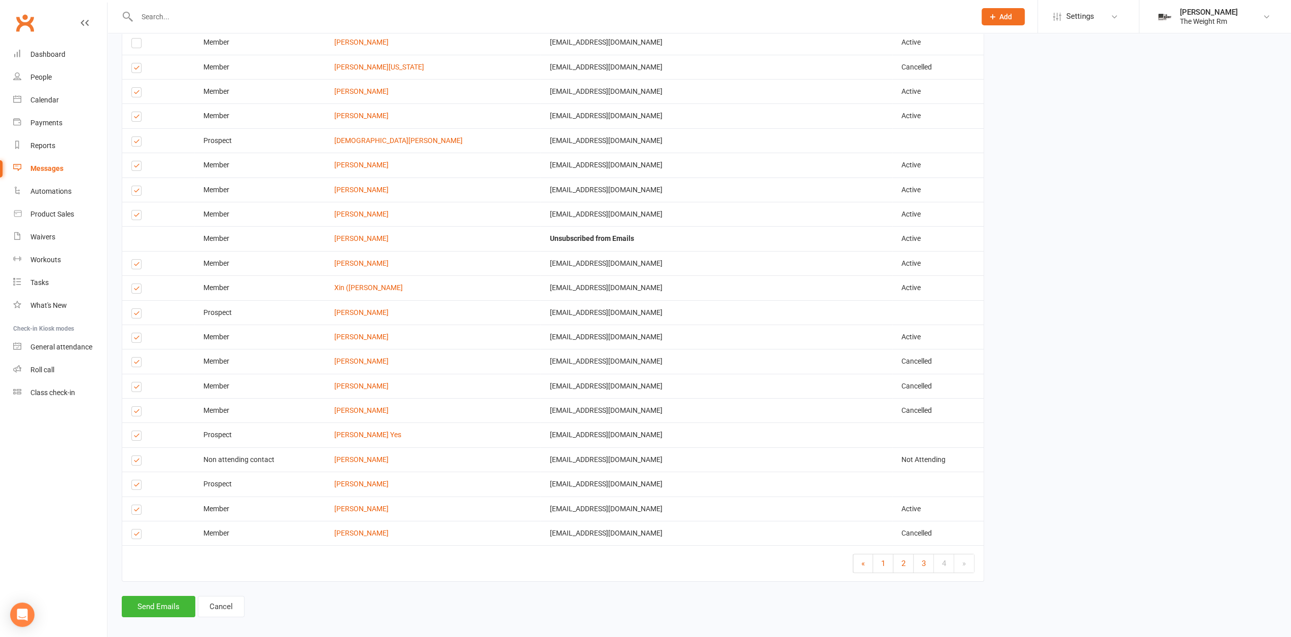
scroll to position [3380, 0]
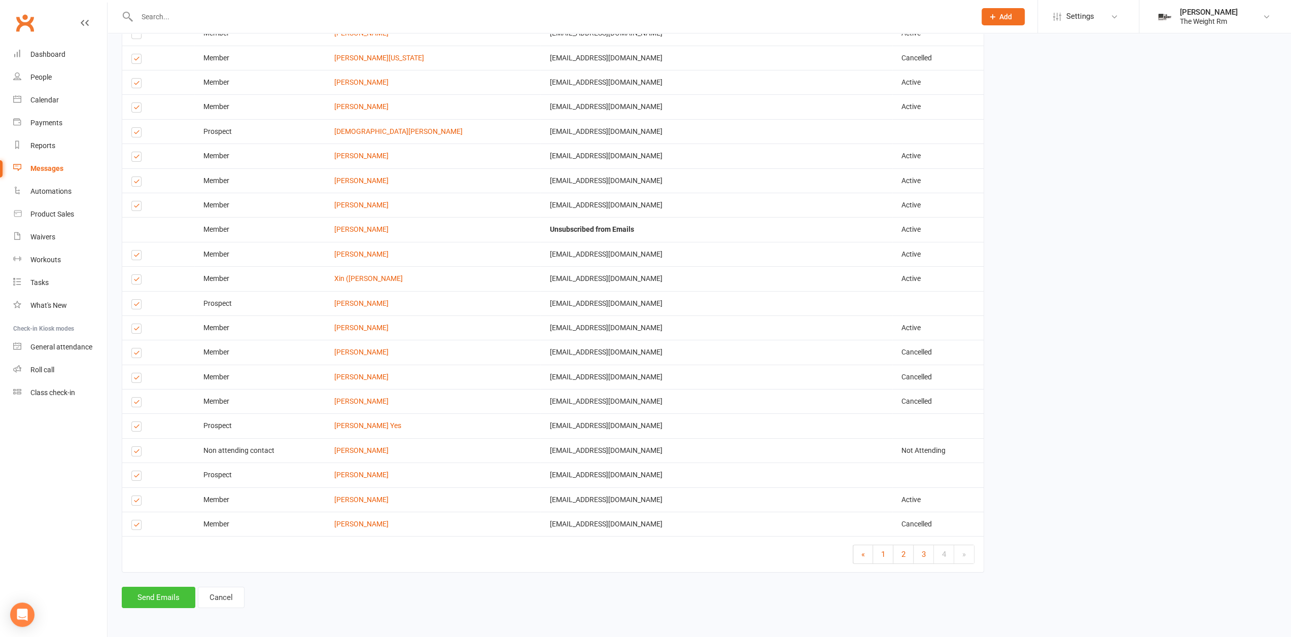
click at [157, 600] on button "Send Emails" at bounding box center [159, 597] width 74 height 21
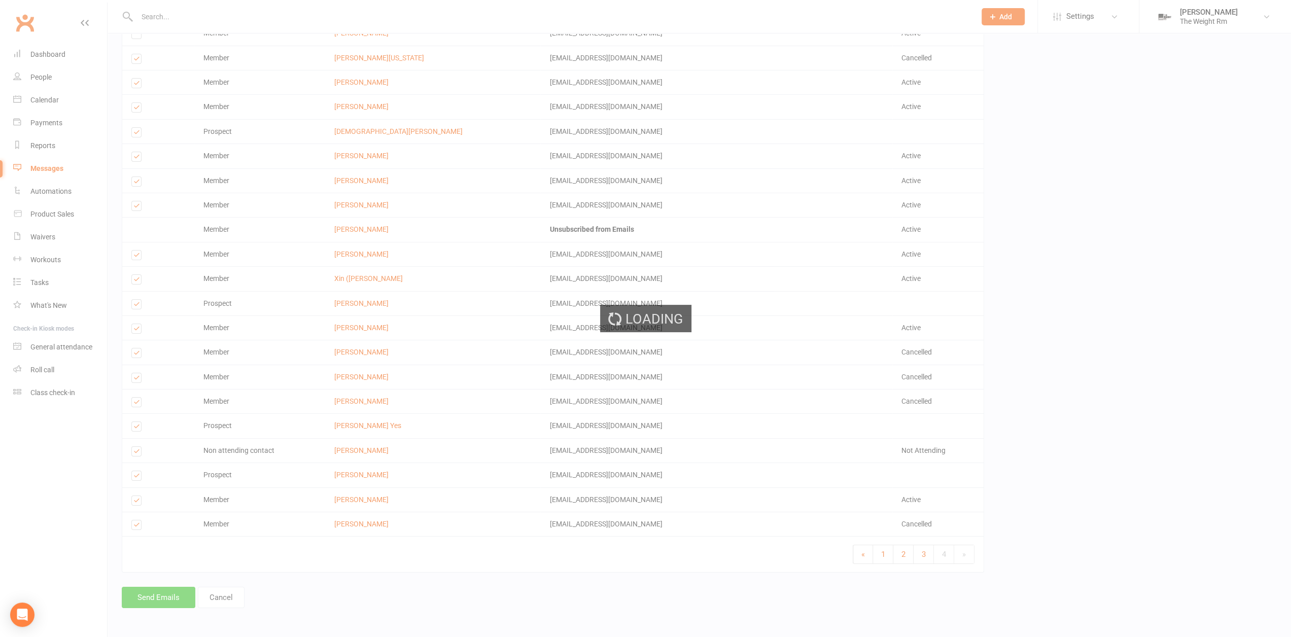
scroll to position [3375, 0]
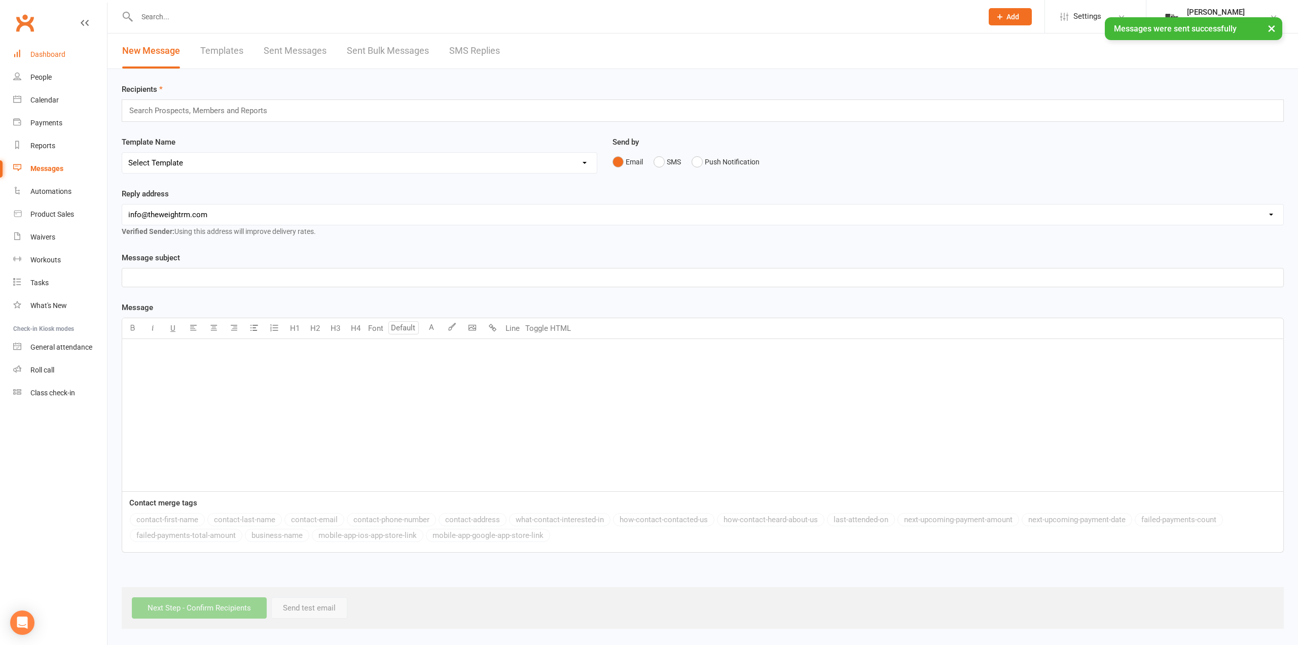
click at [44, 63] on link "Dashboard" at bounding box center [60, 54] width 94 height 23
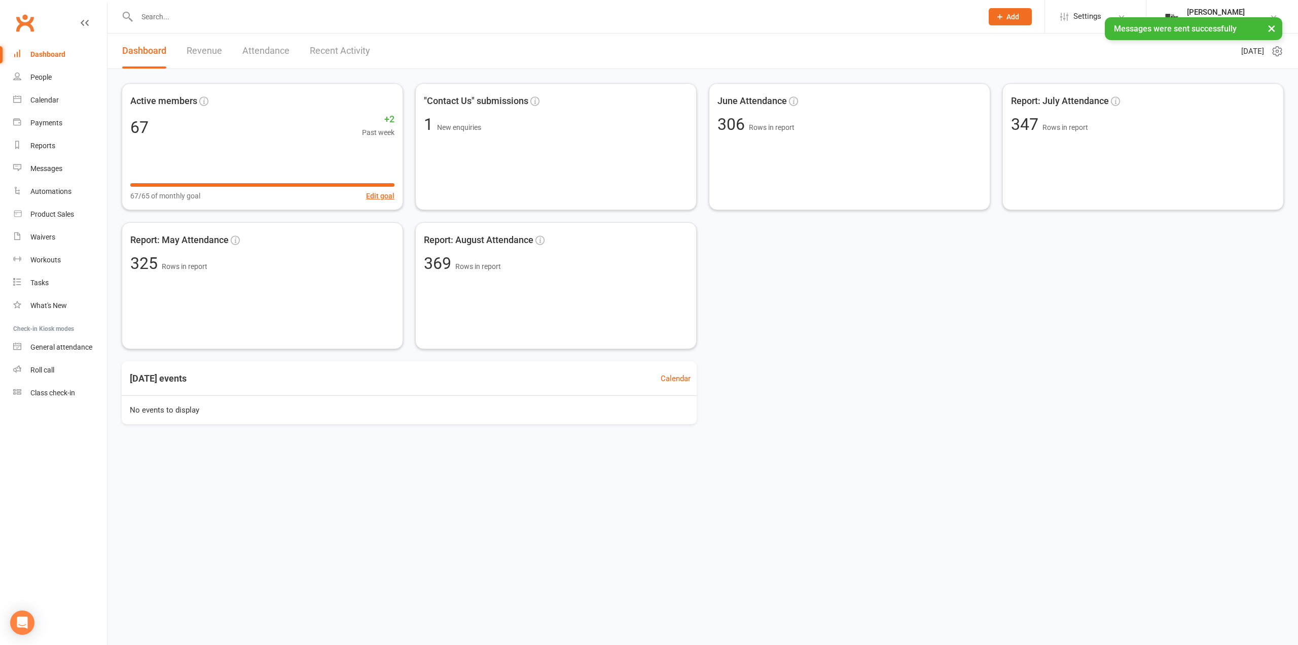
click at [334, 54] on link "Recent Activity" at bounding box center [340, 50] width 60 height 35
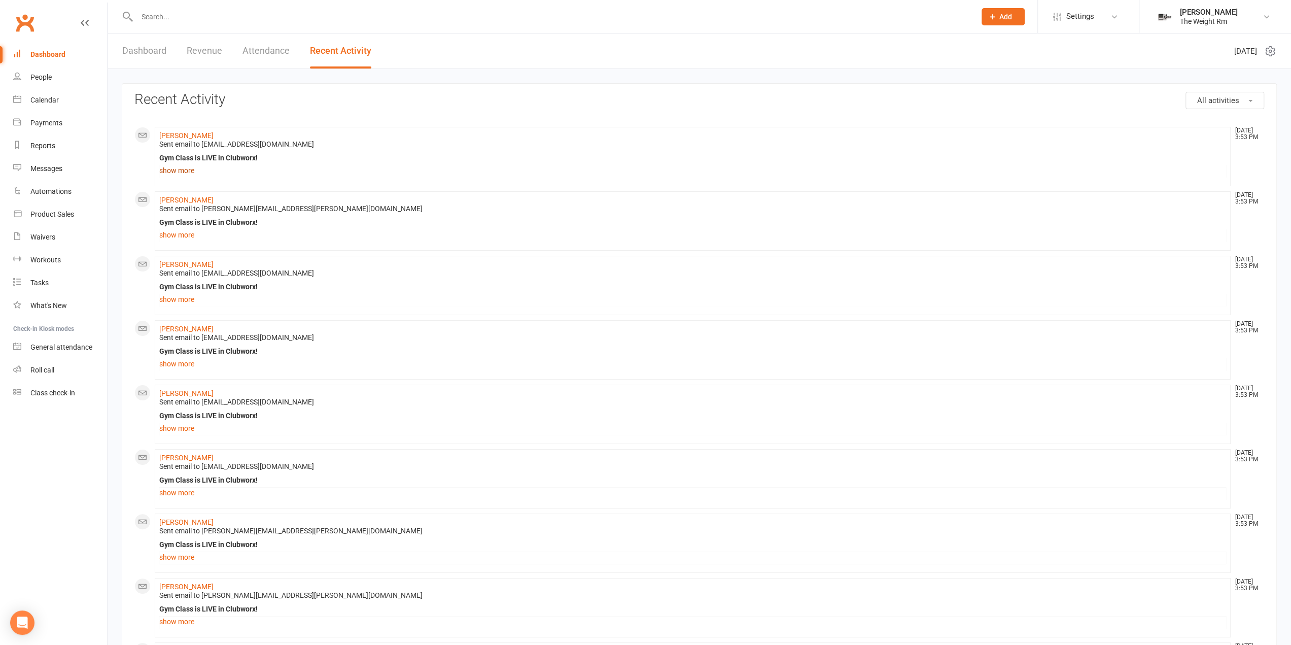
click at [191, 173] on link "show more" at bounding box center [692, 170] width 1066 height 14
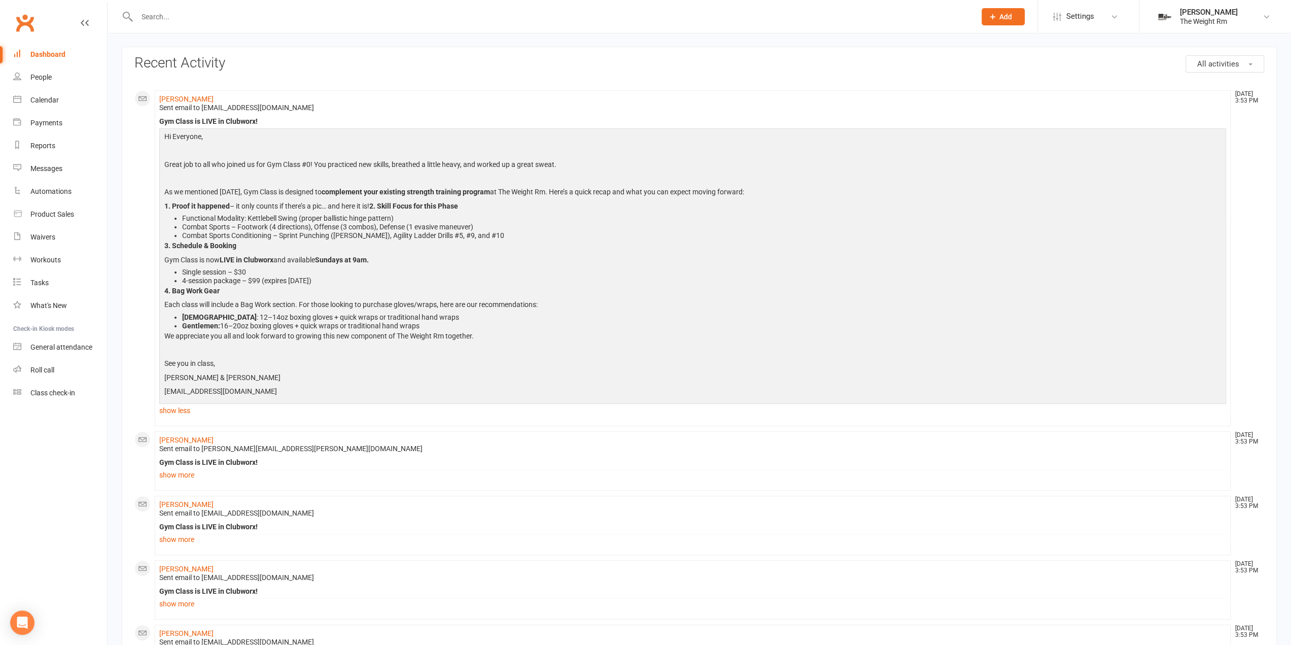
scroll to position [51, 0]
